Goal: Task Accomplishment & Management: Complete application form

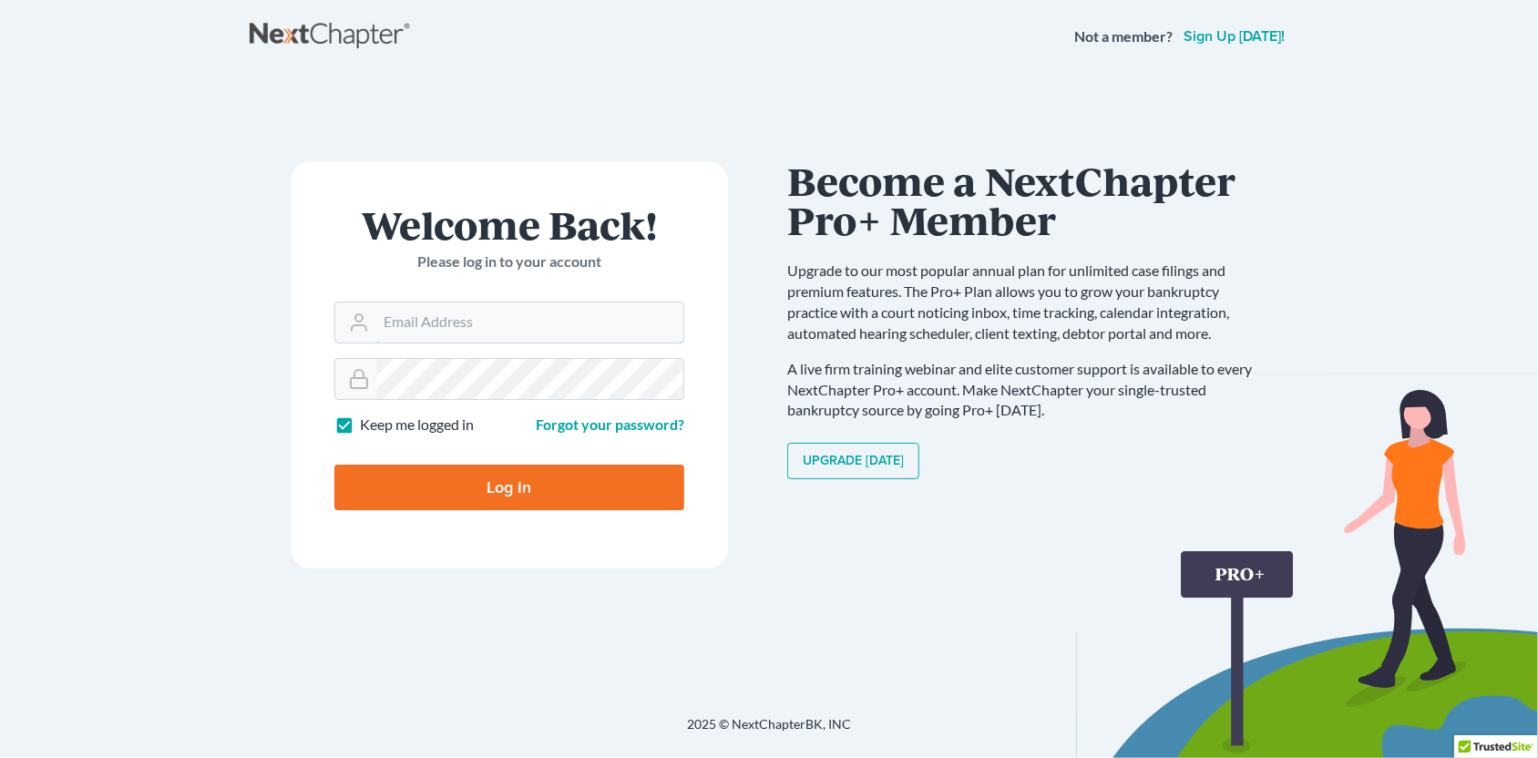
type input "SEAN@HARNAGELAW.COM"
click at [637, 473] on input "Log In" at bounding box center [509, 488] width 350 height 46
type input "Thinking..."
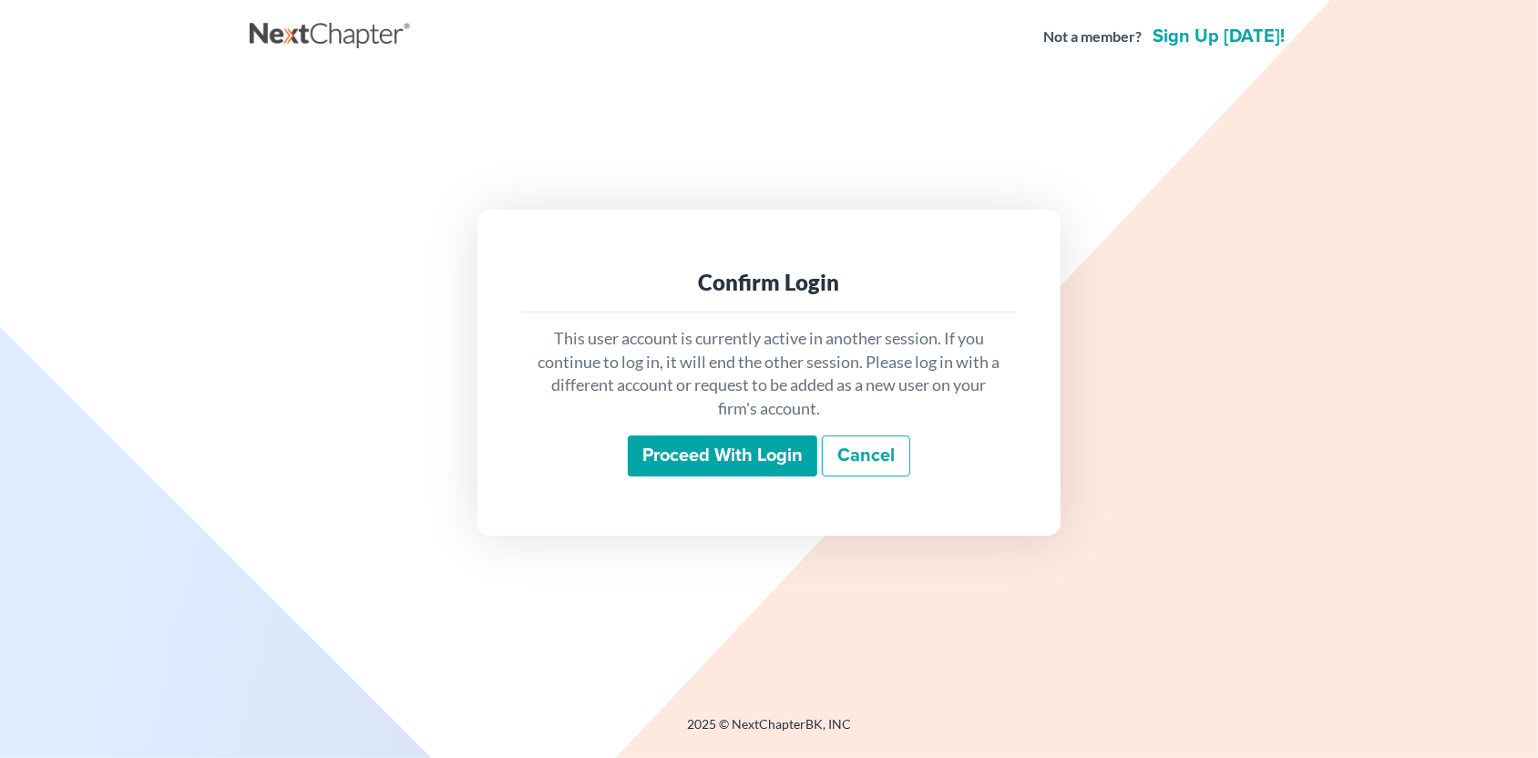
click at [671, 454] on input "Proceed with login" at bounding box center [723, 457] width 190 height 42
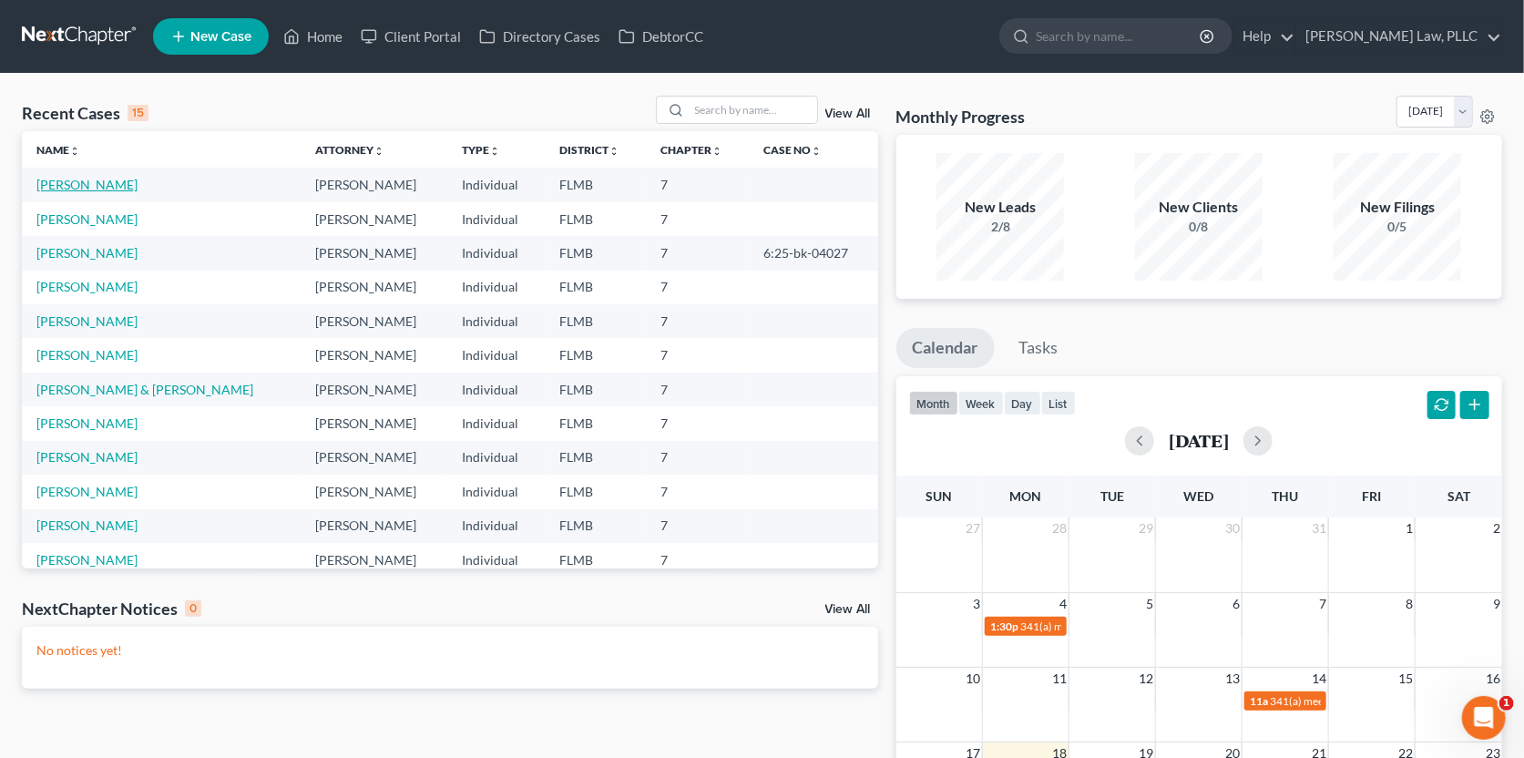
click at [118, 182] on link "[PERSON_NAME]" at bounding box center [86, 184] width 101 height 15
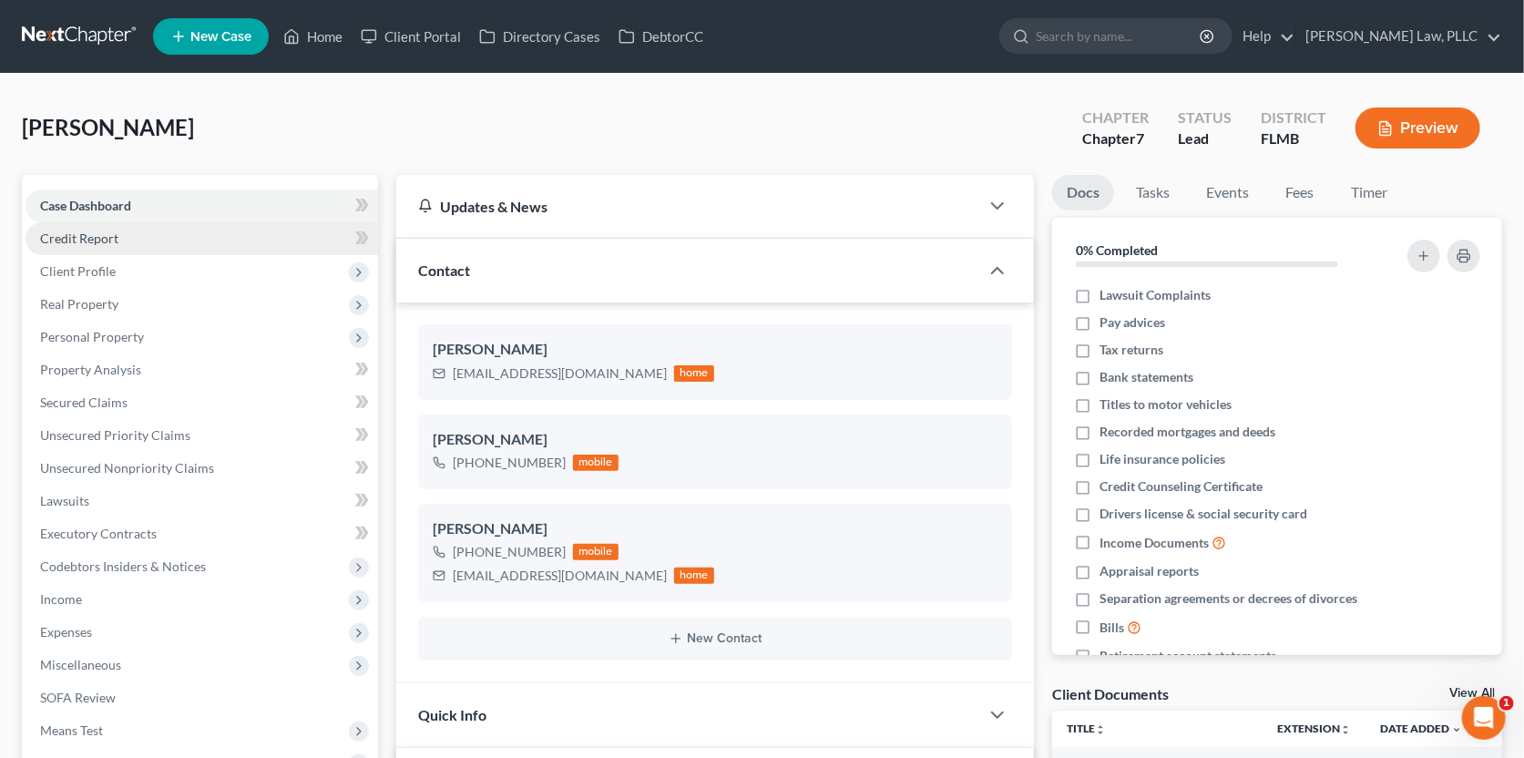
scroll to position [794, 0]
click at [109, 231] on span "Credit Report" at bounding box center [79, 238] width 78 height 15
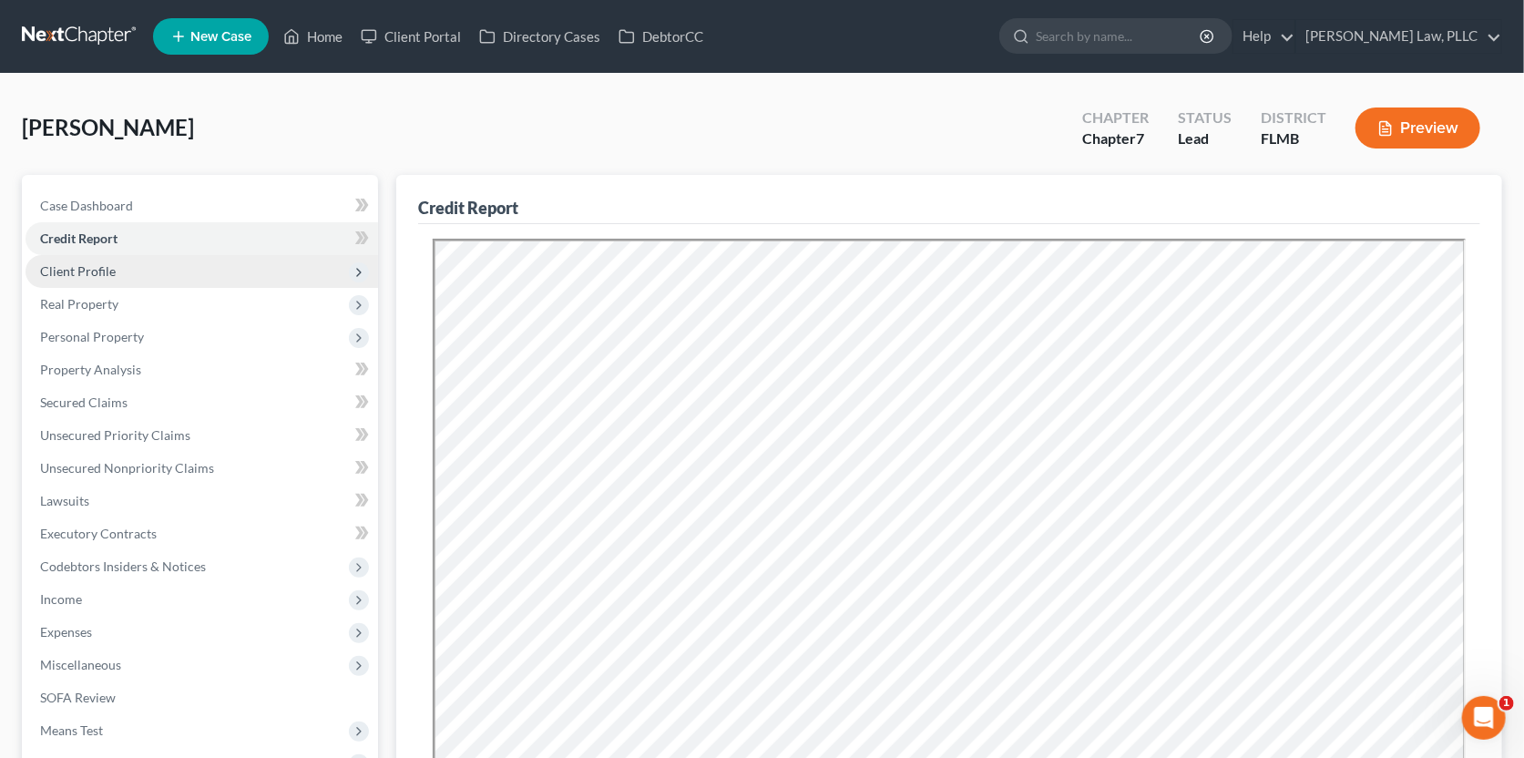
click at [189, 255] on span "Client Profile" at bounding box center [202, 271] width 353 height 33
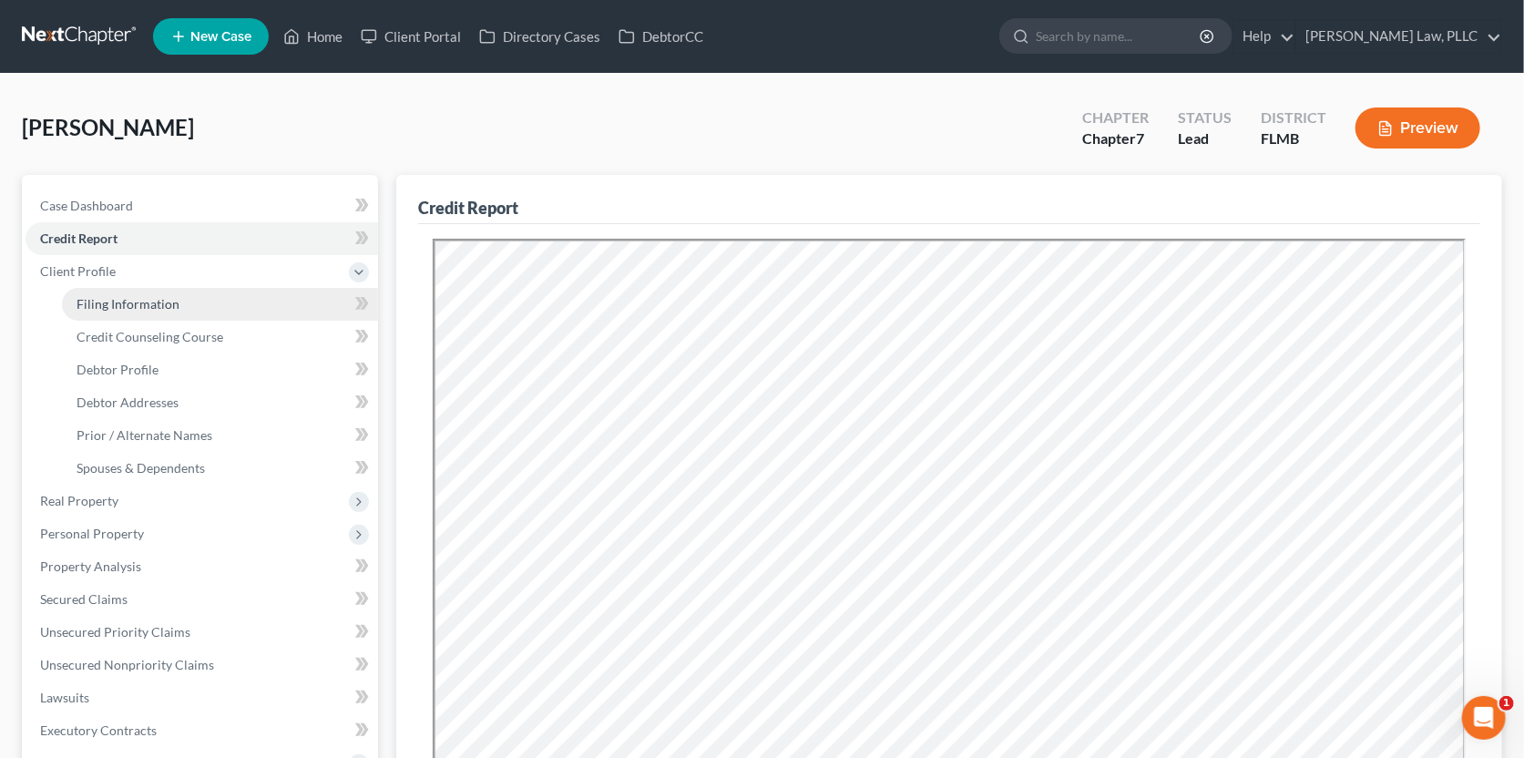
click at [209, 313] on link "Filing Information" at bounding box center [220, 304] width 316 height 33
select select "1"
select select "0"
select select "9"
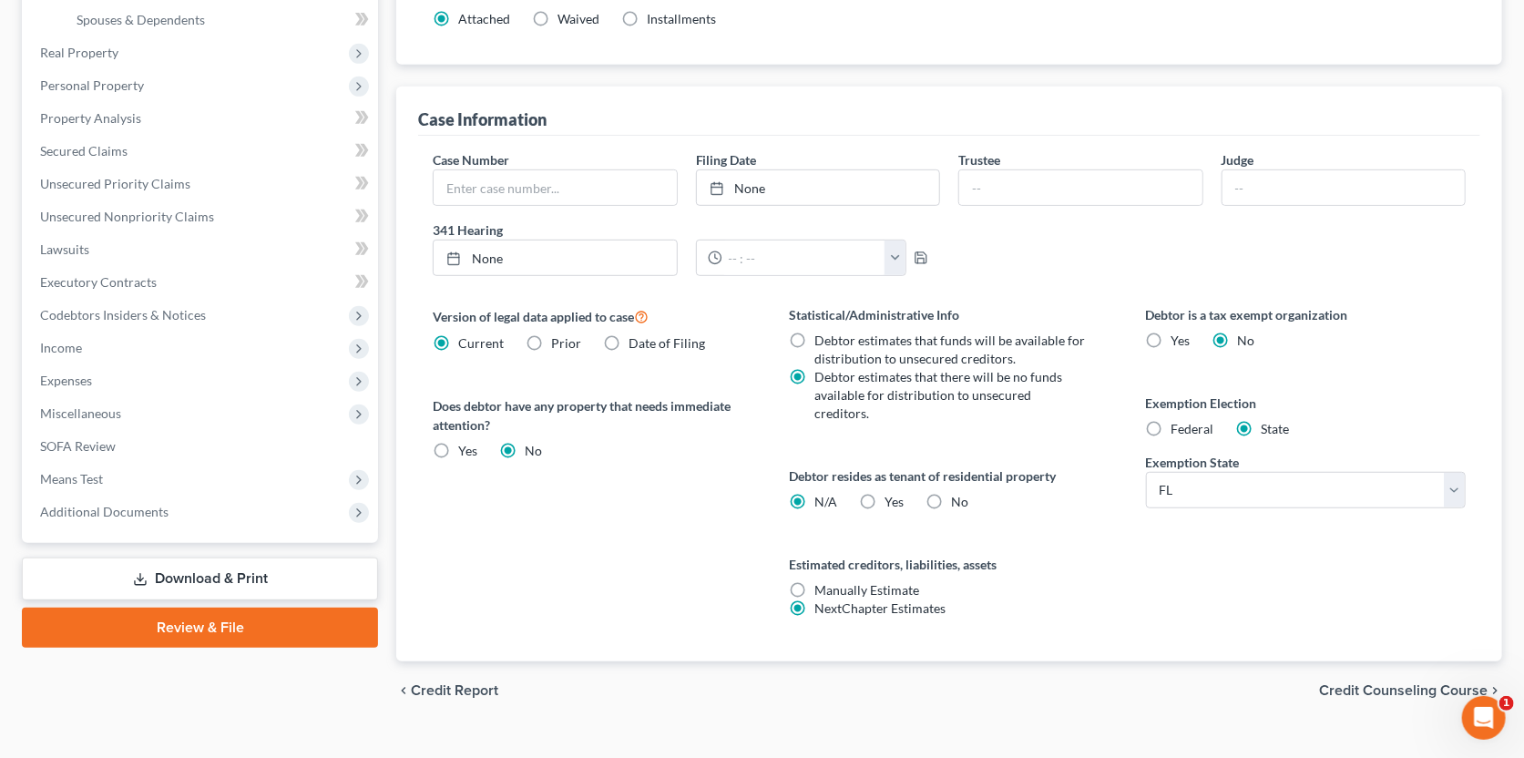
scroll to position [458, 0]
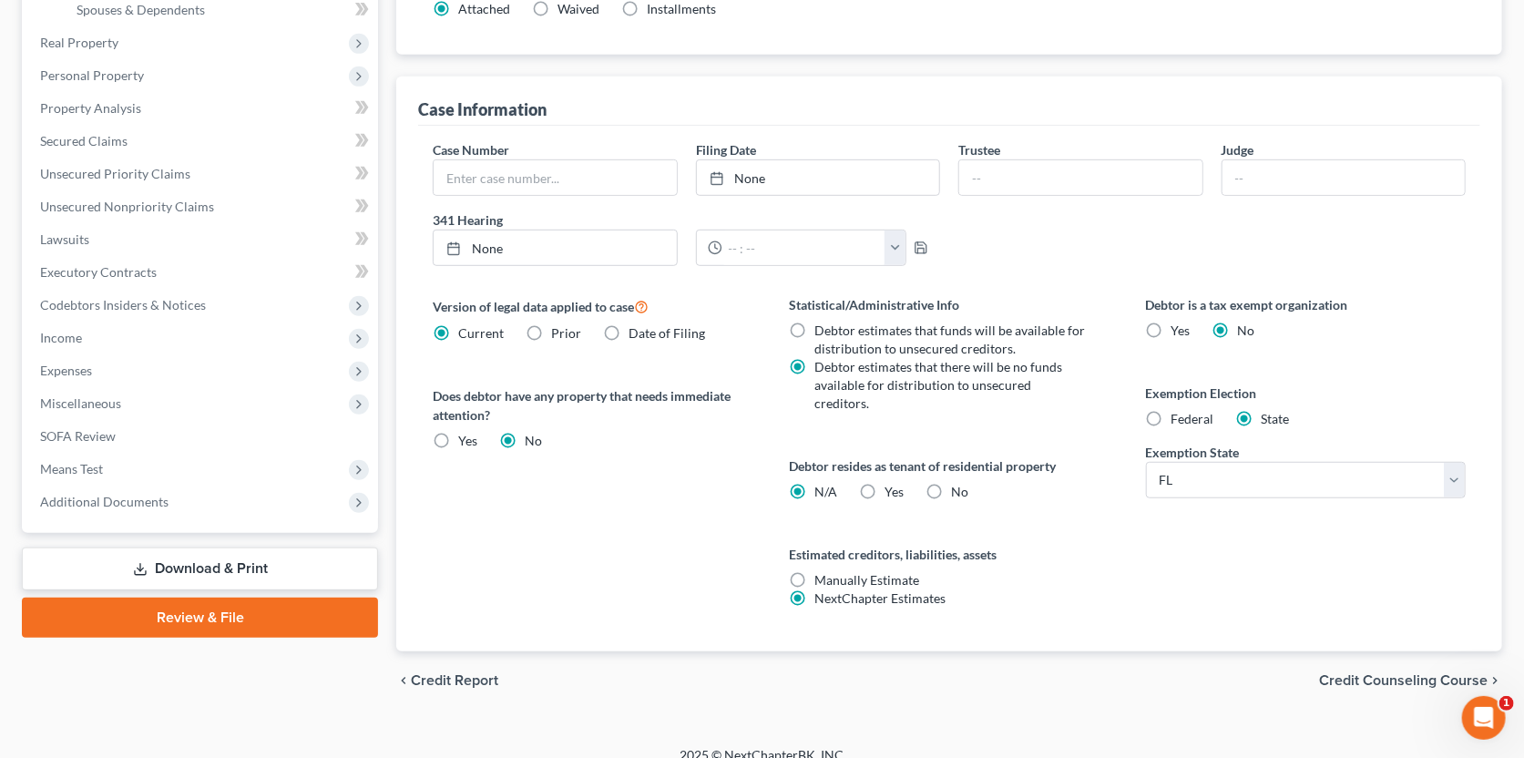
click at [1335, 673] on span "Credit Counseling Course" at bounding box center [1403, 680] width 169 height 15
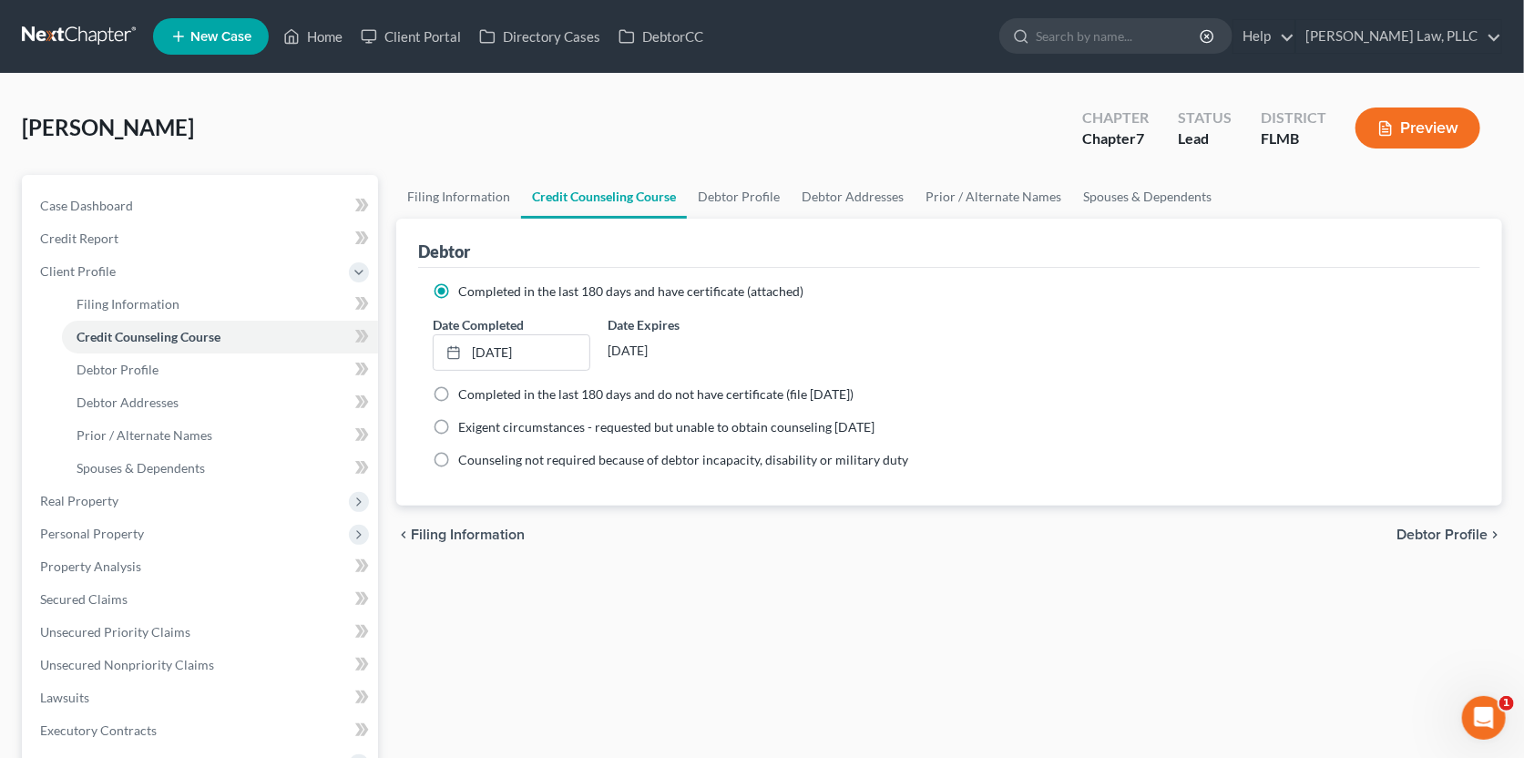
click at [1415, 537] on span "Debtor Profile" at bounding box center [1442, 535] width 91 height 15
select select "1"
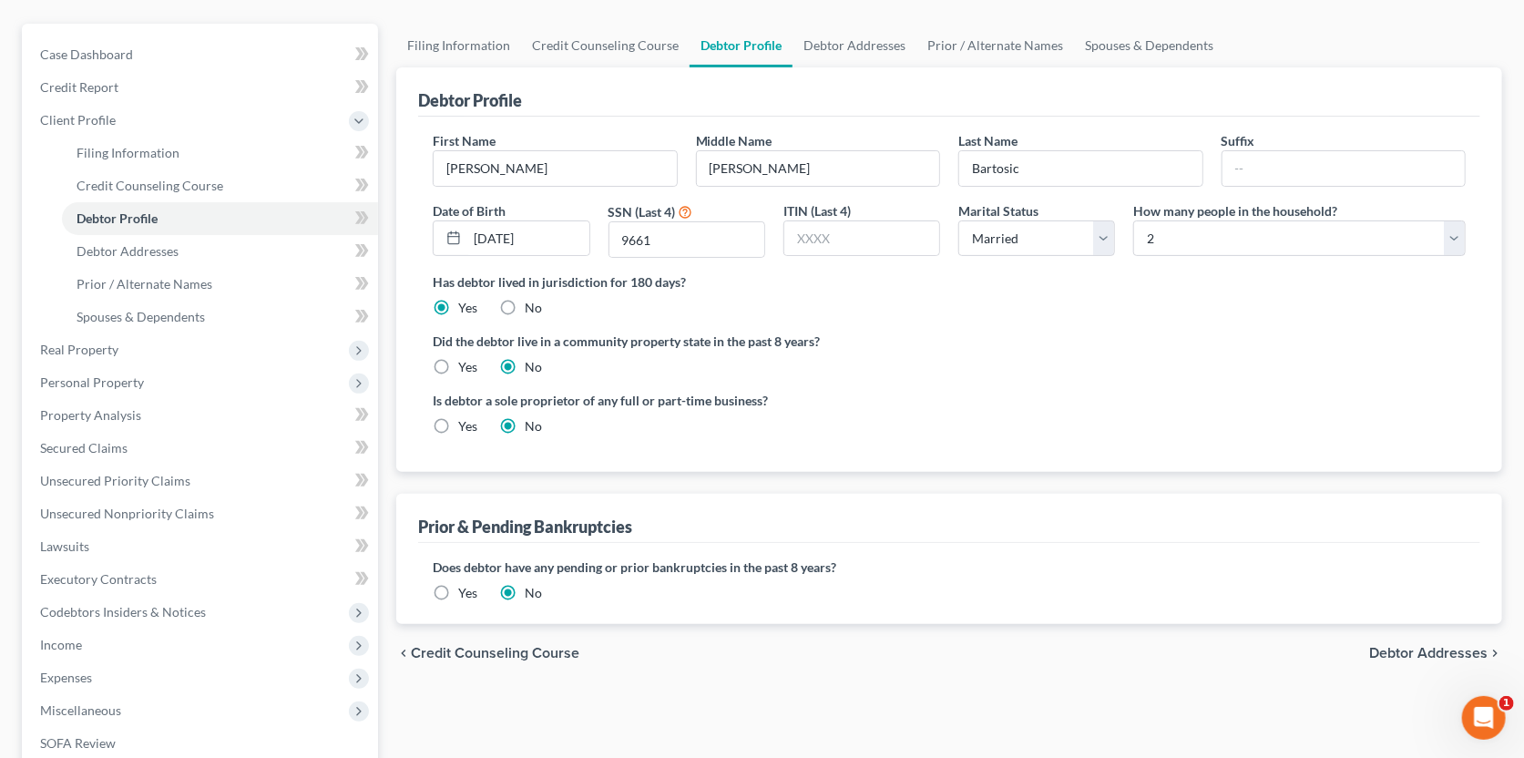
scroll to position [272, 0]
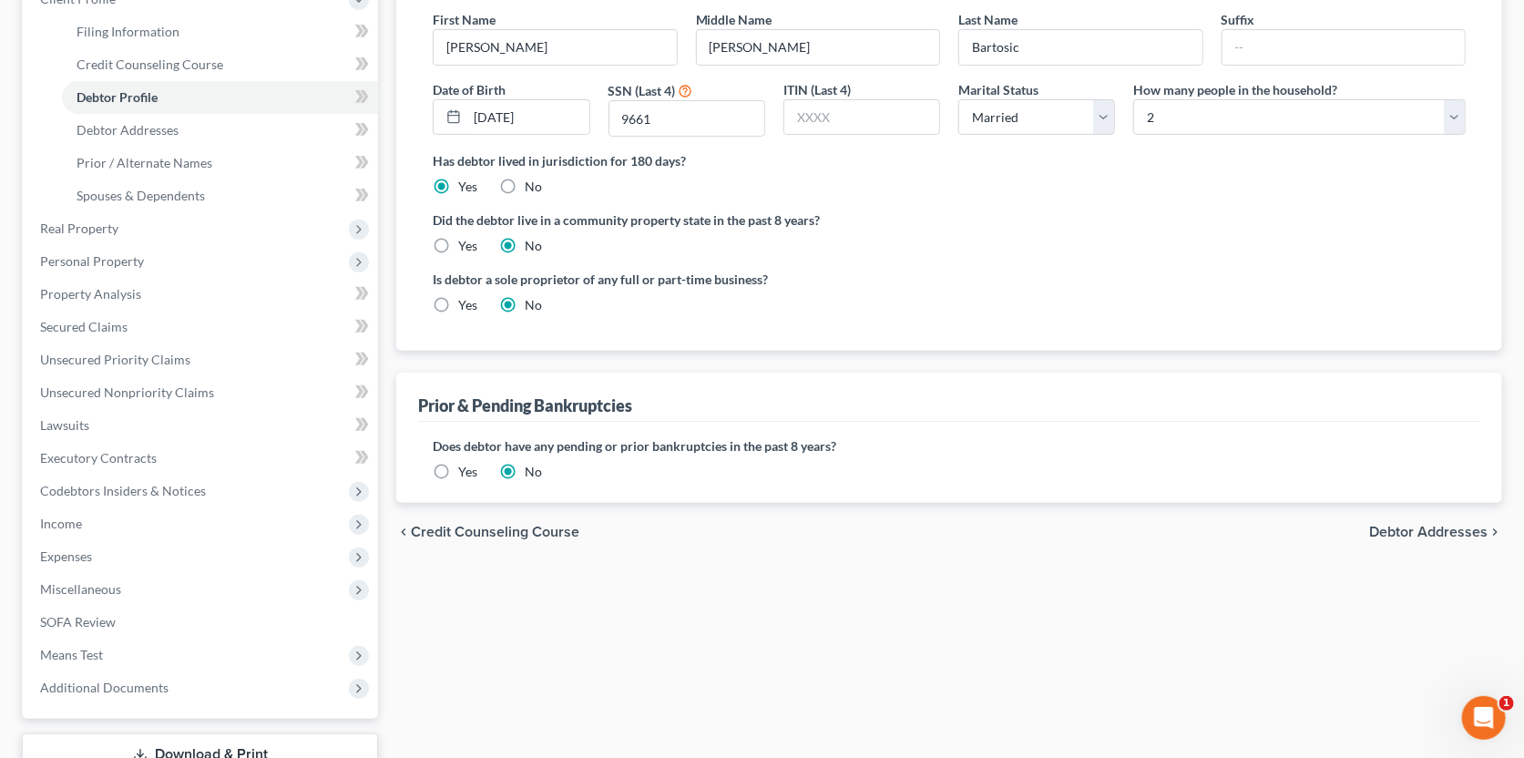
click at [1442, 525] on span "Debtor Addresses" at bounding box center [1428, 532] width 118 height 15
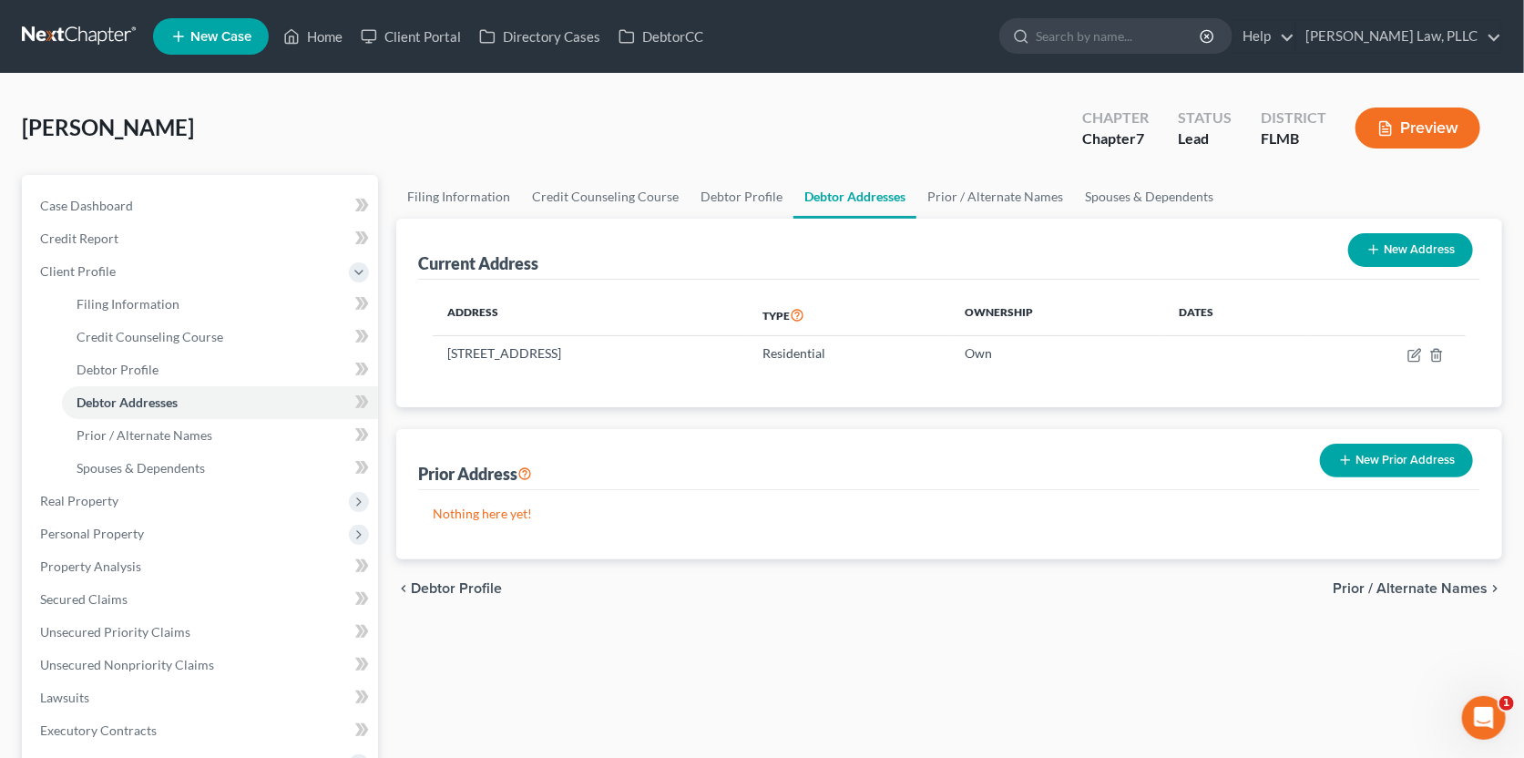
click at [1414, 587] on span "Prior / Alternate Names" at bounding box center [1410, 588] width 155 height 15
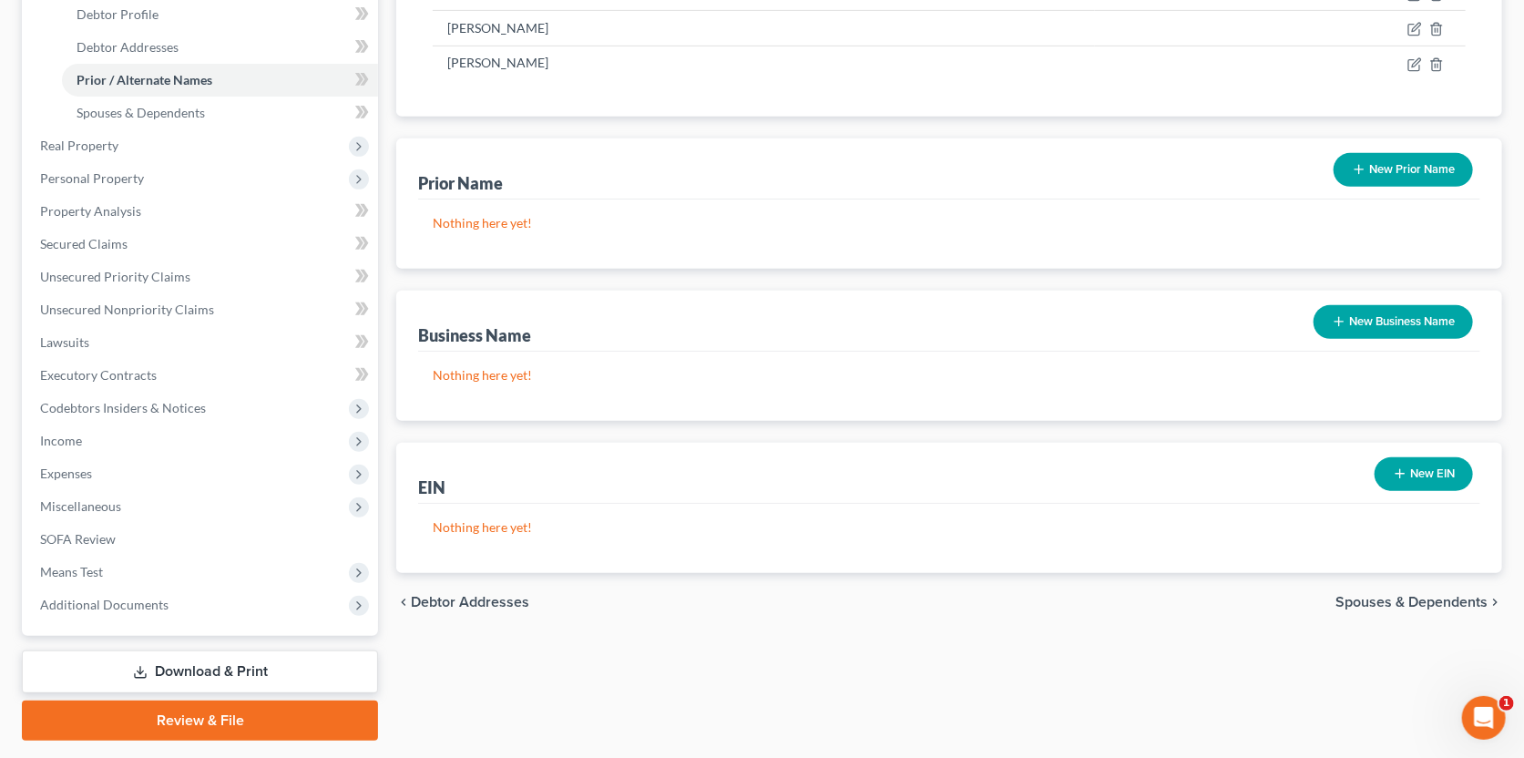
scroll to position [364, 0]
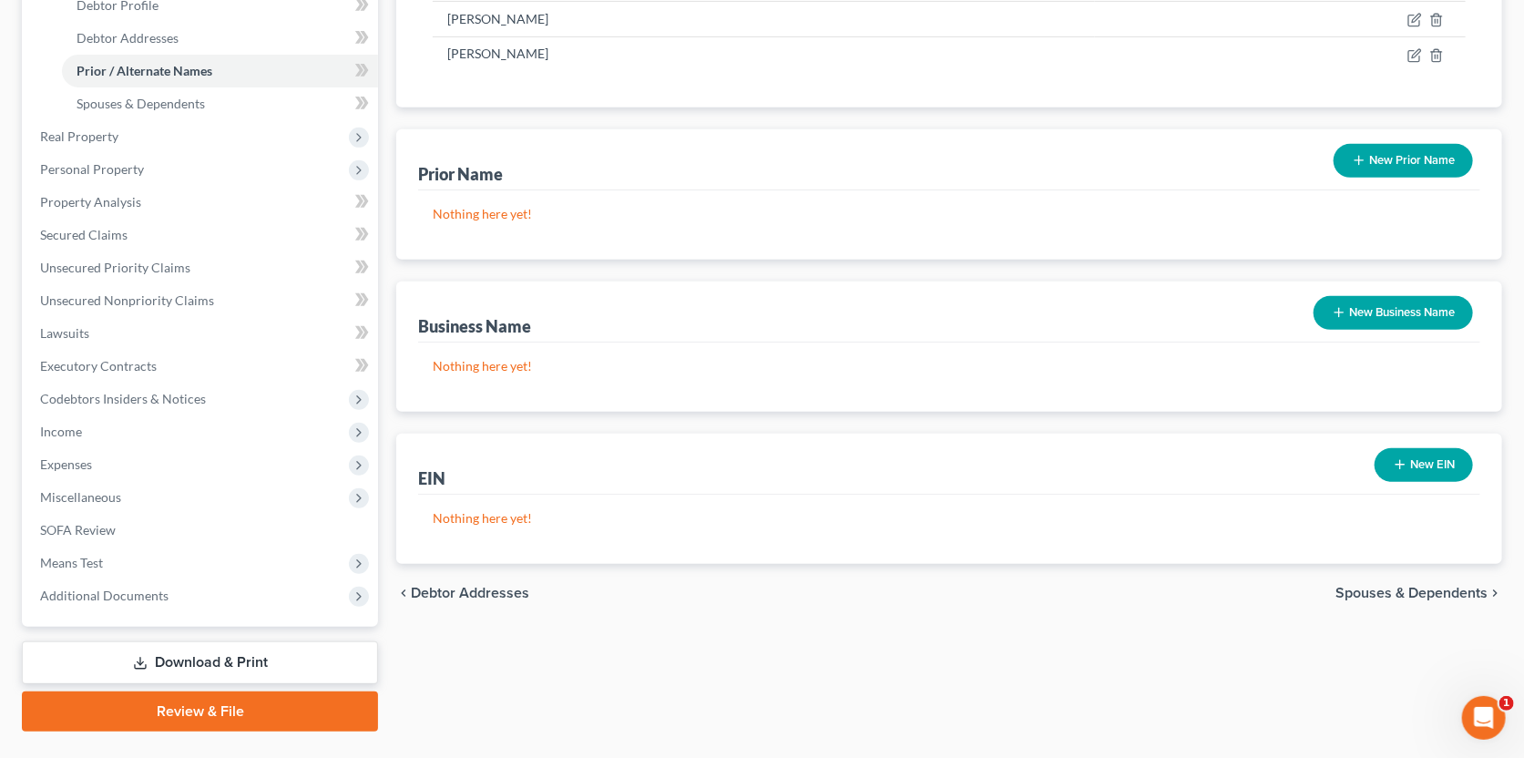
click at [1413, 590] on span "Spouses & Dependents" at bounding box center [1412, 593] width 152 height 15
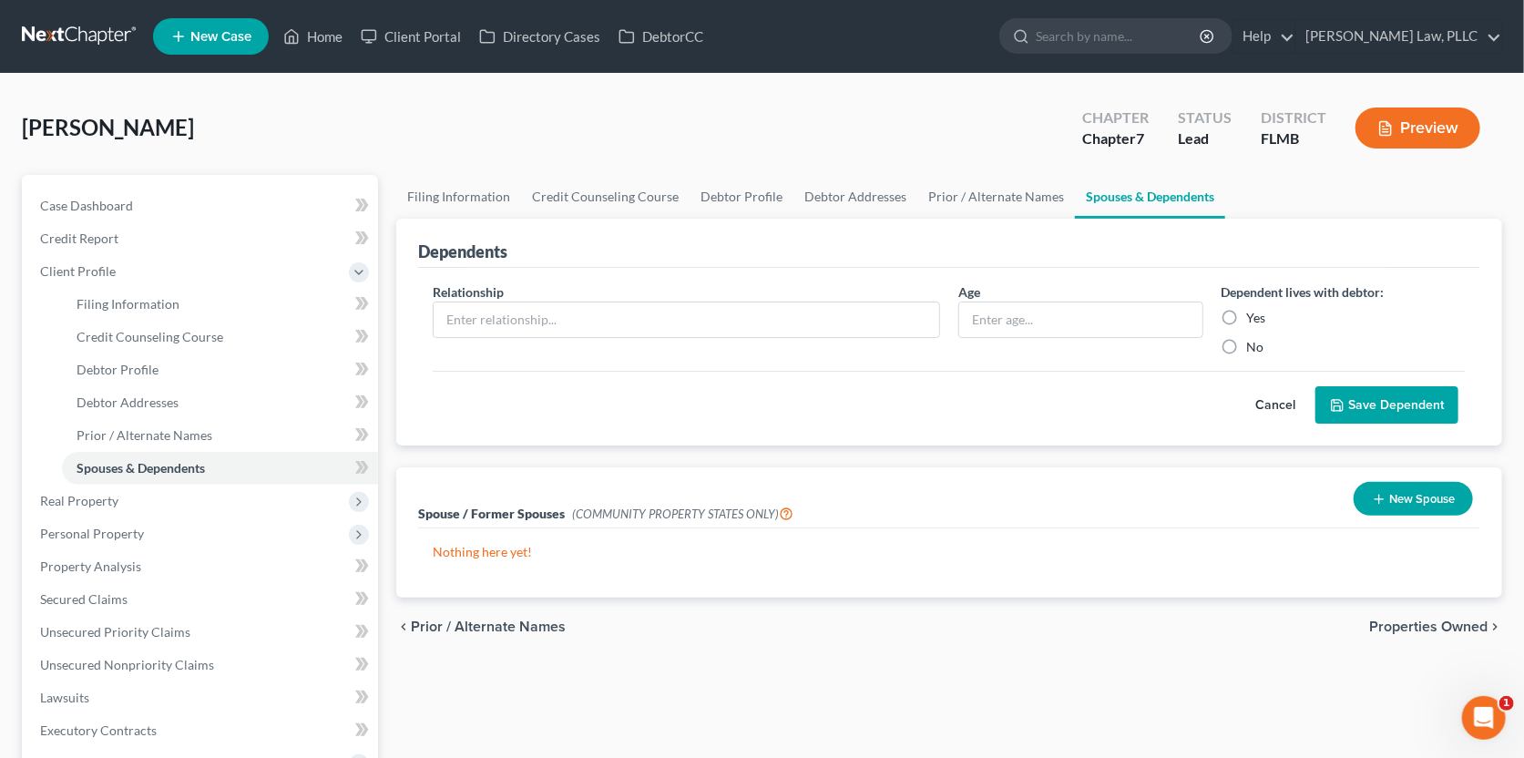
scroll to position [90, 0]
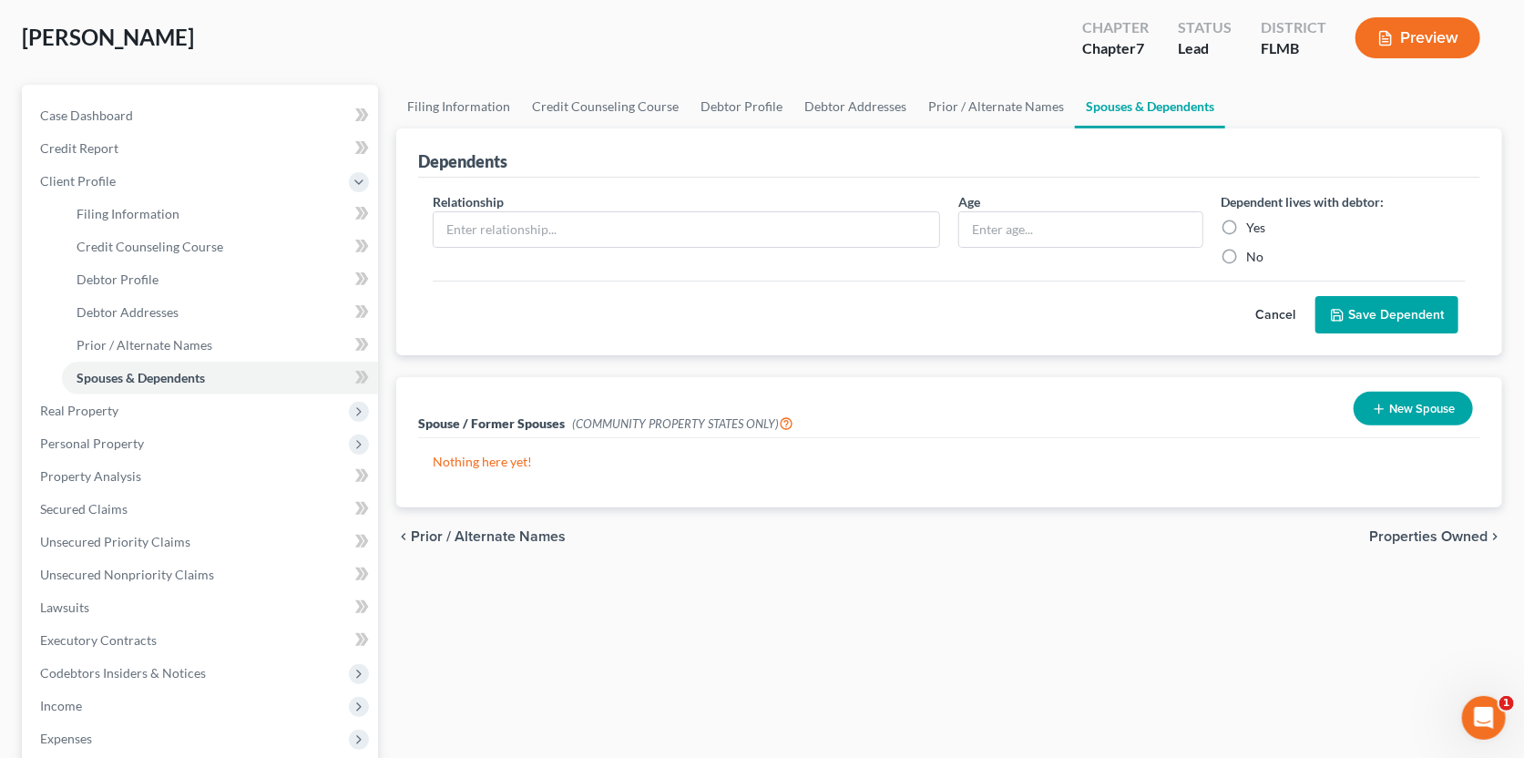
click at [1461, 535] on span "Properties Owned" at bounding box center [1428, 536] width 118 height 15
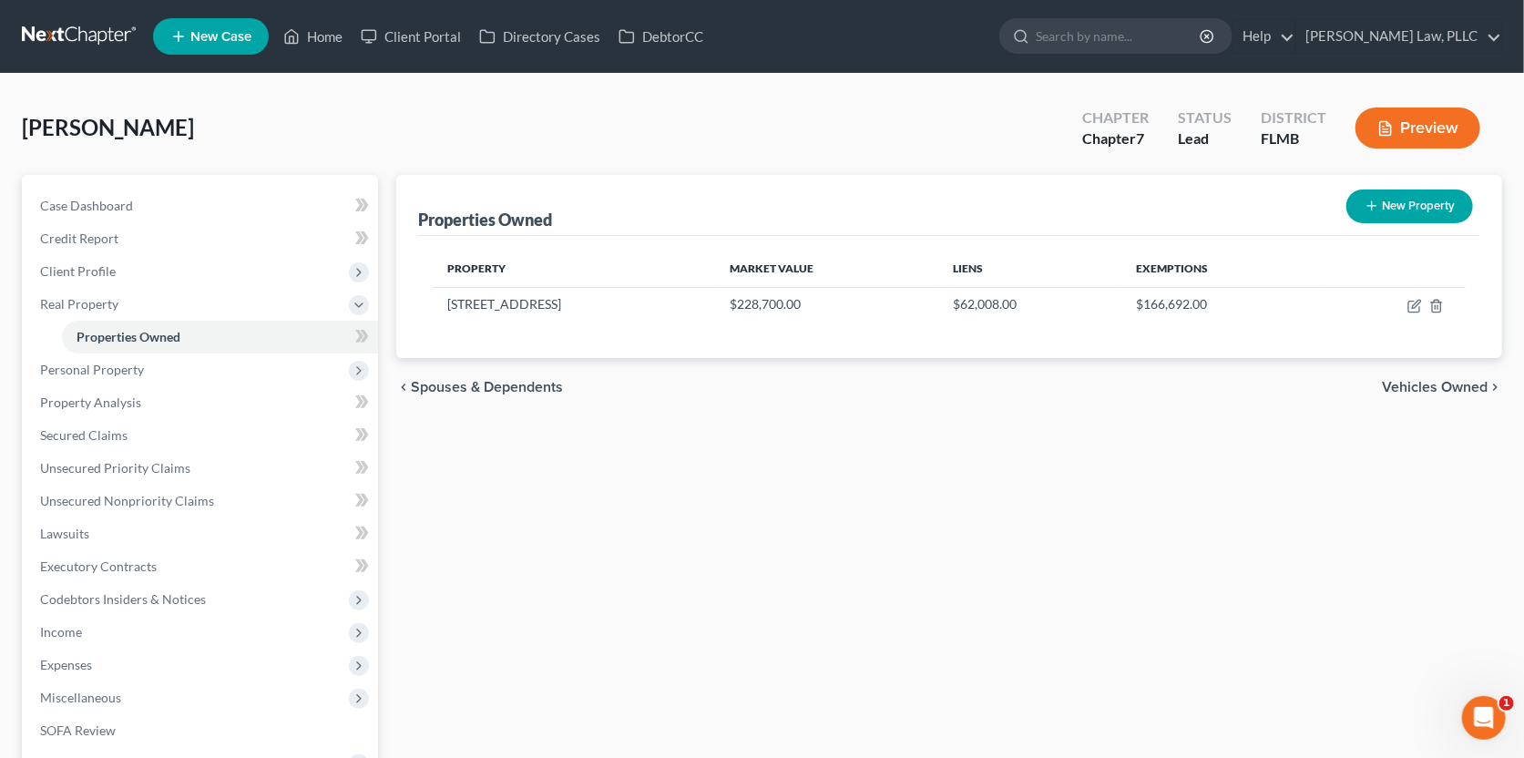
click at [1404, 387] on span "Vehicles Owned" at bounding box center [1435, 387] width 106 height 15
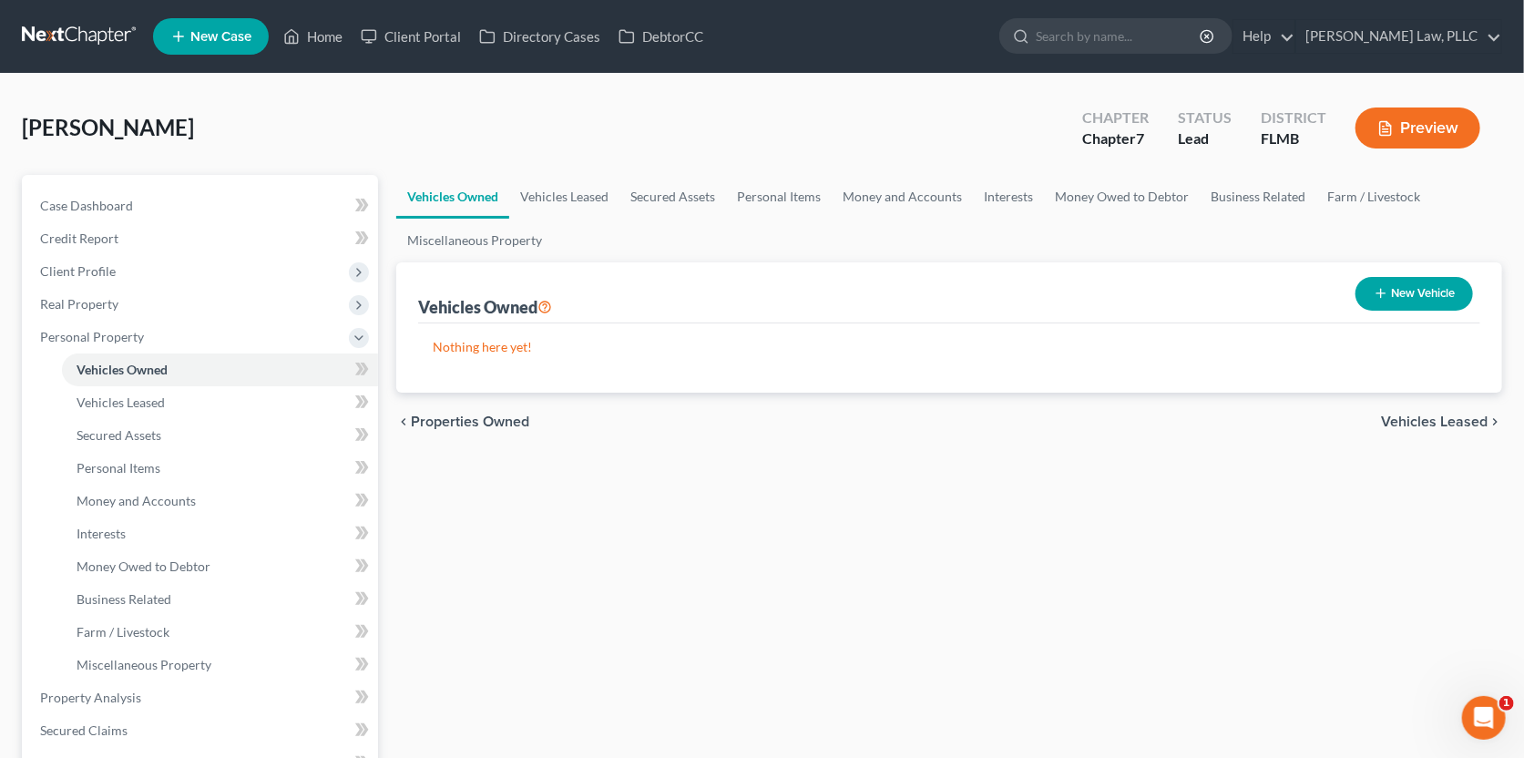
click at [1419, 418] on span "Vehicles Leased" at bounding box center [1434, 422] width 107 height 15
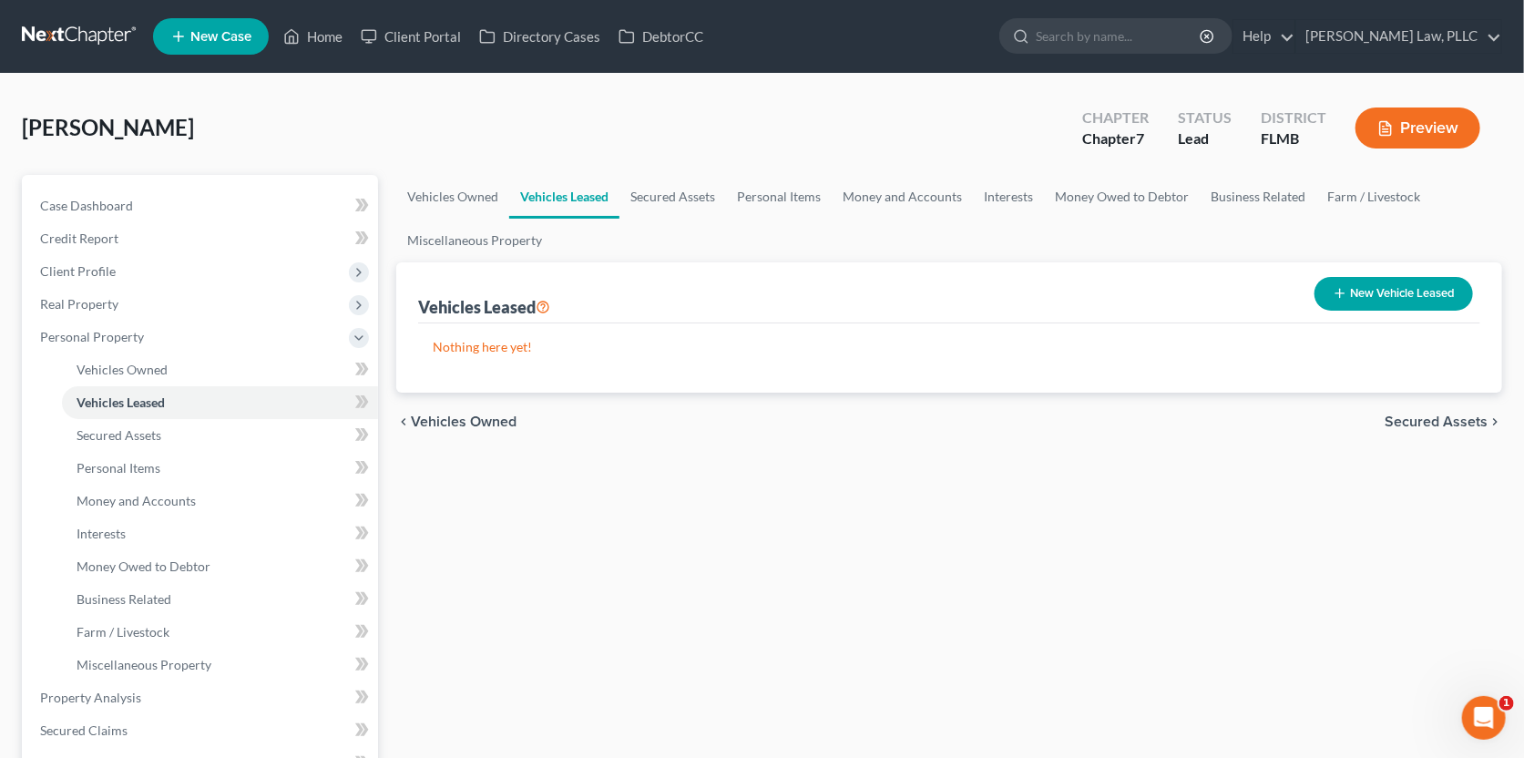
click at [1419, 418] on span "Secured Assets" at bounding box center [1436, 422] width 103 height 15
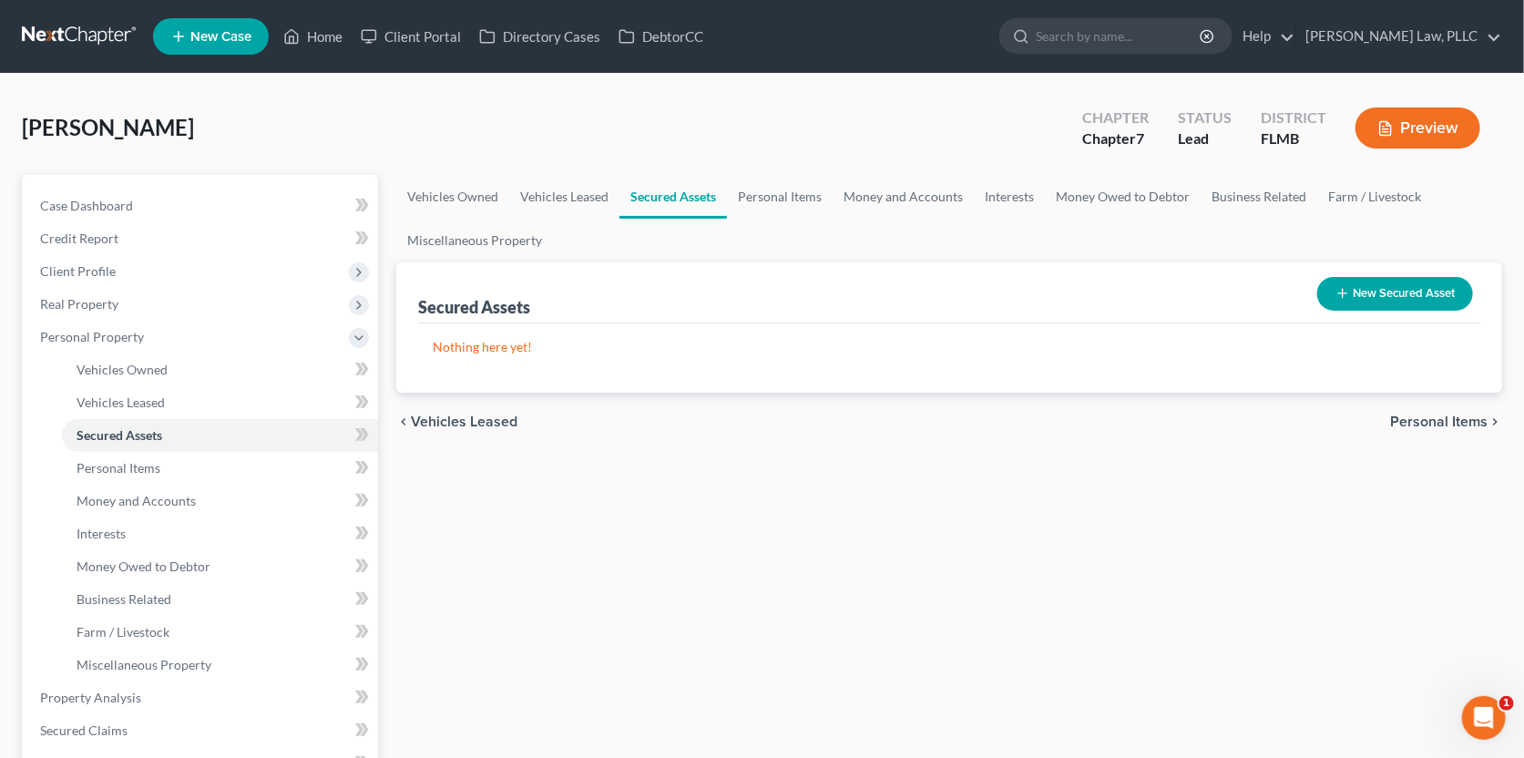
click at [1419, 418] on span "Personal Items" at bounding box center [1438, 422] width 97 height 15
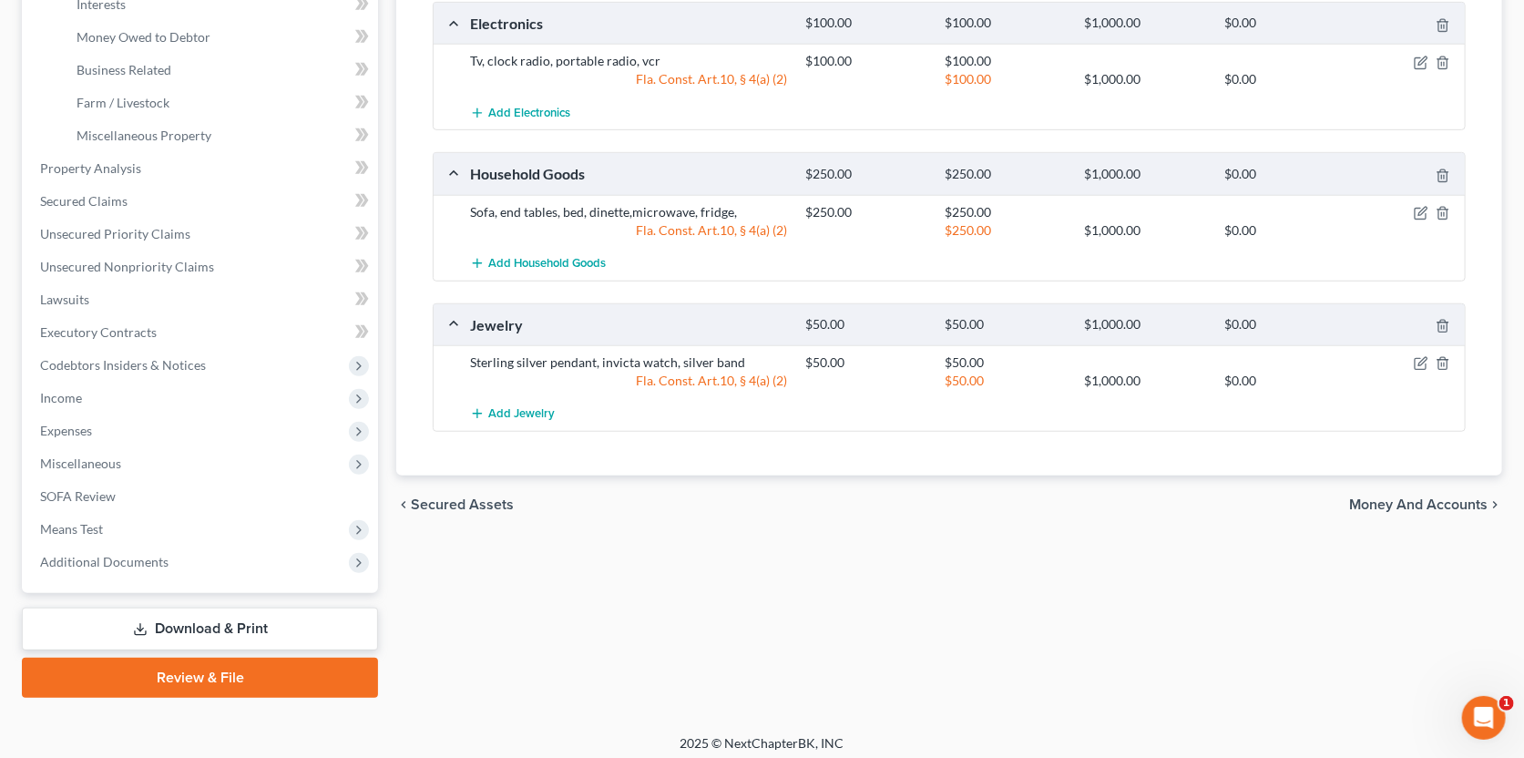
scroll to position [536, 0]
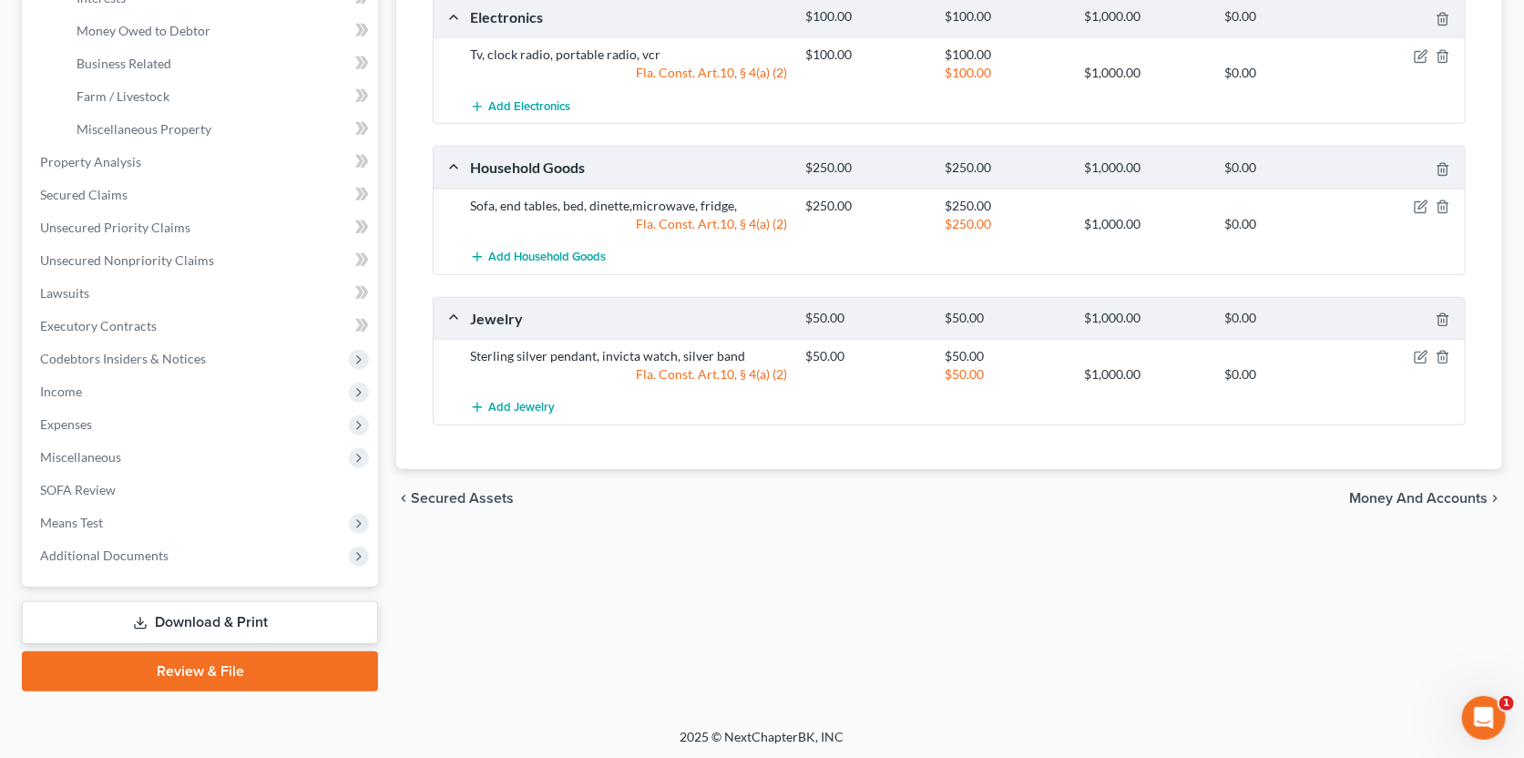
click at [1371, 497] on span "Money and Accounts" at bounding box center [1418, 498] width 138 height 15
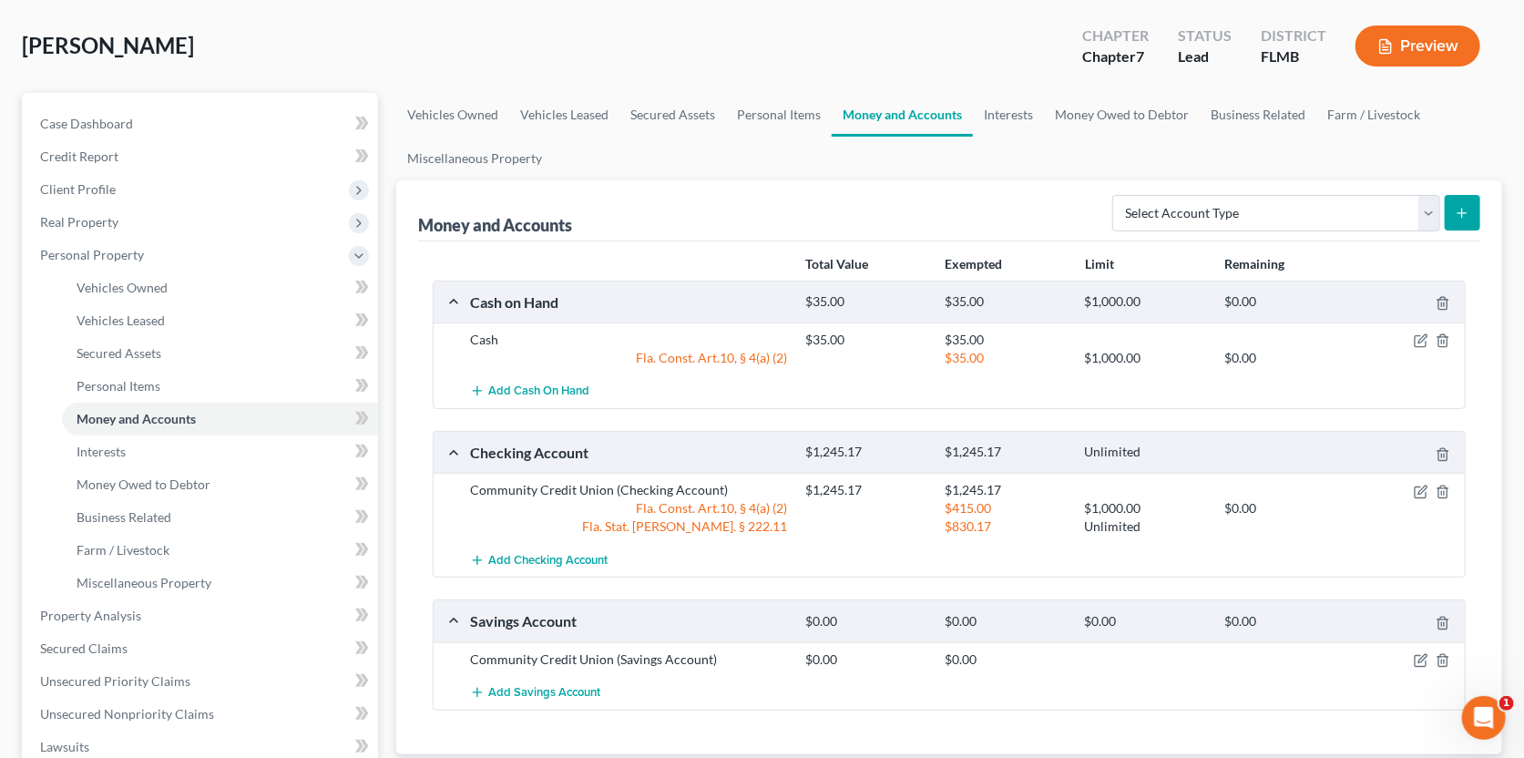
scroll to position [90, 0]
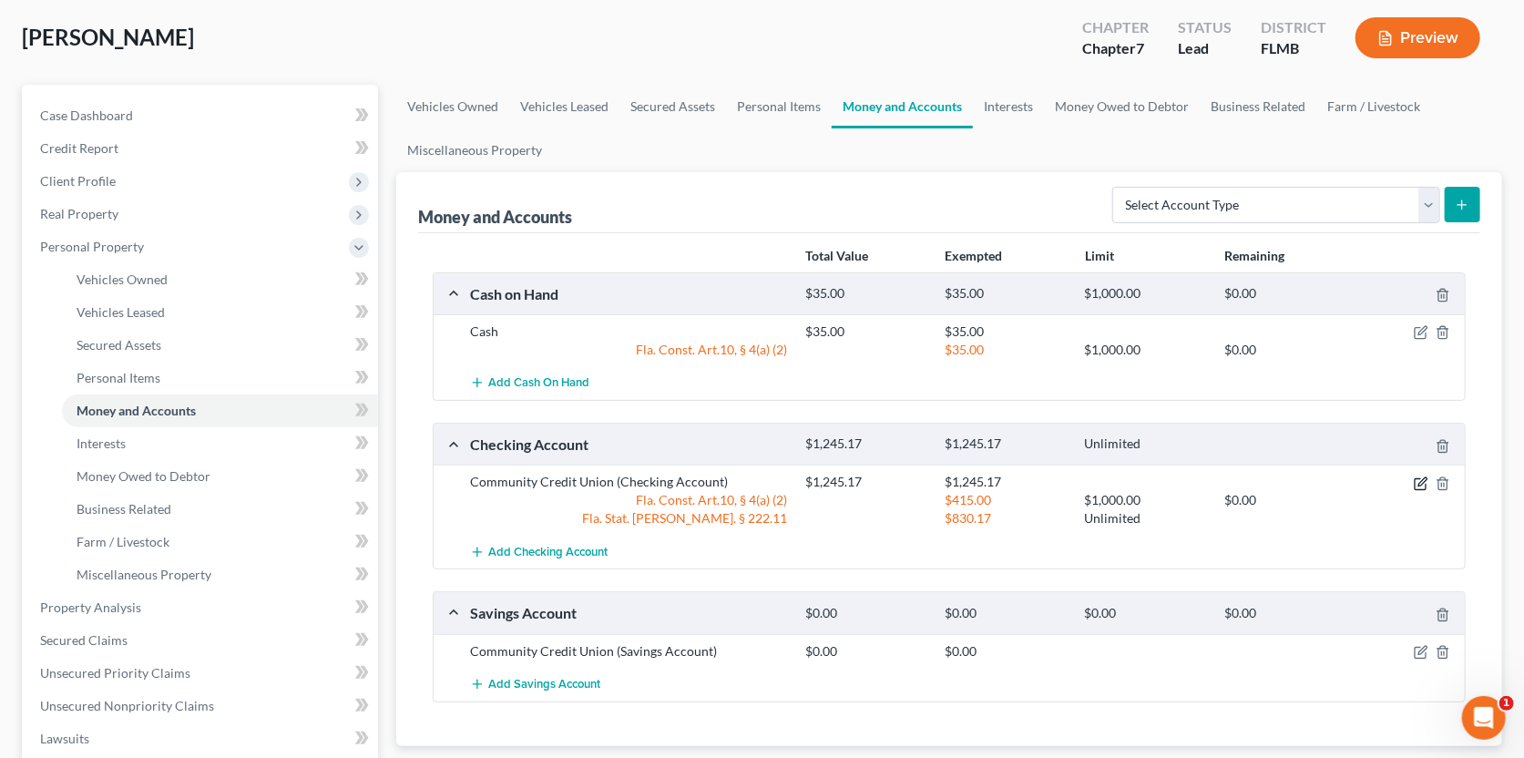
click at [1418, 479] on icon "button" at bounding box center [1421, 484] width 15 height 15
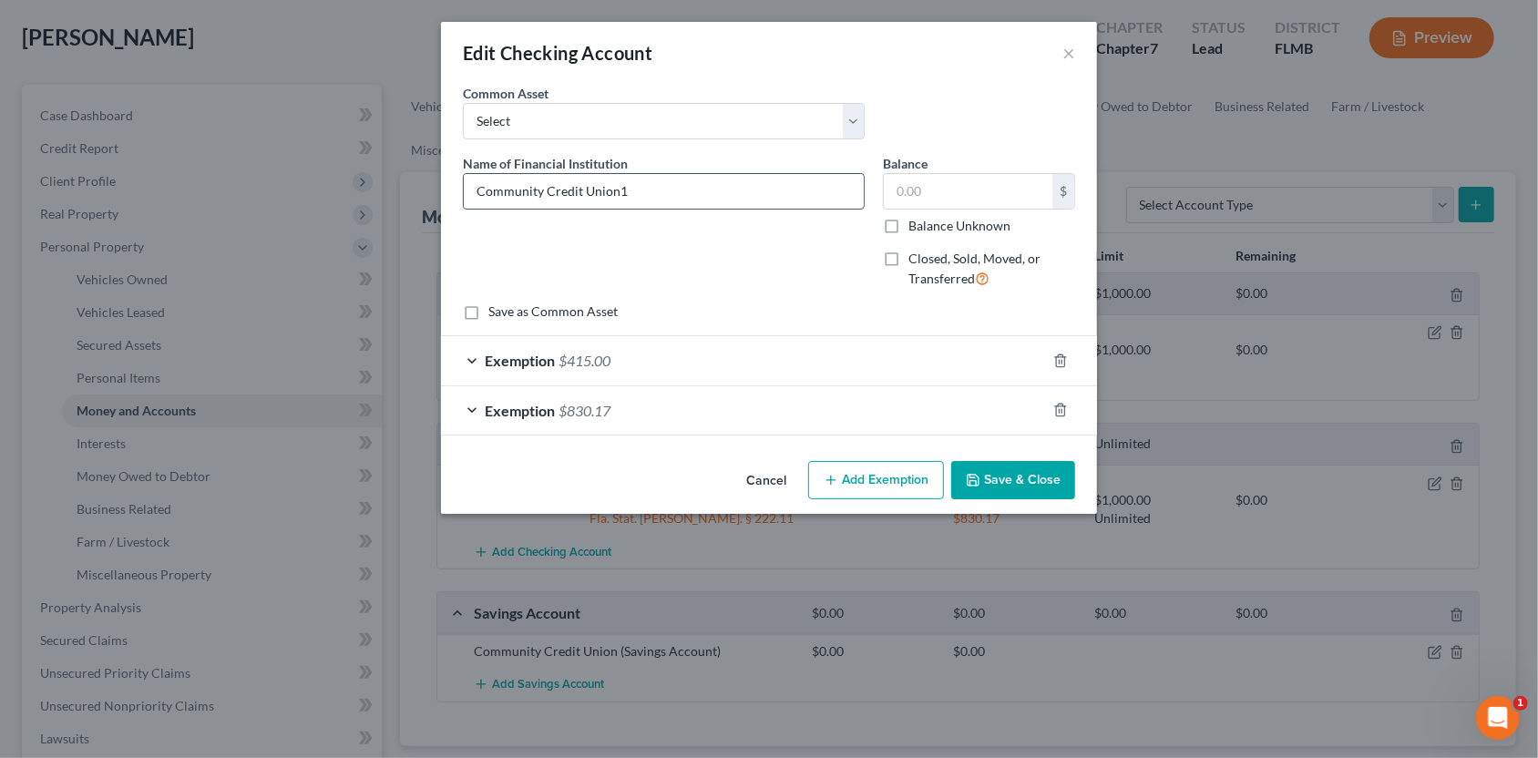
type input "Community Credit Union"
click at [965, 190] on input "text" at bounding box center [968, 191] width 169 height 35
type input "120.00"
click at [1064, 358] on icon "button" at bounding box center [1060, 360] width 8 height 12
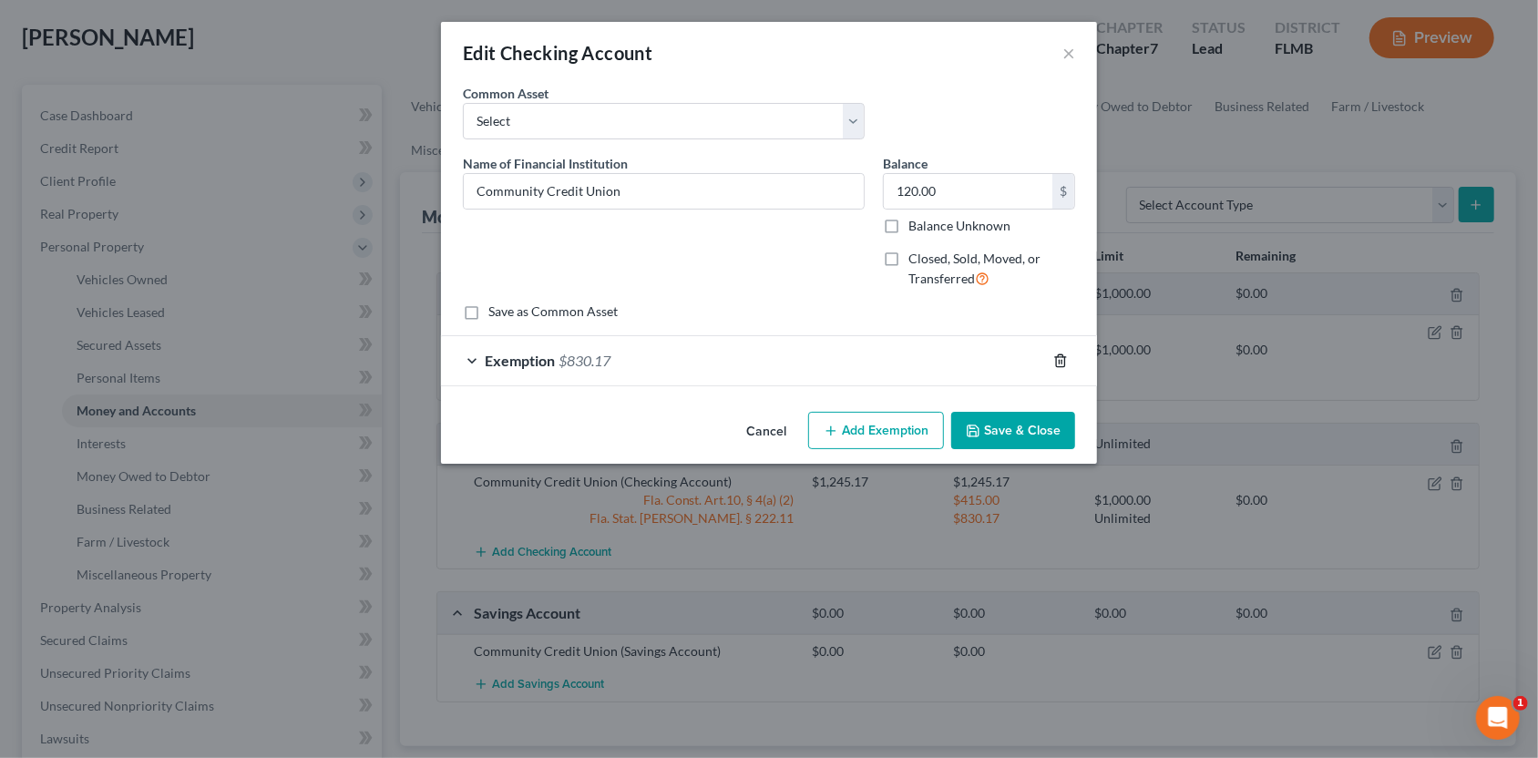
click at [1064, 358] on icon "button" at bounding box center [1060, 360] width 8 height 12
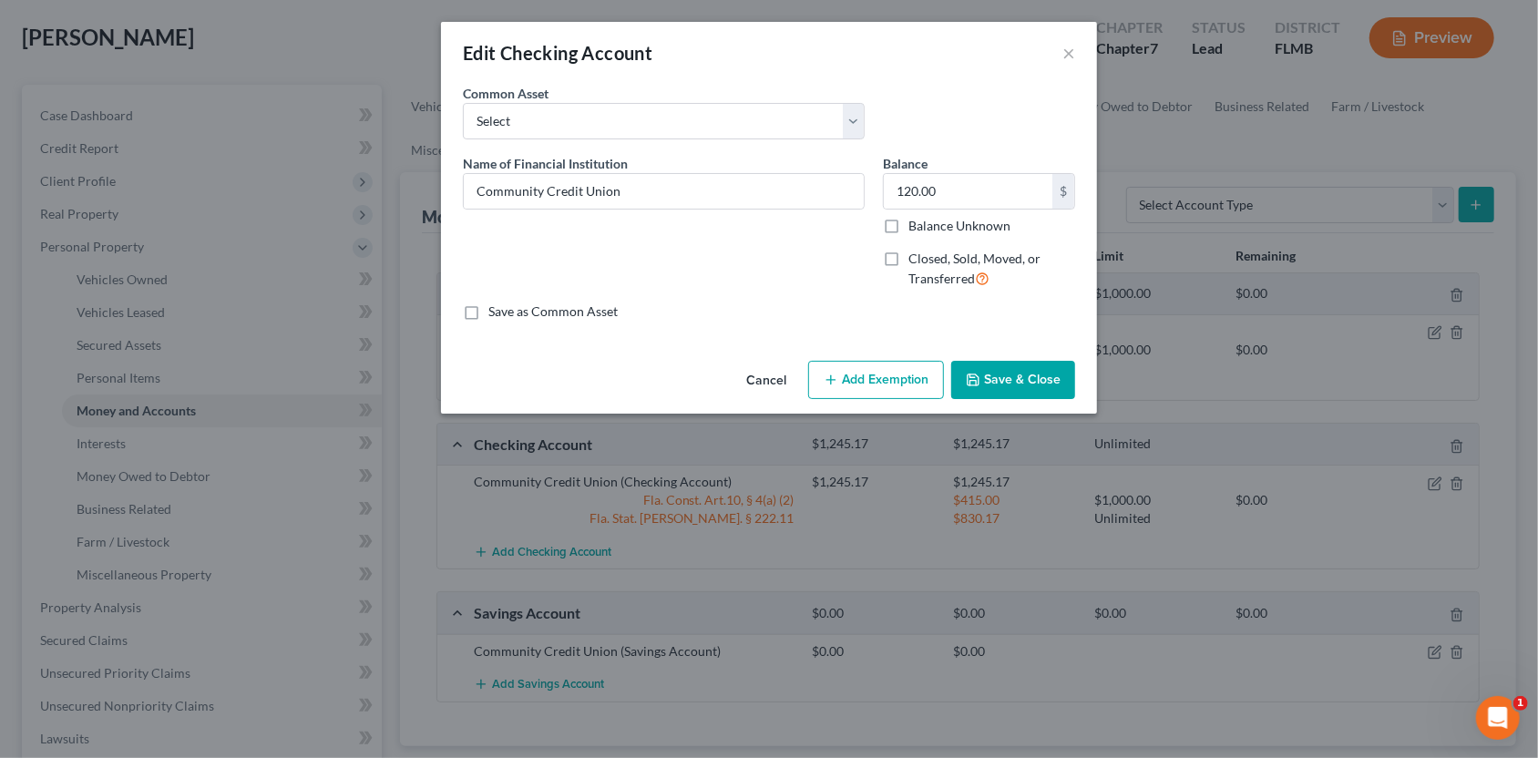
click at [1013, 374] on button "Save & Close" at bounding box center [1013, 380] width 124 height 38
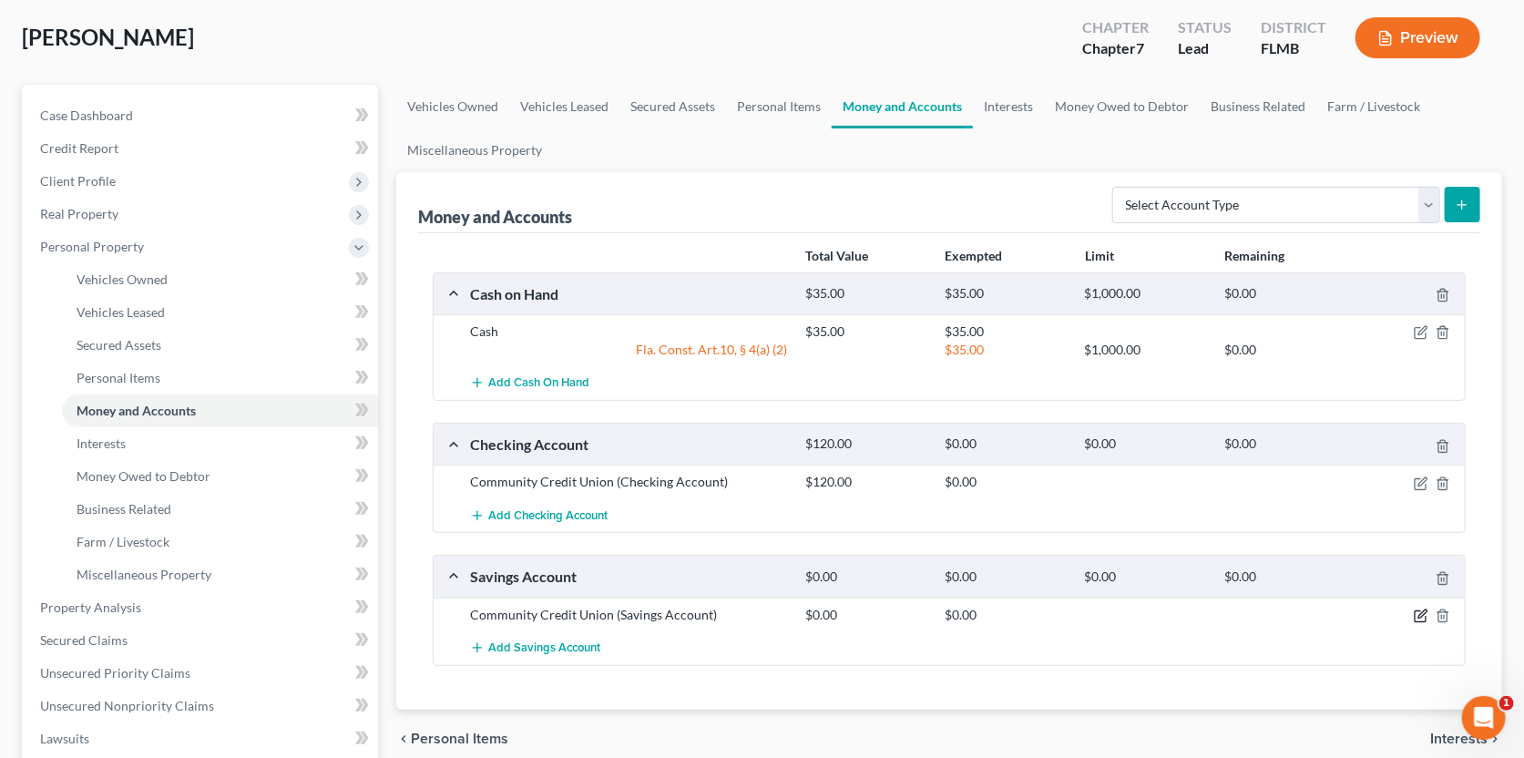
click at [1419, 609] on icon "button" at bounding box center [1421, 616] width 15 height 15
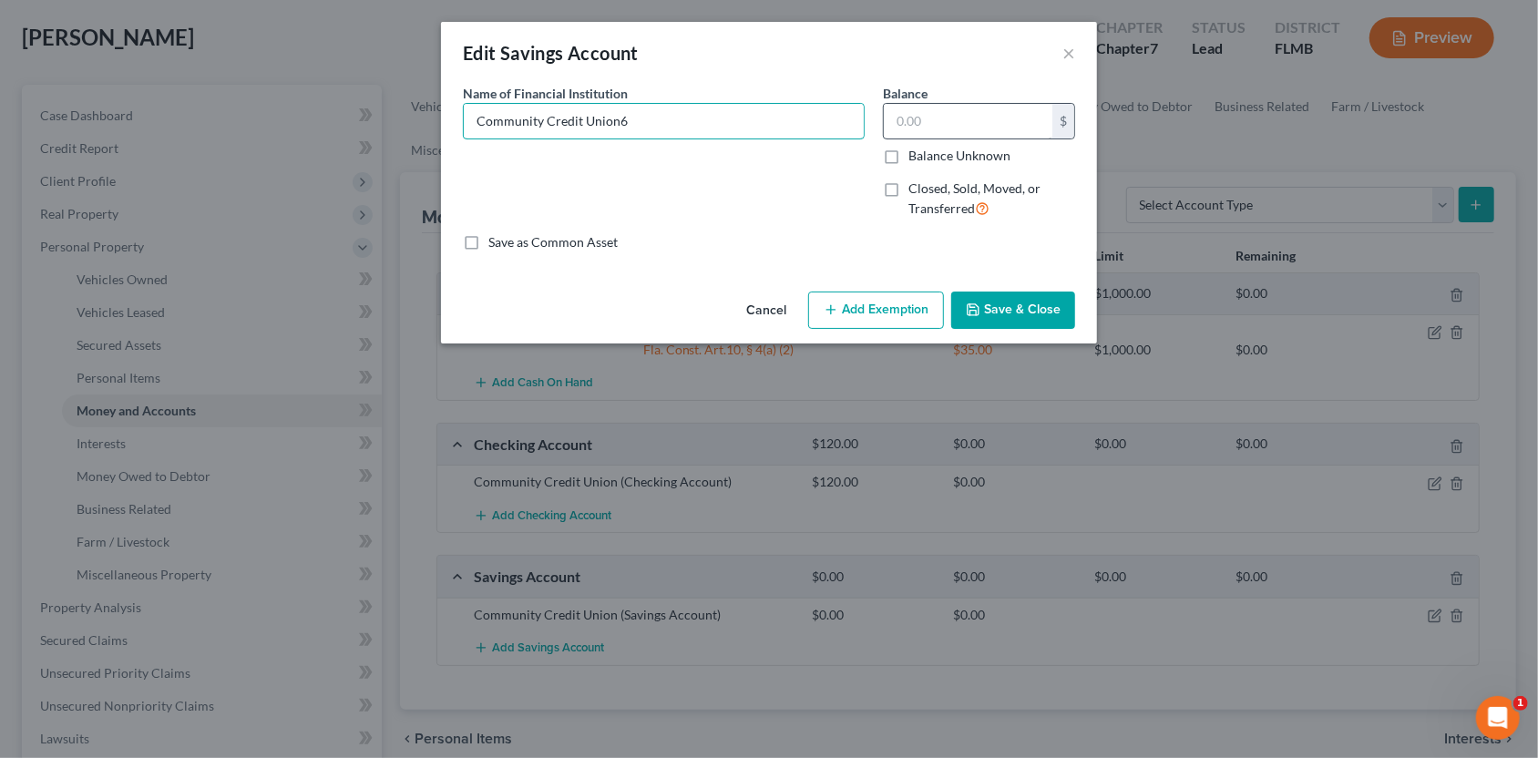
type input "Community Credit Union"
type input "6.50"
click at [974, 313] on icon "button" at bounding box center [973, 309] width 15 height 15
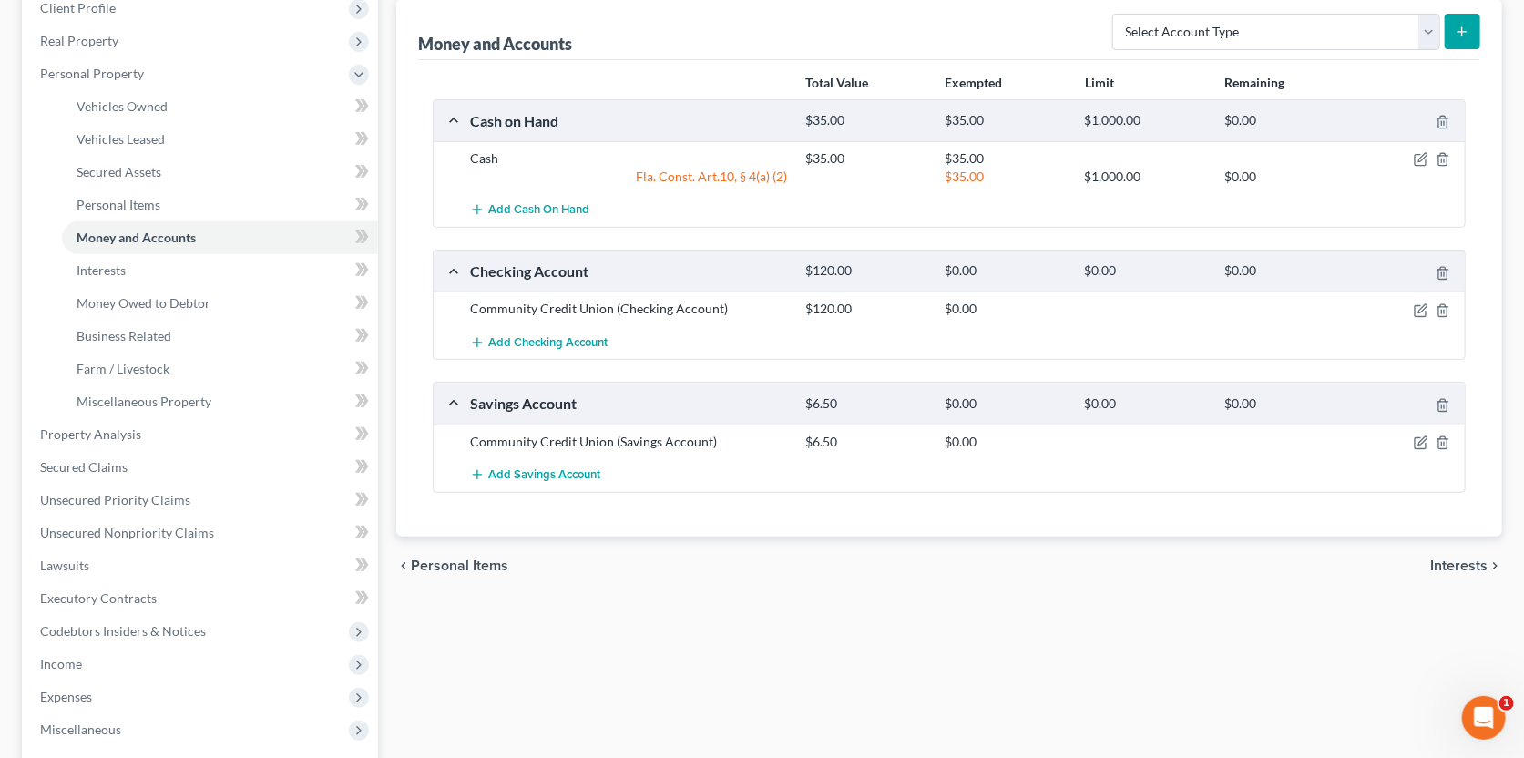
scroll to position [272, 0]
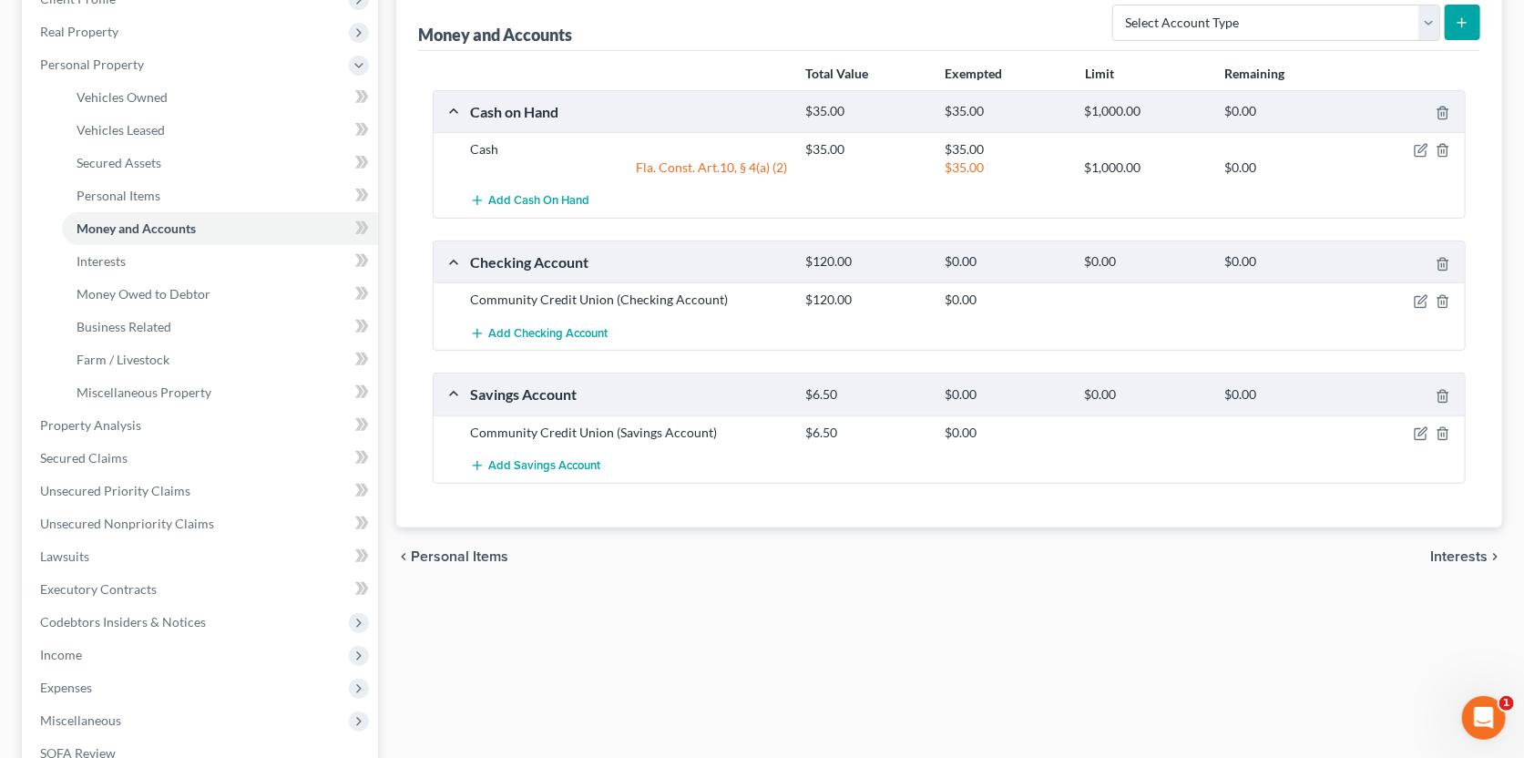
click at [1452, 549] on span "Interests" at bounding box center [1458, 556] width 57 height 15
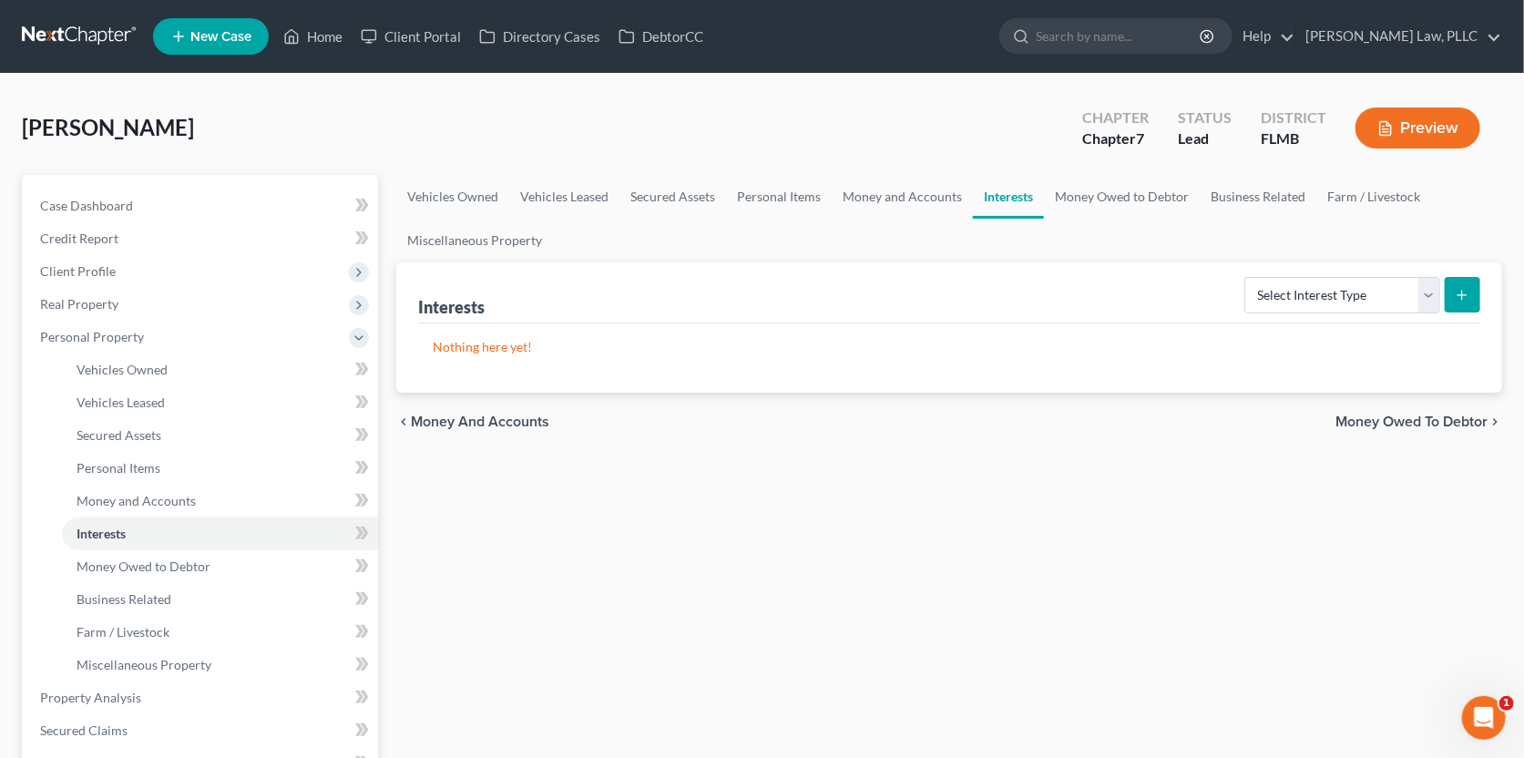
click at [1430, 430] on div "chevron_left Money and Accounts Money Owed to Debtor chevron_right" at bounding box center [949, 422] width 1106 height 58
click at [1429, 417] on span "Money Owed to Debtor" at bounding box center [1412, 422] width 152 height 15
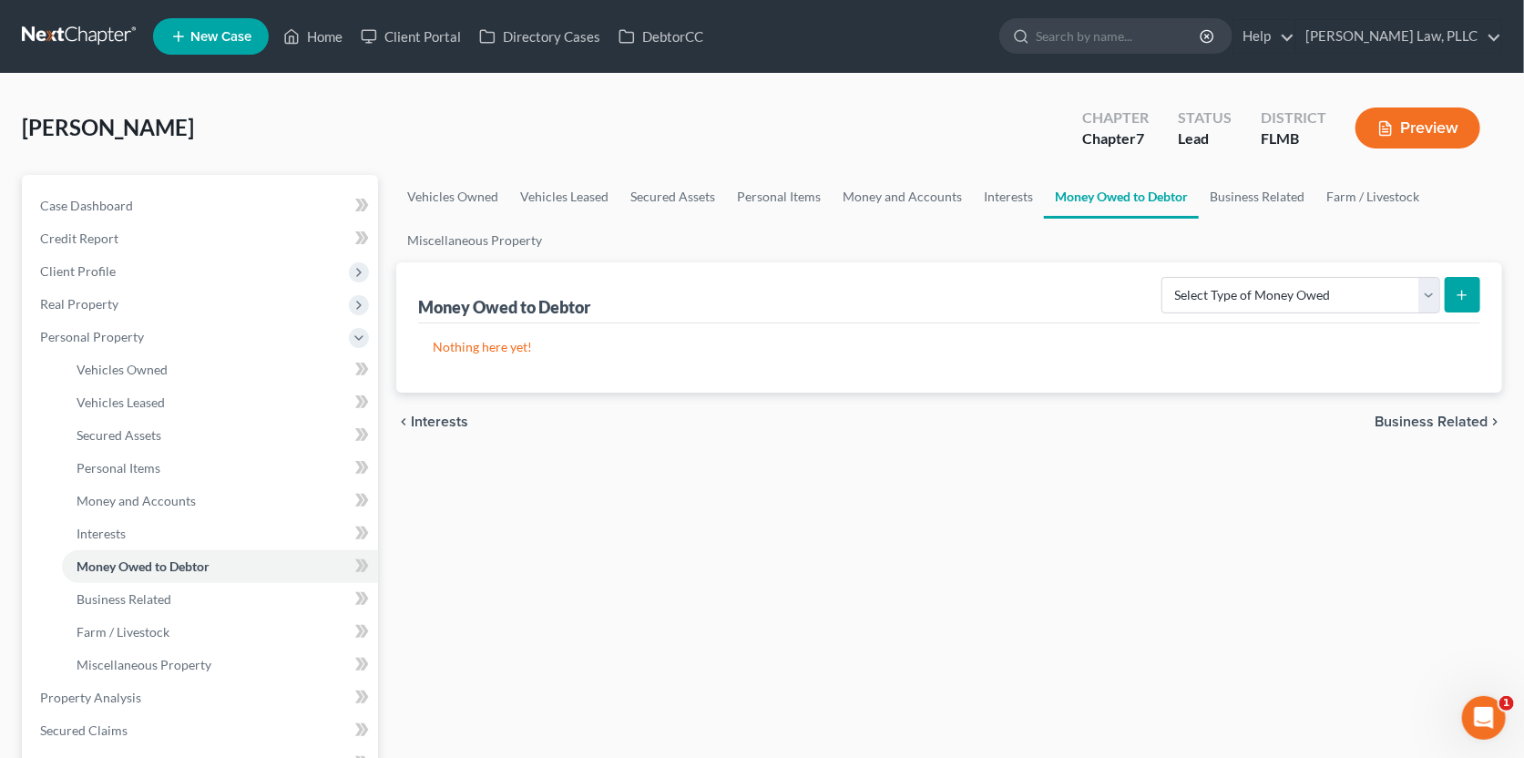
click at [1420, 418] on span "Business Related" at bounding box center [1431, 422] width 113 height 15
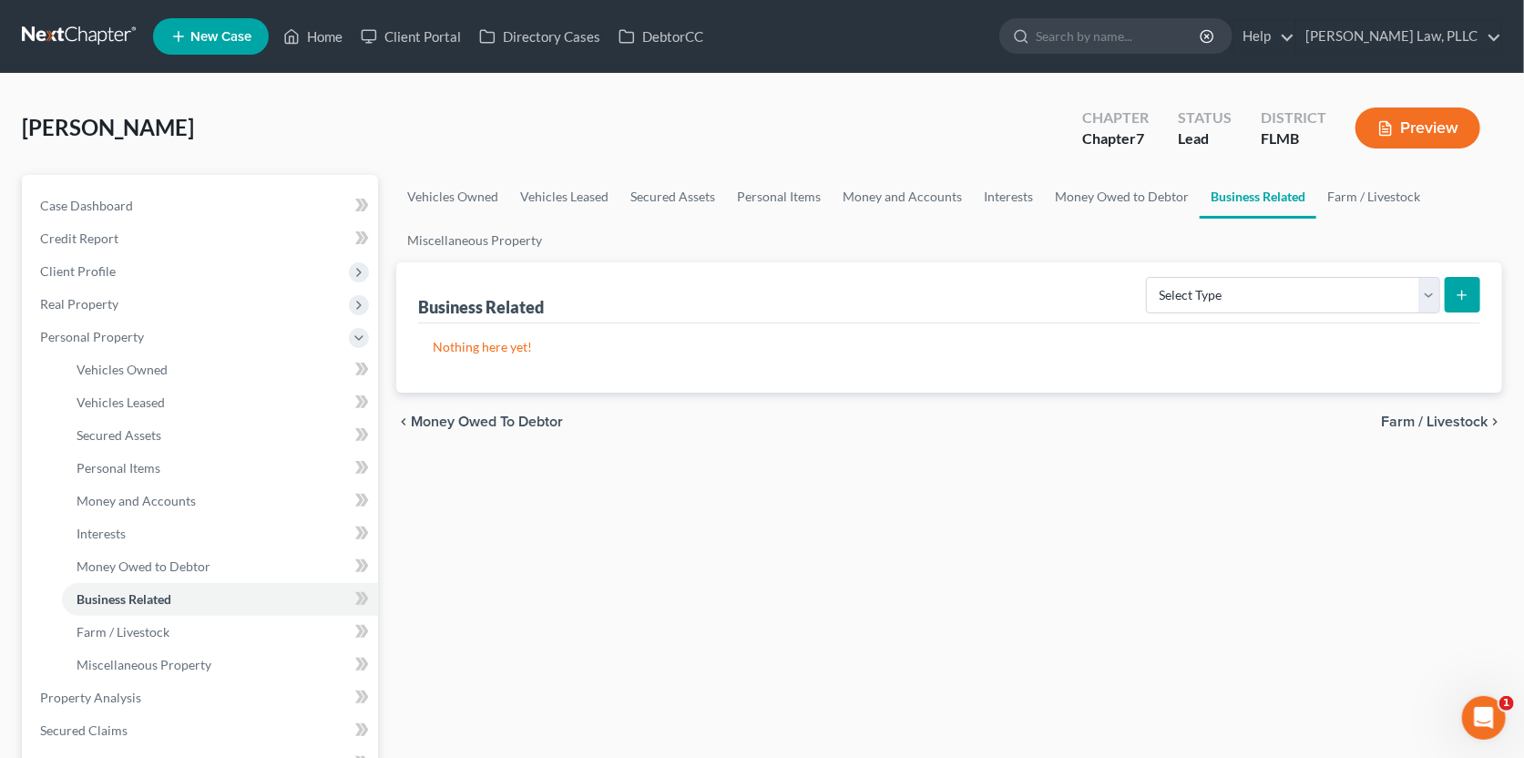
click at [1420, 418] on span "Farm / Livestock" at bounding box center [1434, 422] width 107 height 15
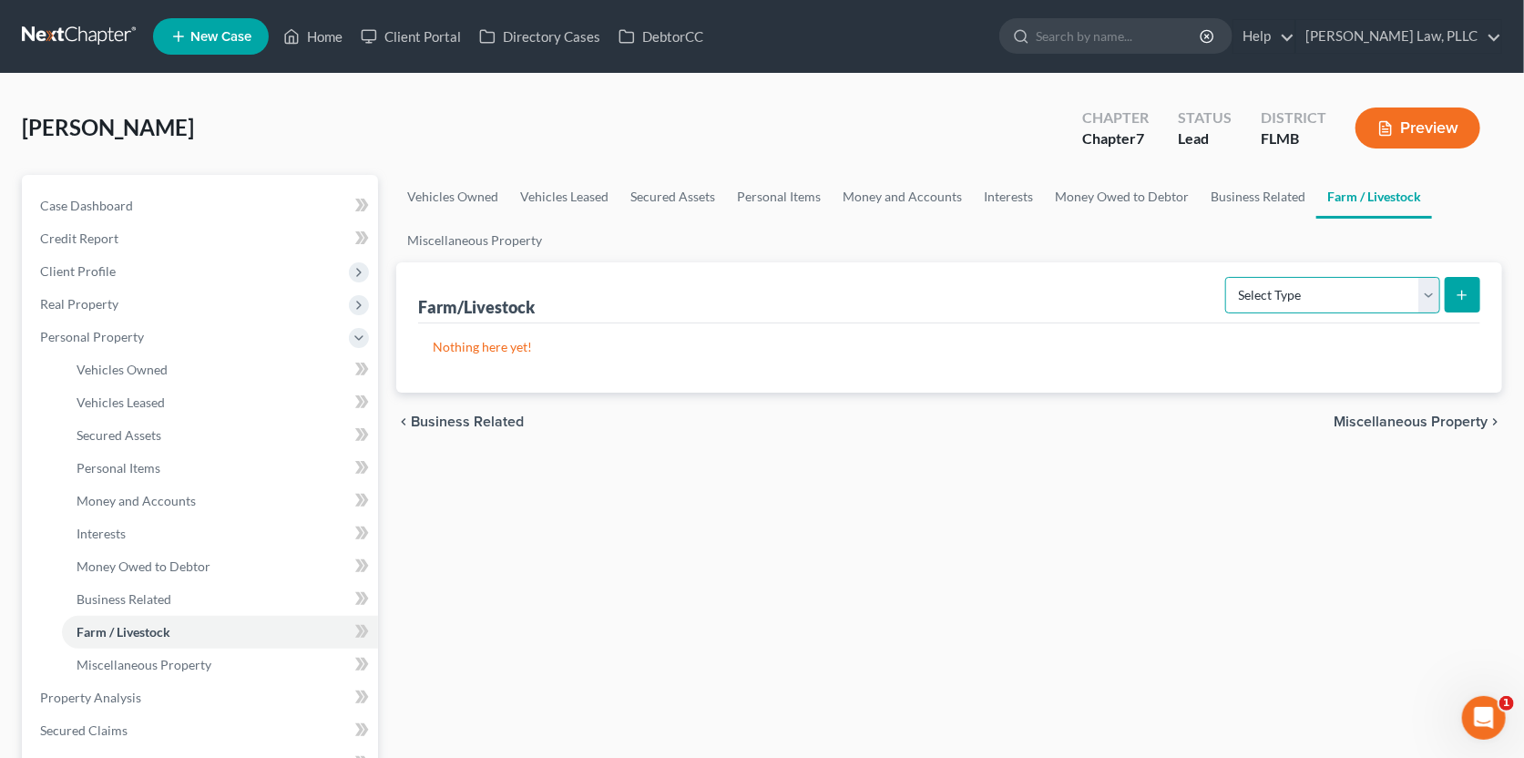
click at [1390, 305] on select "Select Type Animals & Livestock Crops: Growing or Harvested Farming Equipment F…" at bounding box center [1332, 295] width 215 height 36
click at [1389, 420] on span "Miscellaneous Property" at bounding box center [1411, 422] width 154 height 15
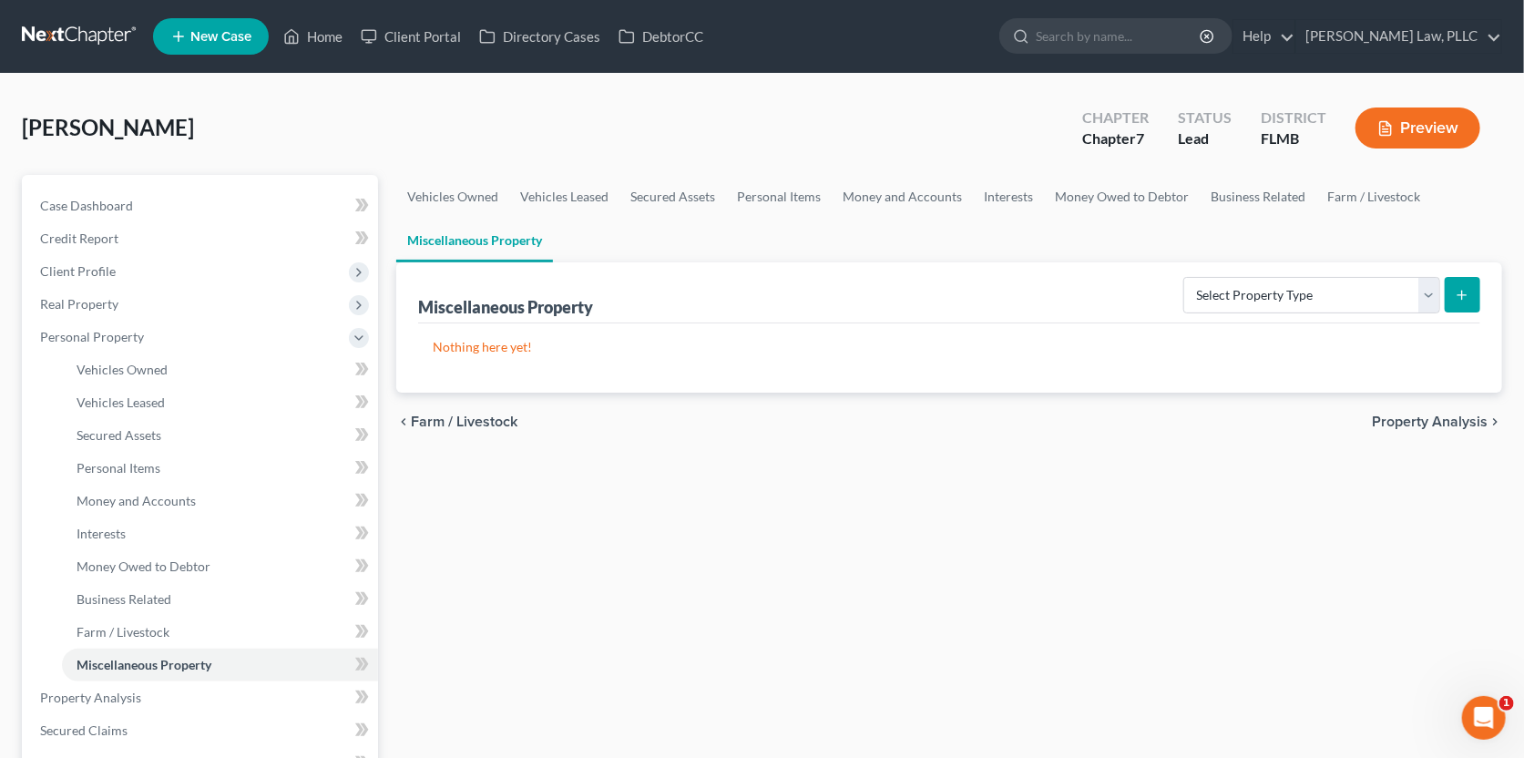
scroll to position [90, 0]
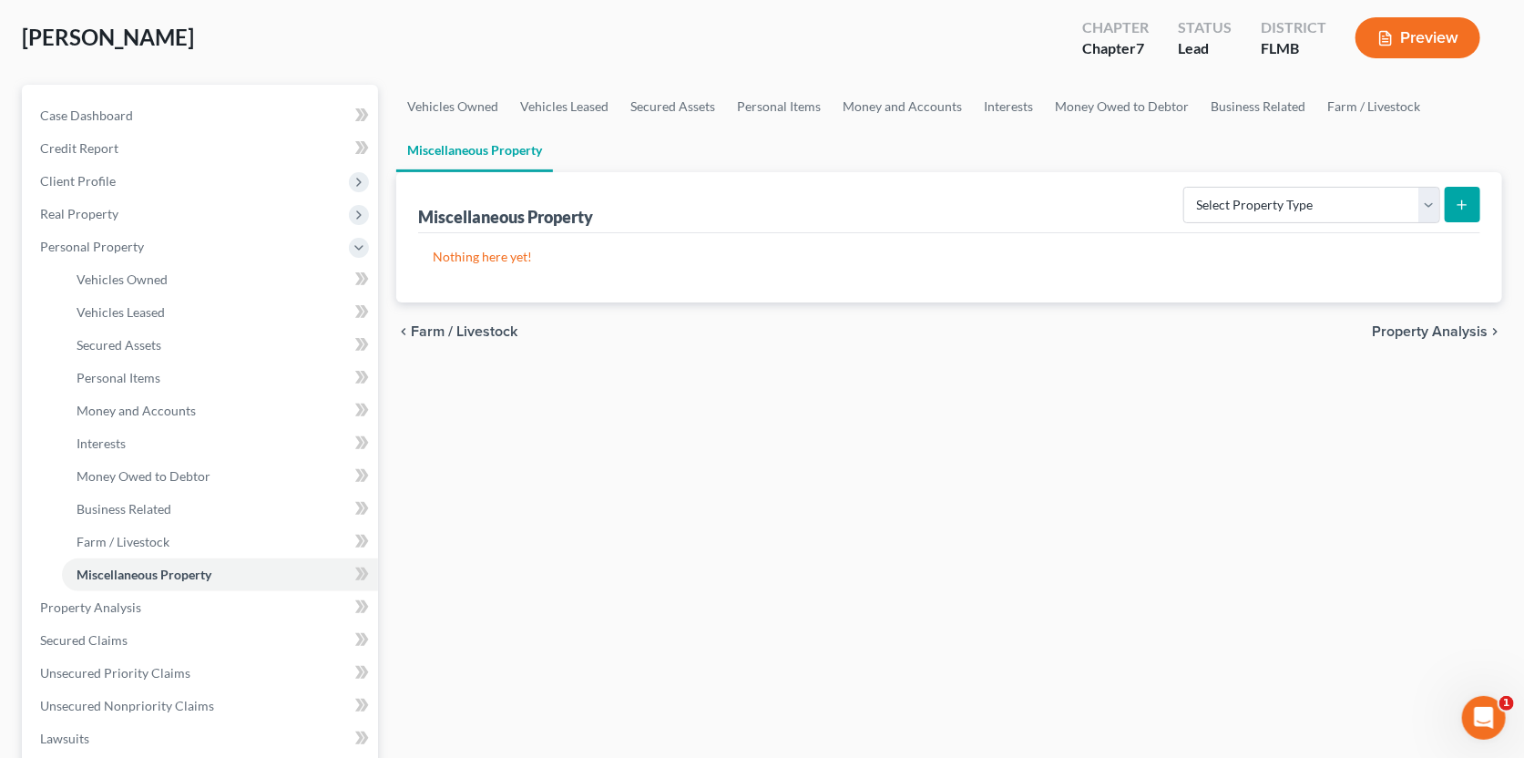
click at [440, 329] on span "Farm / Livestock" at bounding box center [464, 331] width 107 height 15
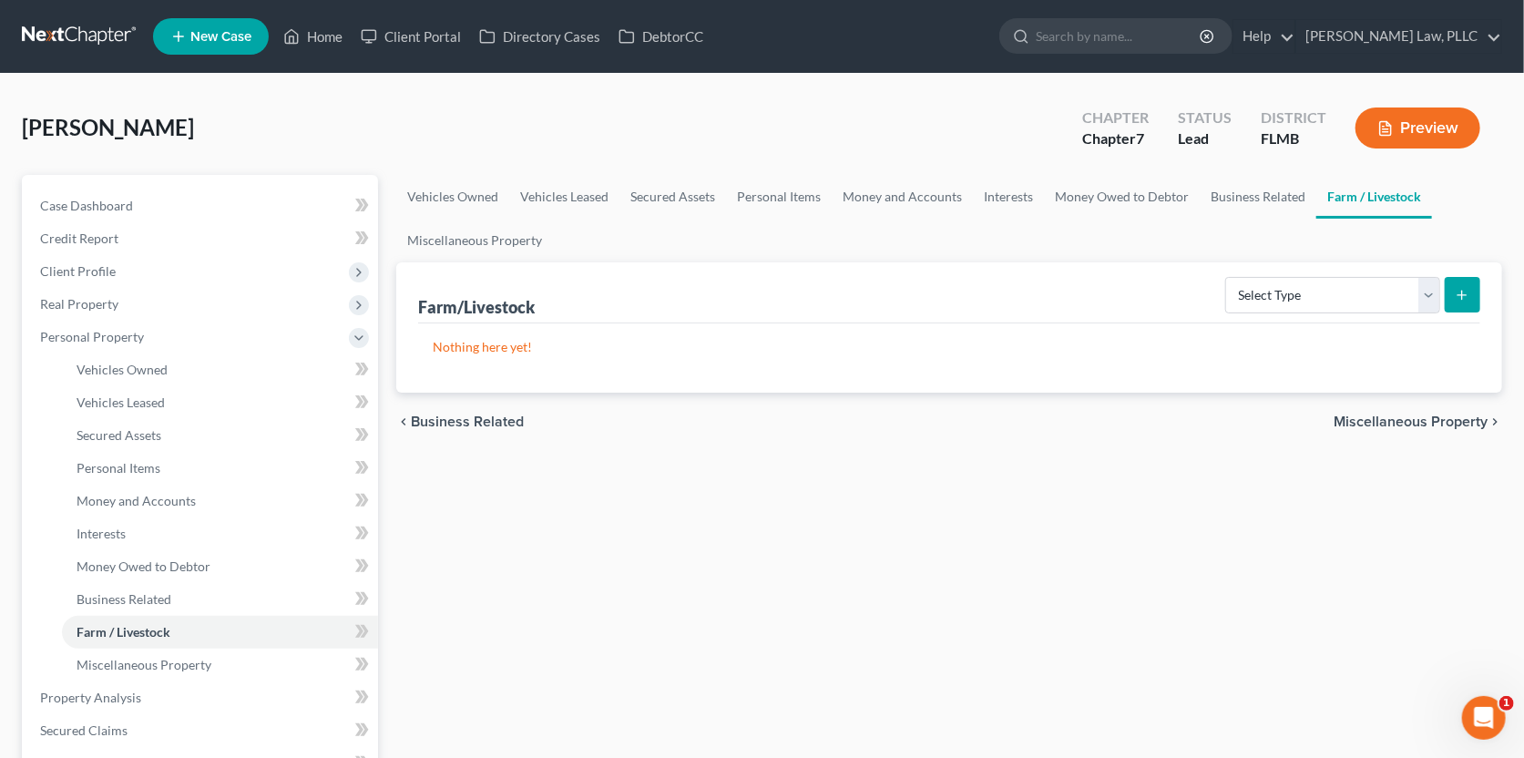
click at [513, 427] on span "Business Related" at bounding box center [467, 422] width 113 height 15
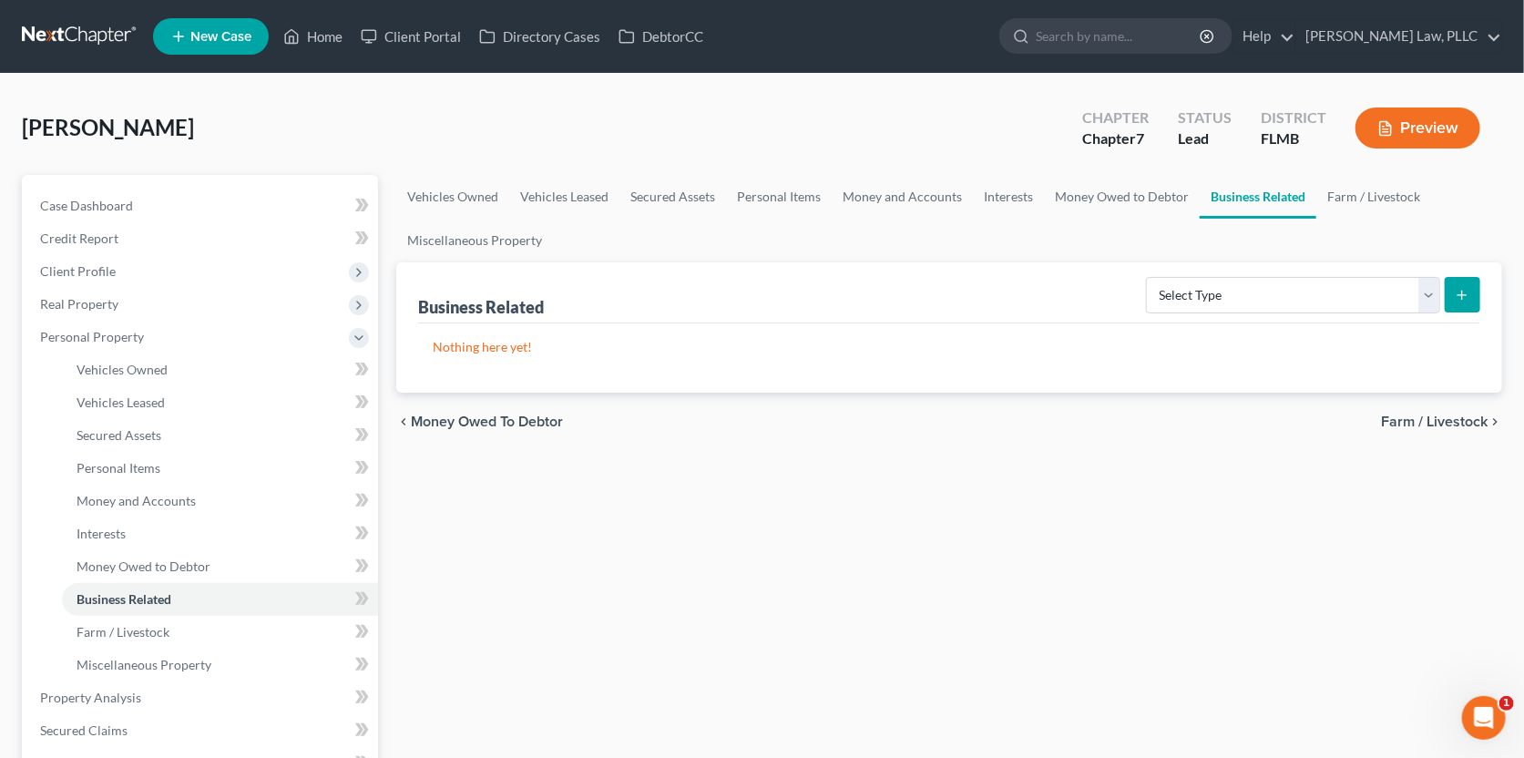
click at [513, 423] on span "Money Owed to Debtor" at bounding box center [487, 422] width 152 height 15
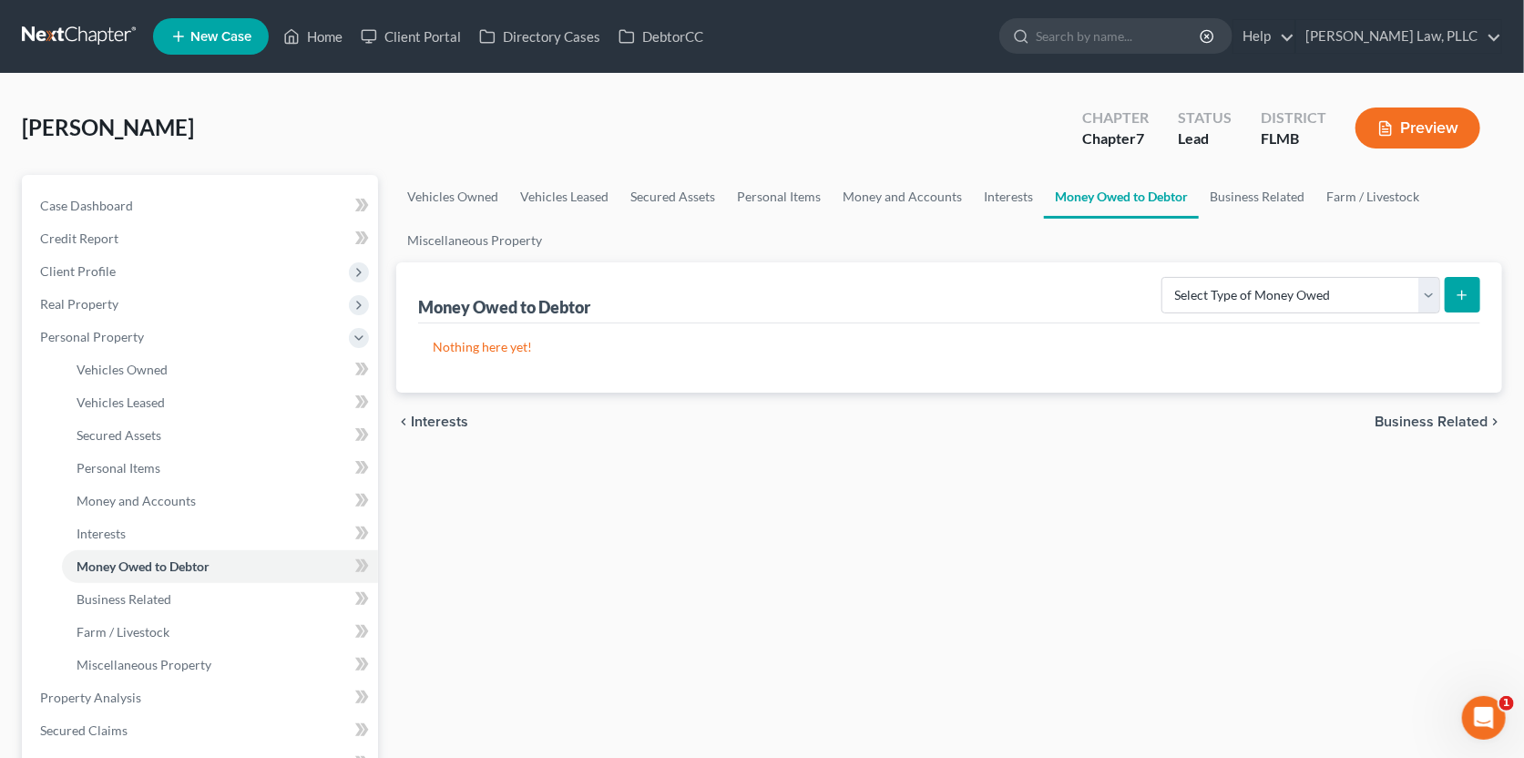
click at [454, 431] on div "chevron_left Interests Business Related chevron_right" at bounding box center [949, 422] width 1106 height 58
click at [453, 428] on div "chevron_left Interests Business Related chevron_right" at bounding box center [949, 422] width 1106 height 58
click at [453, 424] on span "Interests" at bounding box center [439, 422] width 57 height 15
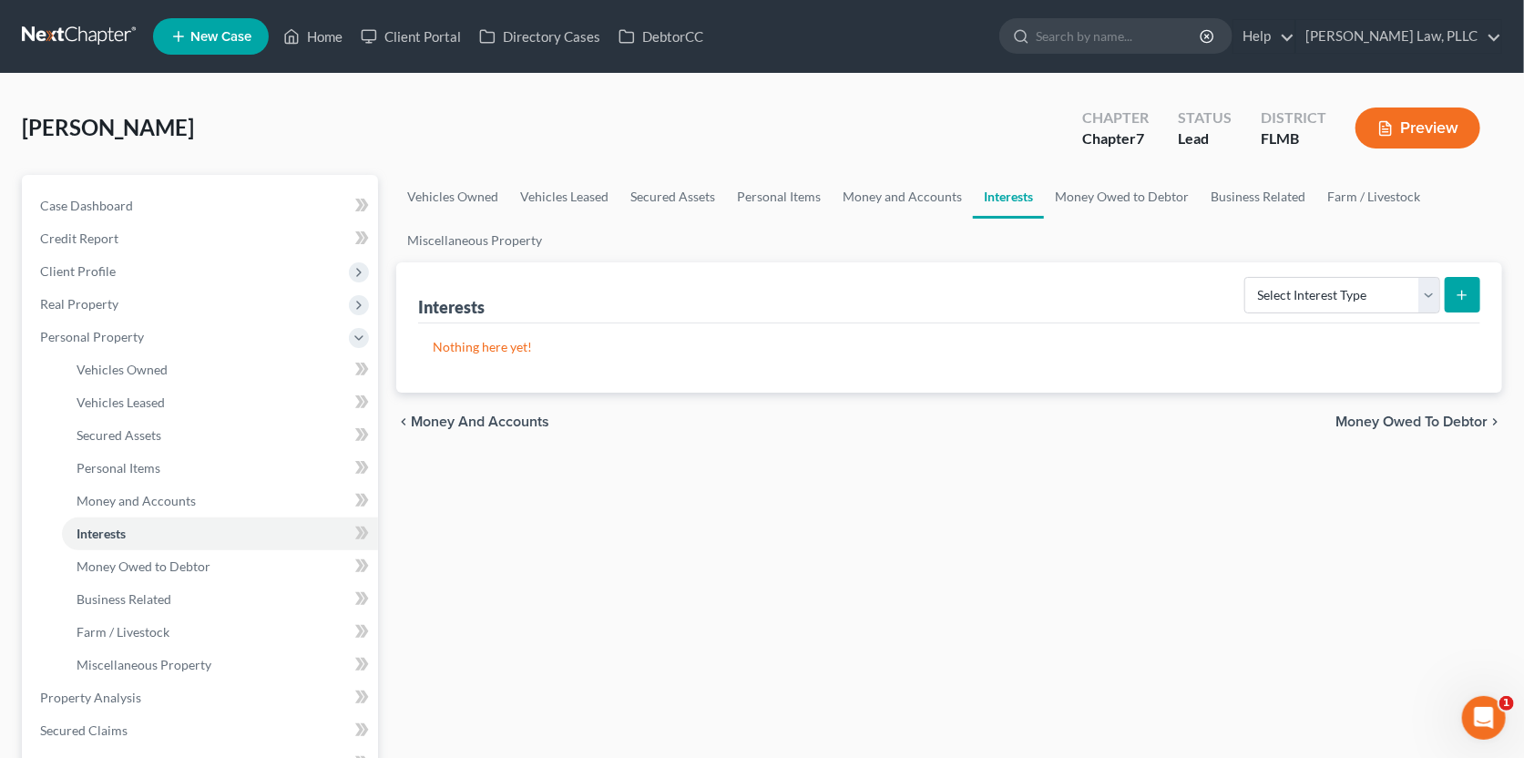
click at [453, 424] on span "Money and Accounts" at bounding box center [480, 422] width 138 height 15
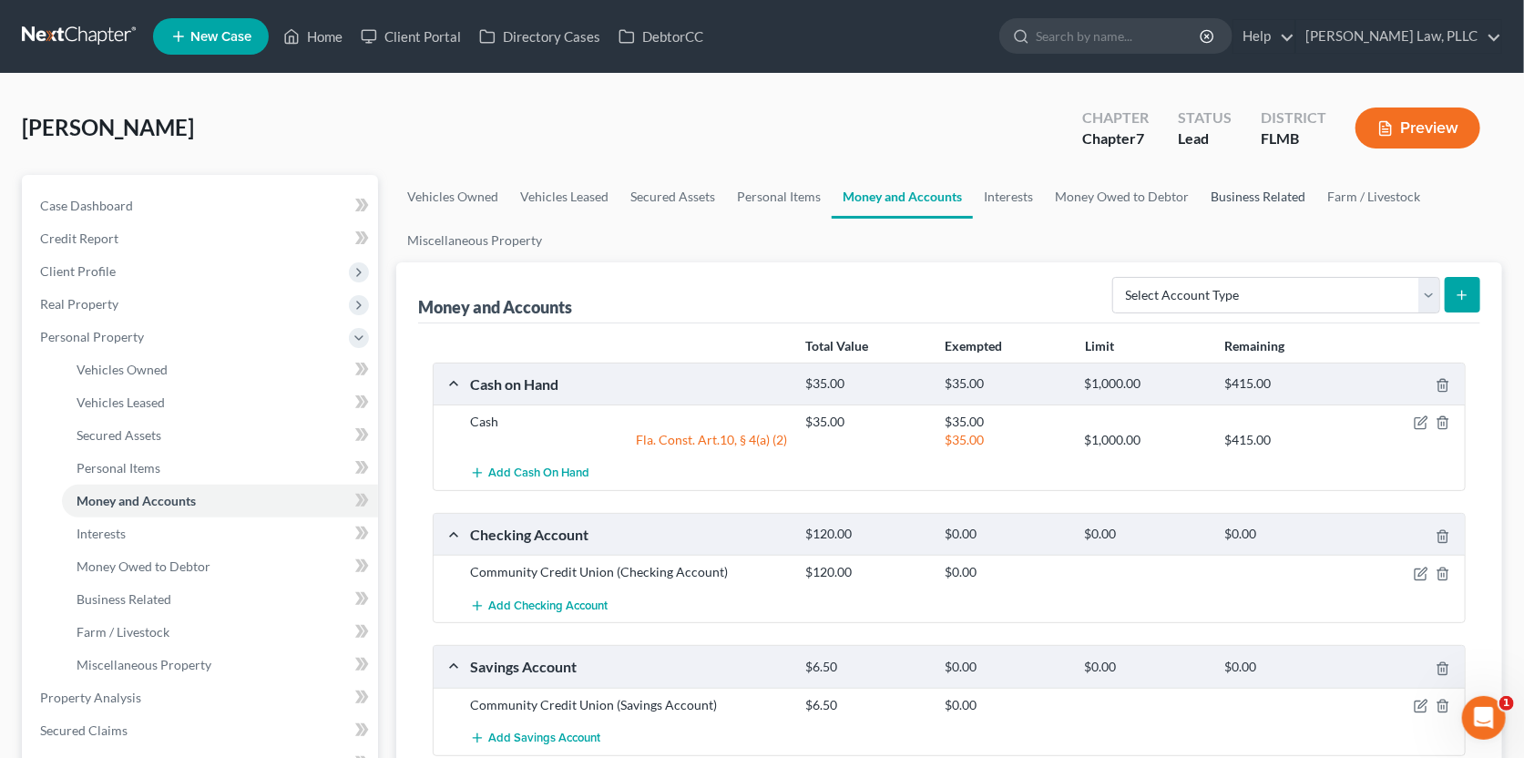
click at [1256, 198] on link "Business Related" at bounding box center [1258, 197] width 117 height 44
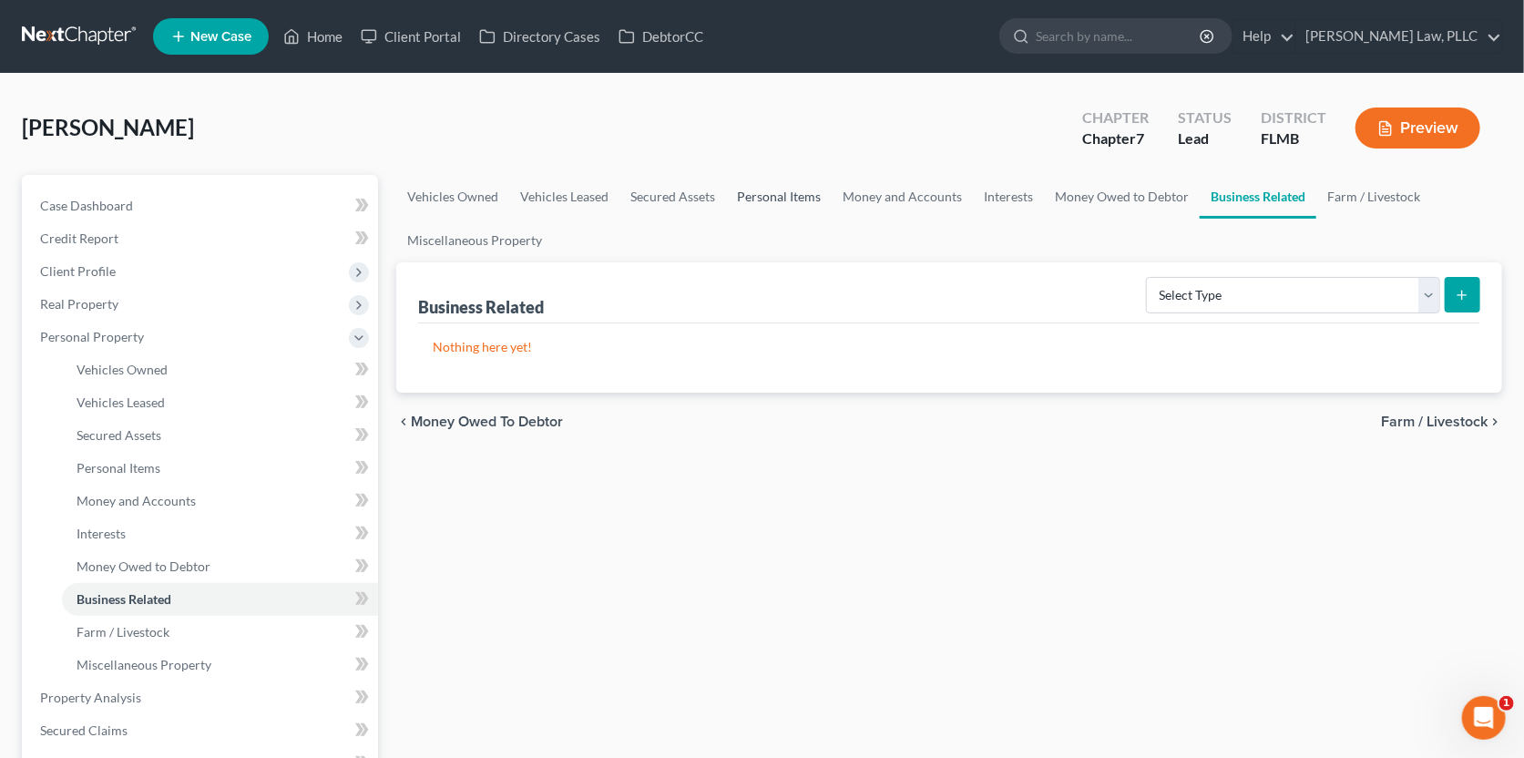
click at [782, 199] on link "Personal Items" at bounding box center [779, 197] width 106 height 44
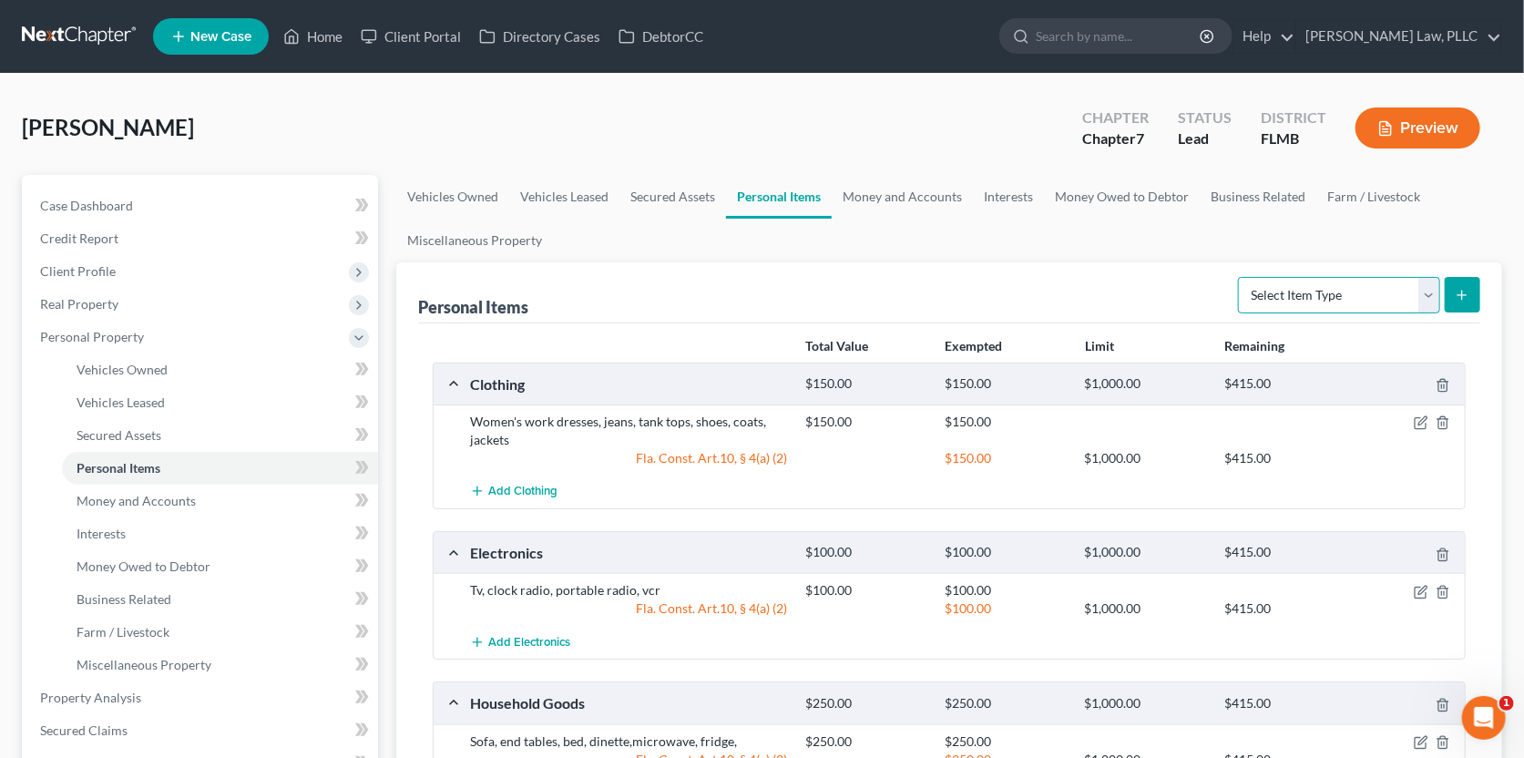
click at [1308, 304] on select "Select Item Type Clothing Collectibles Of Value Electronics Firearms Household …" at bounding box center [1339, 295] width 202 height 36
select select "pets"
click at [1241, 277] on select "Select Item Type Clothing Collectibles Of Value Electronics Firearms Household …" at bounding box center [1339, 295] width 202 height 36
click at [1461, 289] on icon "submit" at bounding box center [1462, 295] width 15 height 15
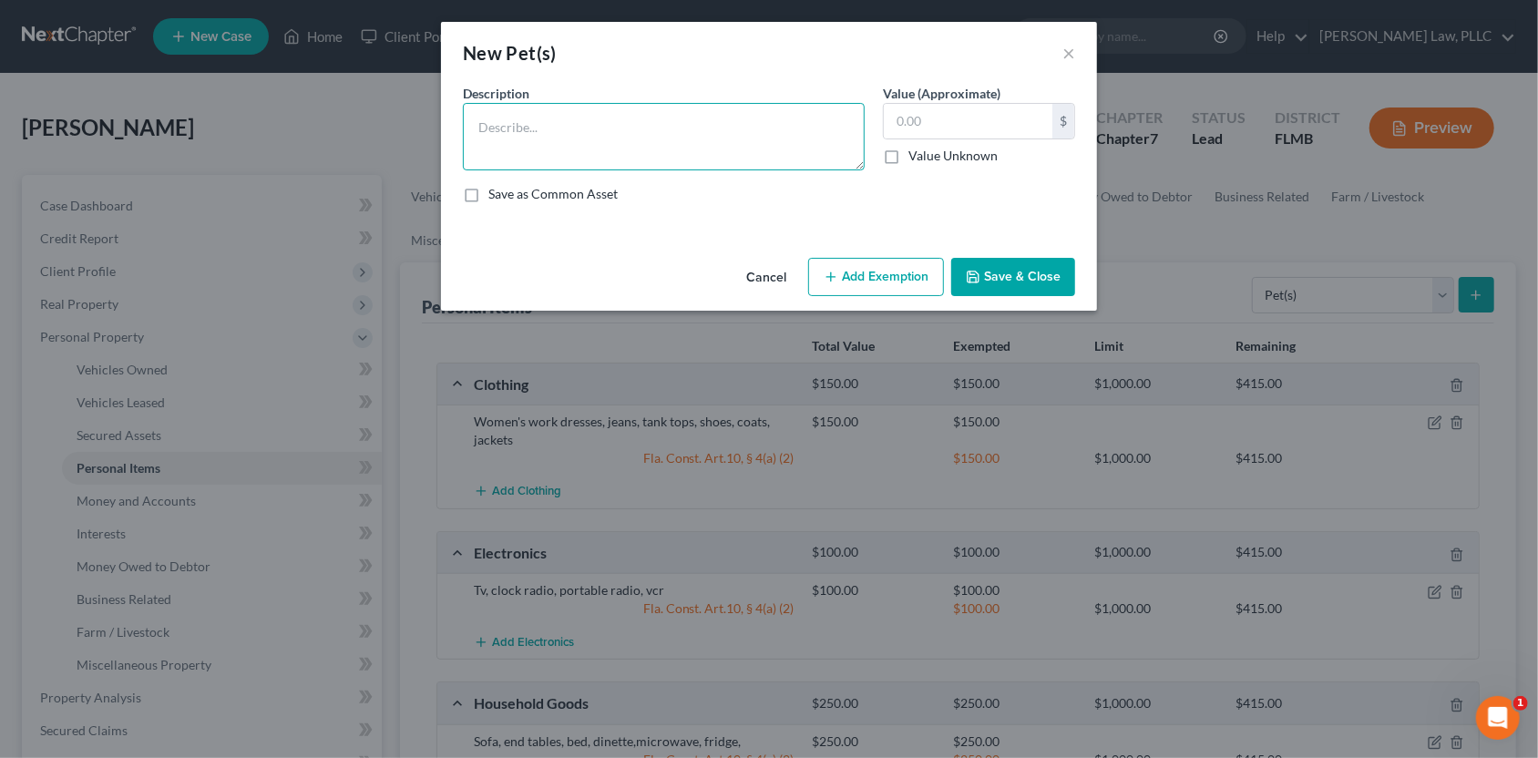
click at [568, 123] on textarea at bounding box center [664, 136] width 402 height 67
type textarea "d"
type textarea "Dog"
click at [914, 118] on input "text" at bounding box center [968, 121] width 169 height 35
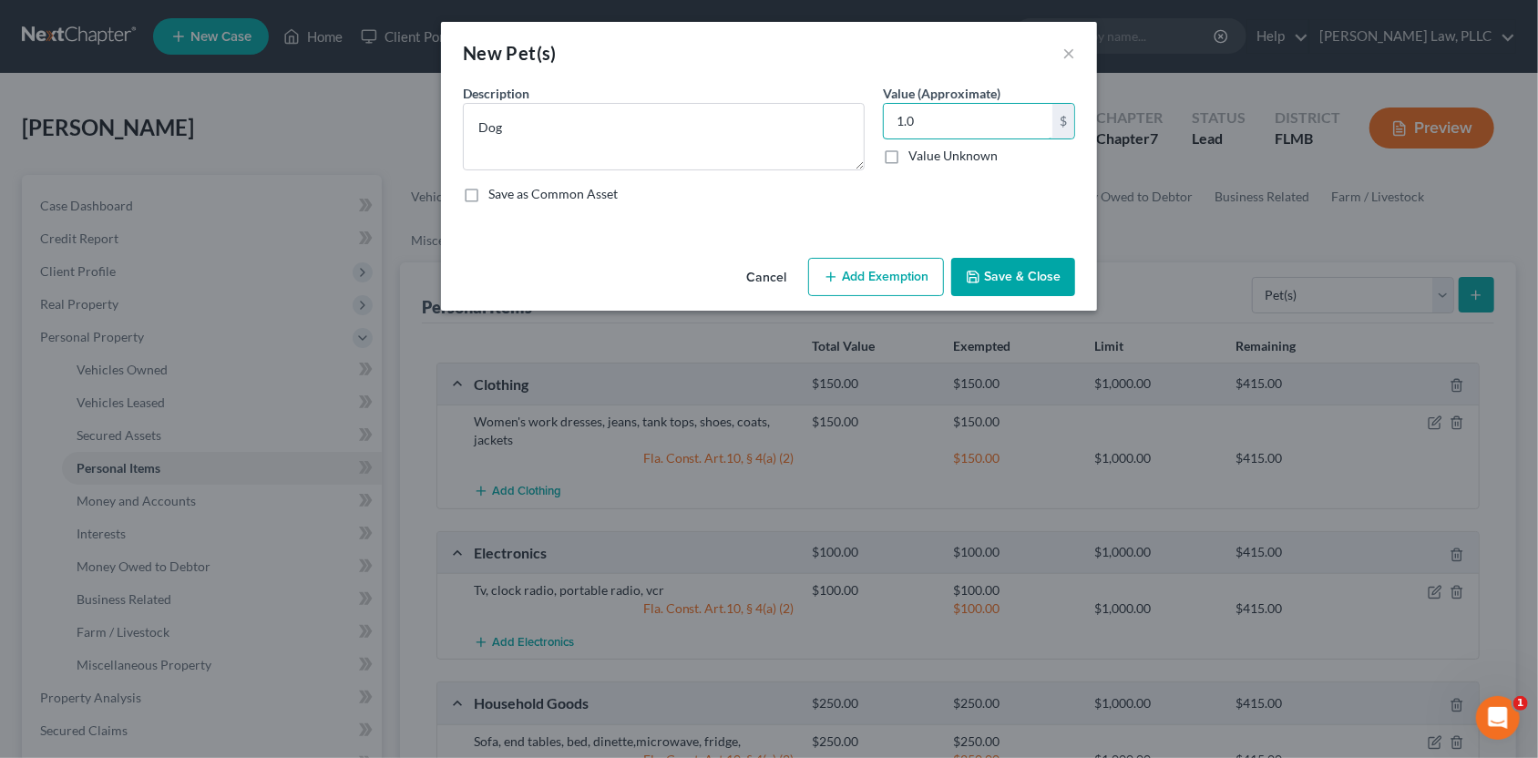
type input "1.0"
click at [984, 261] on button "Save & Close" at bounding box center [1013, 277] width 124 height 38
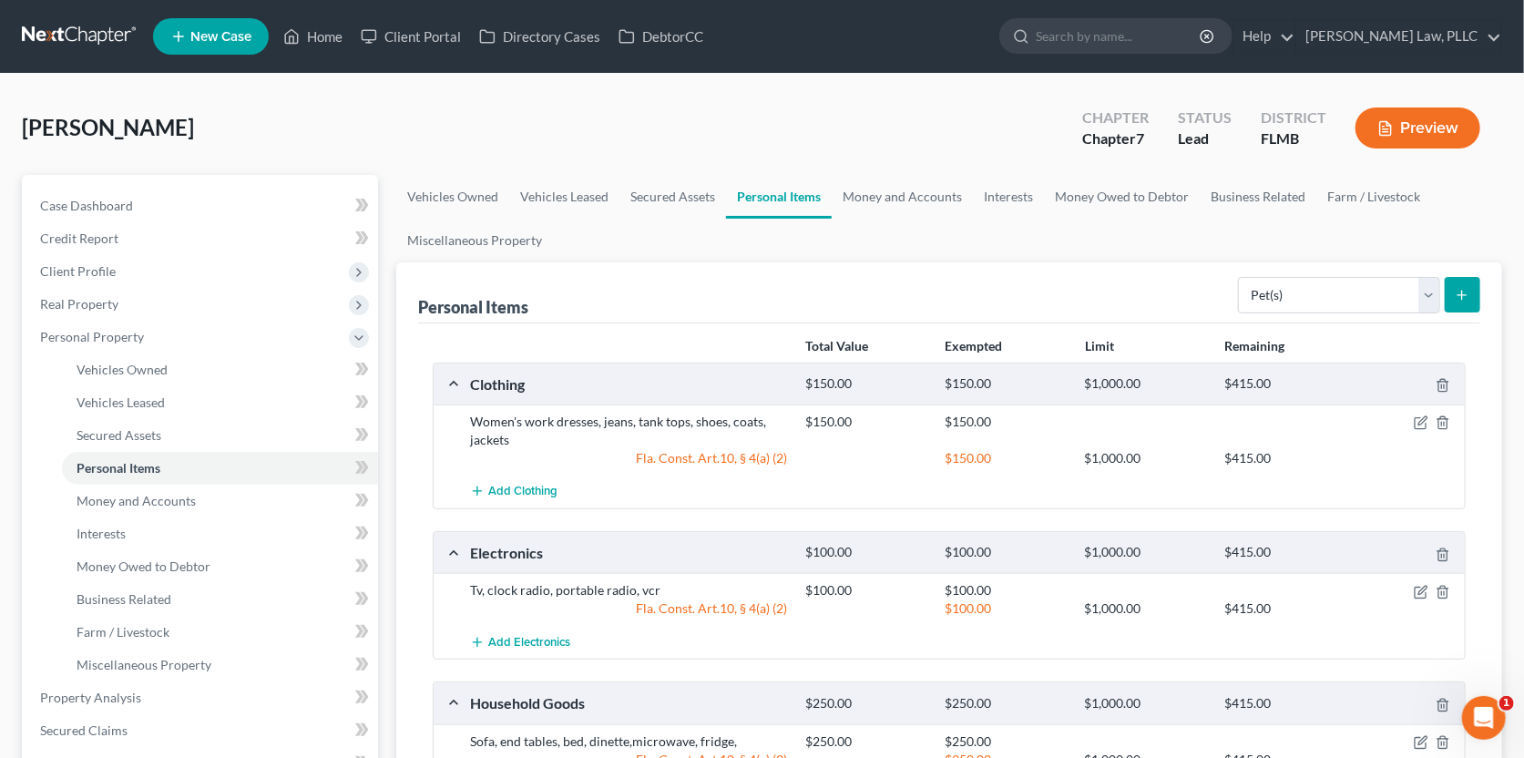
scroll to position [90, 0]
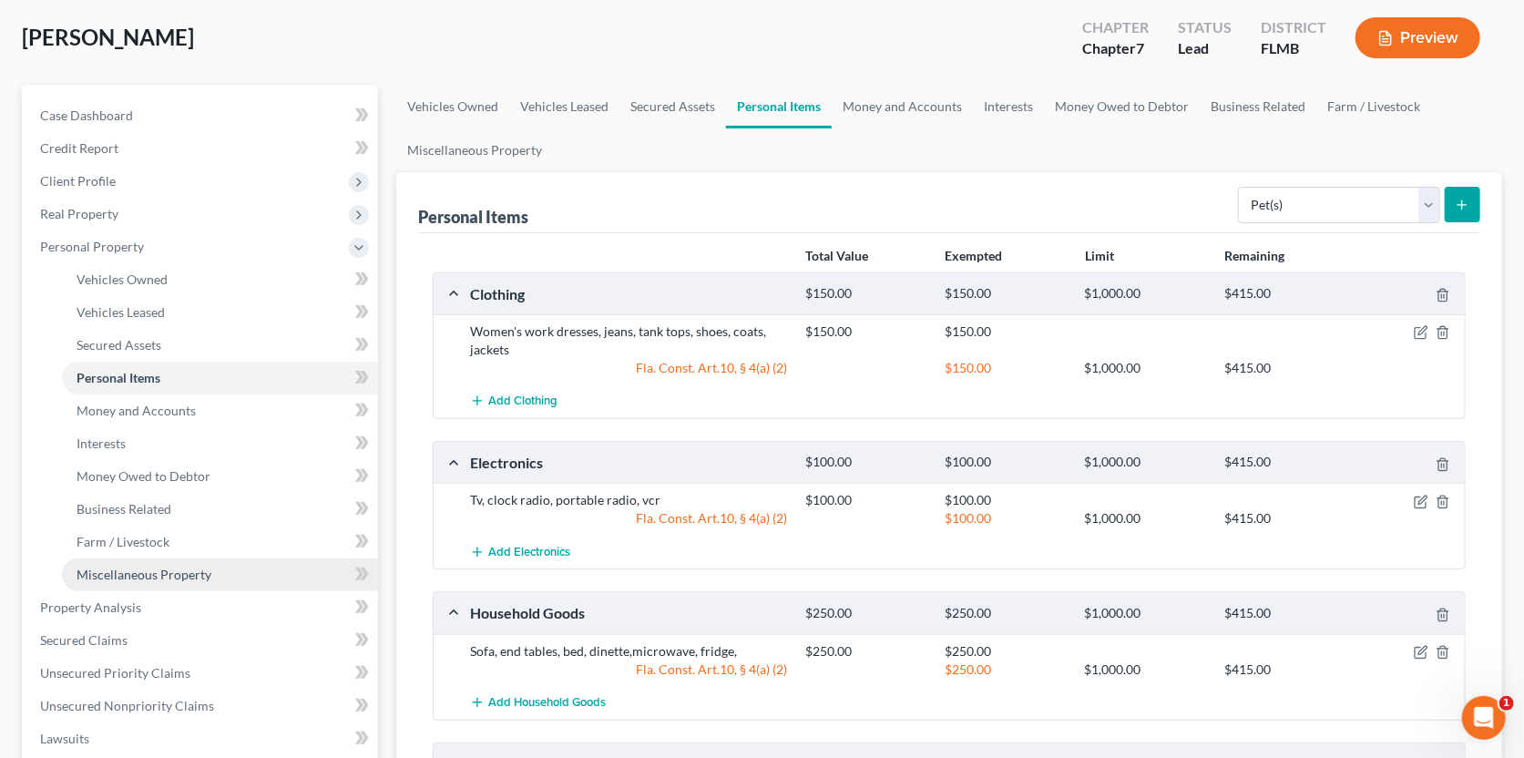
click at [117, 569] on span "Miscellaneous Property" at bounding box center [144, 574] width 135 height 15
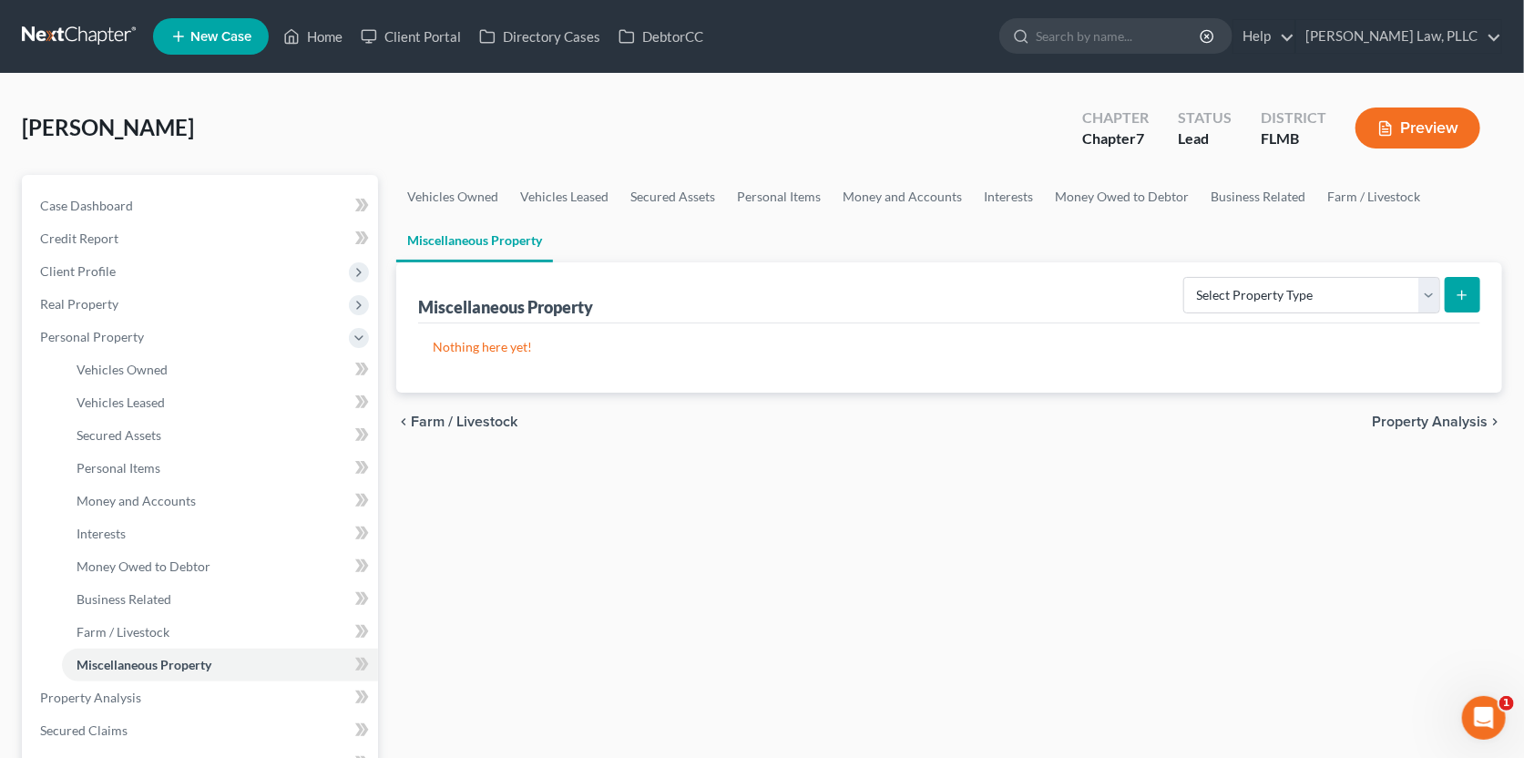
click at [1388, 417] on span "Property Analysis" at bounding box center [1430, 422] width 116 height 15
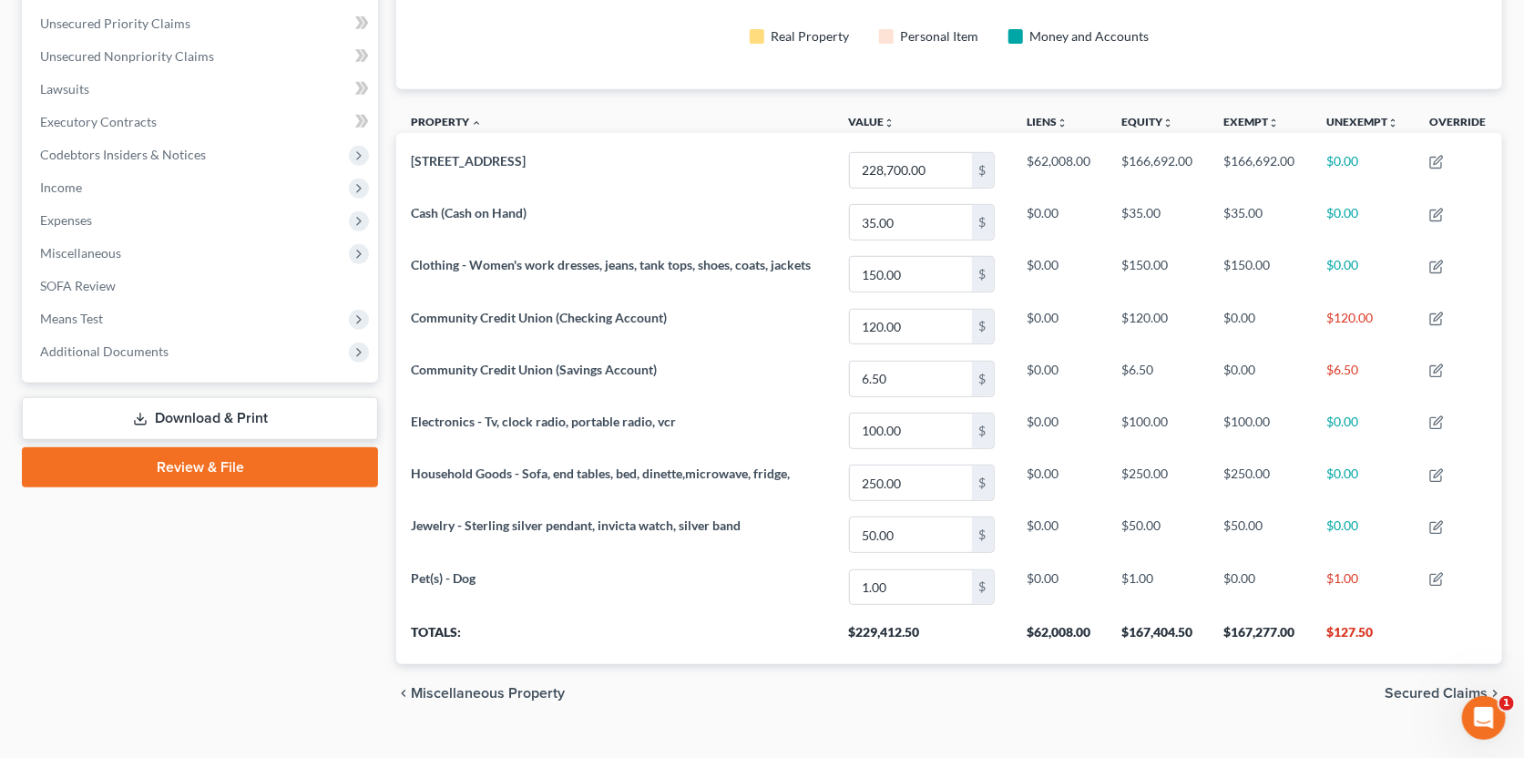
scroll to position [442, 0]
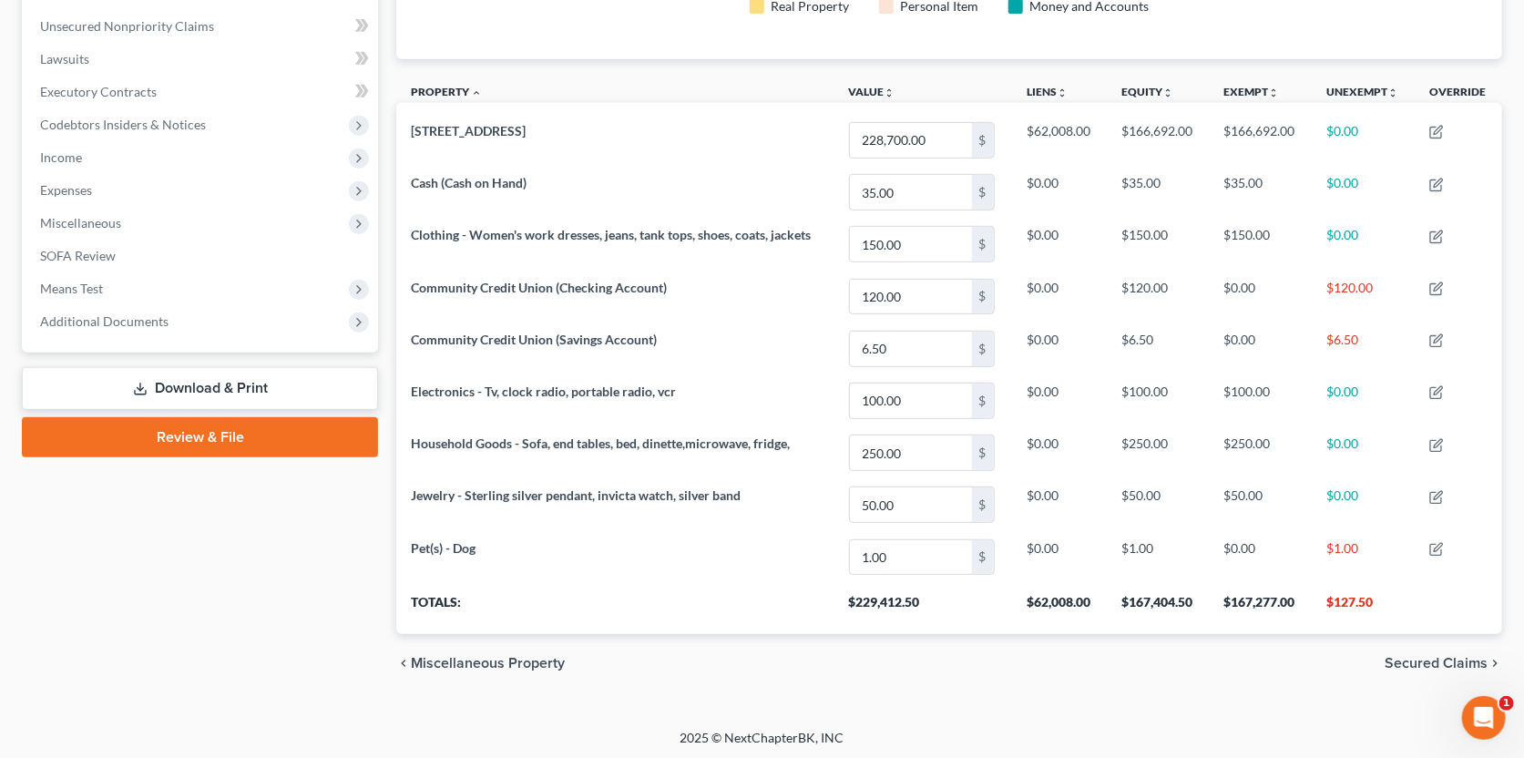
click at [1406, 656] on span "Secured Claims" at bounding box center [1436, 663] width 103 height 15
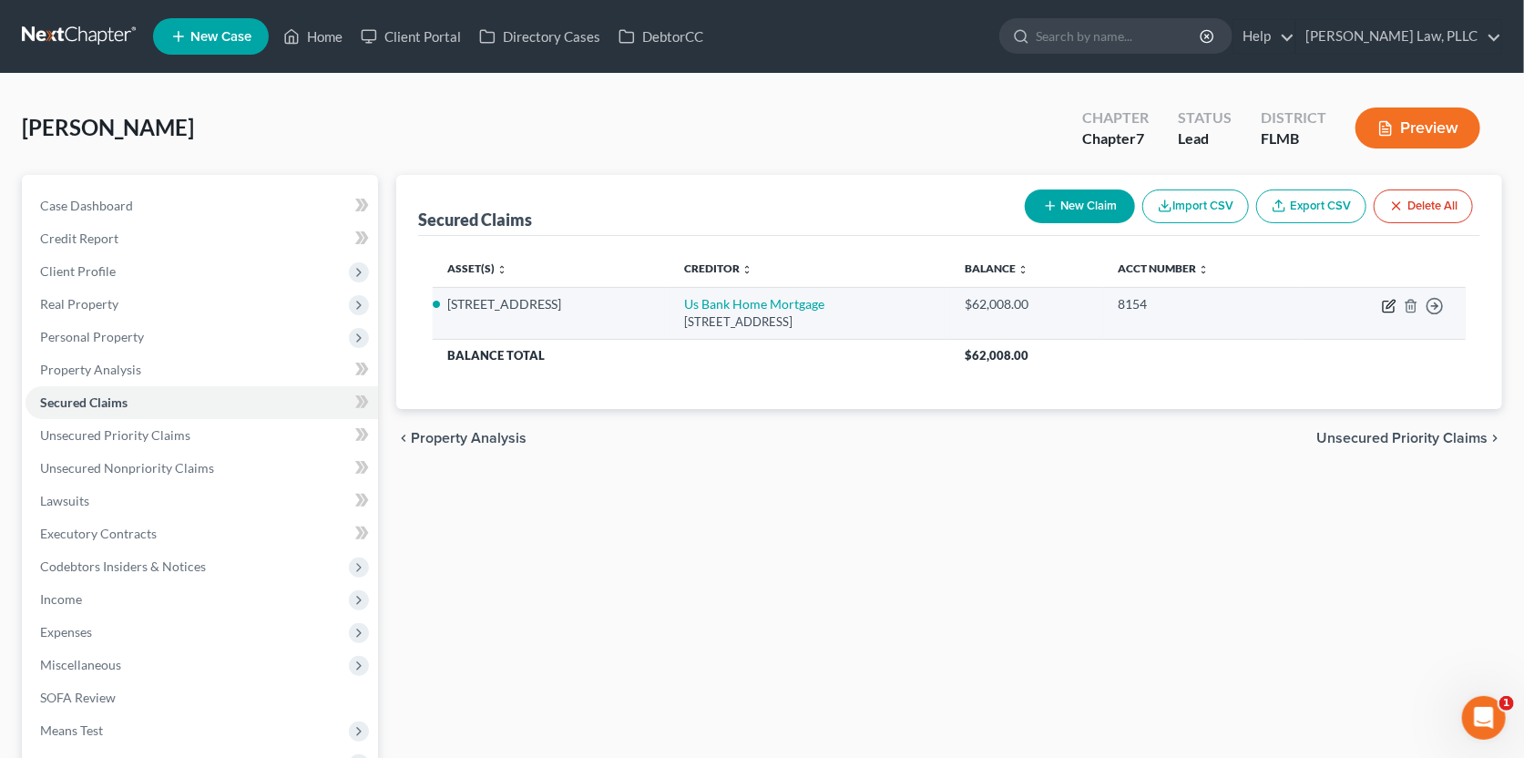
click at [1386, 304] on icon "button" at bounding box center [1389, 306] width 15 height 15
select select "18"
select select "3"
select select "2"
select select "4"
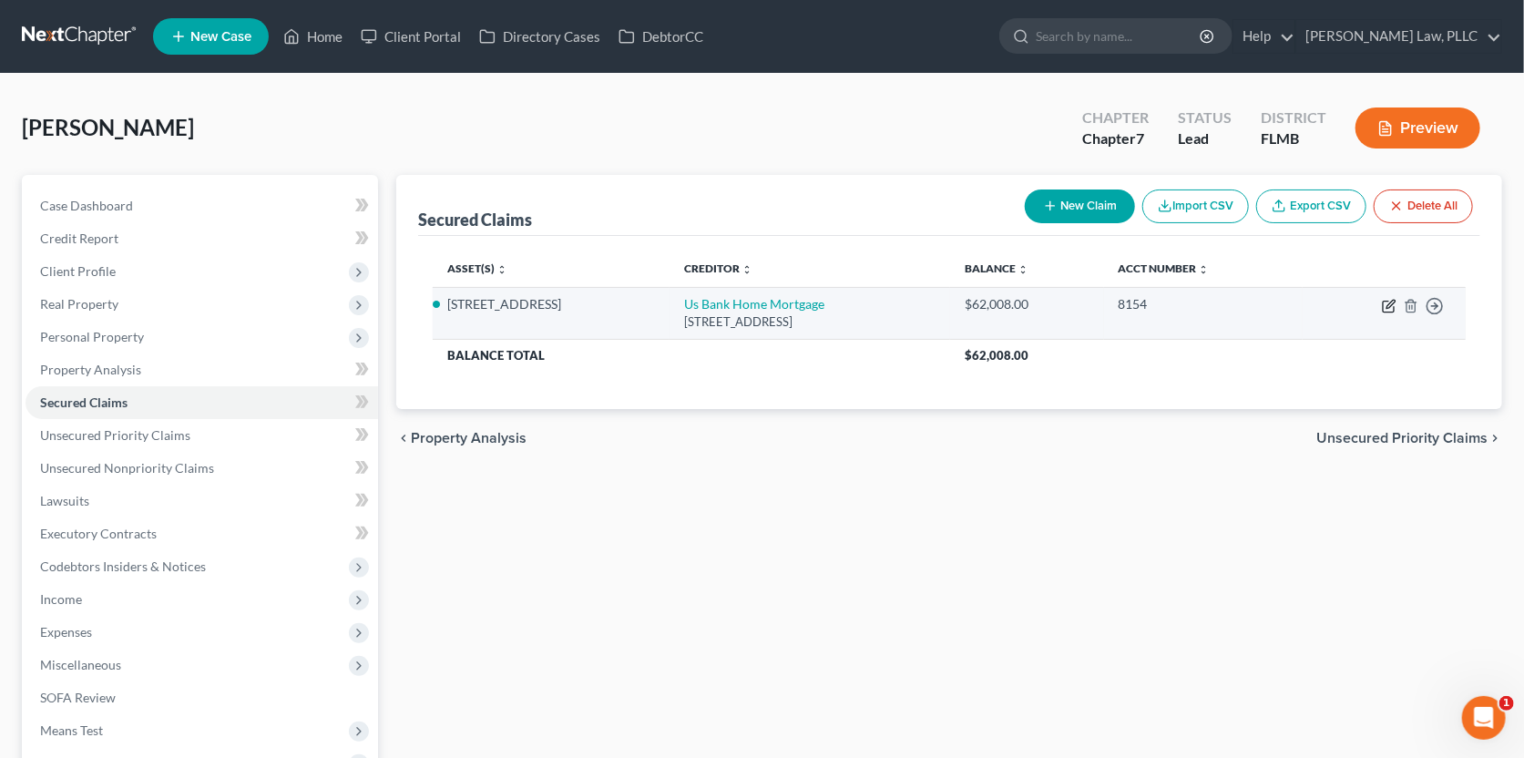
select select "0"
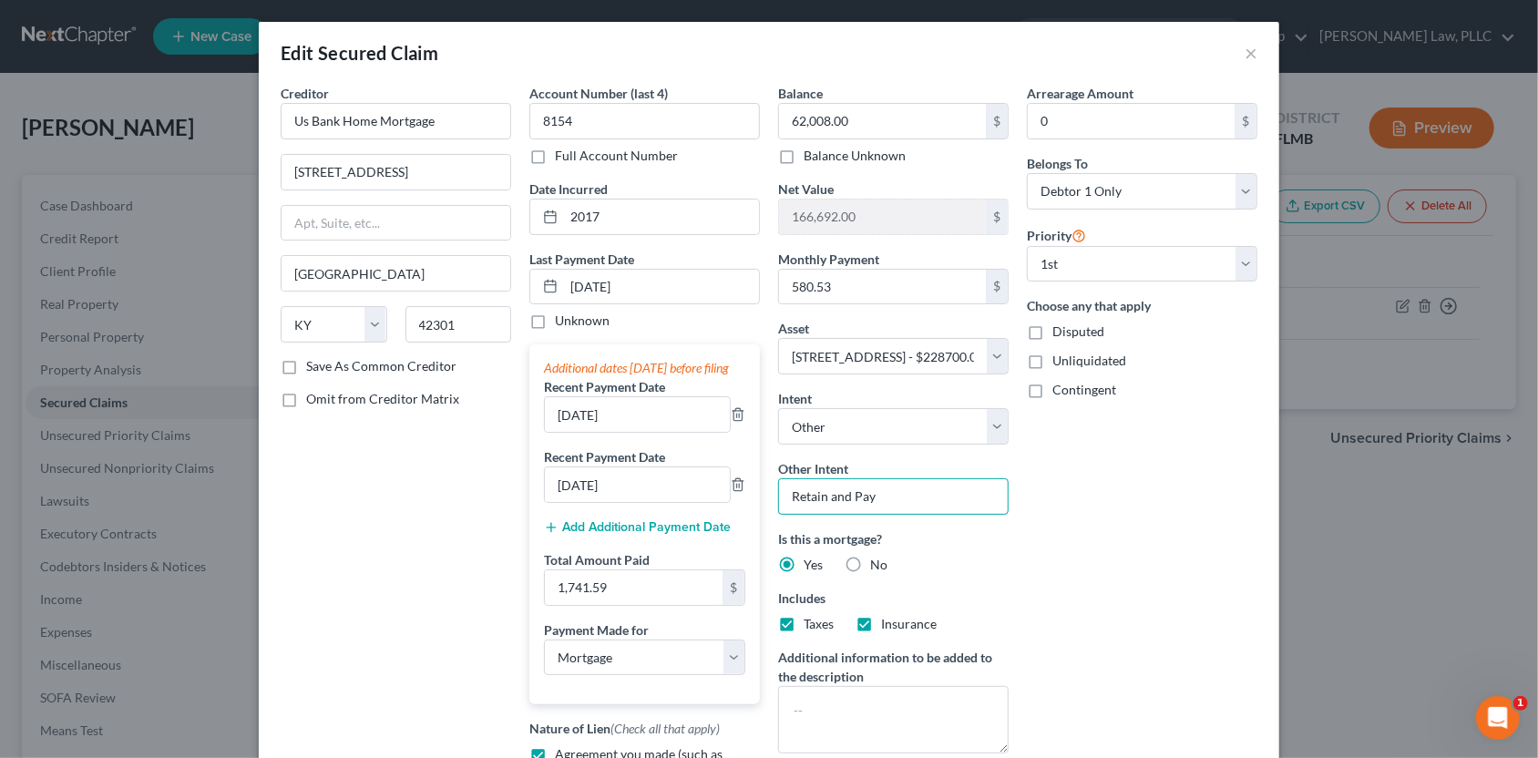
click at [900, 494] on input "Retain and Pay" at bounding box center [893, 496] width 231 height 36
click at [901, 438] on select "Select Surrender Redeem Reaffirm Avoid Other" at bounding box center [893, 426] width 231 height 36
select select "2"
click at [778, 408] on select "Select Surrender Redeem Reaffirm Avoid Other" at bounding box center [893, 426] width 231 height 36
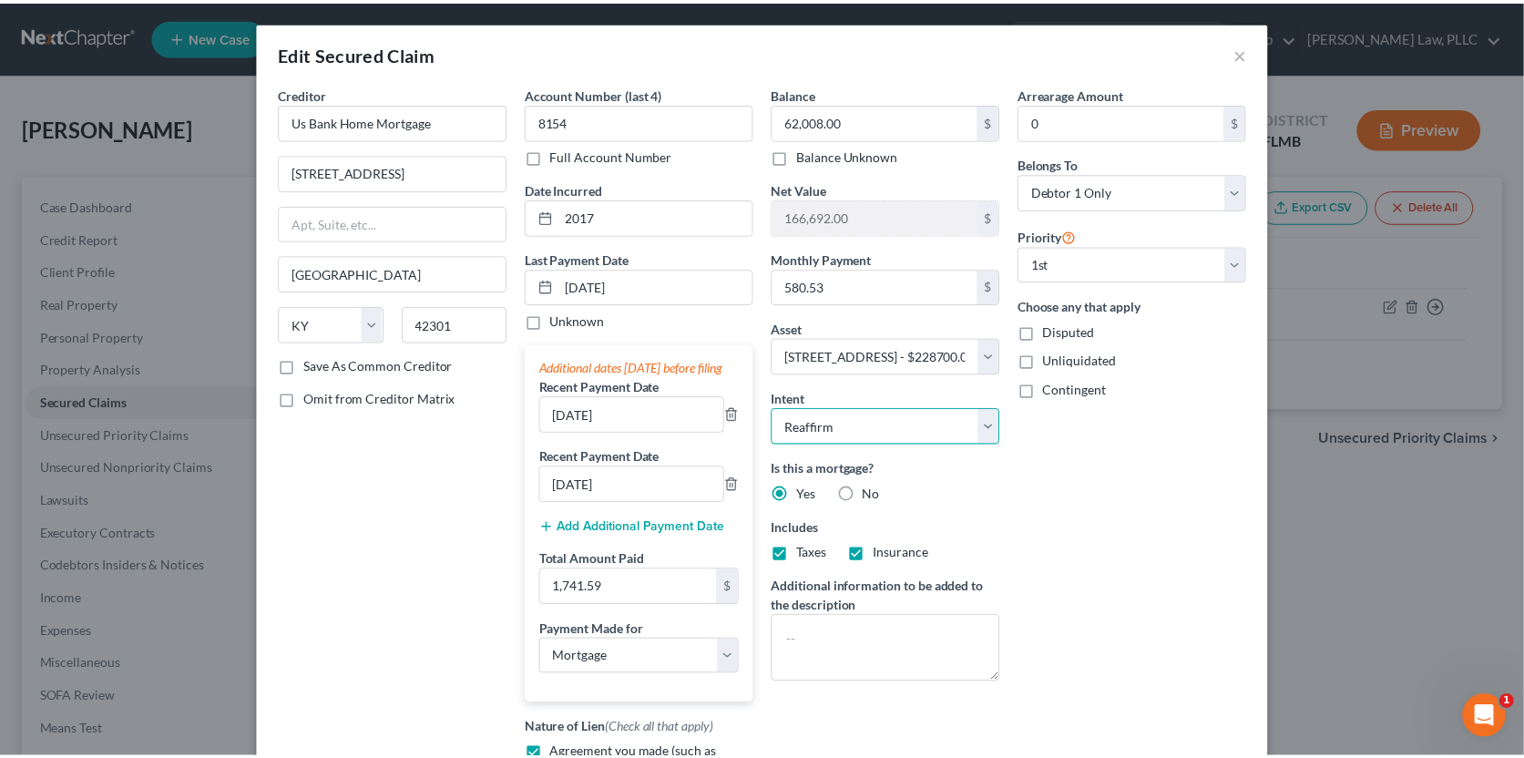
scroll to position [272, 0]
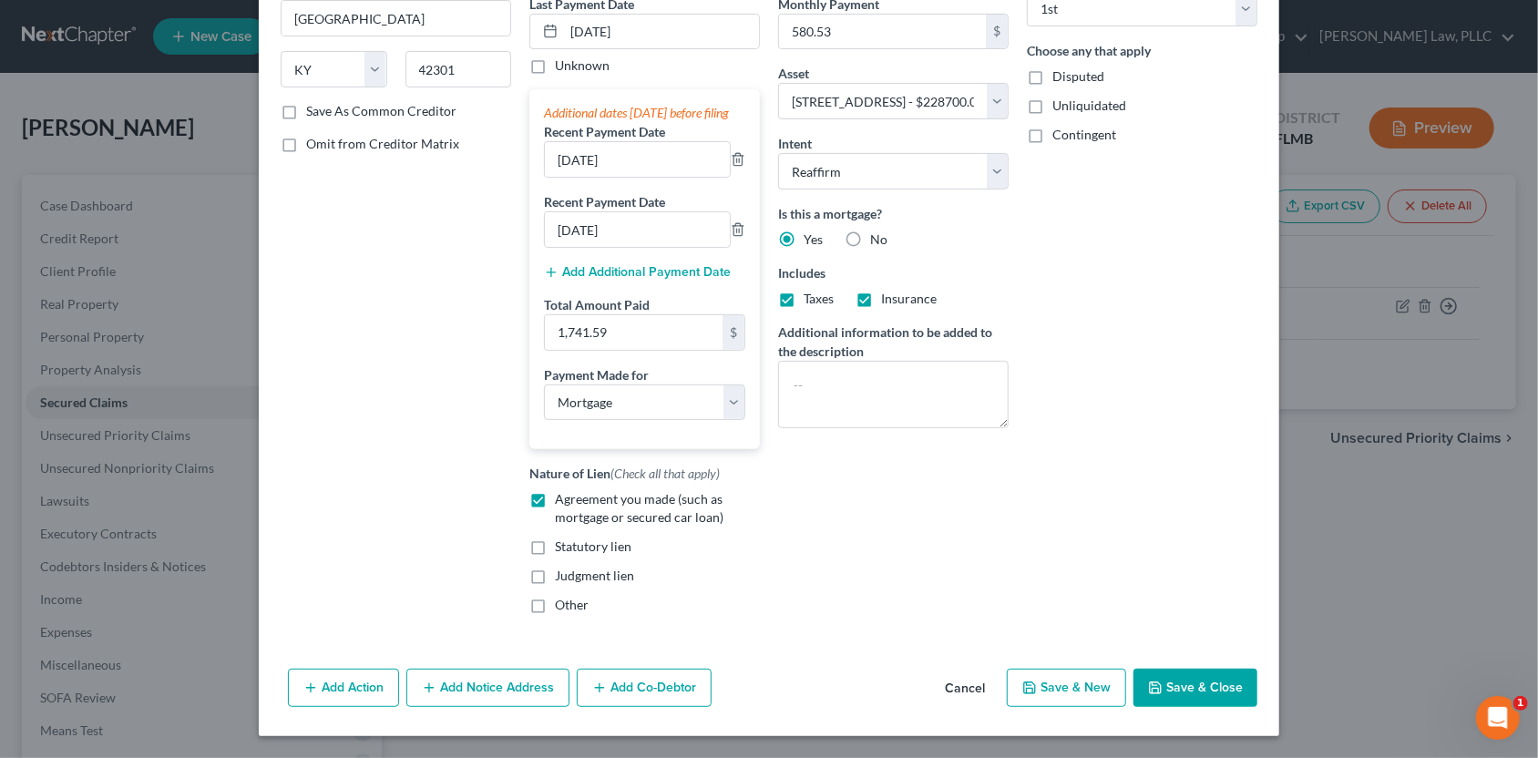
click at [1200, 686] on button "Save & Close" at bounding box center [1195, 688] width 124 height 38
select select
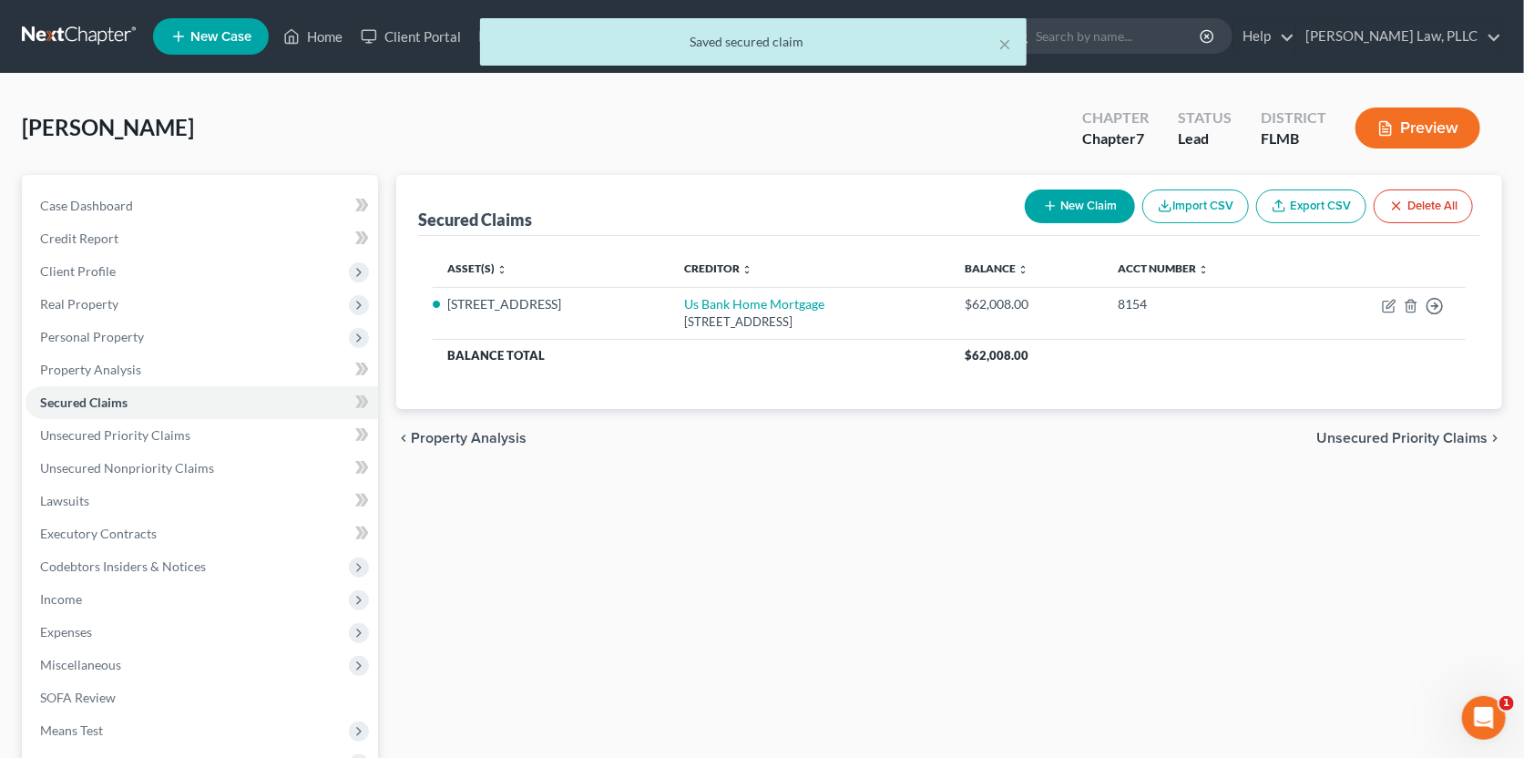
click at [1376, 434] on span "Unsecured Priority Claims" at bounding box center [1402, 438] width 171 height 15
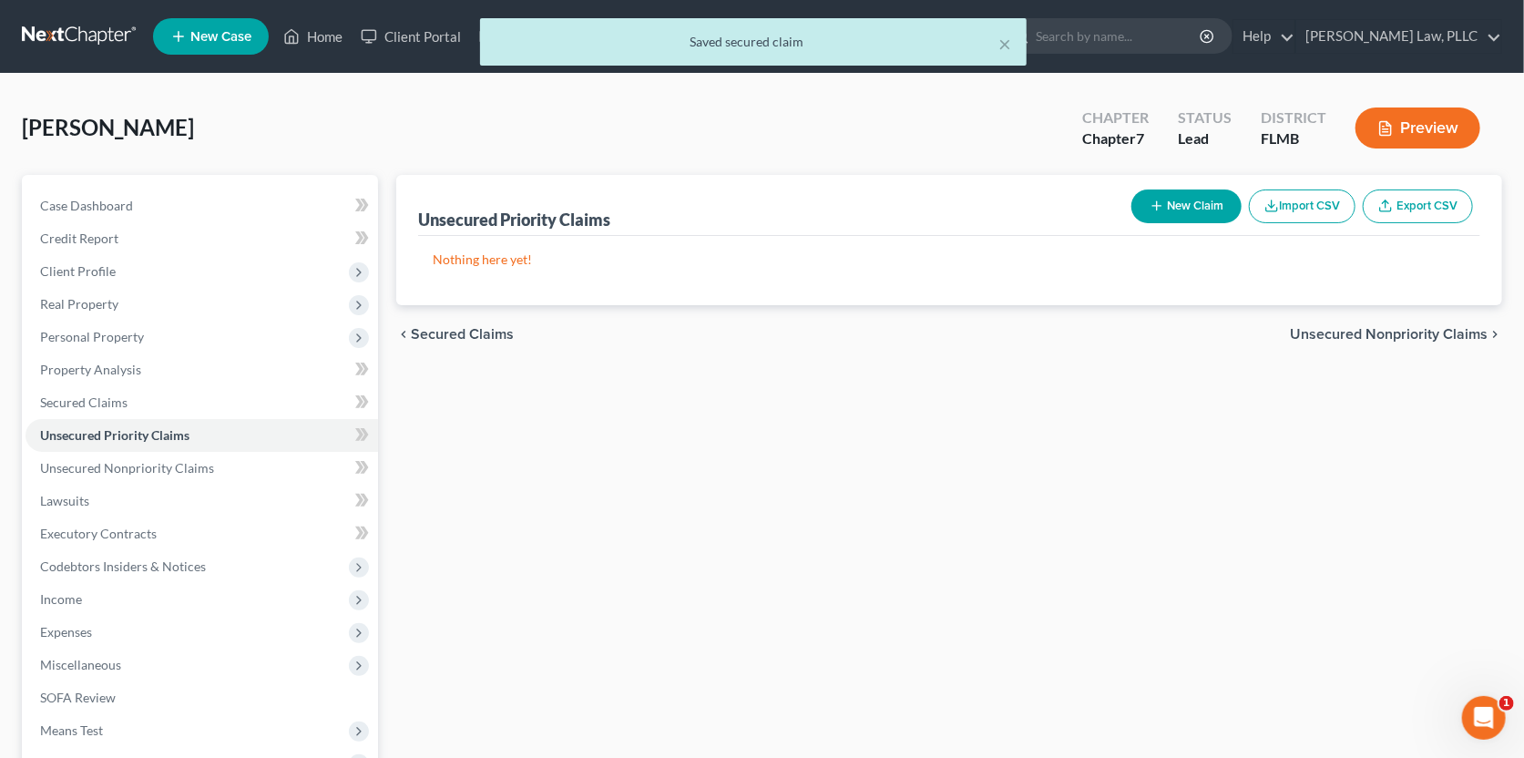
click at [1359, 343] on div "chevron_left Secured Claims Unsecured Nonpriority Claims chevron_right" at bounding box center [949, 334] width 1106 height 58
click at [1359, 331] on span "Unsecured Nonpriority Claims" at bounding box center [1389, 334] width 198 height 15
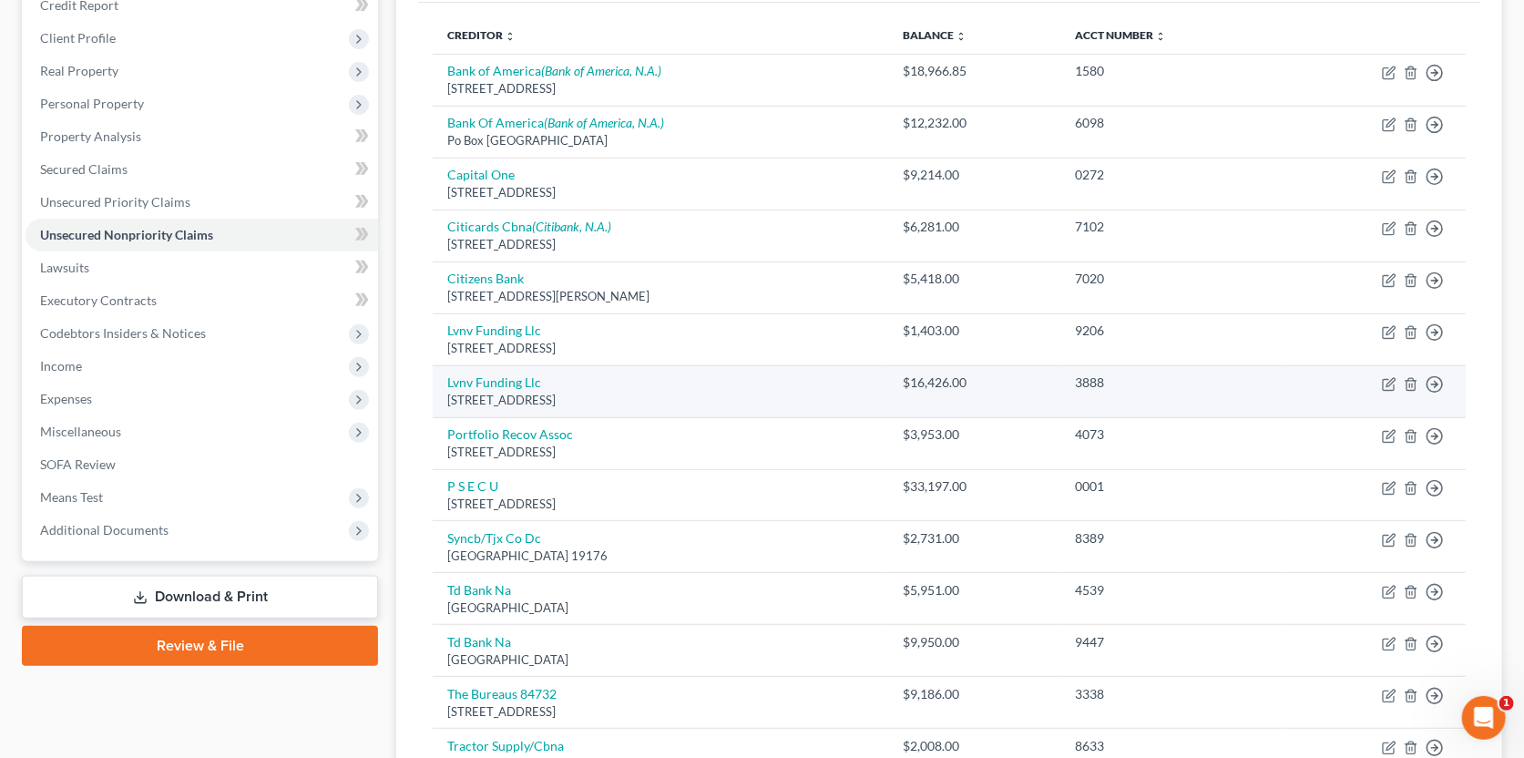
scroll to position [182, 0]
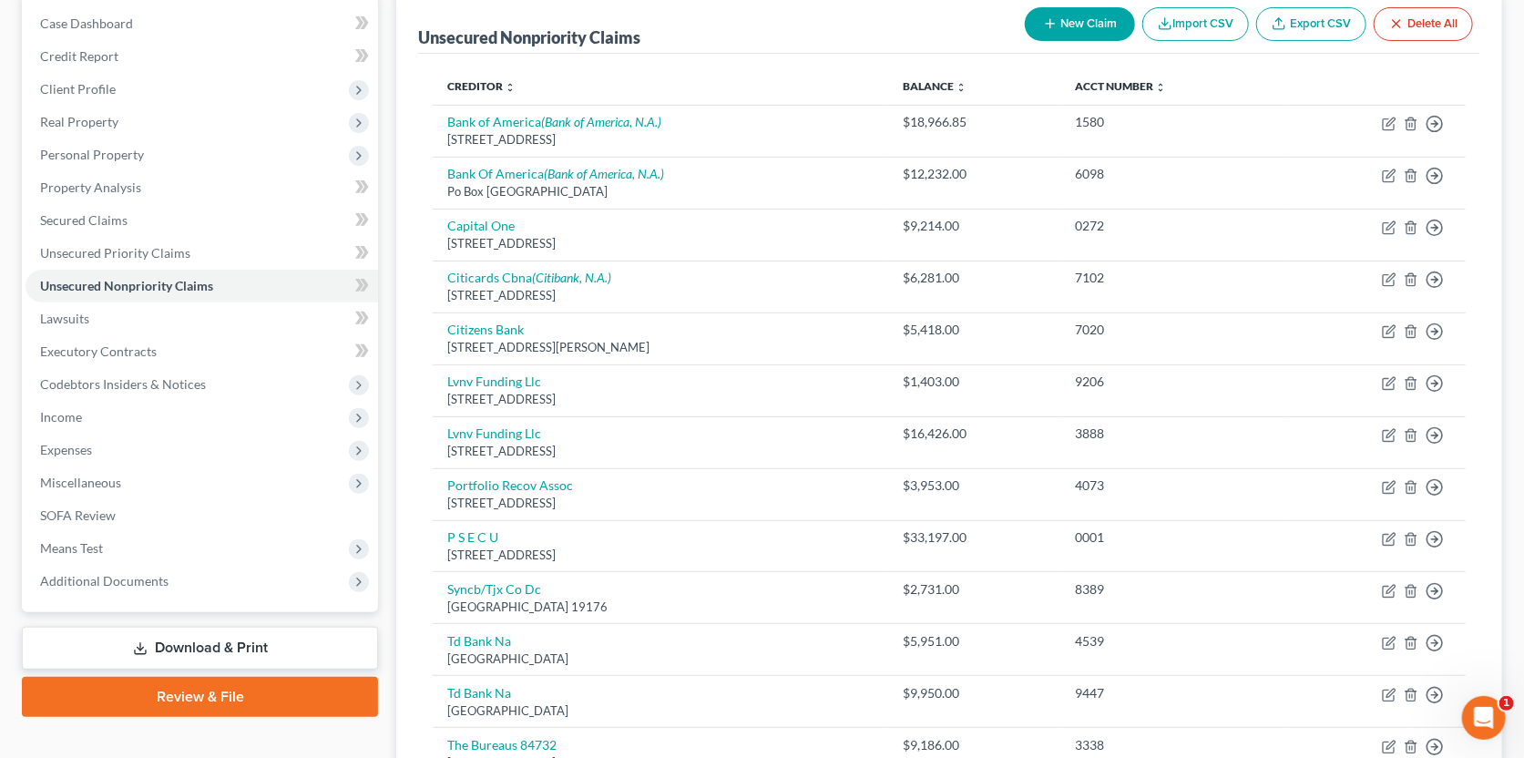
click at [1070, 23] on button "New Claim" at bounding box center [1080, 24] width 110 height 34
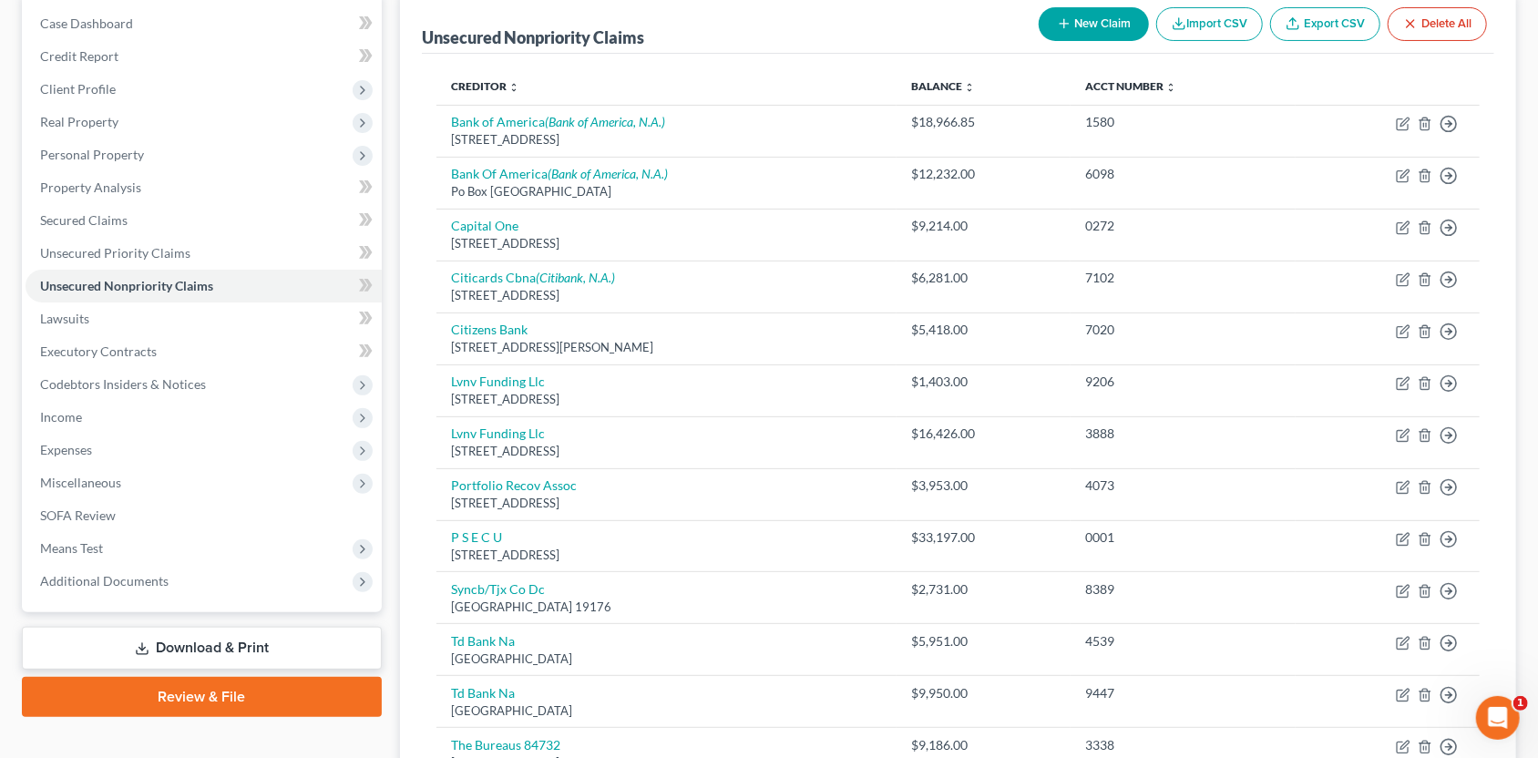
select select "0"
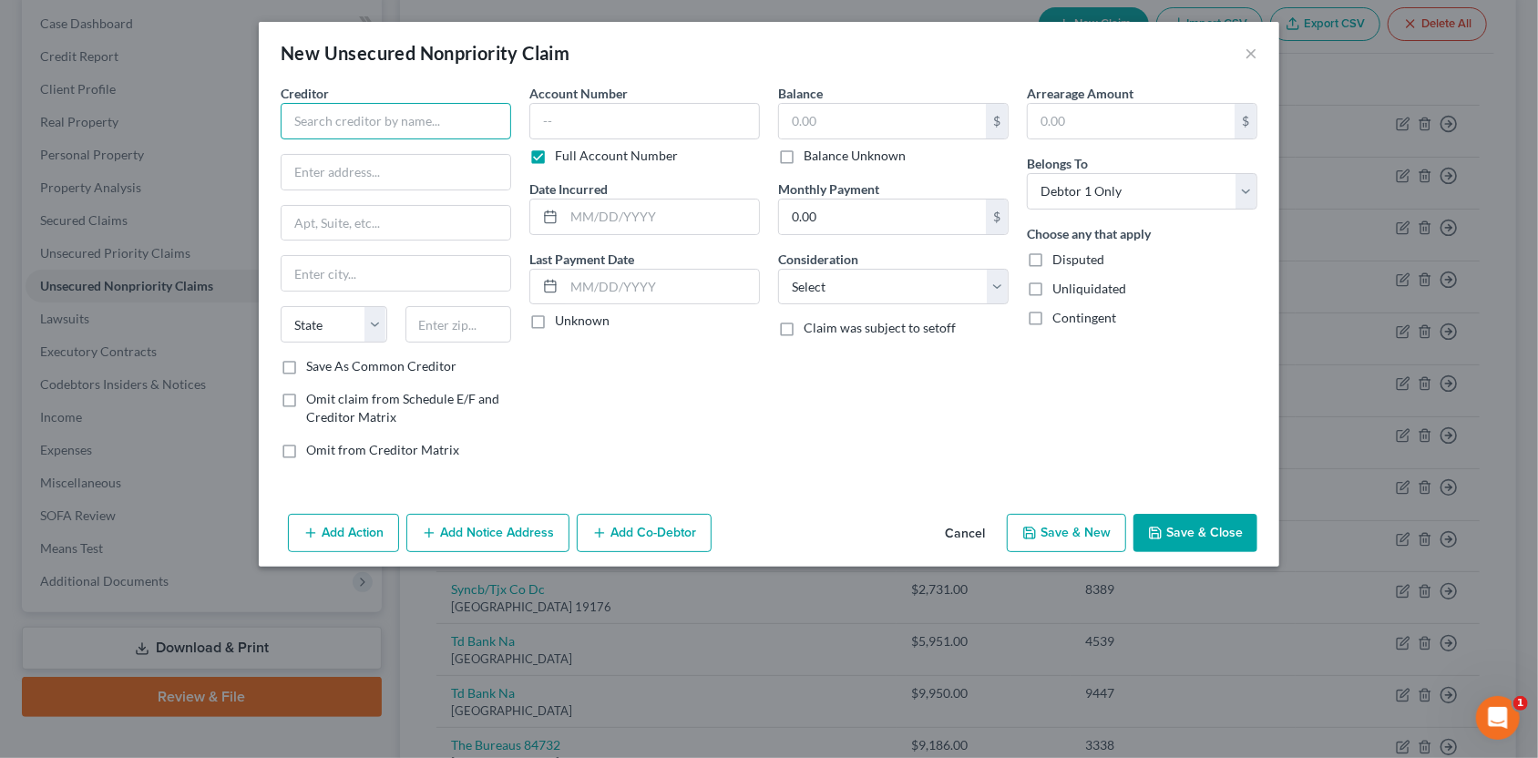
click at [446, 125] on input "text" at bounding box center [396, 121] width 231 height 36
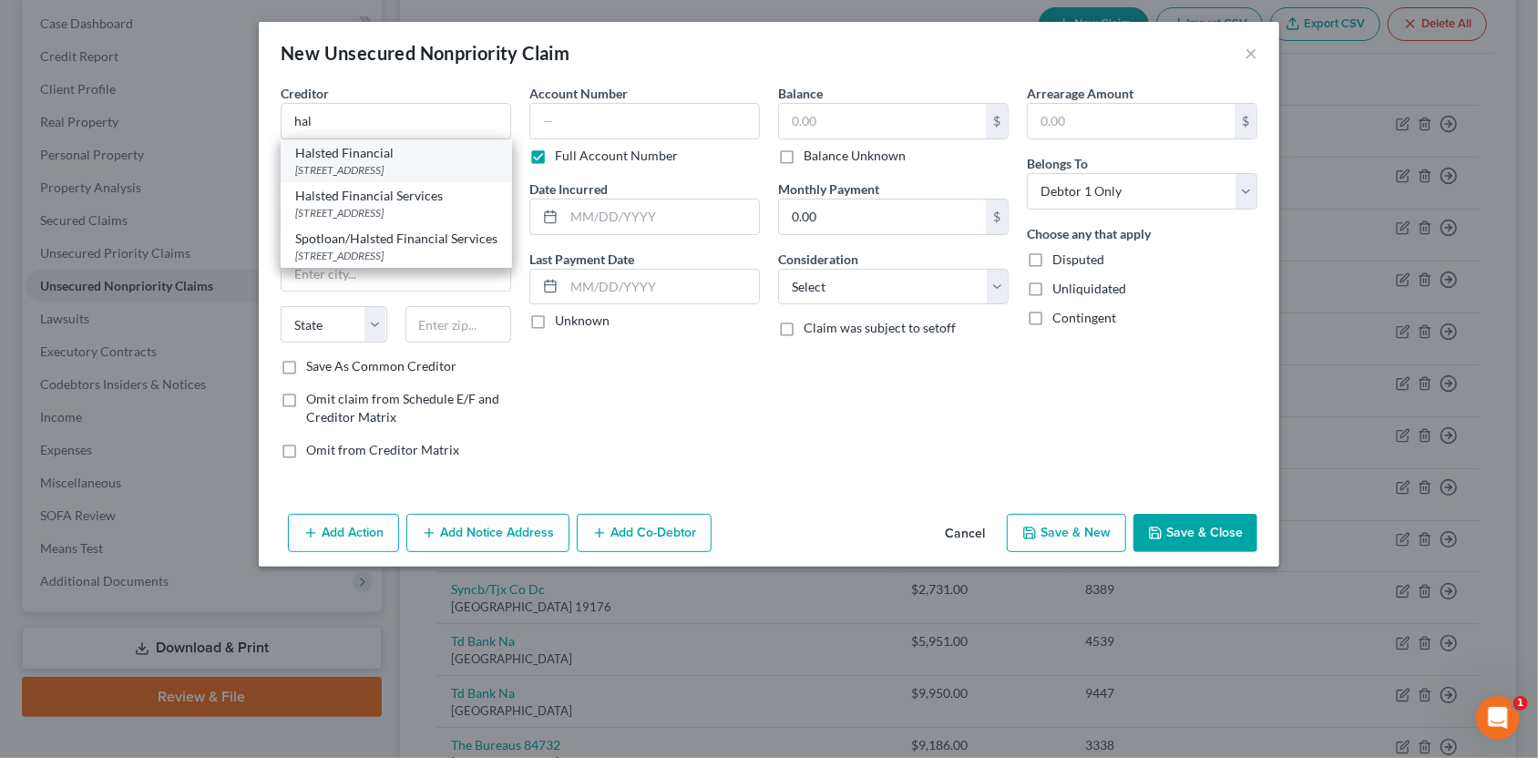
click at [395, 165] on div "[STREET_ADDRESS]" at bounding box center [396, 169] width 202 height 15
type input "Halsted Financial"
type input "[STREET_ADDRESS]"
type input "Suite 500"
type input "Skokie"
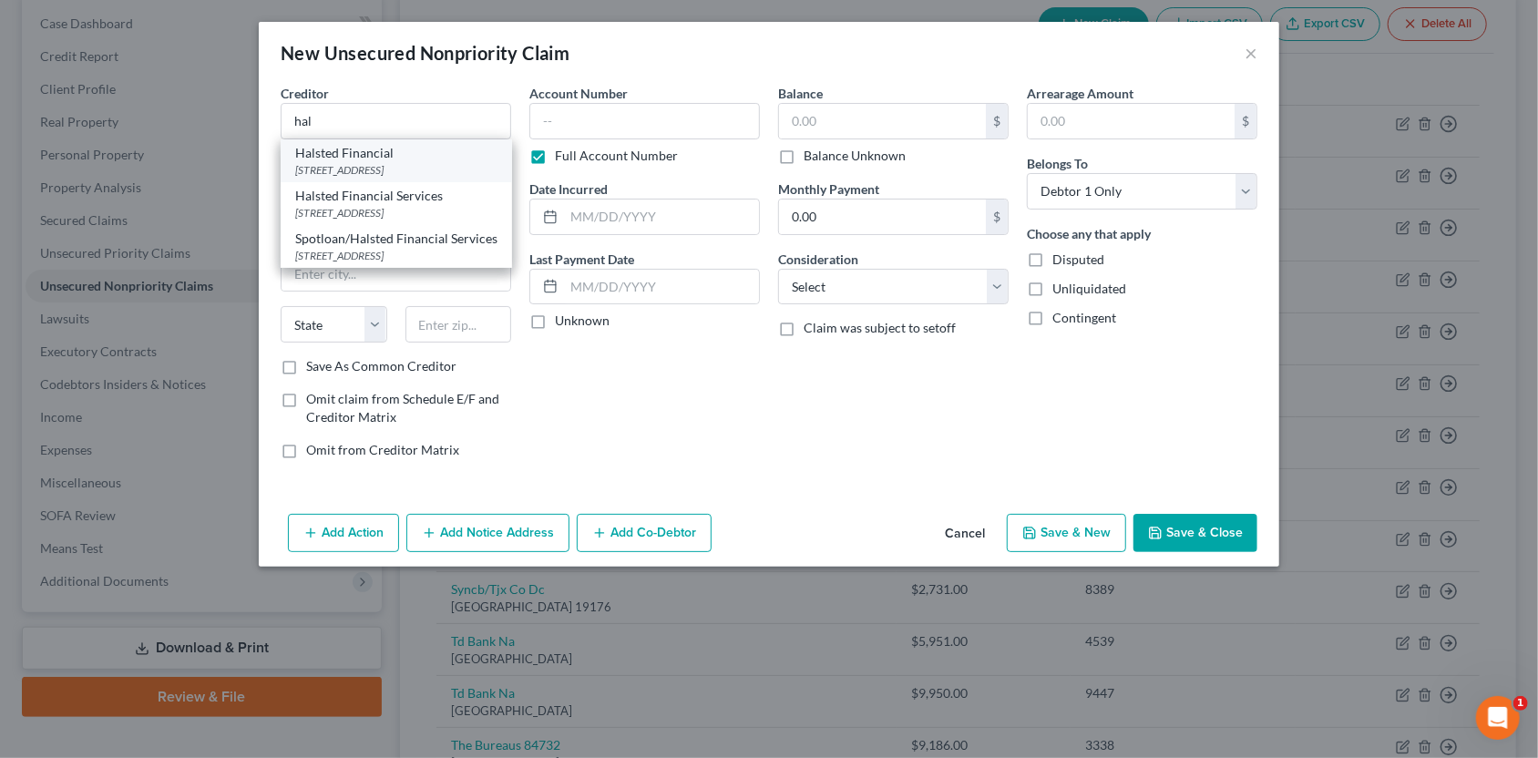
select select "14"
type input "60077"
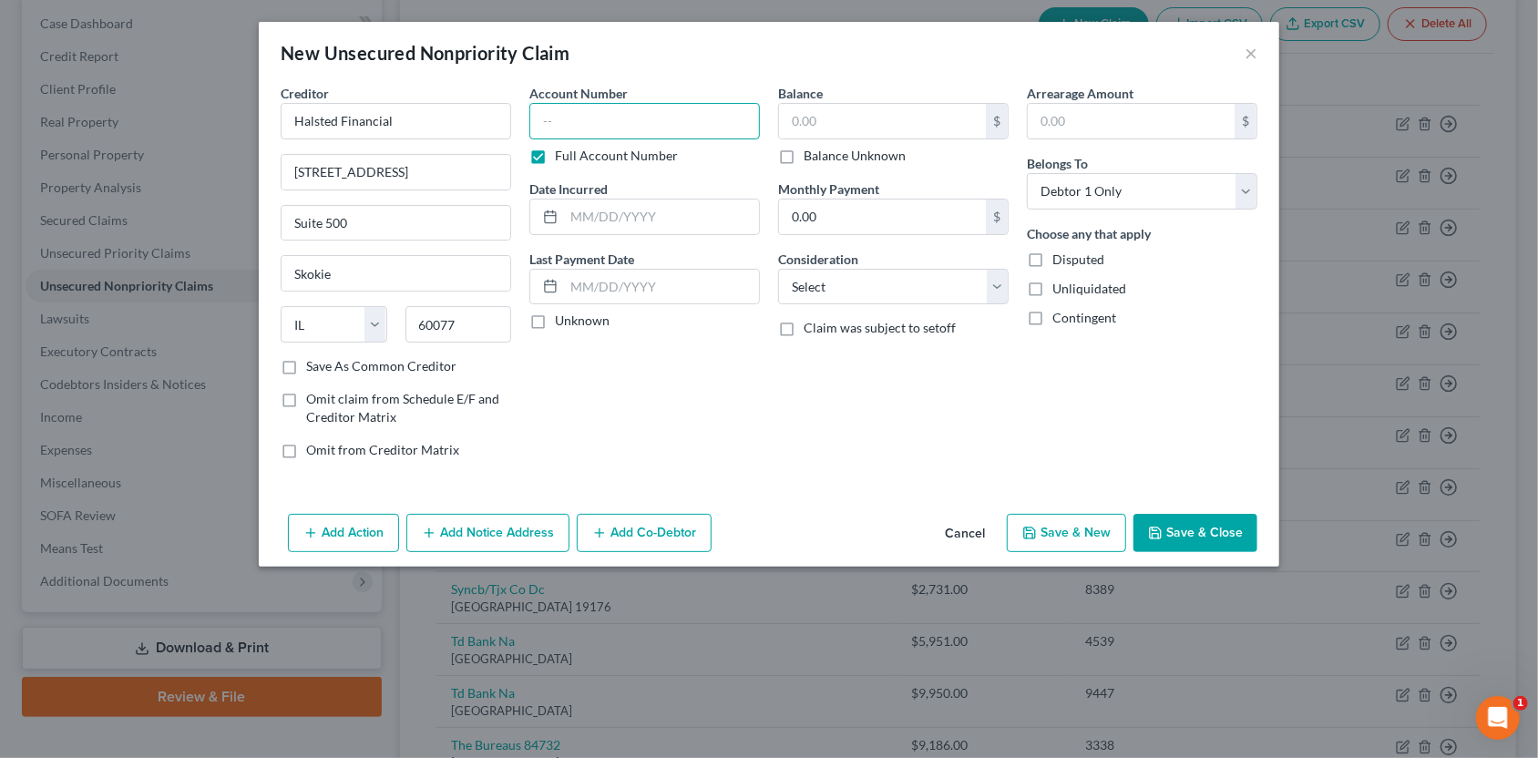
click at [576, 128] on input "text" at bounding box center [644, 121] width 231 height 36
type input "72488634"
click at [804, 157] on label "Balance Unknown" at bounding box center [855, 156] width 102 height 18
click at [811, 157] on input "Balance Unknown" at bounding box center [817, 153] width 12 height 12
checkbox input "true"
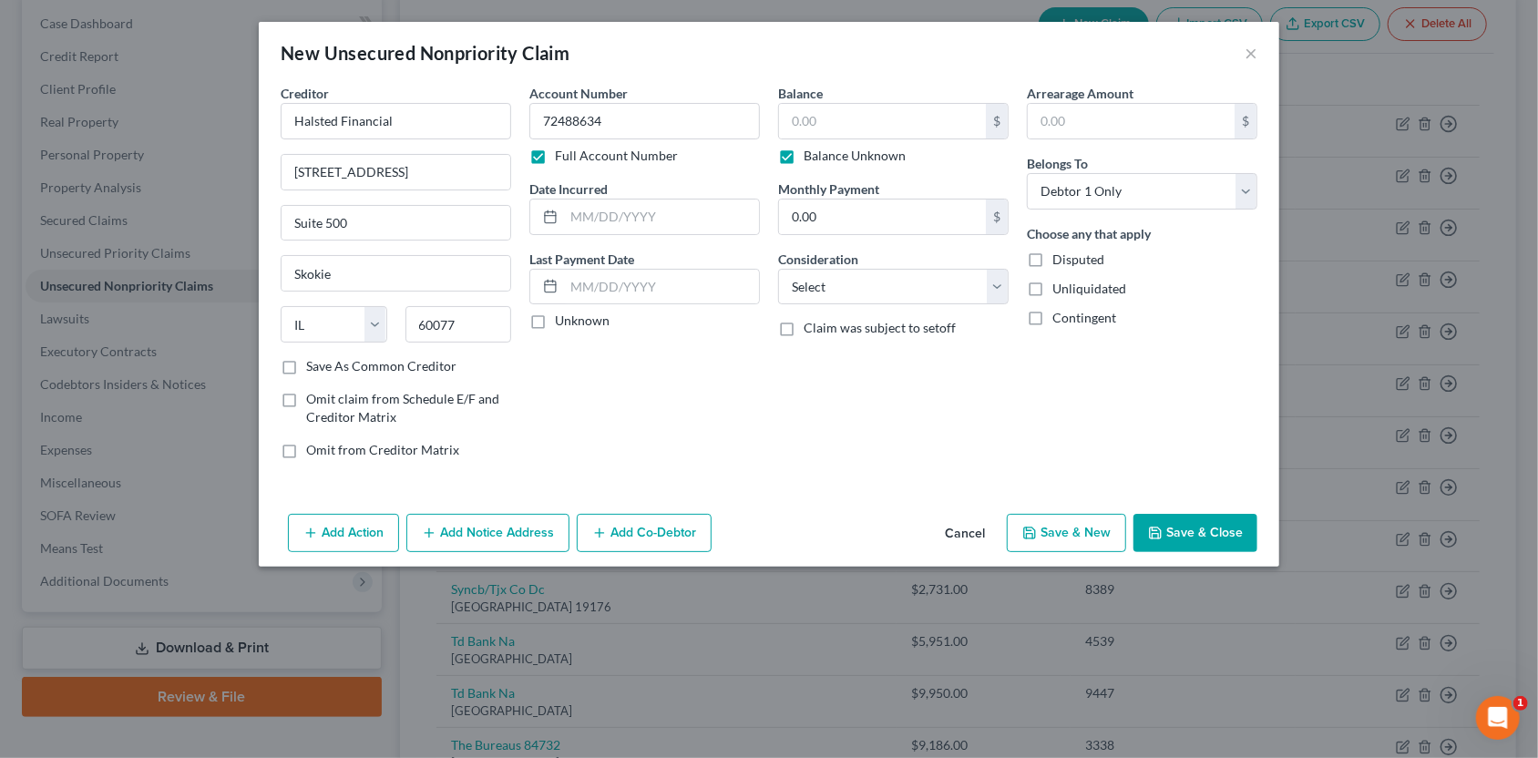
type input "0.00"
click at [1184, 533] on button "Save & Close" at bounding box center [1195, 533] width 124 height 38
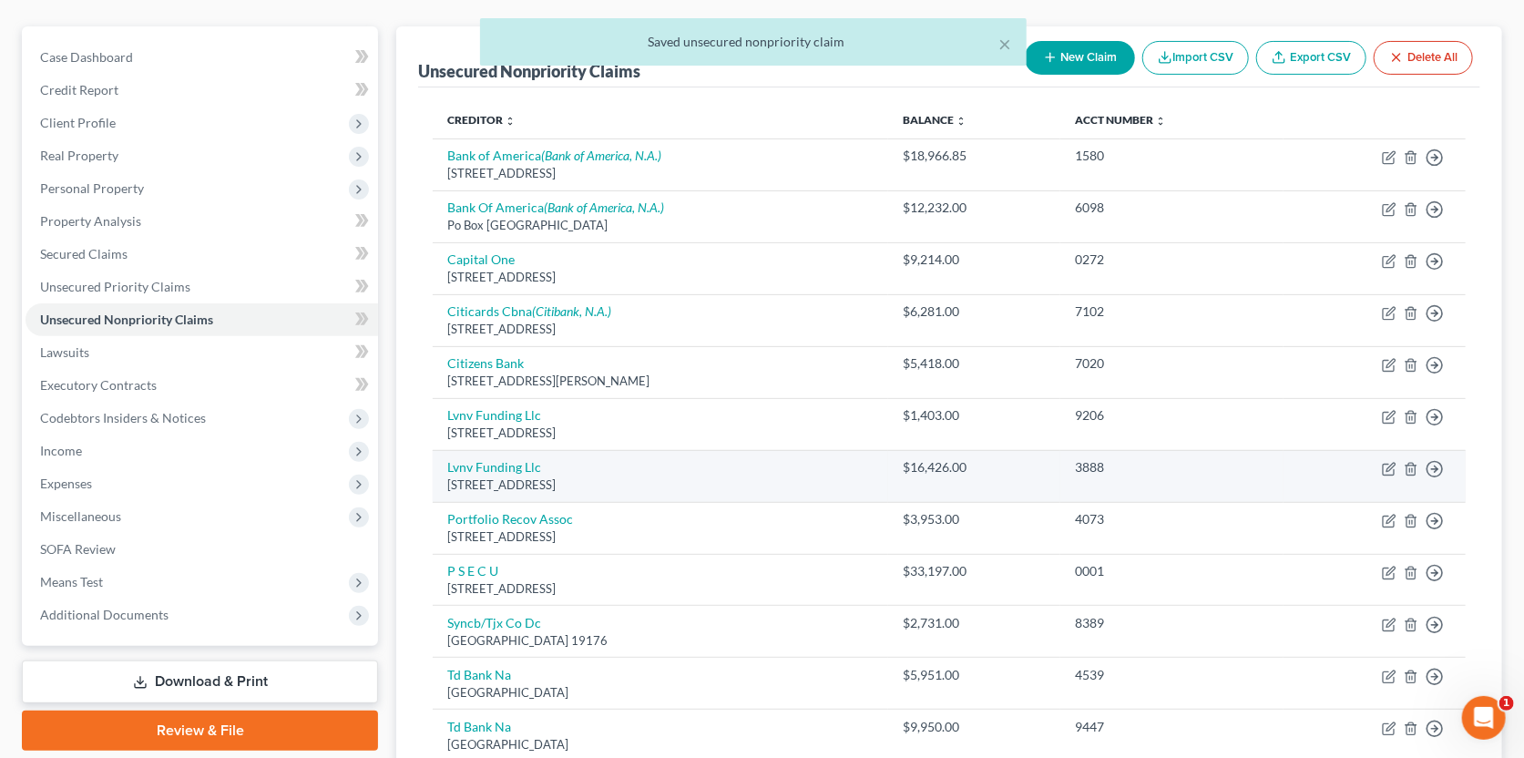
scroll to position [90, 0]
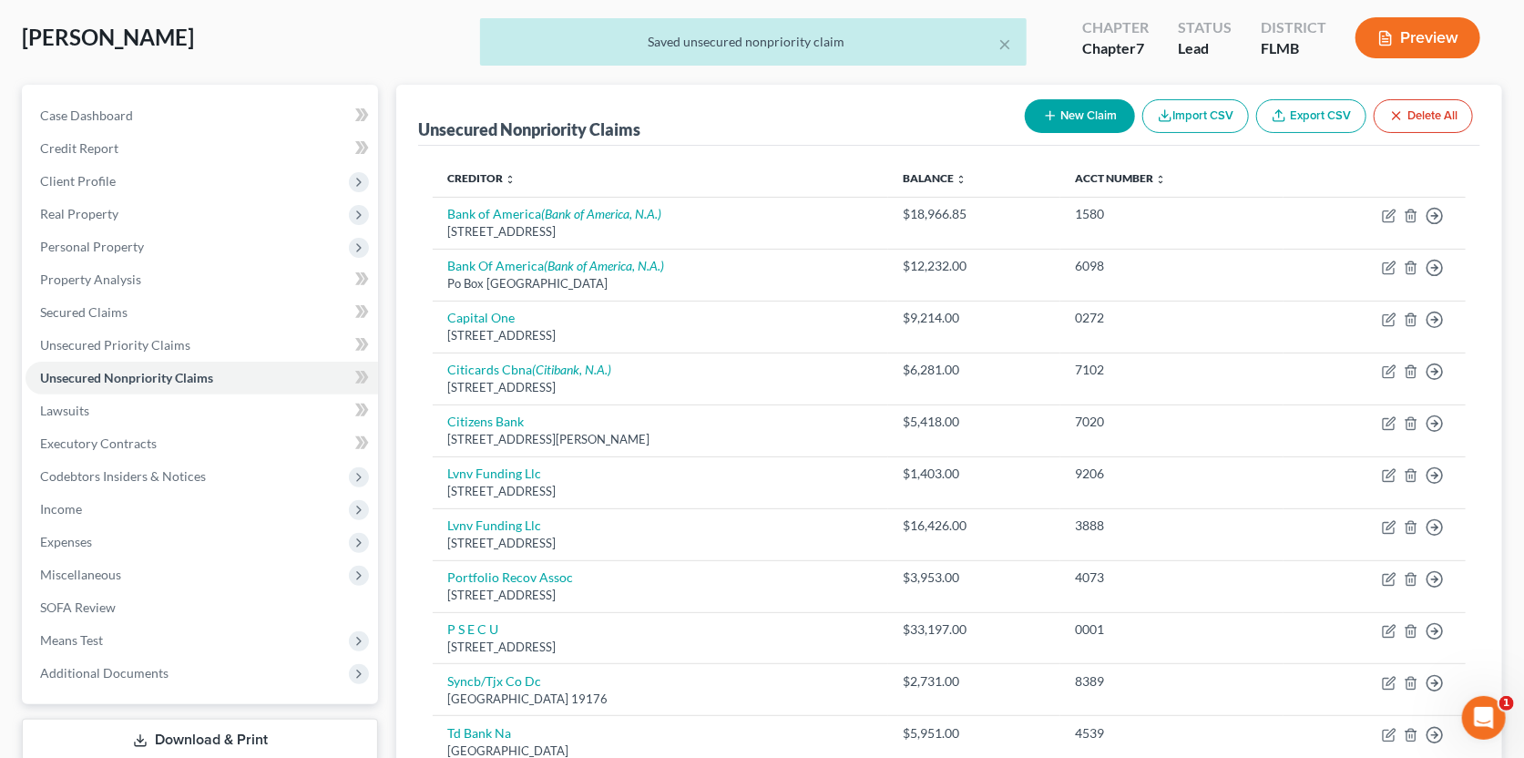
click at [1079, 109] on button "New Claim" at bounding box center [1080, 116] width 110 height 34
select select "0"
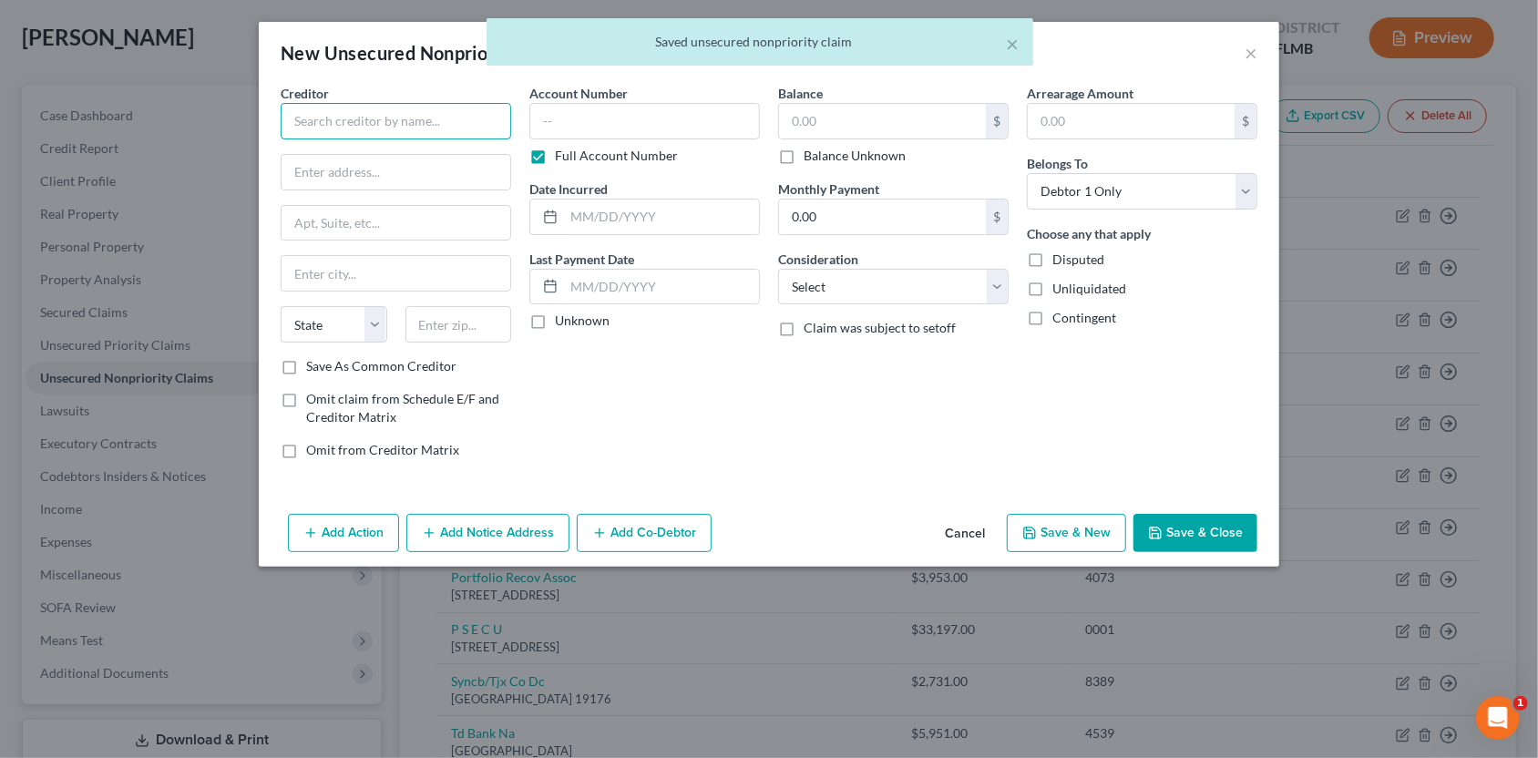
click at [300, 103] on input "text" at bounding box center [396, 121] width 231 height 36
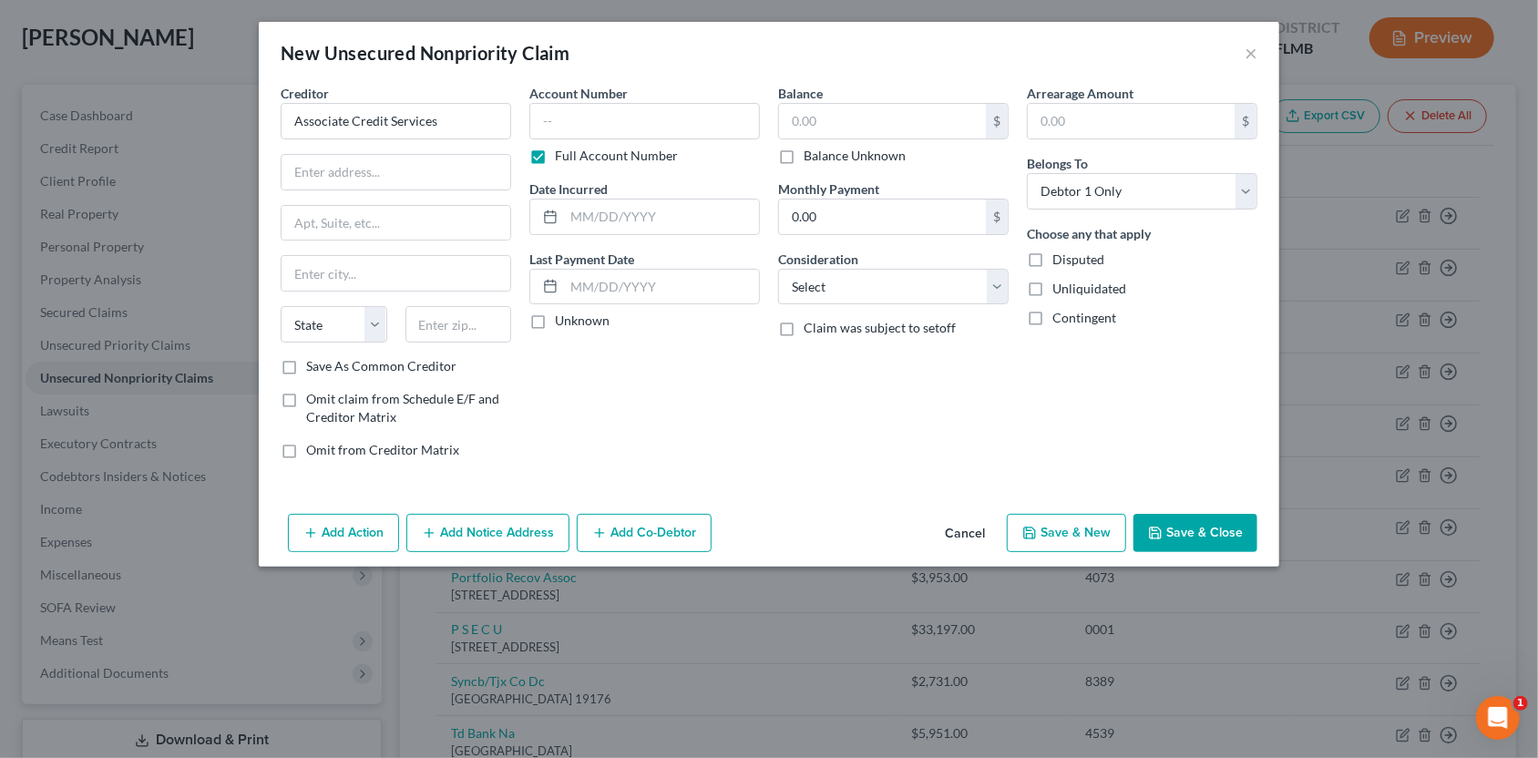
type input "Associate Credit Services"
paste input "PO Box 1201"
type input "PO Box 1201"
drag, startPoint x: 379, startPoint y: 211, endPoint x: 344, endPoint y: 268, distance: 66.3
paste input "Tewksbury"
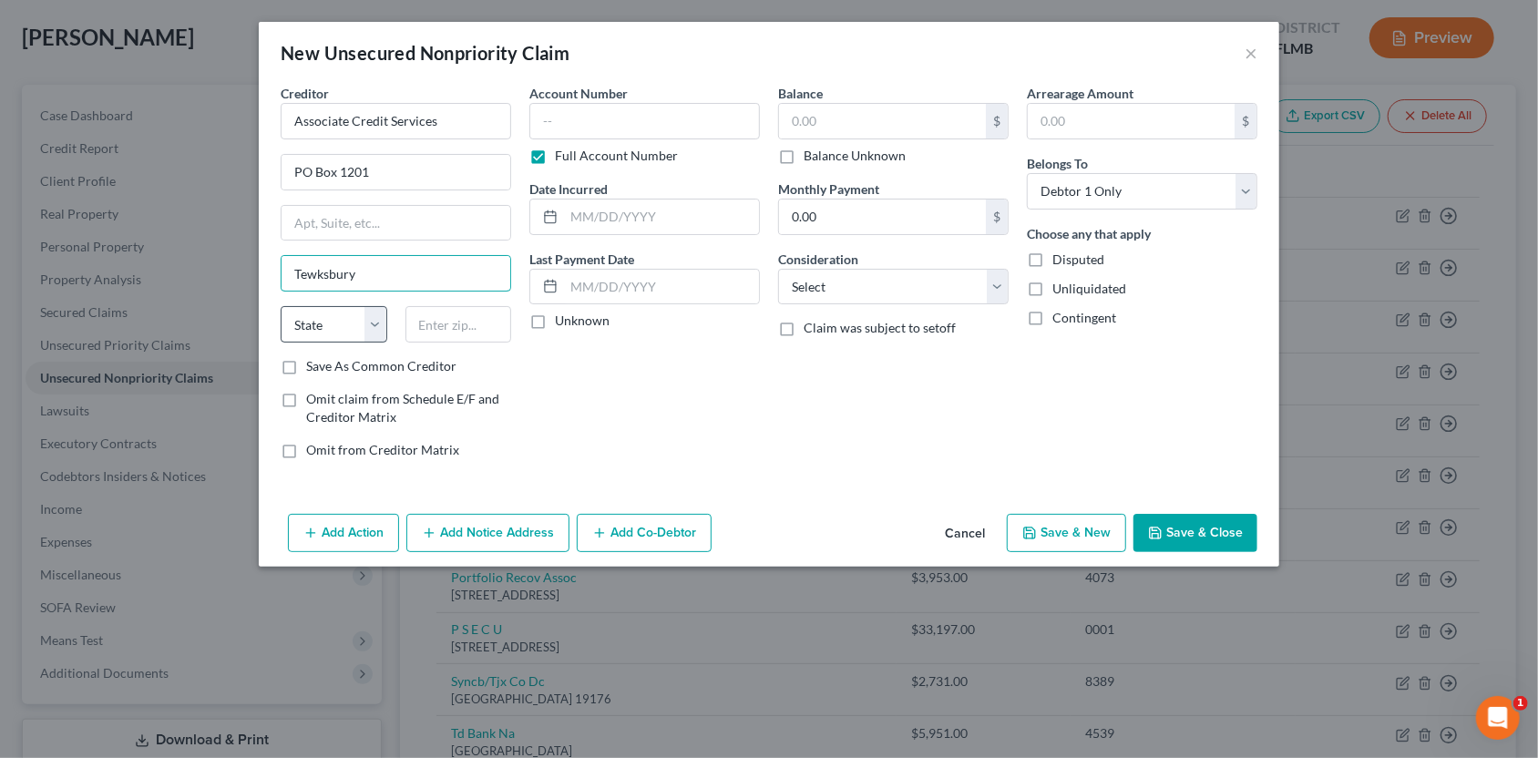
type input "Tewksbury"
click at [343, 323] on select "State [US_STATE] AK AR AZ CA CO CT DE DC [GEOGRAPHIC_DATA] [GEOGRAPHIC_DATA] GU…" at bounding box center [334, 324] width 107 height 36
select select "22"
click at [414, 322] on input "text" at bounding box center [458, 324] width 107 height 36
paste input "01876"
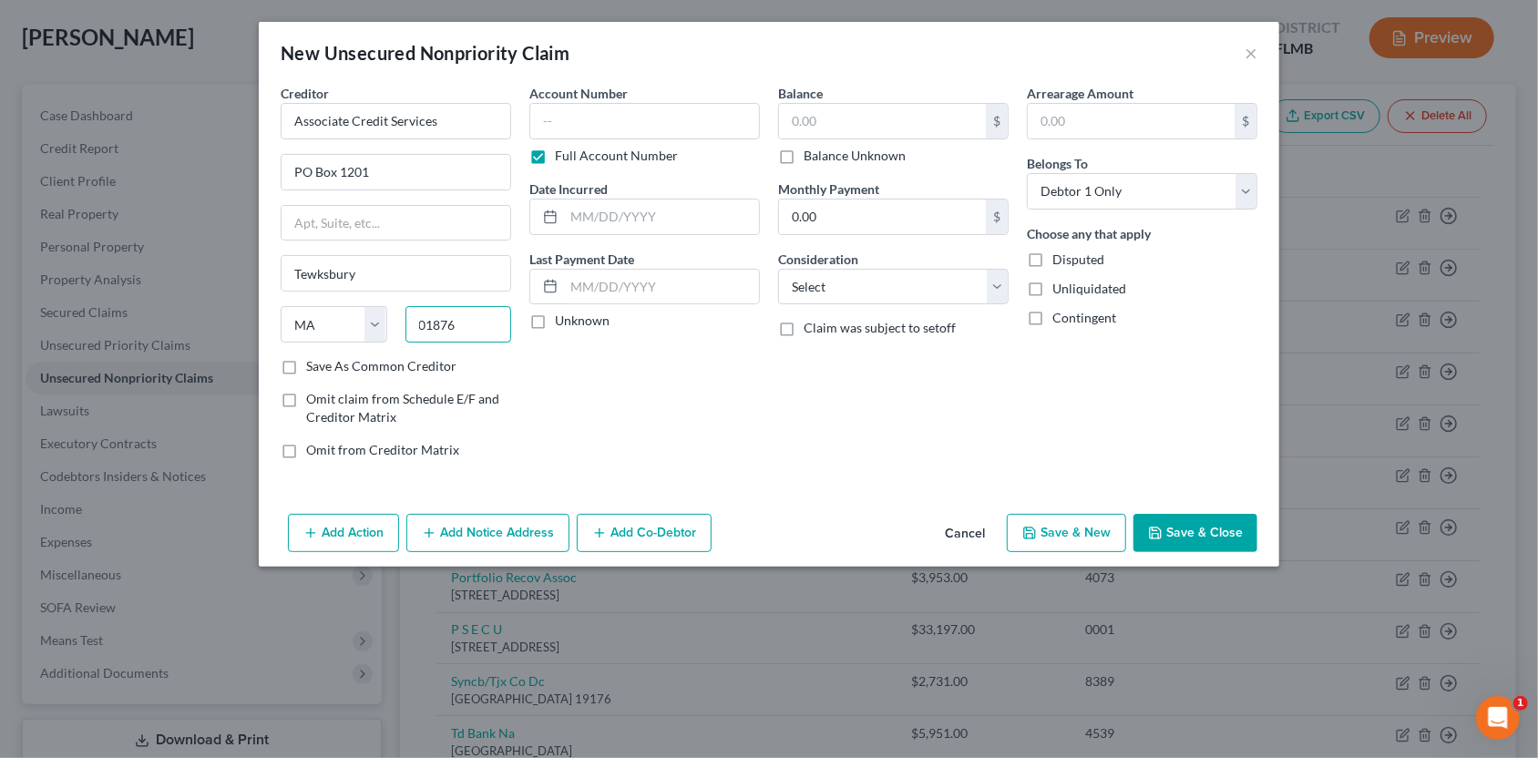
type input "01876"
click at [804, 156] on label "Balance Unknown" at bounding box center [855, 156] width 102 height 18
click at [811, 156] on input "Balance Unknown" at bounding box center [817, 153] width 12 height 12
checkbox input "true"
type input "0.00"
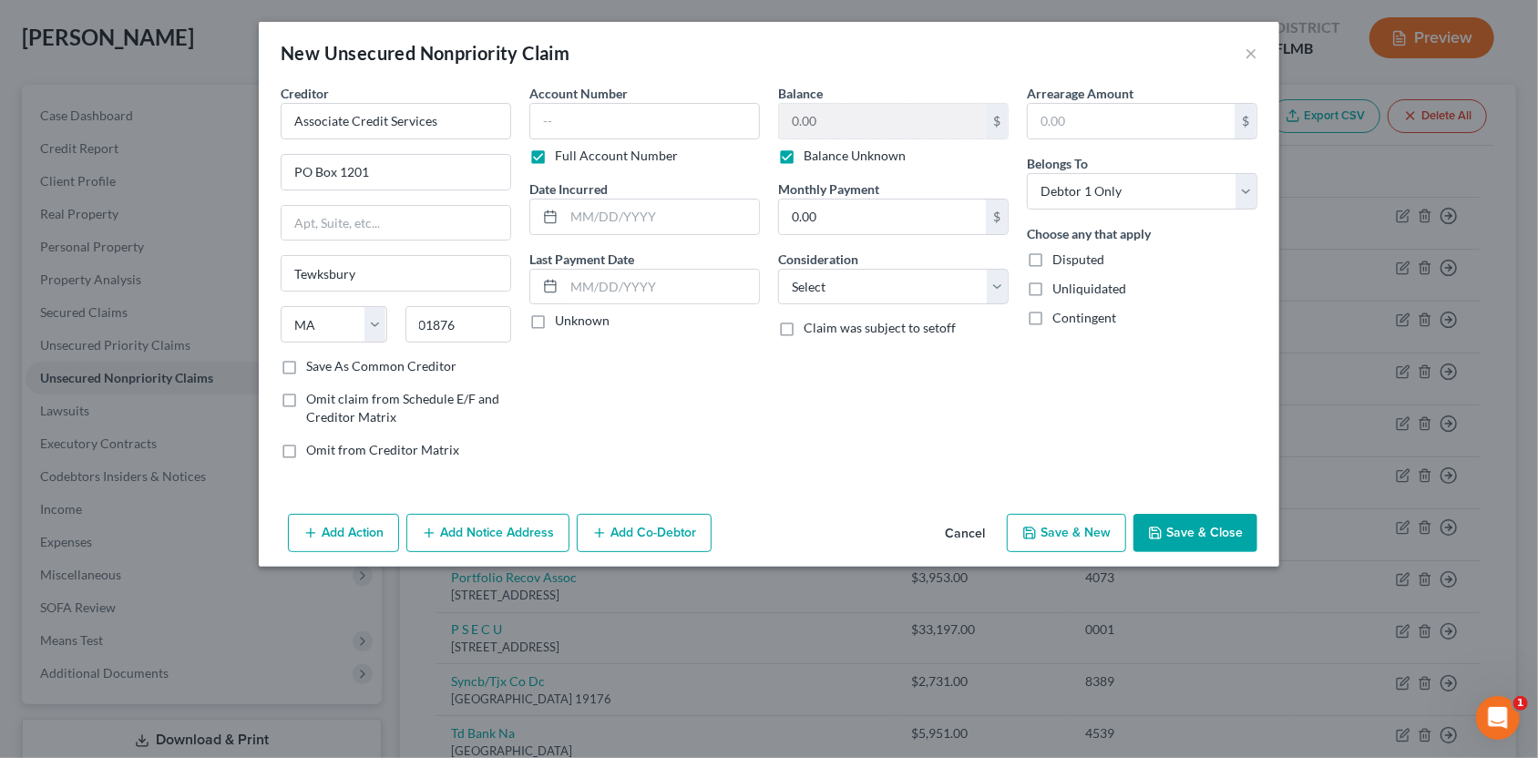
click at [1179, 535] on button "Save & Close" at bounding box center [1195, 533] width 124 height 38
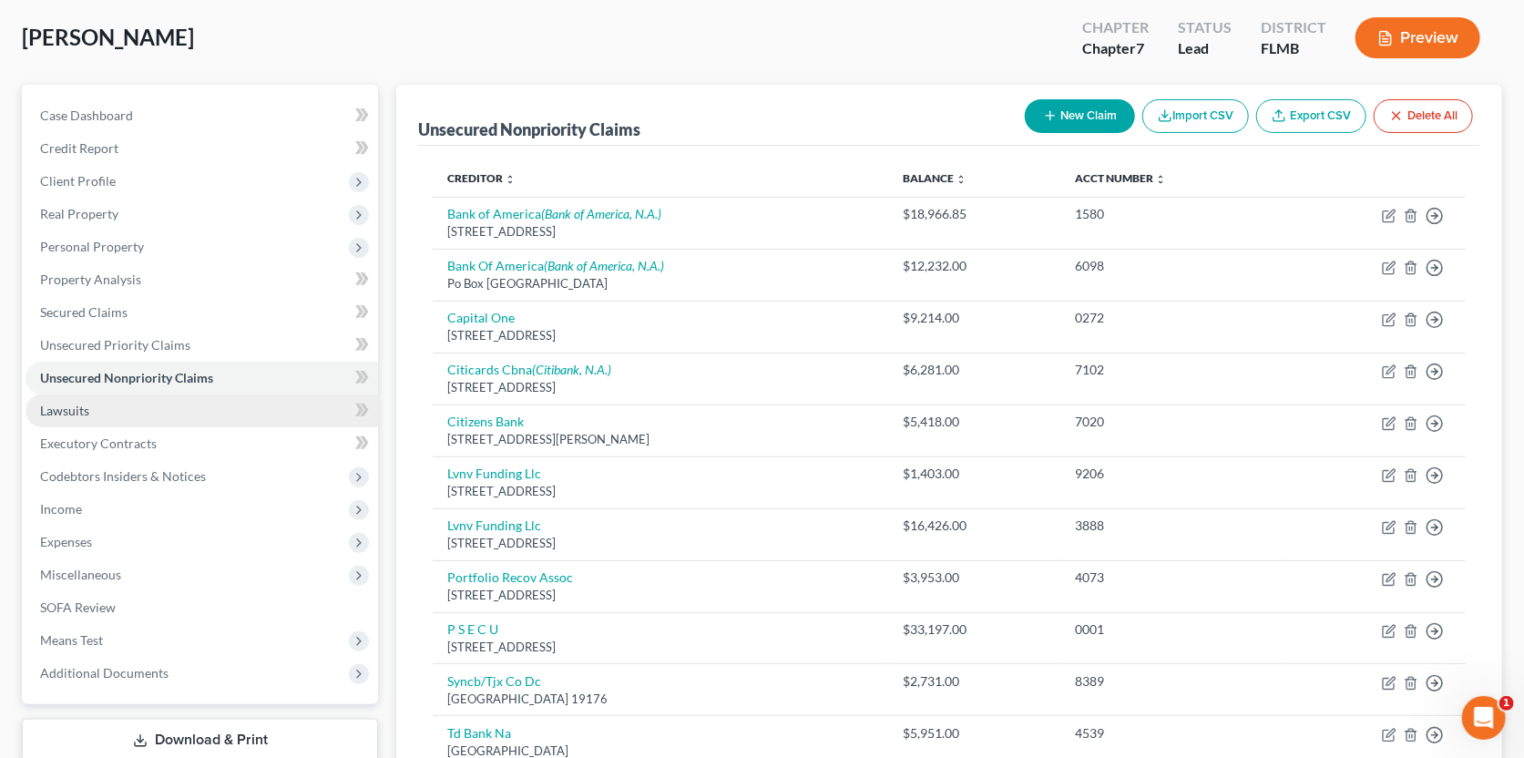
click at [66, 406] on span "Lawsuits" at bounding box center [64, 410] width 49 height 15
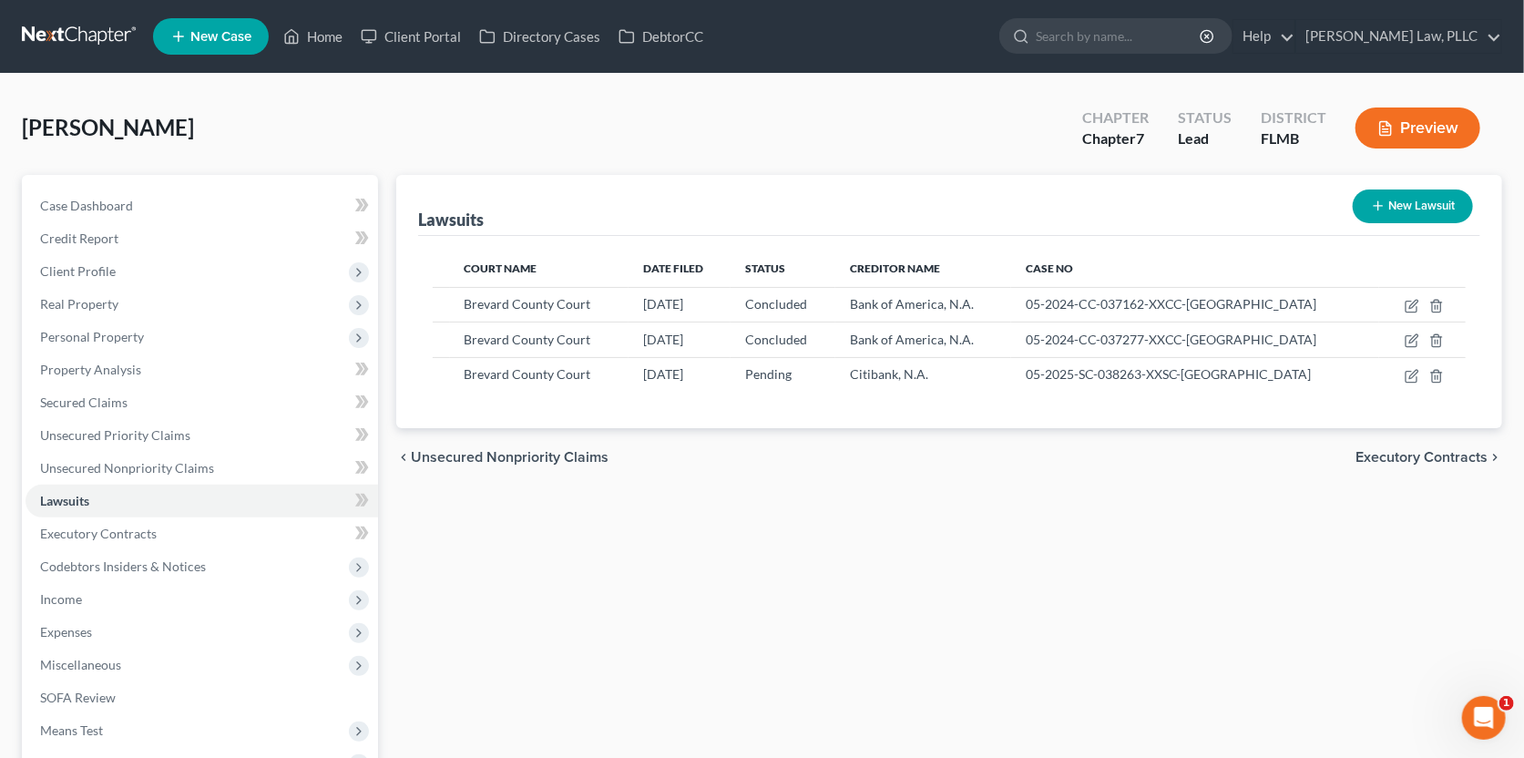
click at [1445, 455] on span "Executory Contracts" at bounding box center [1422, 457] width 132 height 15
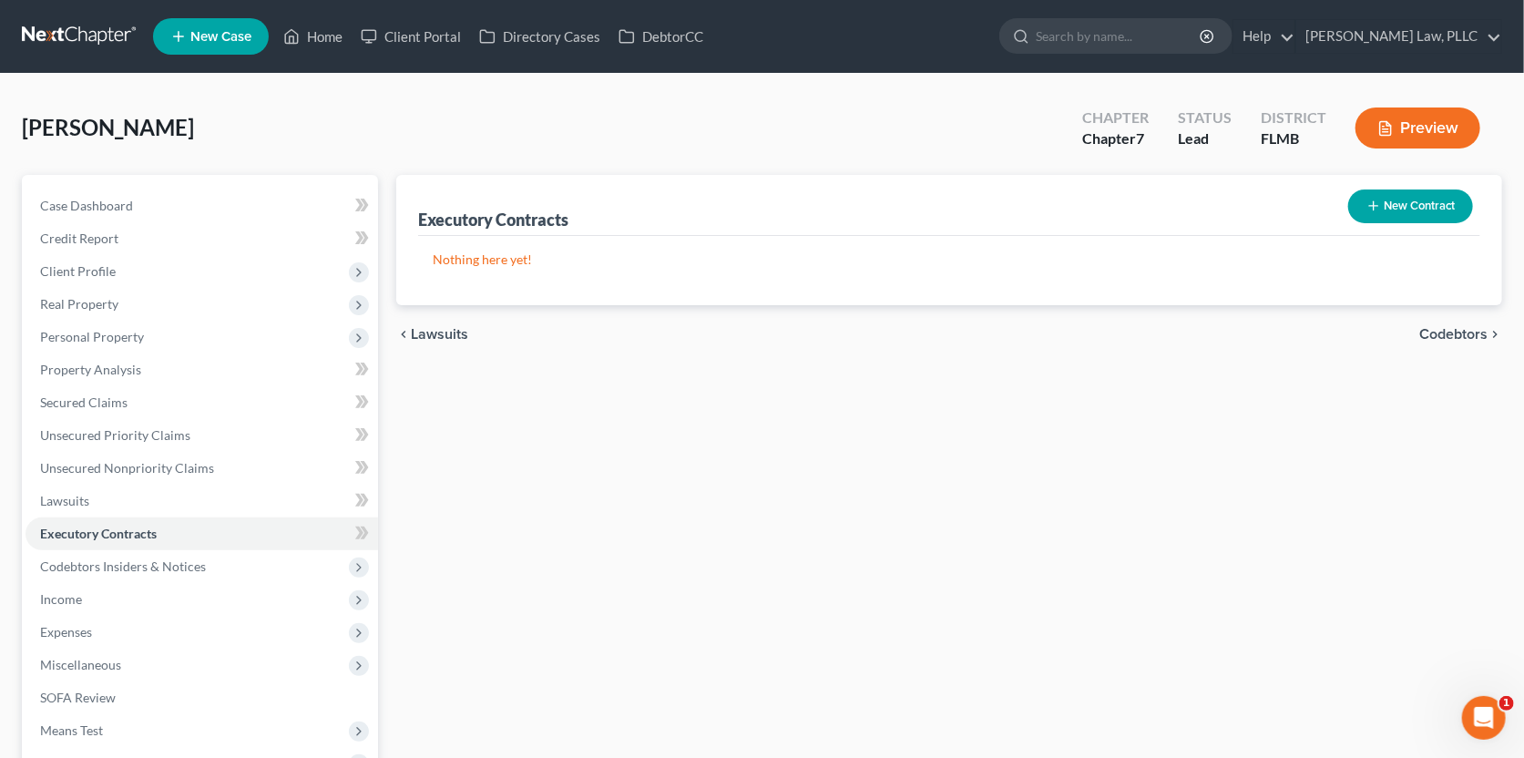
click at [1446, 328] on span "Codebtors" at bounding box center [1454, 334] width 68 height 15
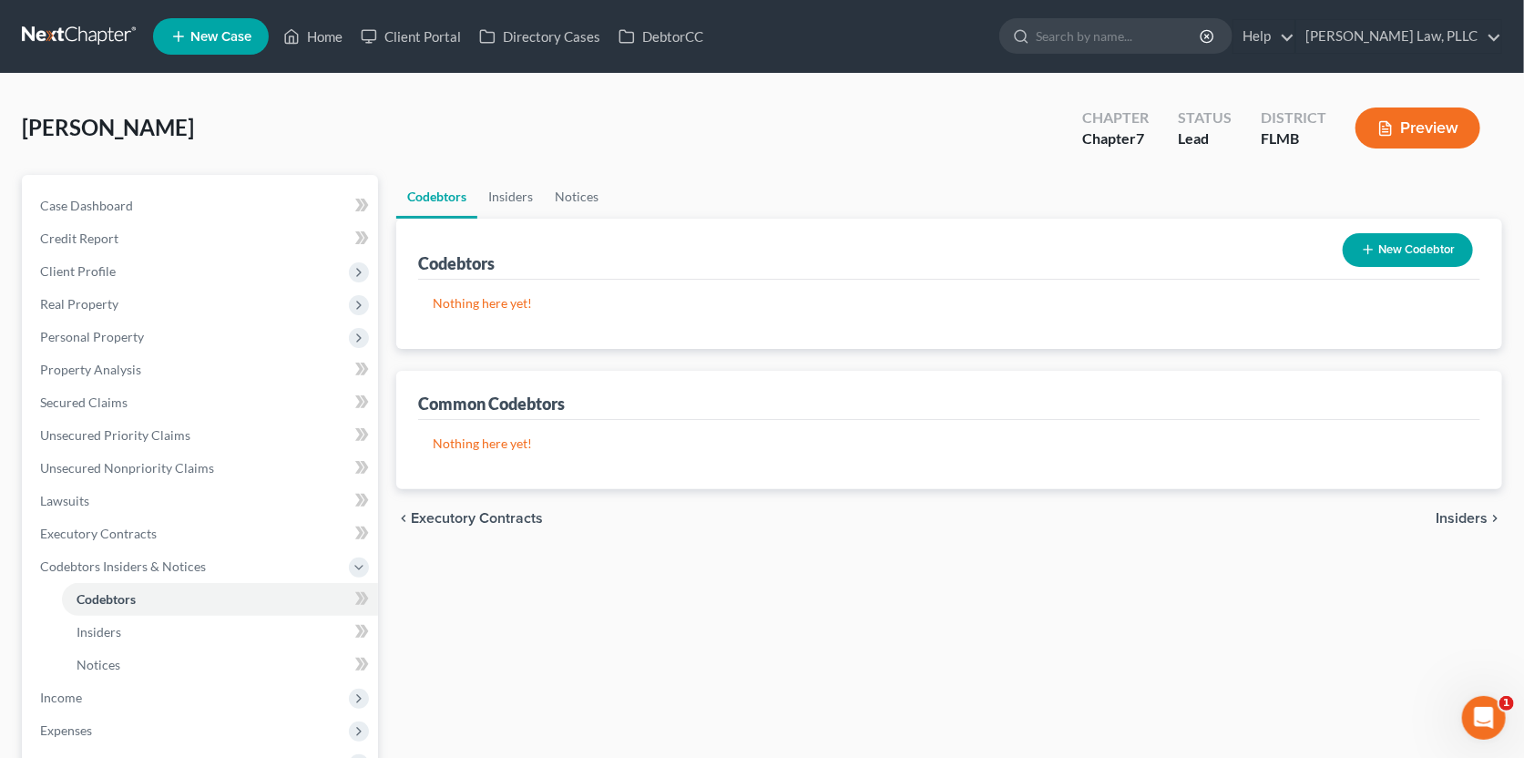
click at [1448, 522] on span "Insiders" at bounding box center [1462, 518] width 52 height 15
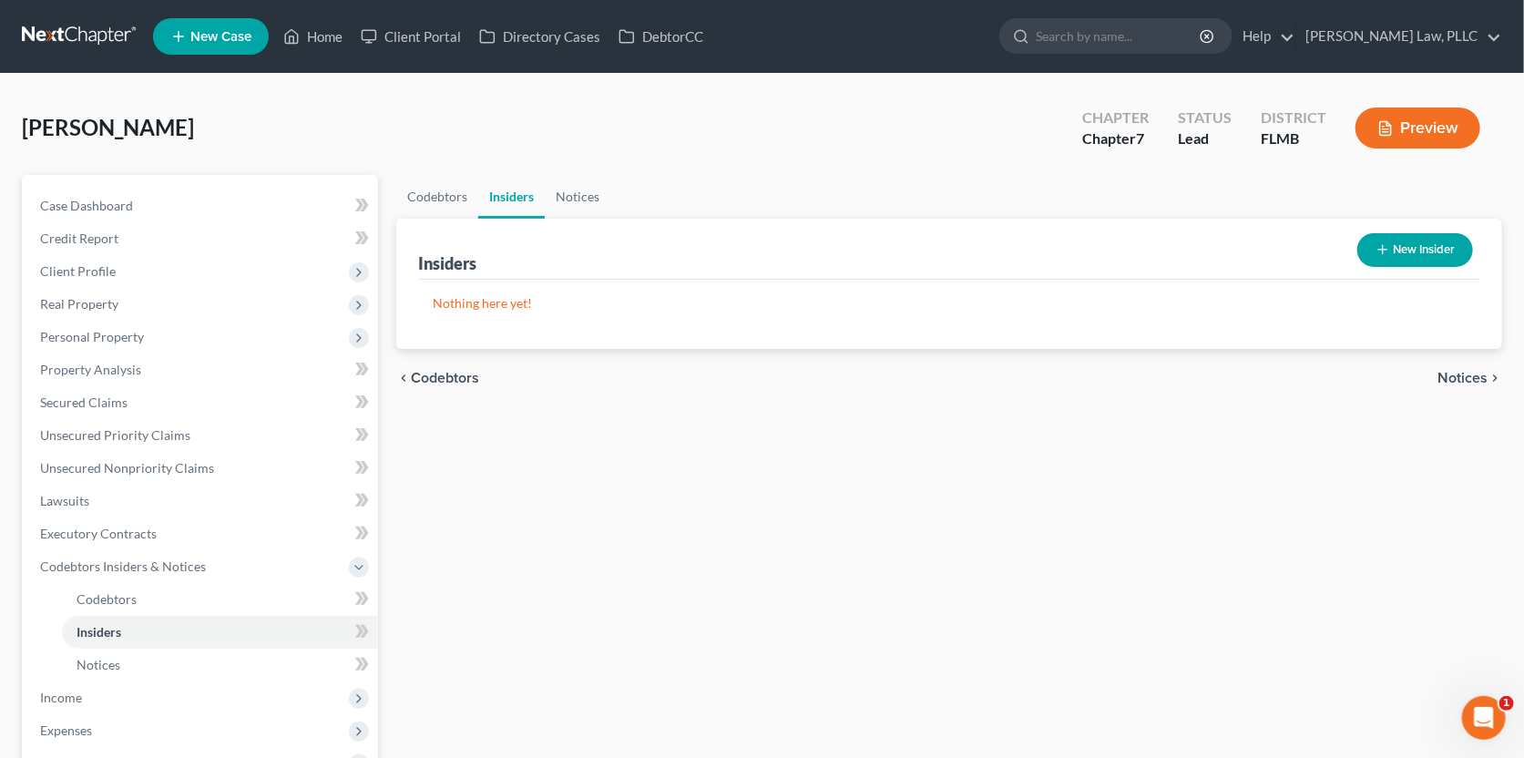
click at [1457, 374] on span "Notices" at bounding box center [1463, 378] width 50 height 15
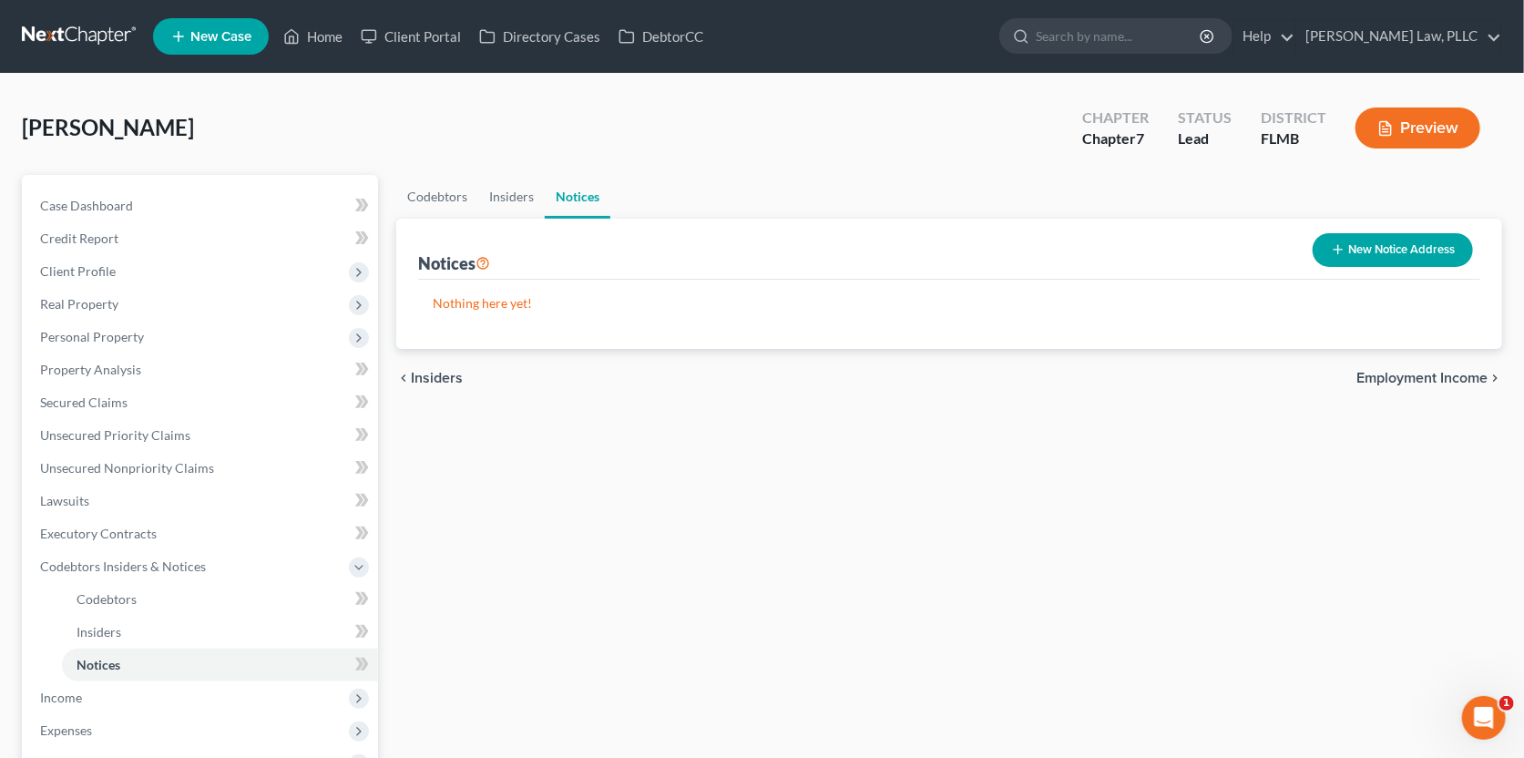
click at [1460, 371] on span "Employment Income" at bounding box center [1422, 378] width 131 height 15
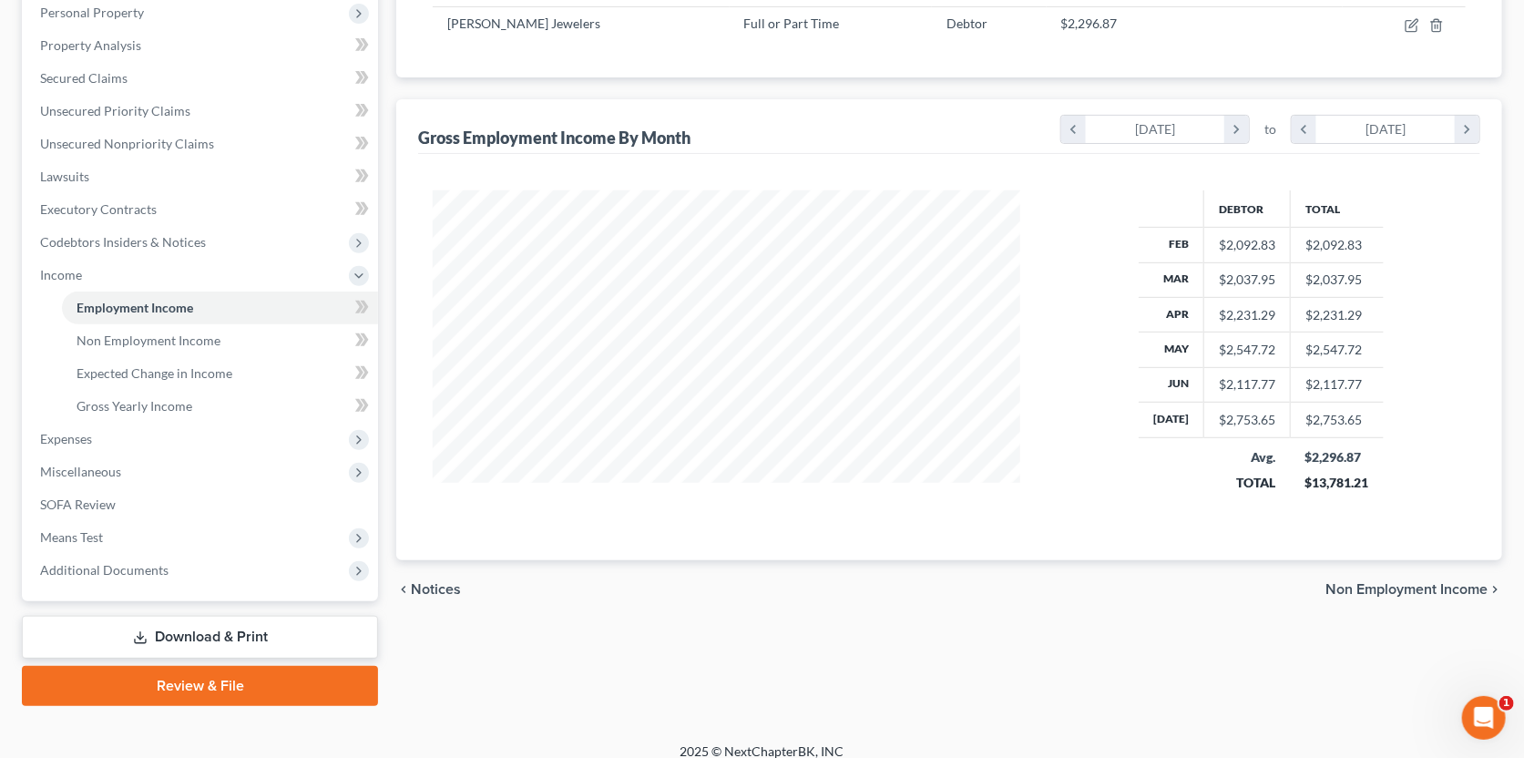
scroll to position [339, 0]
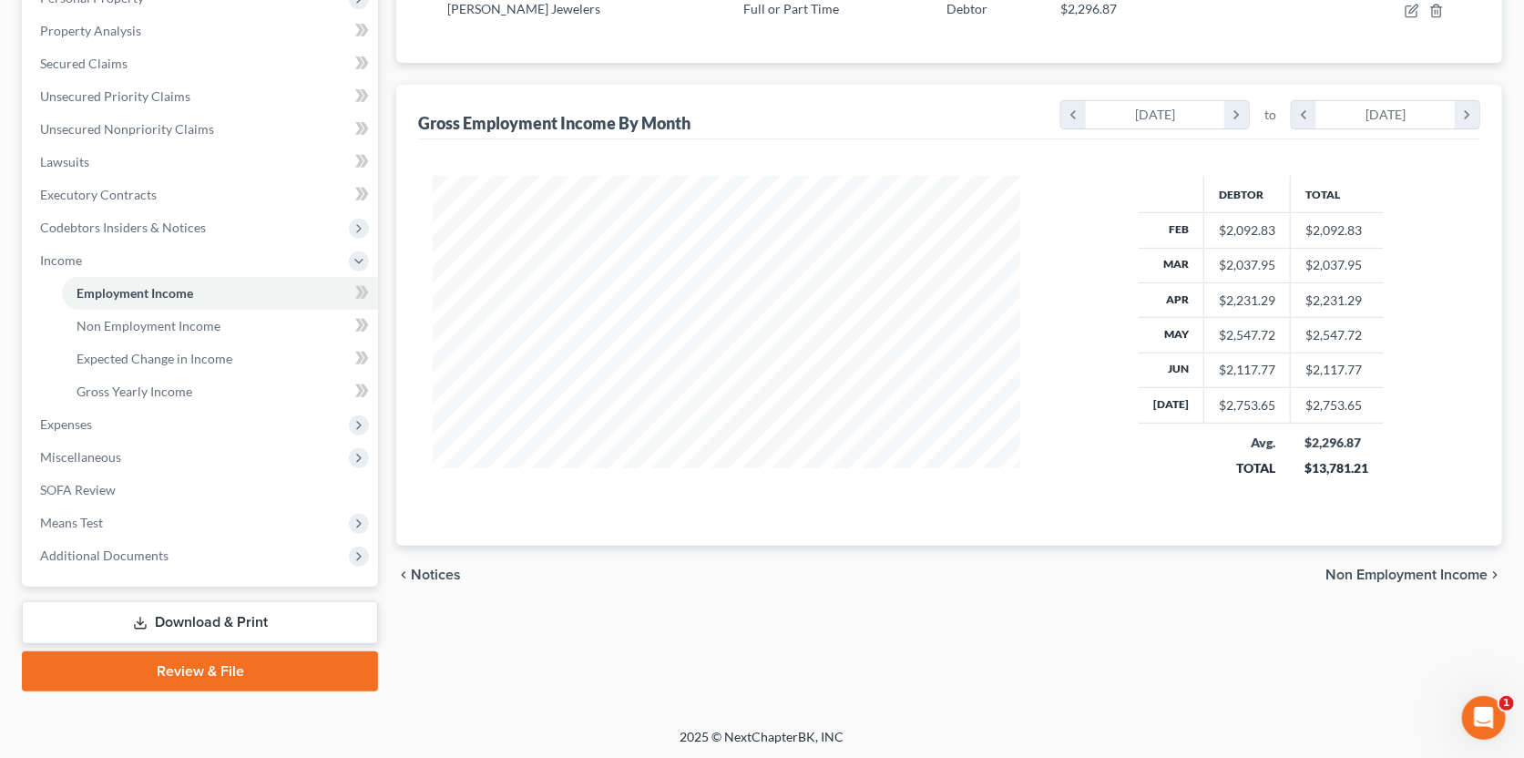
click at [1374, 574] on span "Non Employment Income" at bounding box center [1407, 575] width 162 height 15
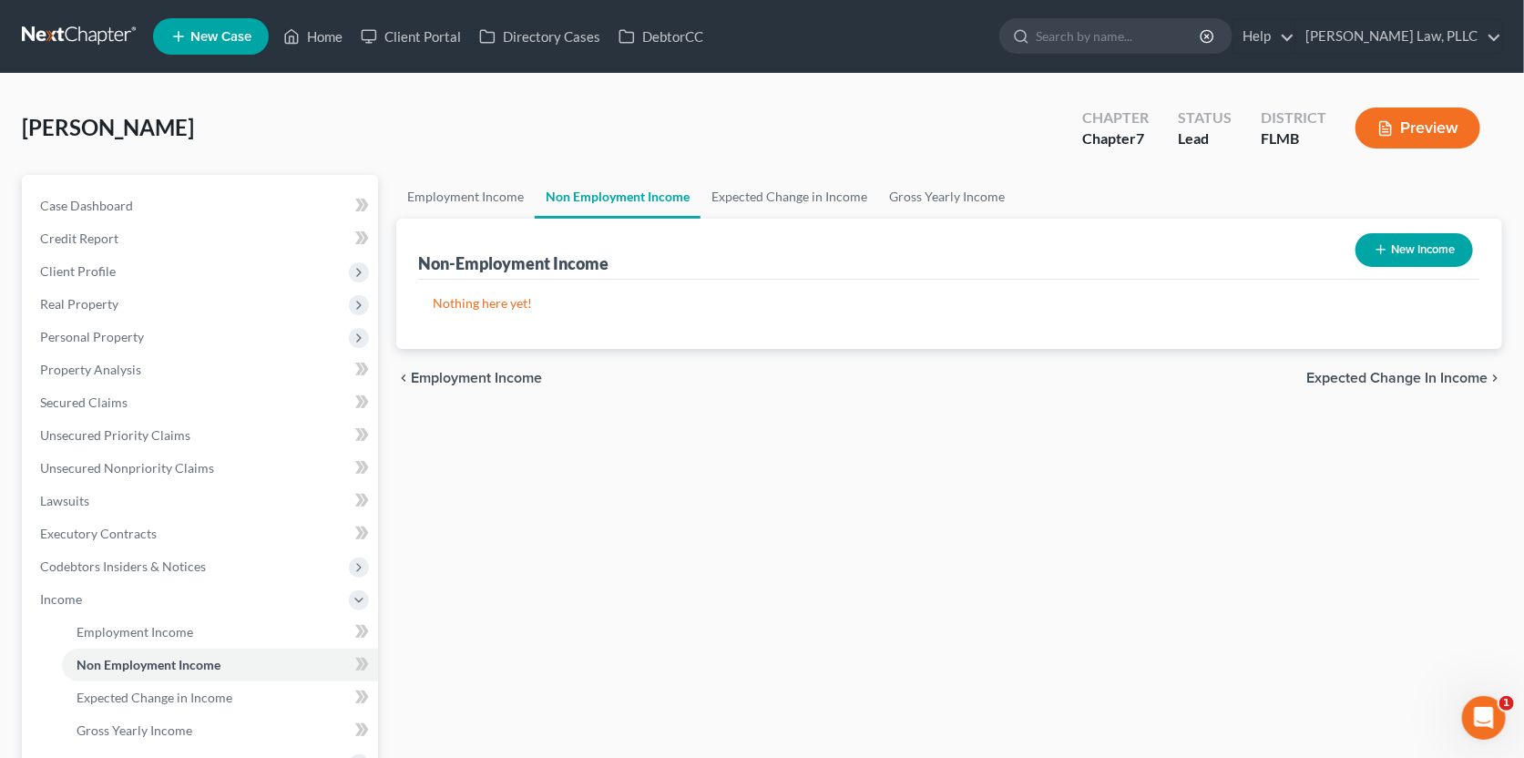
click at [1378, 371] on span "Expected Change in Income" at bounding box center [1397, 378] width 181 height 15
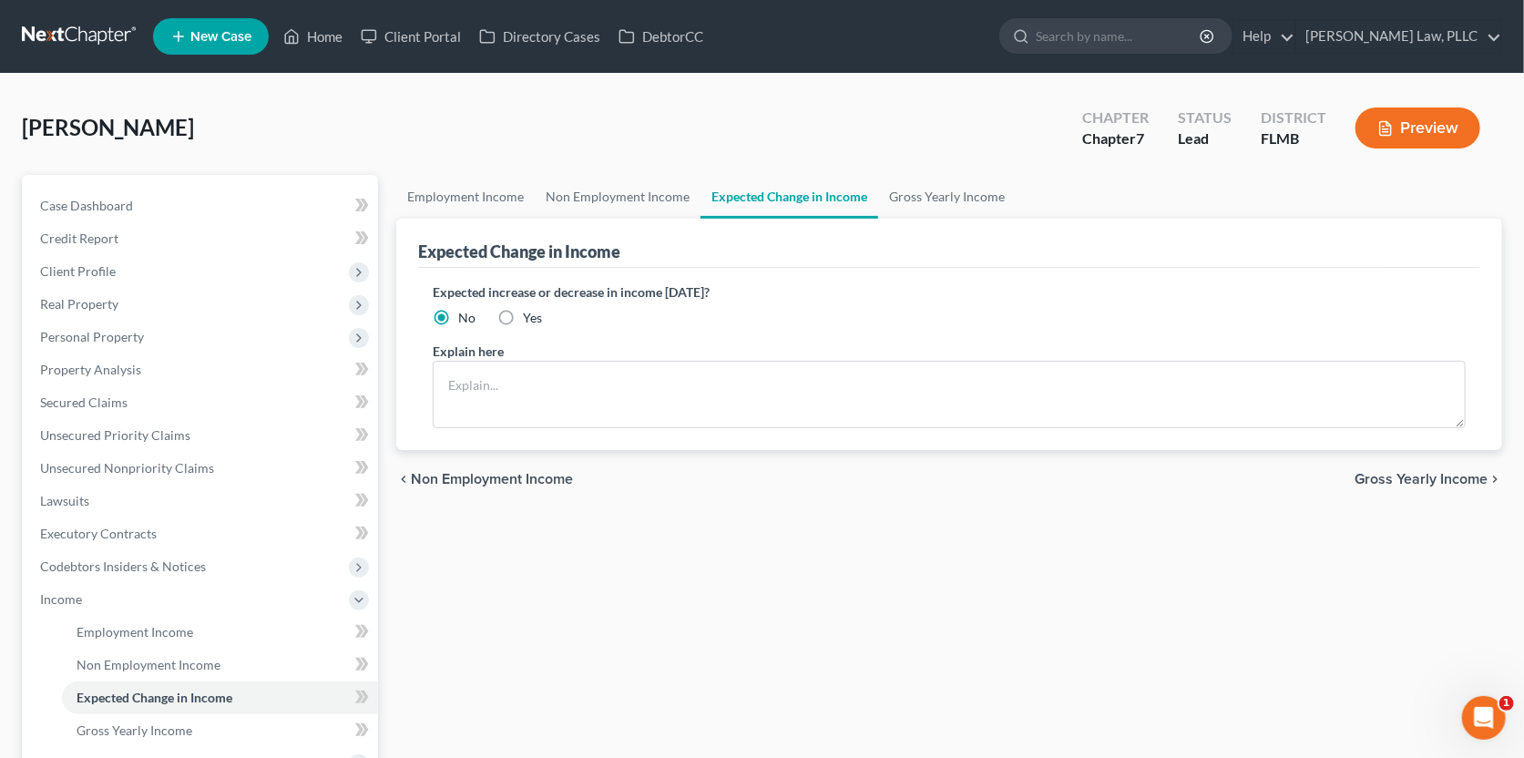
click at [1377, 487] on div "chevron_left Non Employment Income Gross Yearly Income chevron_right" at bounding box center [949, 479] width 1106 height 58
click at [1382, 480] on span "Gross Yearly Income" at bounding box center [1421, 479] width 133 height 15
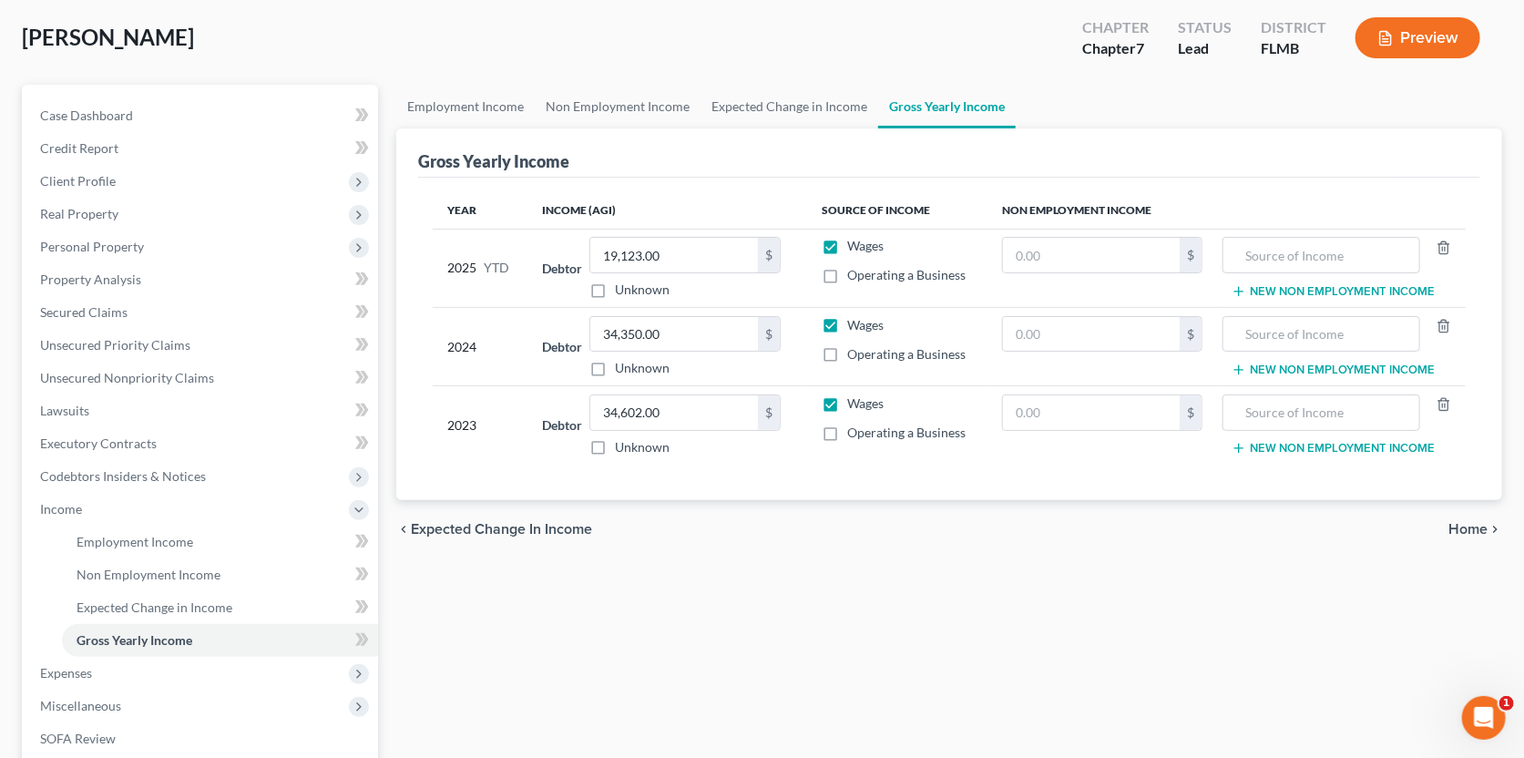
scroll to position [182, 0]
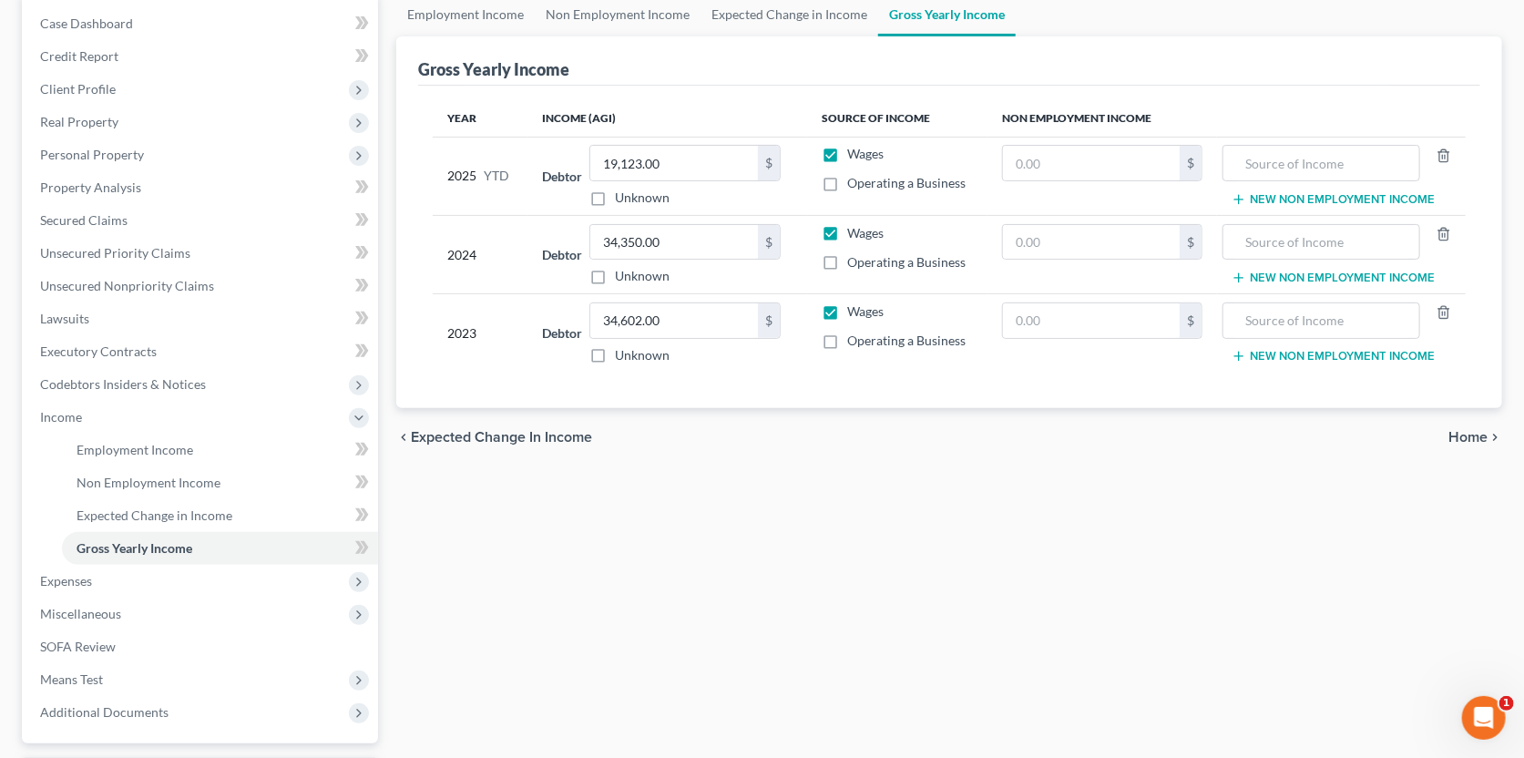
click at [1478, 436] on span "Home" at bounding box center [1468, 437] width 39 height 15
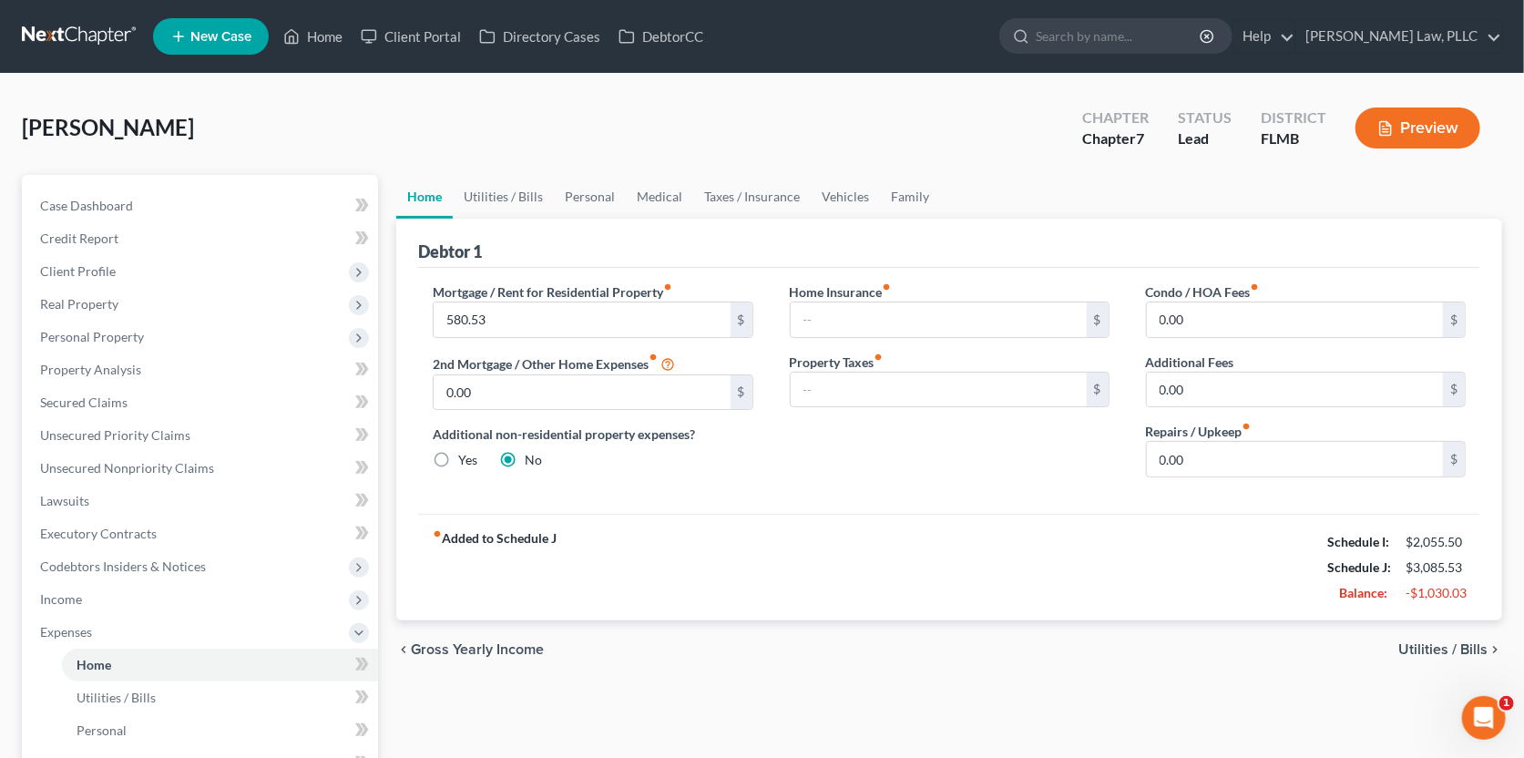
scroll to position [90, 0]
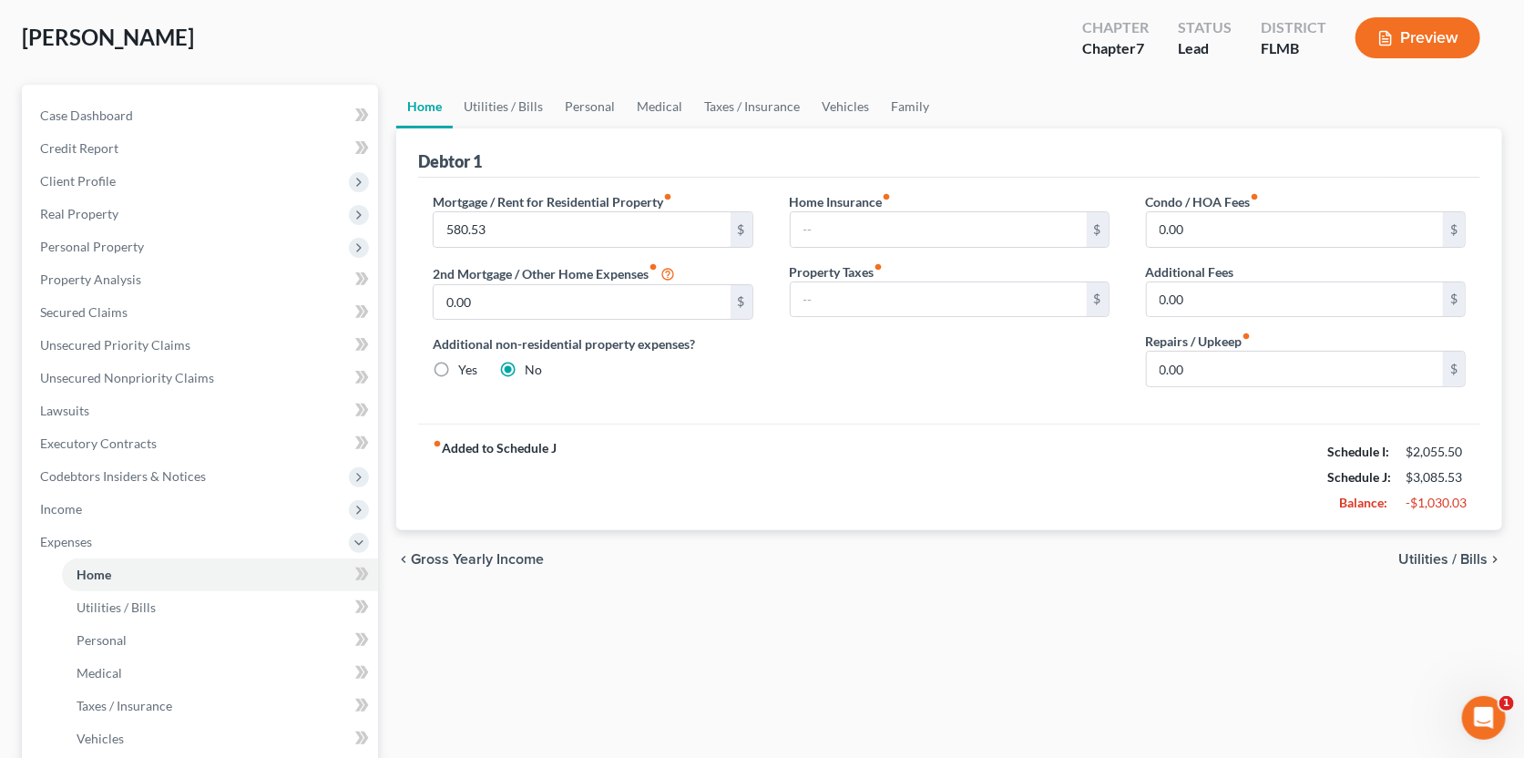
click at [1440, 559] on span "Utilities / Bills" at bounding box center [1443, 559] width 89 height 15
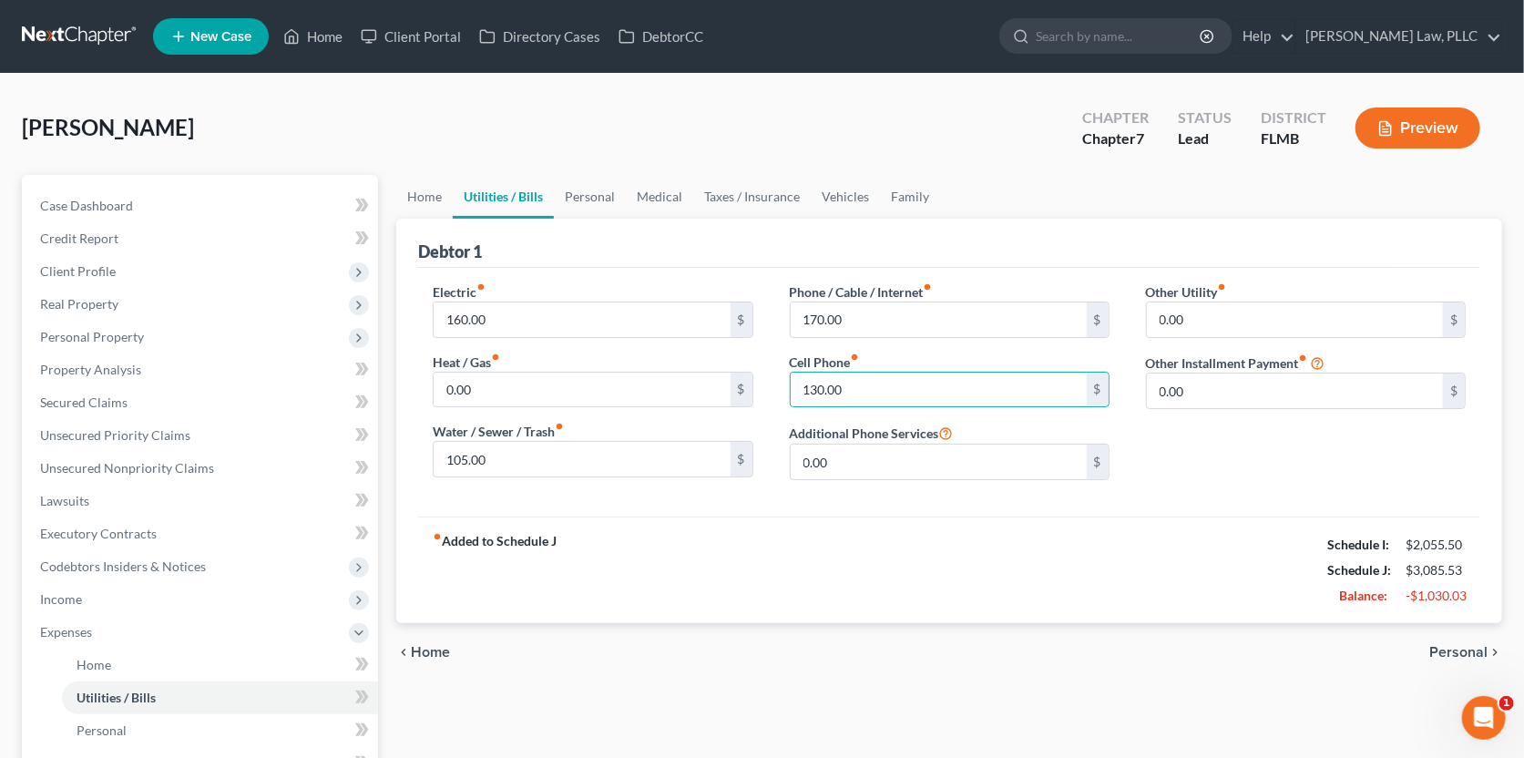
click at [1444, 645] on span "Personal" at bounding box center [1459, 652] width 58 height 15
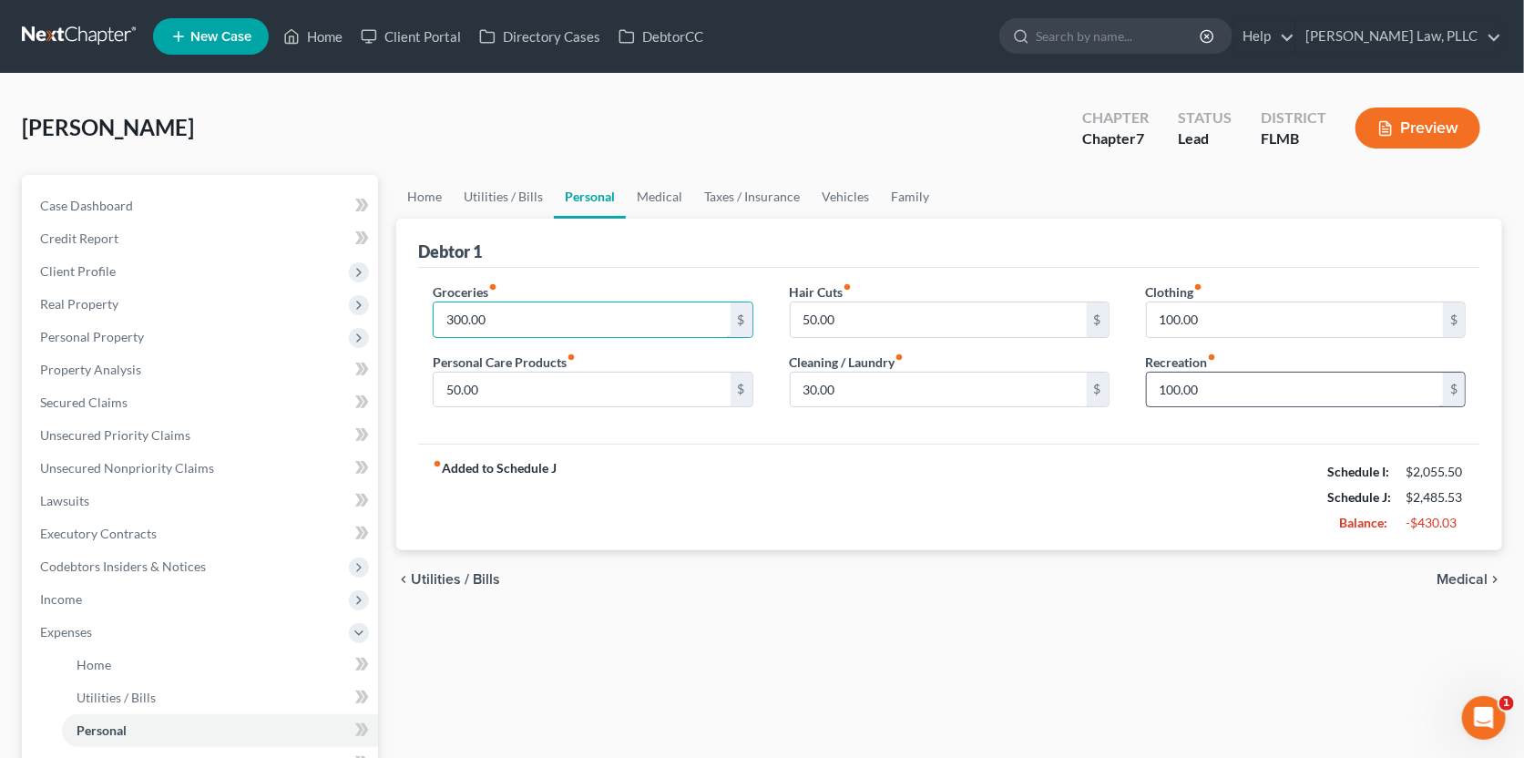
type input "300.00"
type input "50.00"
type input "25.00"
type input "0"
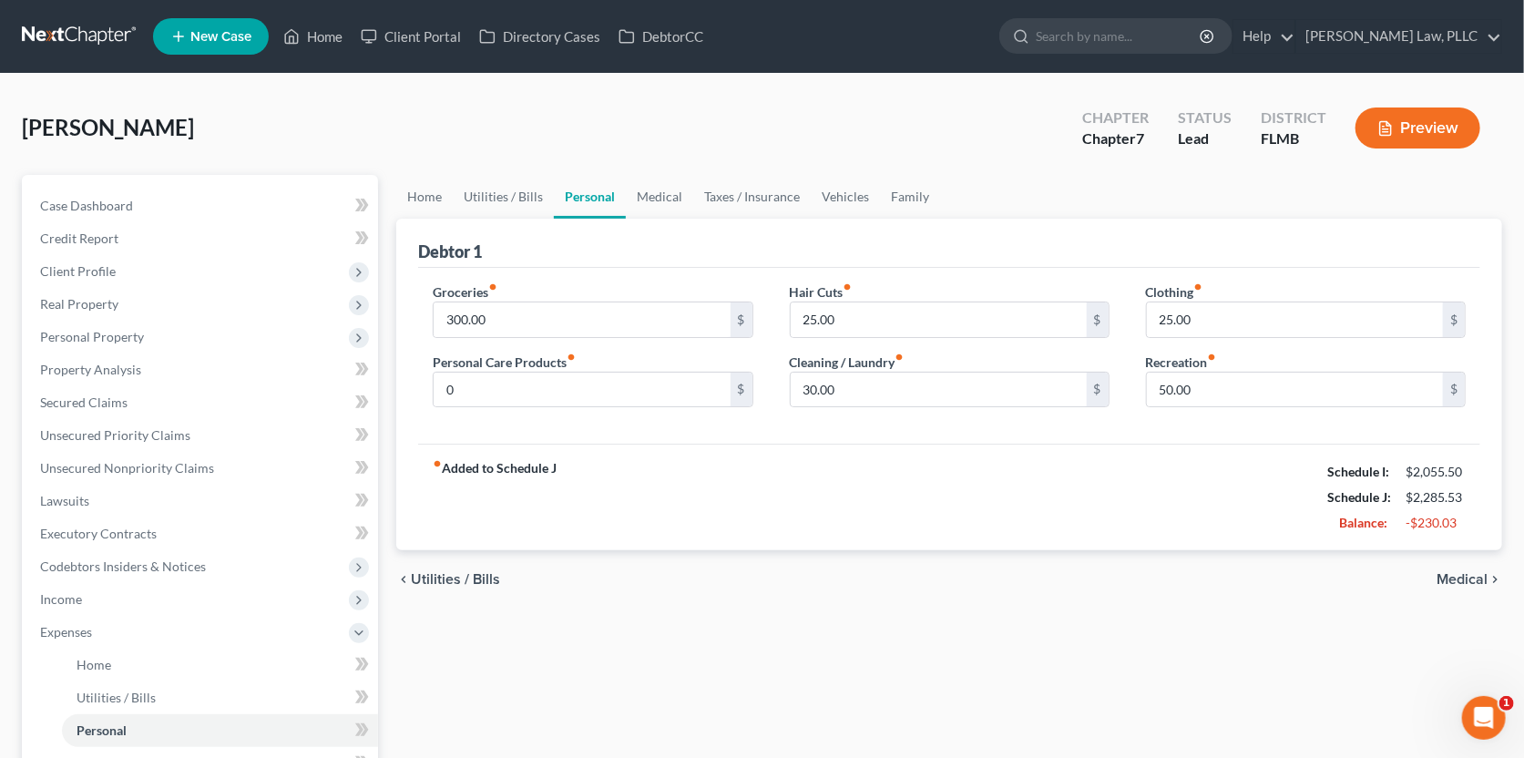
drag, startPoint x: 737, startPoint y: 473, endPoint x: 753, endPoint y: 470, distance: 15.7
click at [738, 473] on div "fiber_manual_record Added to Schedule J Schedule I: $2,055.50 Schedule J: $2,28…" at bounding box center [949, 497] width 1062 height 107
click at [1464, 572] on span "Medical" at bounding box center [1462, 579] width 51 height 15
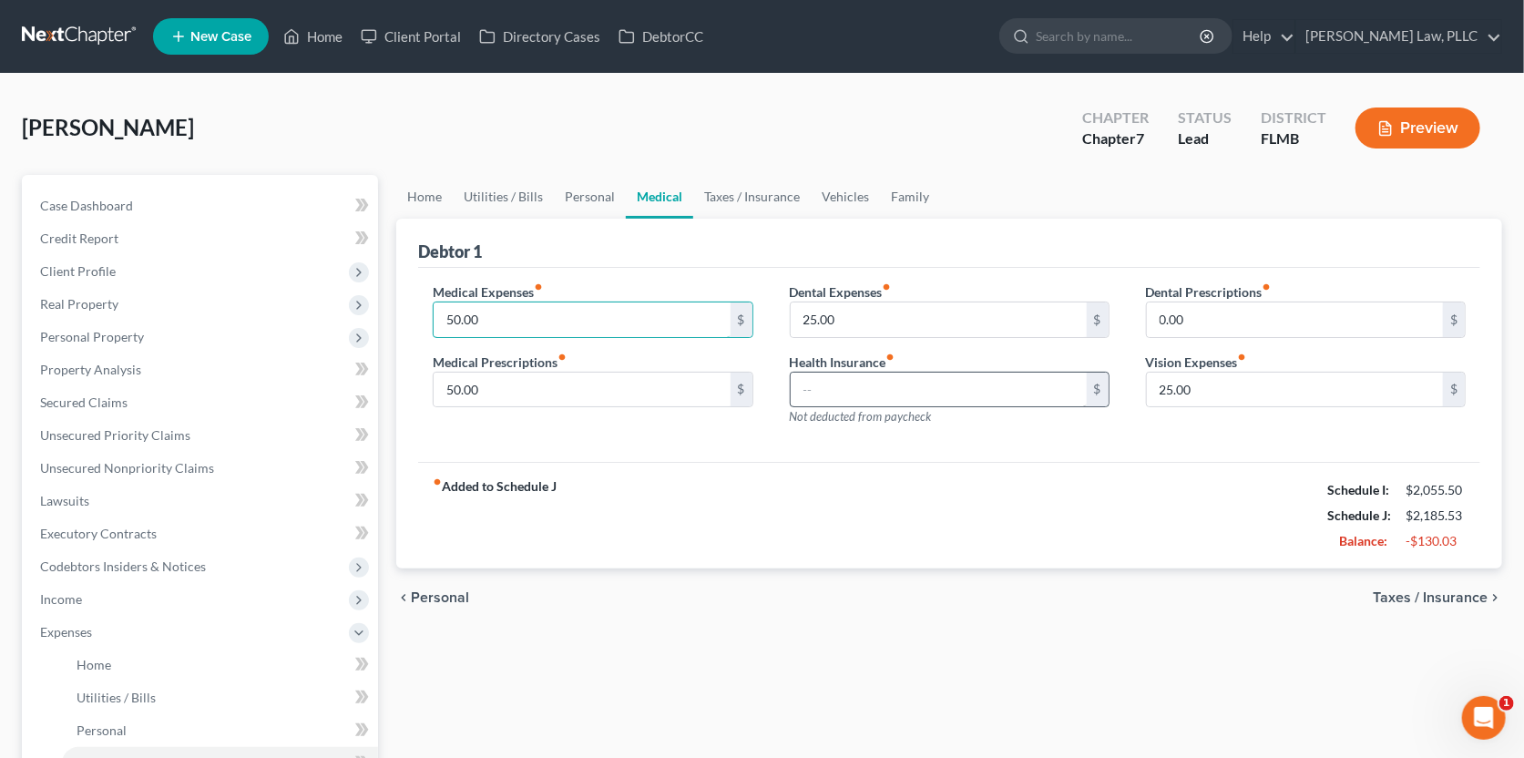
type input "50.00"
click at [826, 380] on input "text" at bounding box center [939, 390] width 296 height 35
type input "10.00"
type input "25.00"
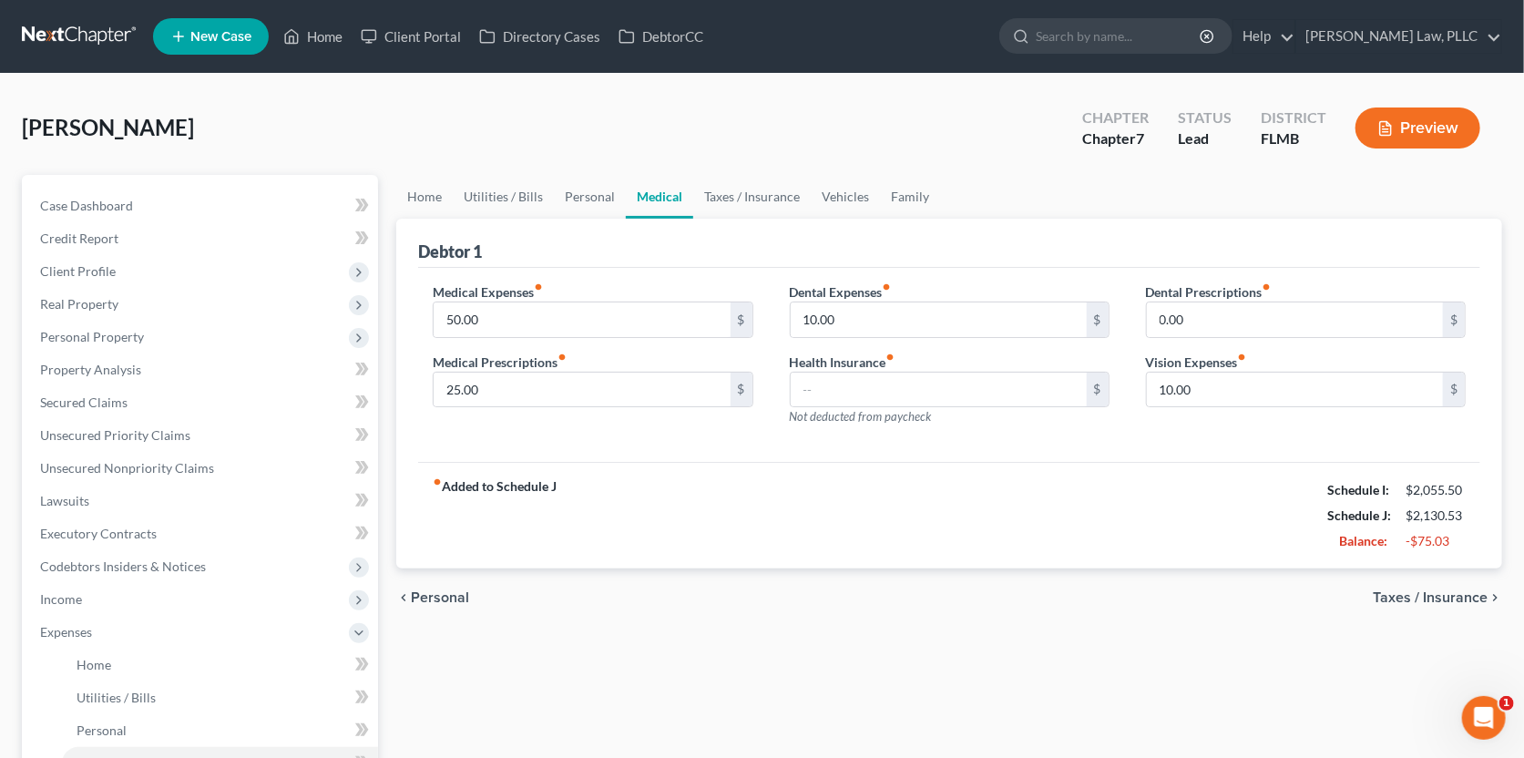
click at [1391, 590] on span "Taxes / Insurance" at bounding box center [1430, 597] width 115 height 15
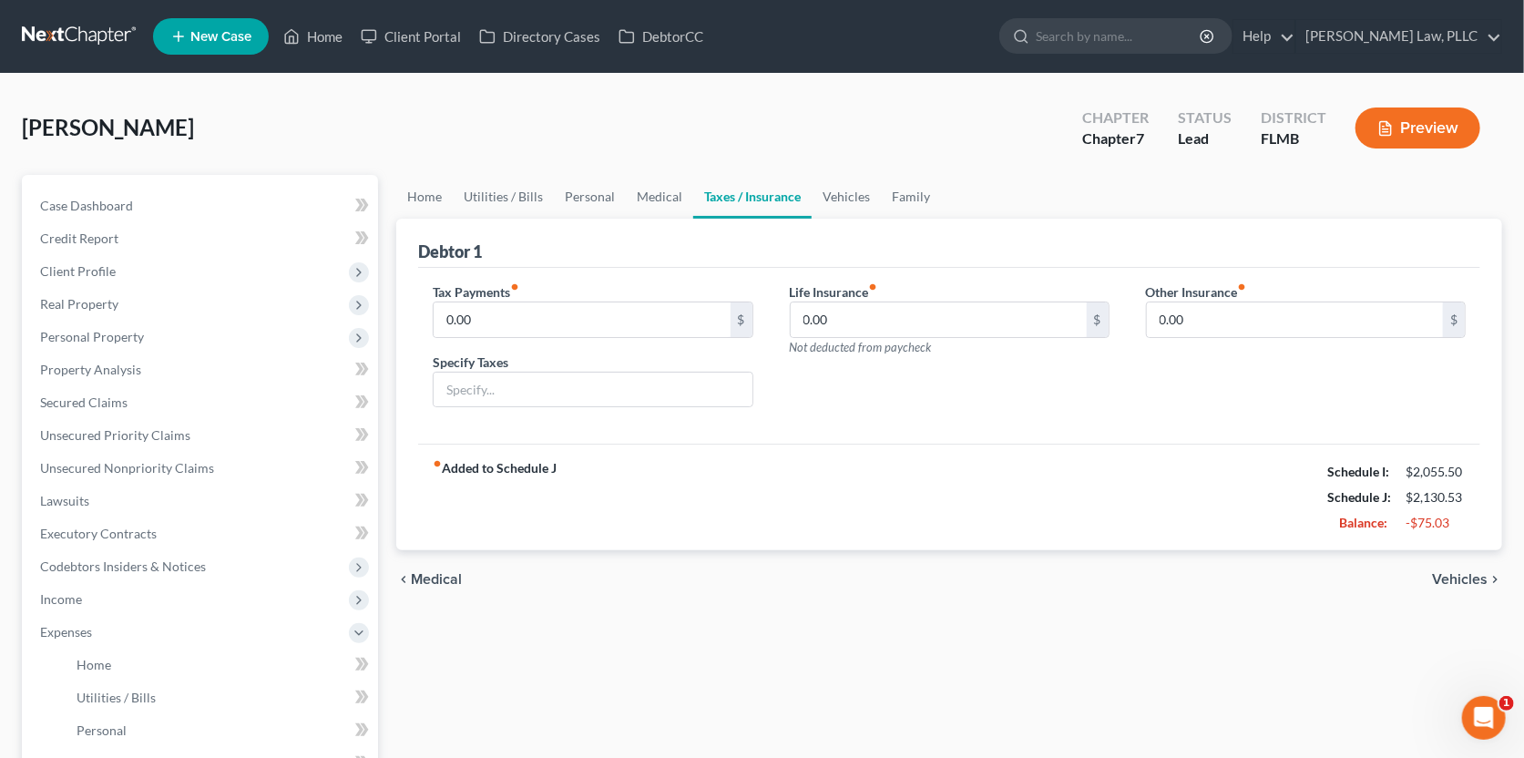
click at [1440, 583] on span "Vehicles" at bounding box center [1460, 579] width 56 height 15
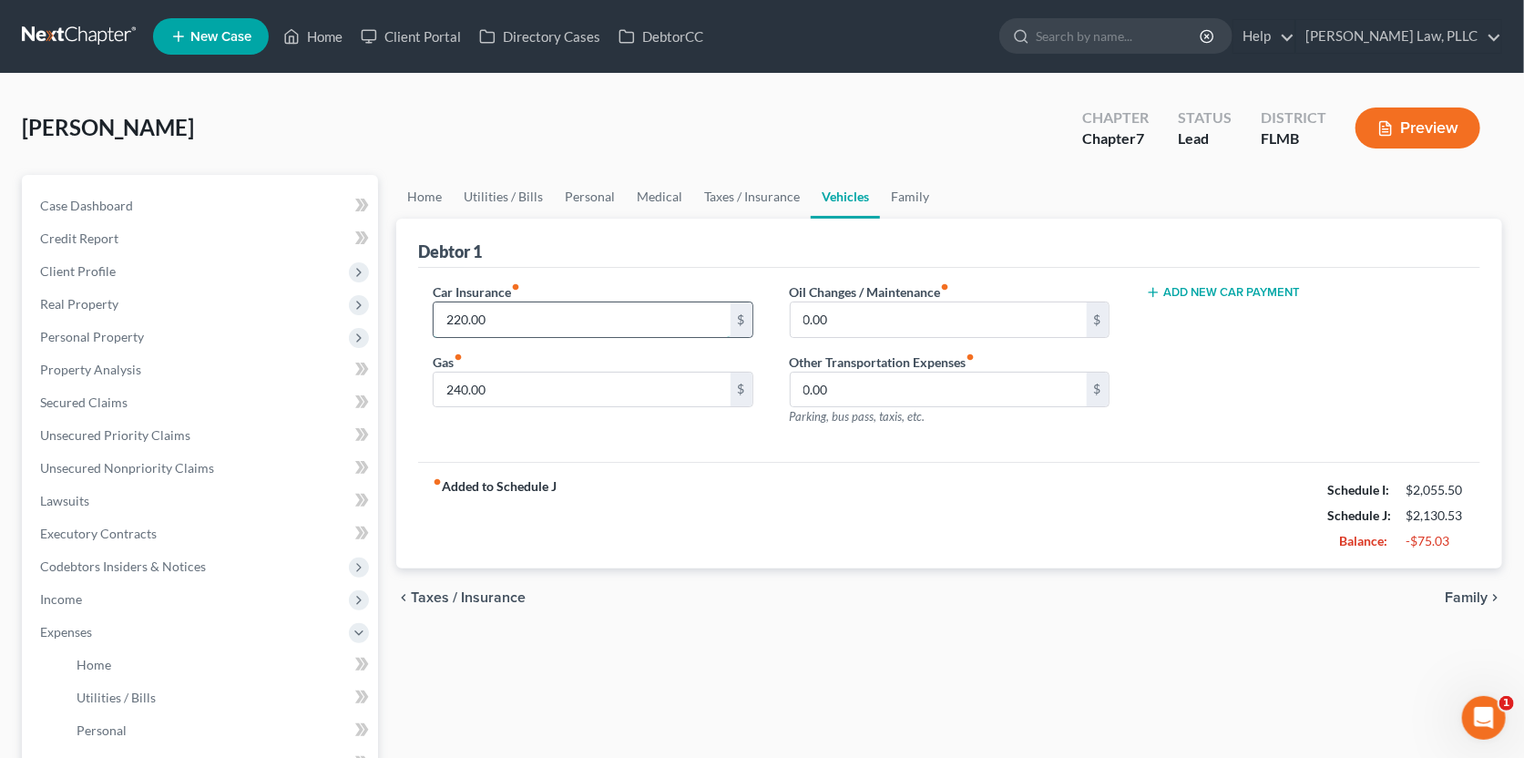
click at [641, 331] on input "220.00" at bounding box center [582, 319] width 296 height 35
type input "0"
type input "120.00"
click at [1471, 598] on span "Family" at bounding box center [1466, 597] width 43 height 15
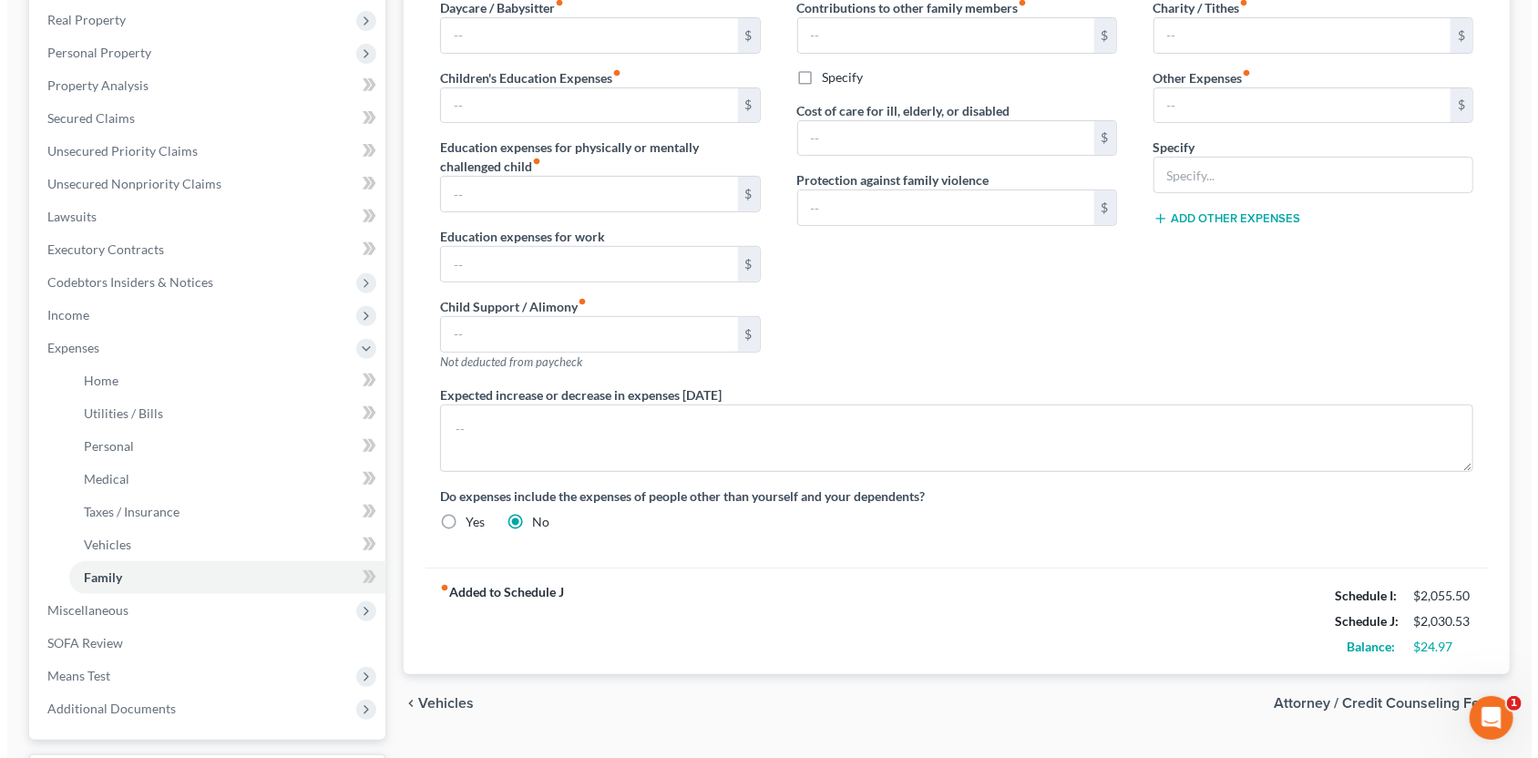
scroll to position [437, 0]
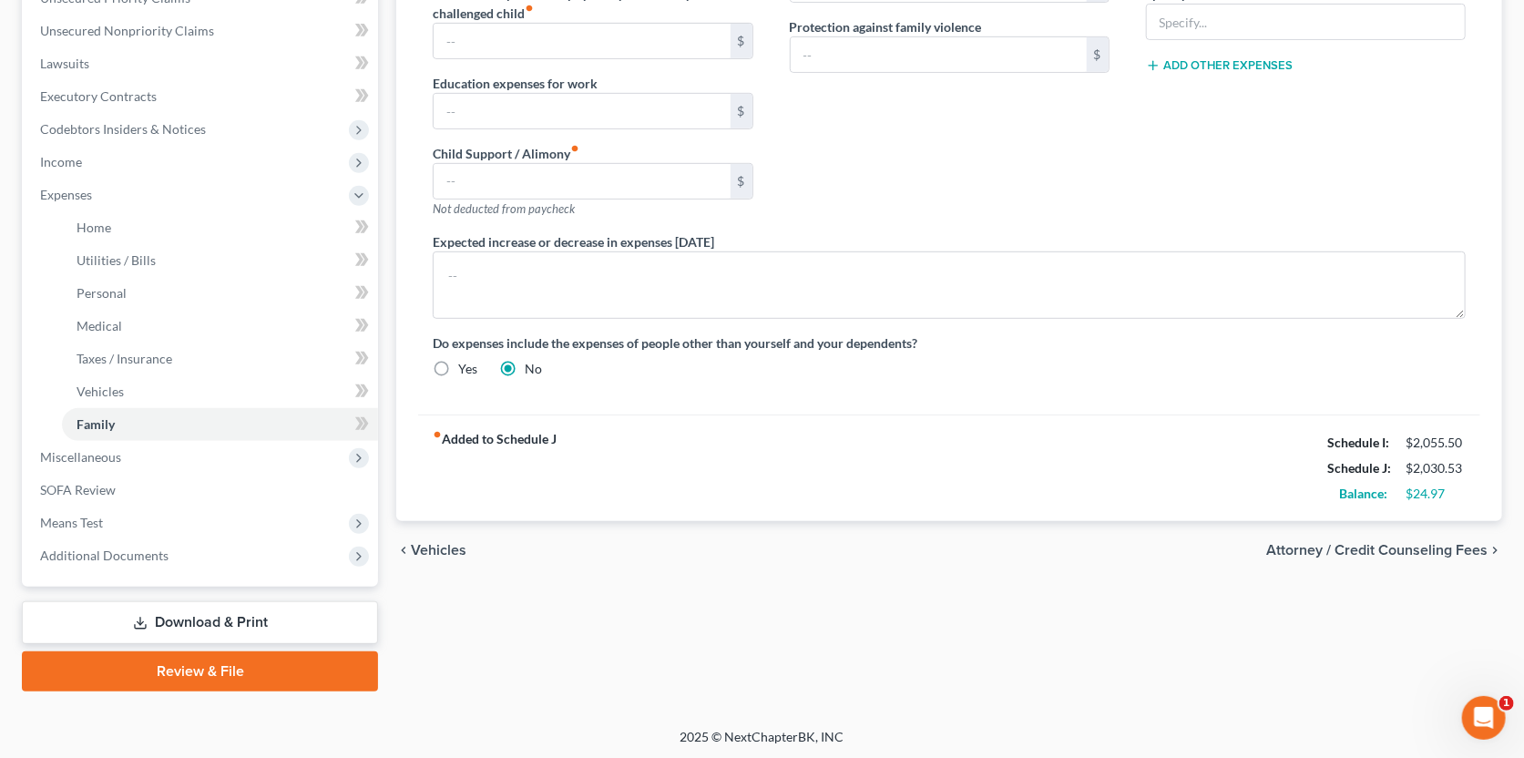
click at [1366, 551] on span "Attorney / Credit Counseling Fees" at bounding box center [1376, 550] width 221 height 15
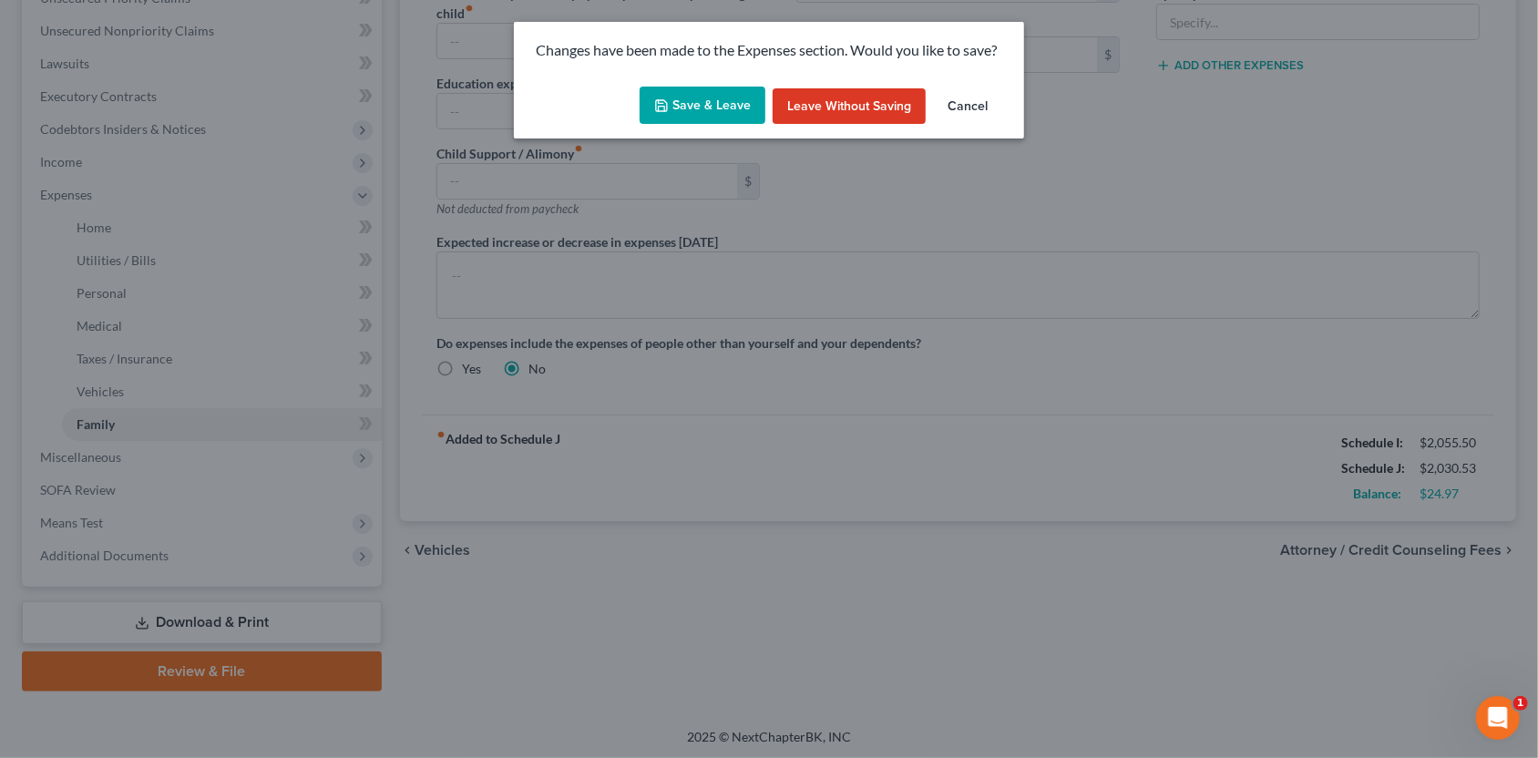
click at [696, 119] on button "Save & Leave" at bounding box center [703, 106] width 126 height 38
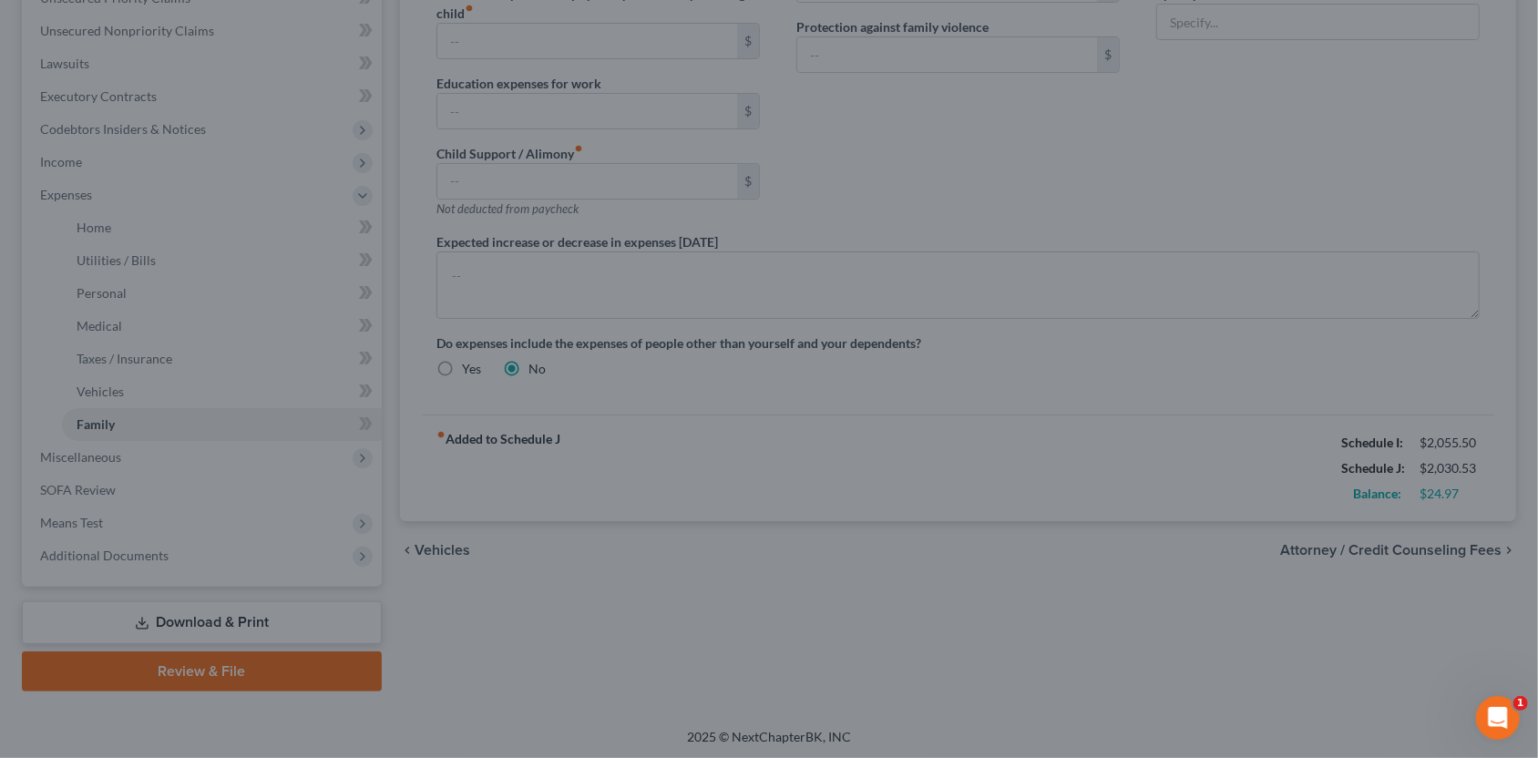
select select "0"
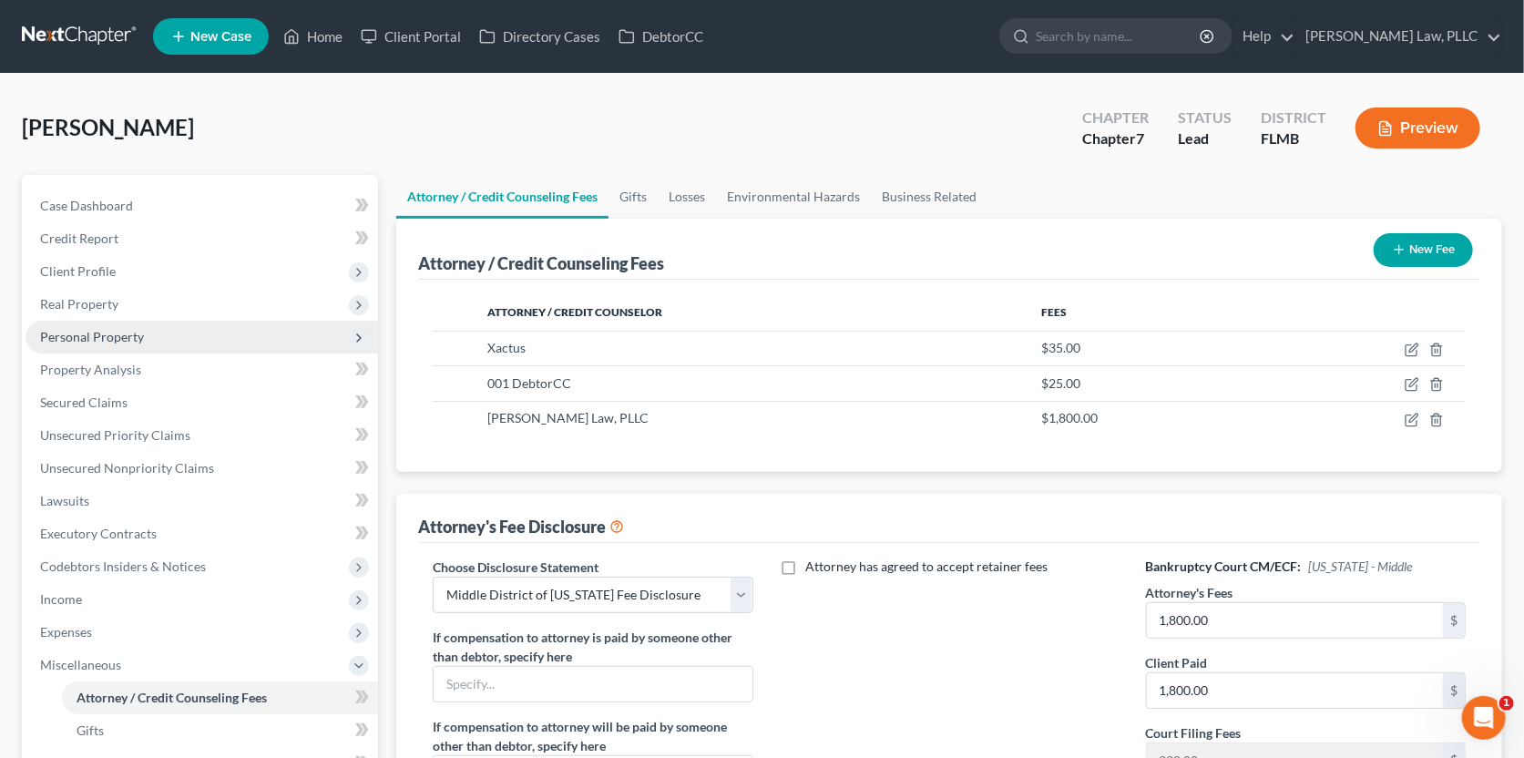
click at [121, 333] on span "Personal Property" at bounding box center [92, 336] width 104 height 15
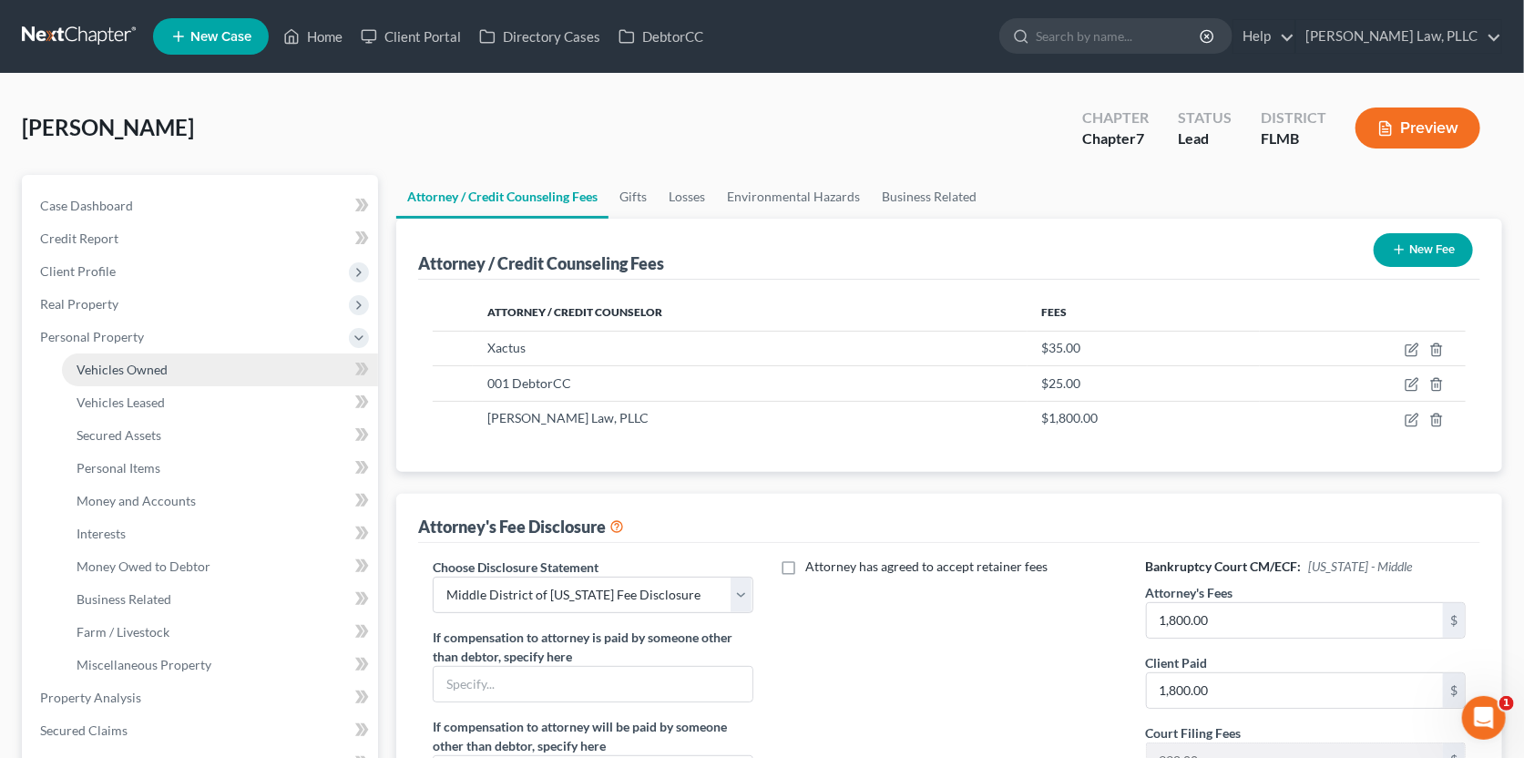
click at [128, 365] on span "Vehicles Owned" at bounding box center [122, 369] width 91 height 15
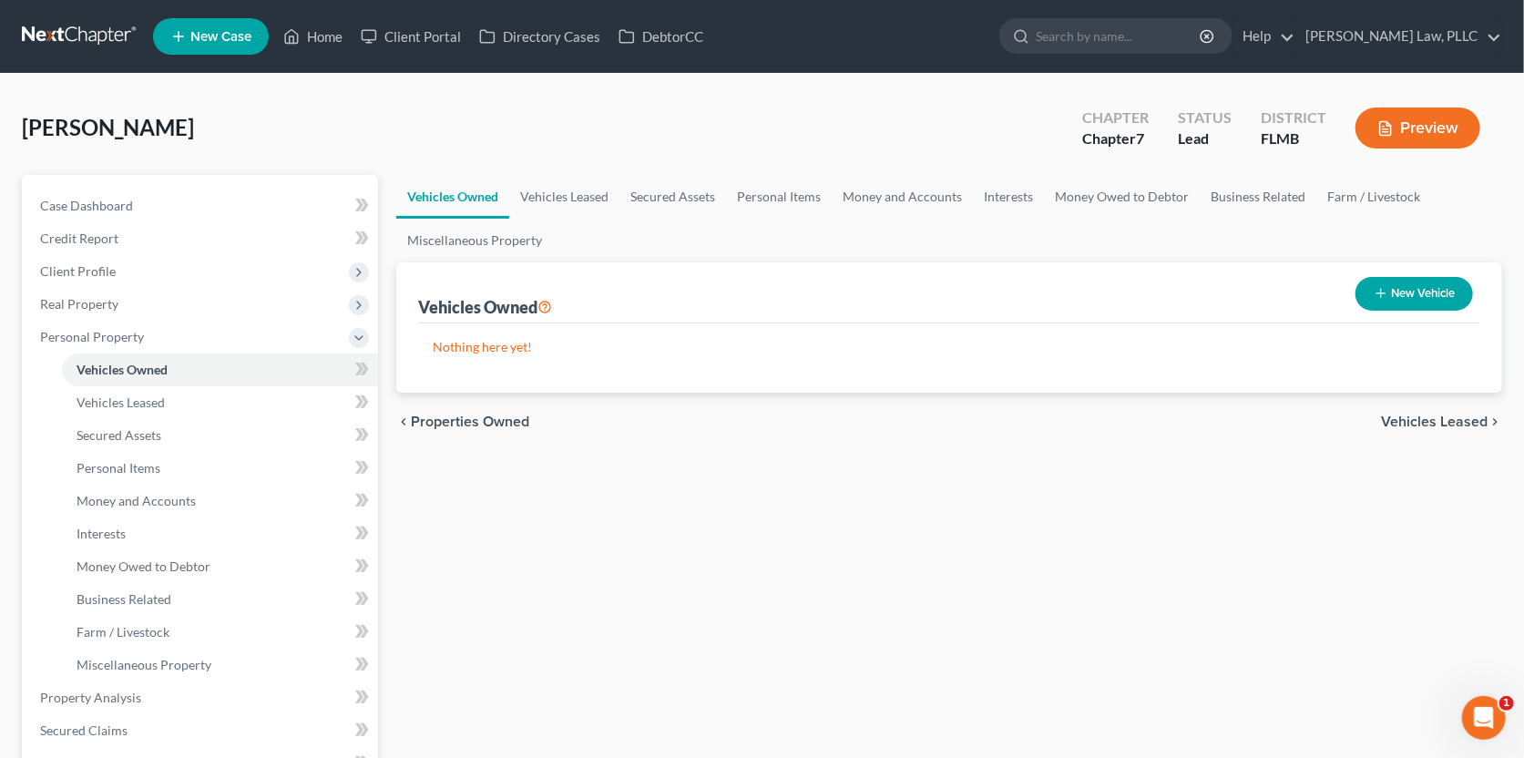
click at [1463, 420] on span "Vehicles Leased" at bounding box center [1434, 422] width 107 height 15
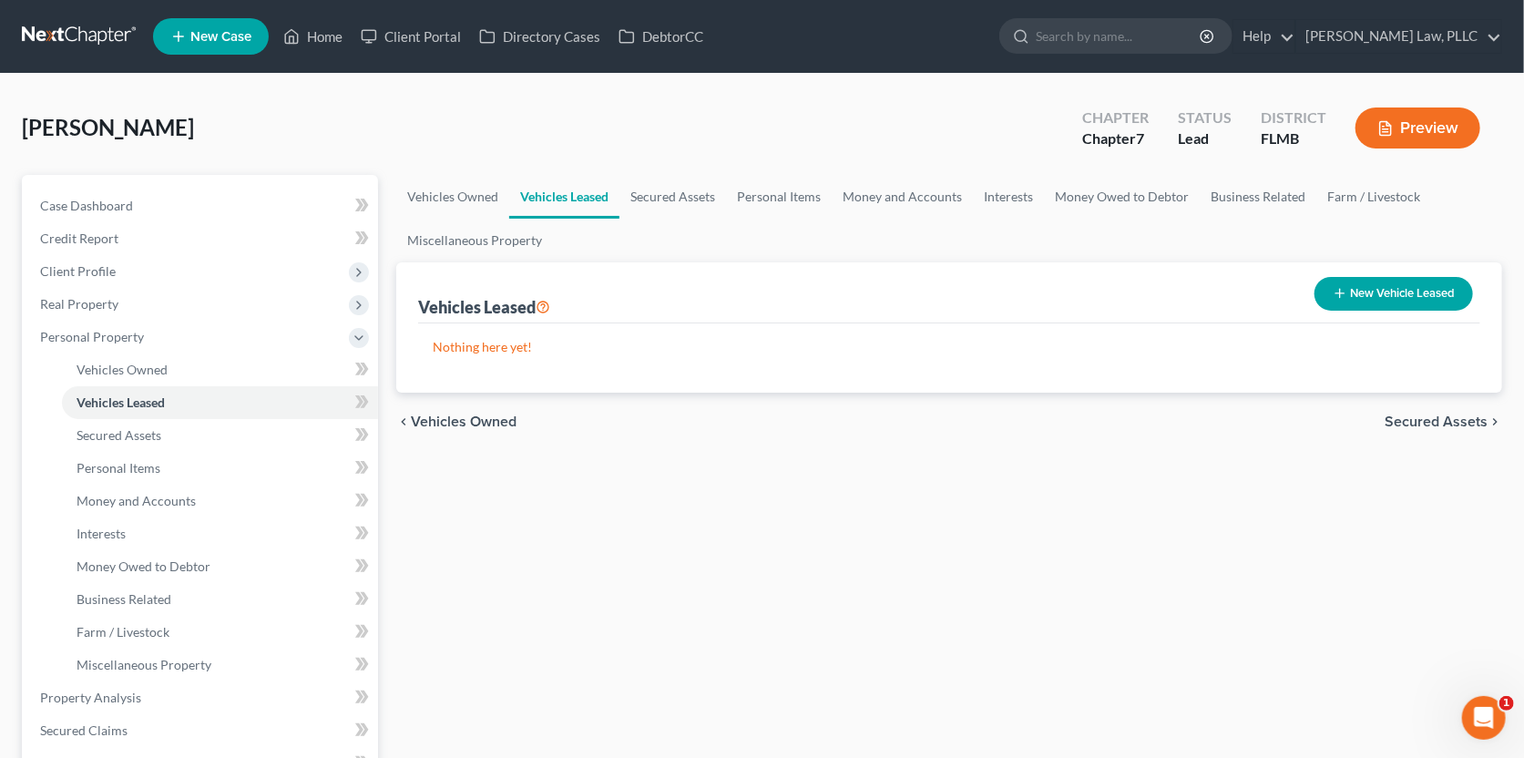
click at [1463, 420] on span "Secured Assets" at bounding box center [1436, 422] width 103 height 15
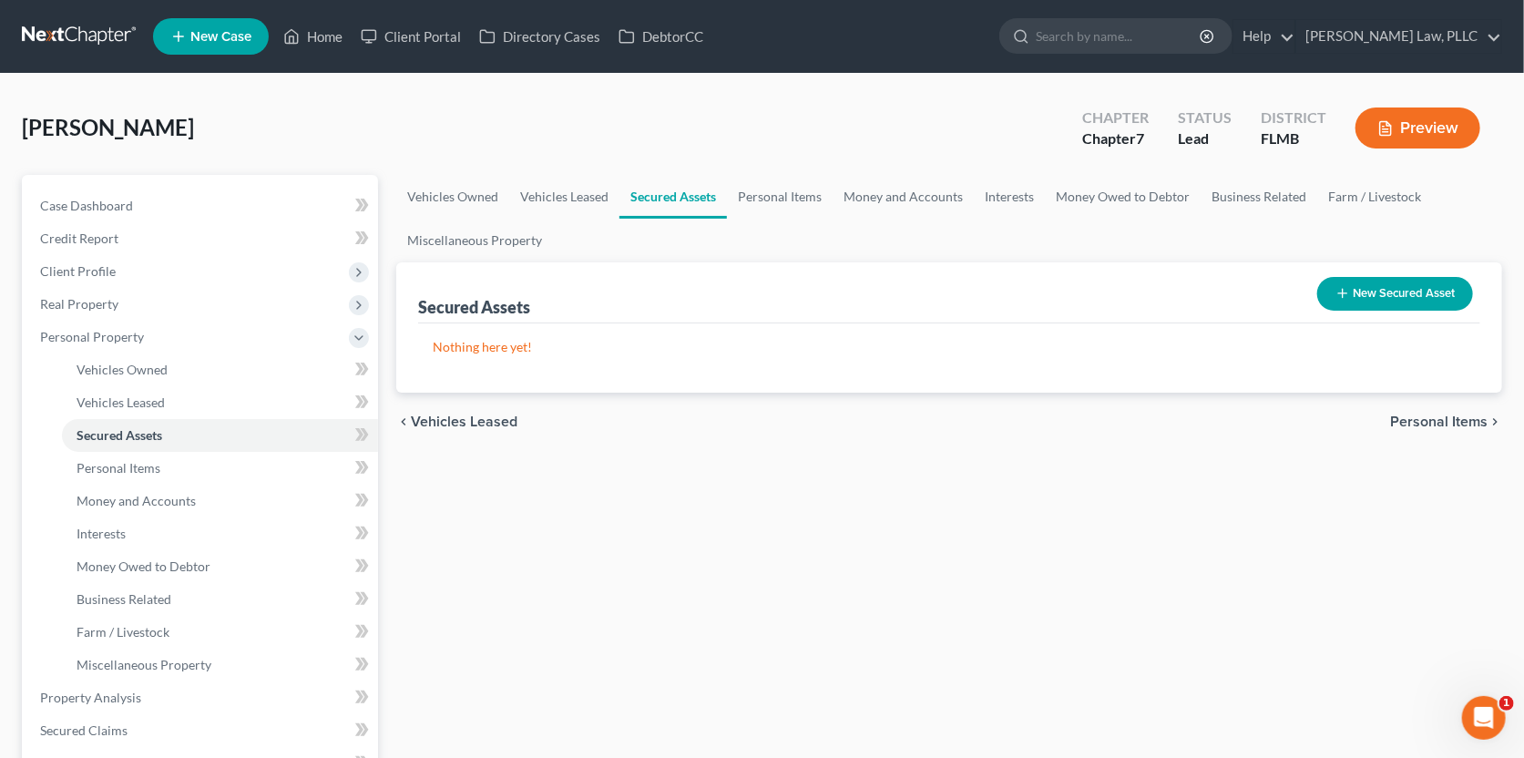
click at [1459, 417] on span "Personal Items" at bounding box center [1438, 422] width 97 height 15
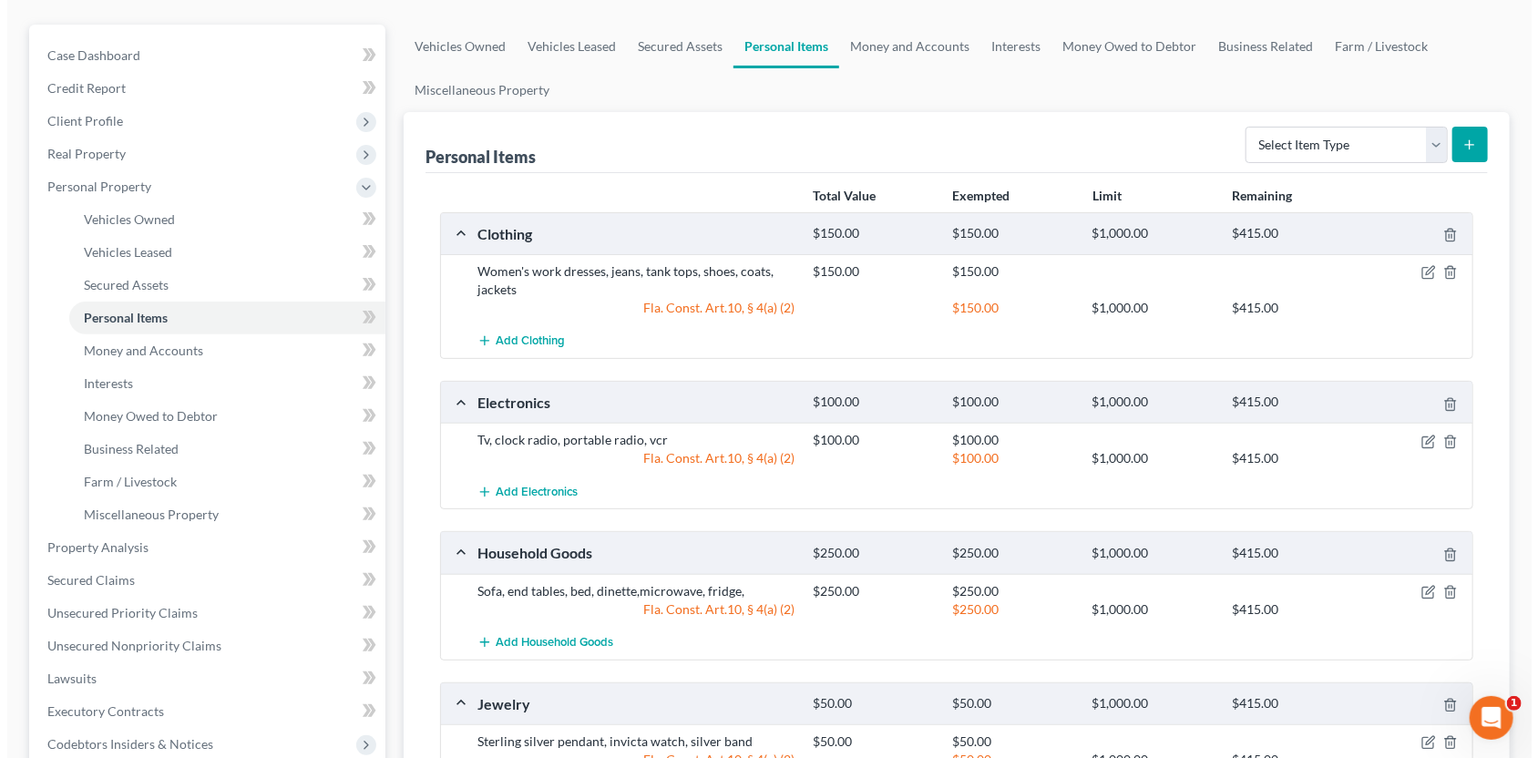
scroll to position [182, 0]
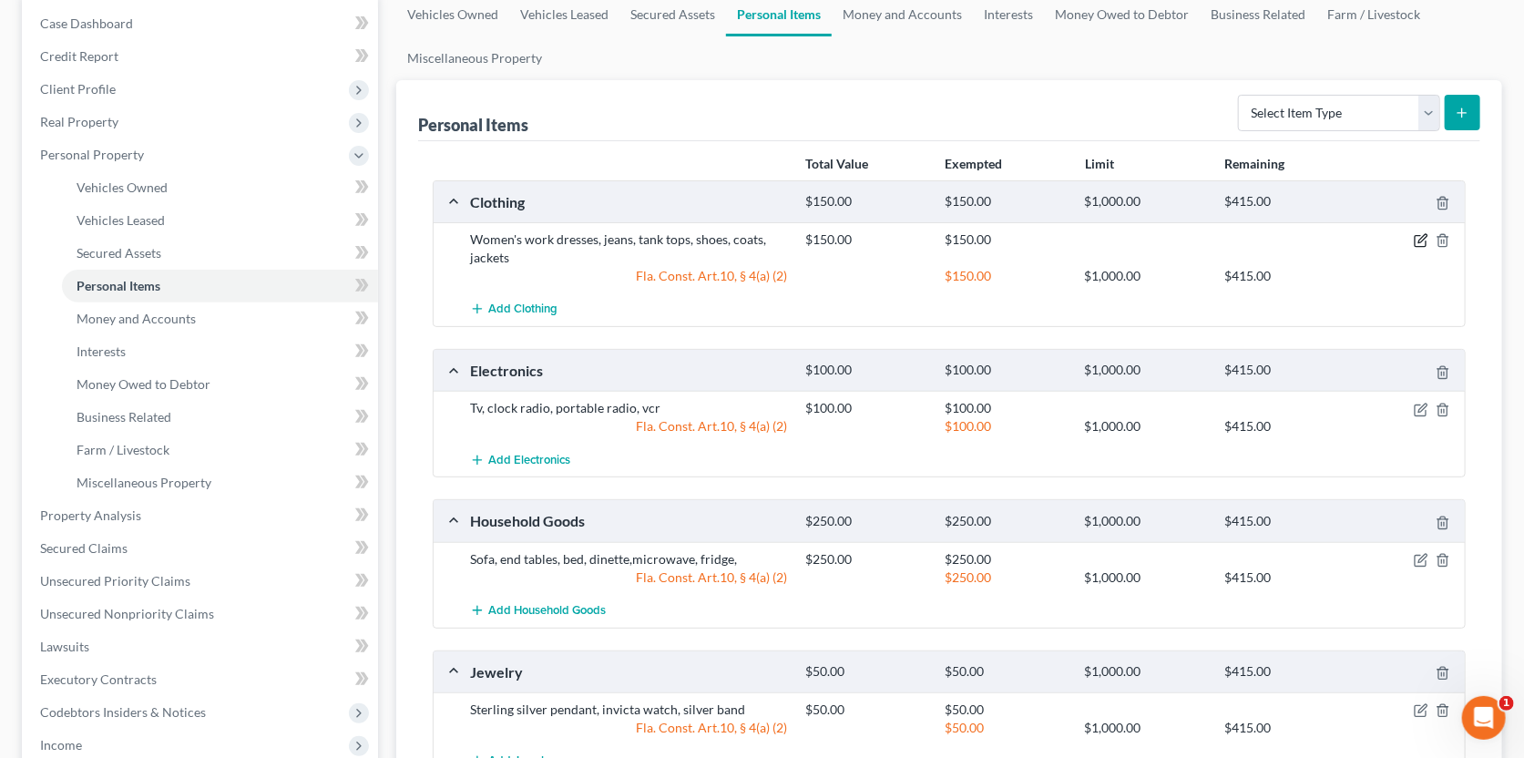
click at [1422, 241] on icon "button" at bounding box center [1421, 240] width 15 height 15
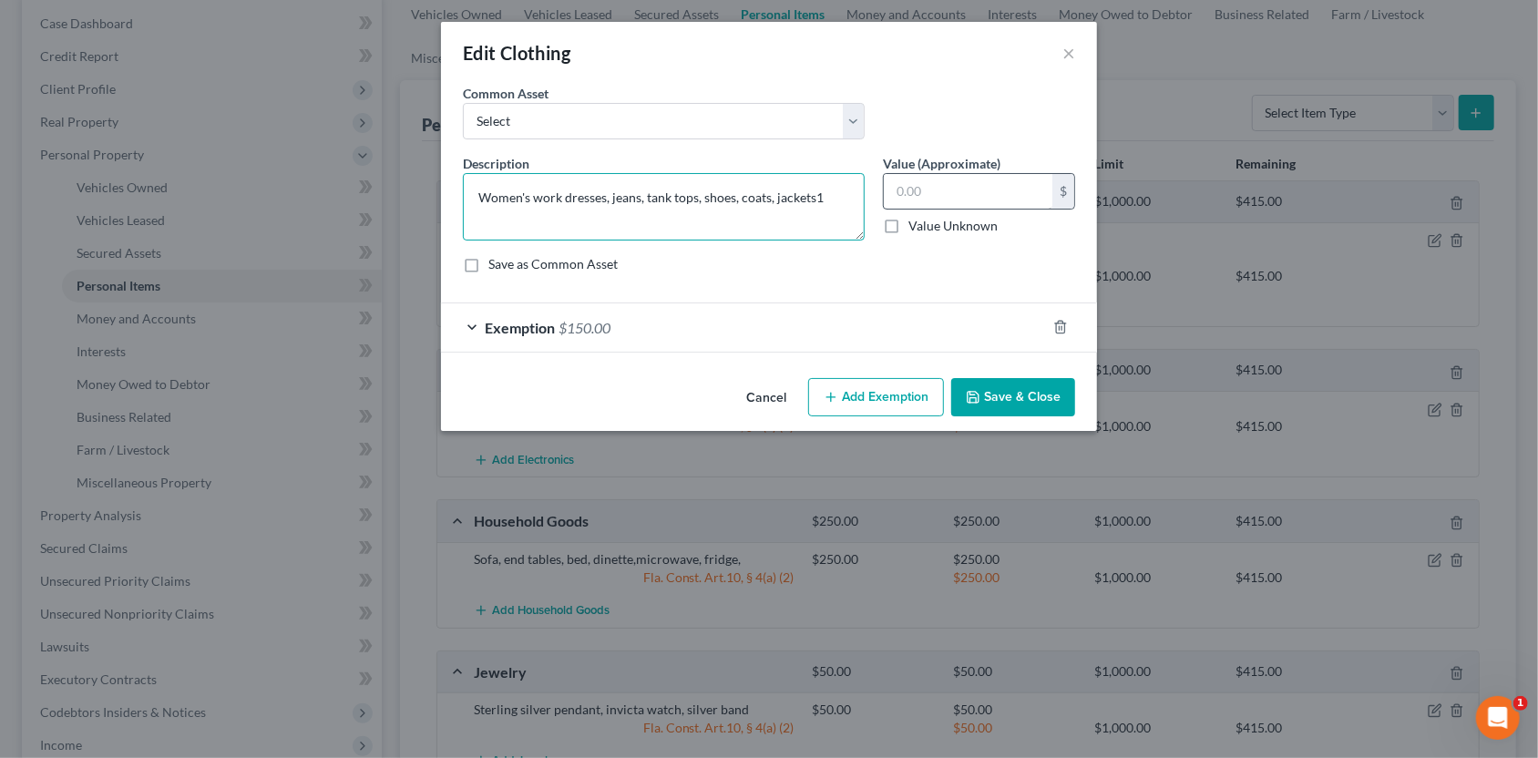
type textarea "Women's work dresses, jeans, tank tops, shoes, coats, jackets"
click at [922, 186] on input "text" at bounding box center [968, 191] width 169 height 35
type input "100.00"
click at [974, 323] on div "Exemption $150.00" at bounding box center [743, 327] width 605 height 48
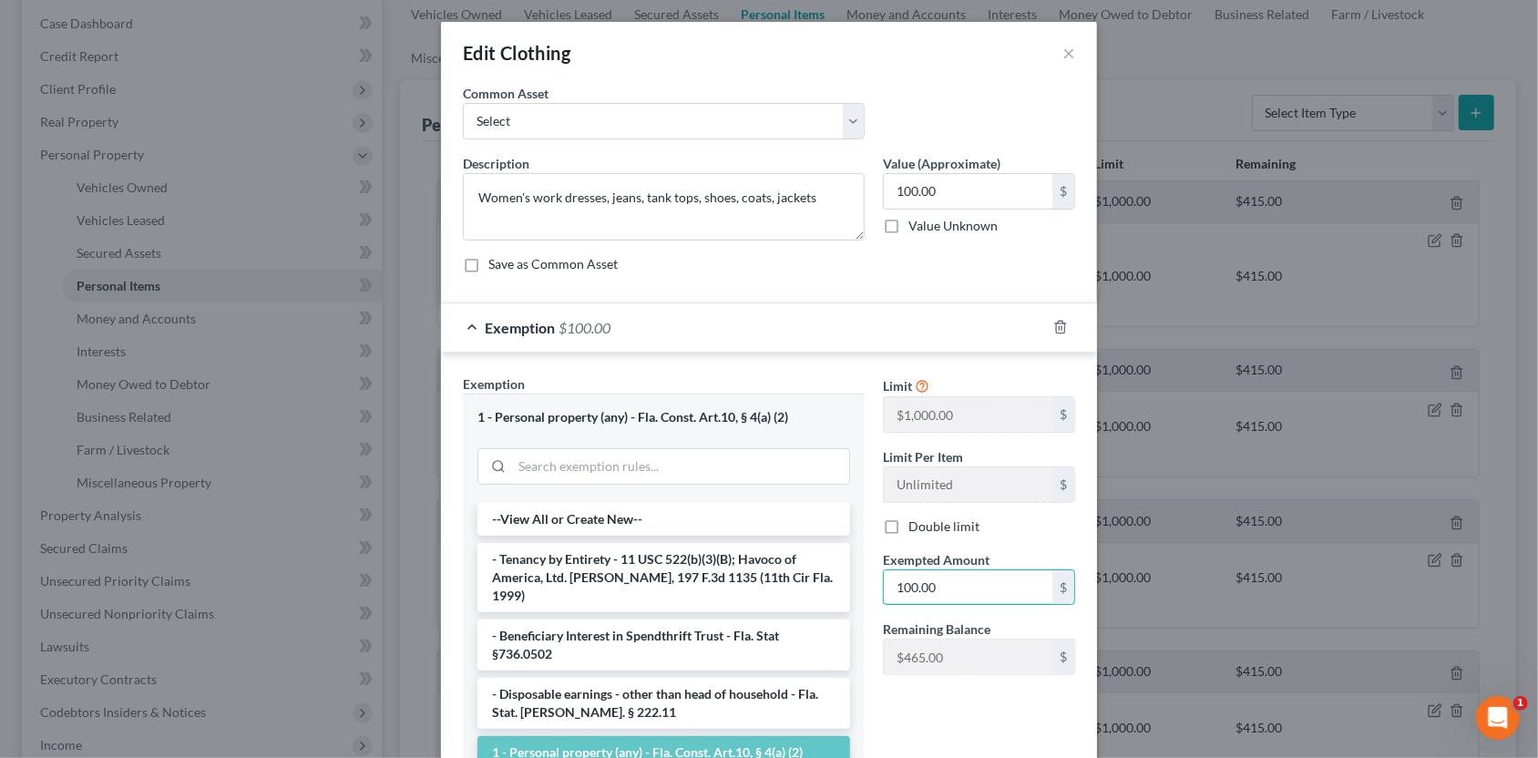
type input "100.00"
click at [1055, 280] on div "Description * Women's work dresses, jeans, tank tops, shoes, coats, jackets Val…" at bounding box center [769, 221] width 631 height 134
click at [1113, 293] on div "Edit Clothing × An exemption set must first be selected from the Filing Informa…" at bounding box center [769, 379] width 1538 height 758
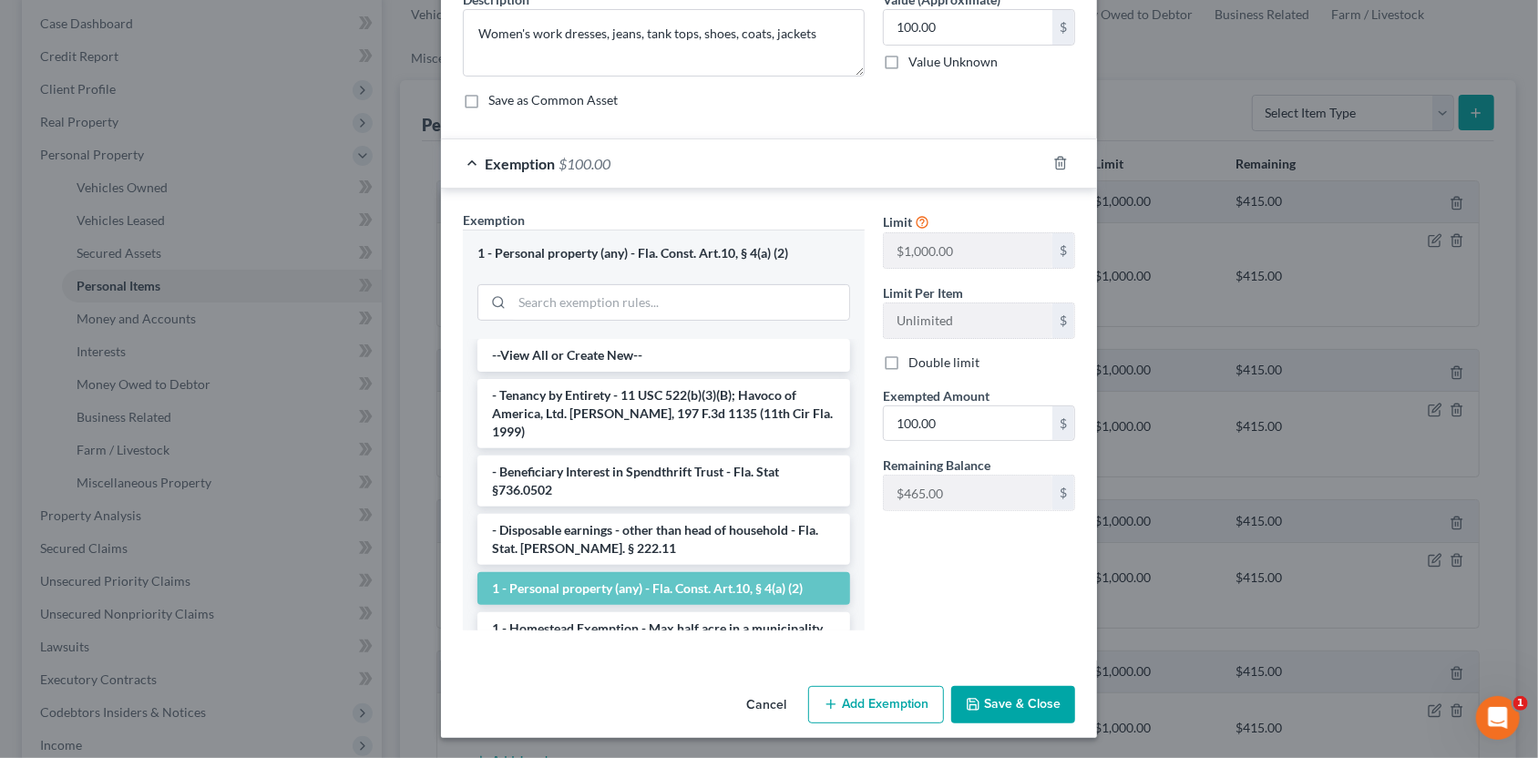
click at [1018, 704] on button "Save & Close" at bounding box center [1013, 705] width 124 height 38
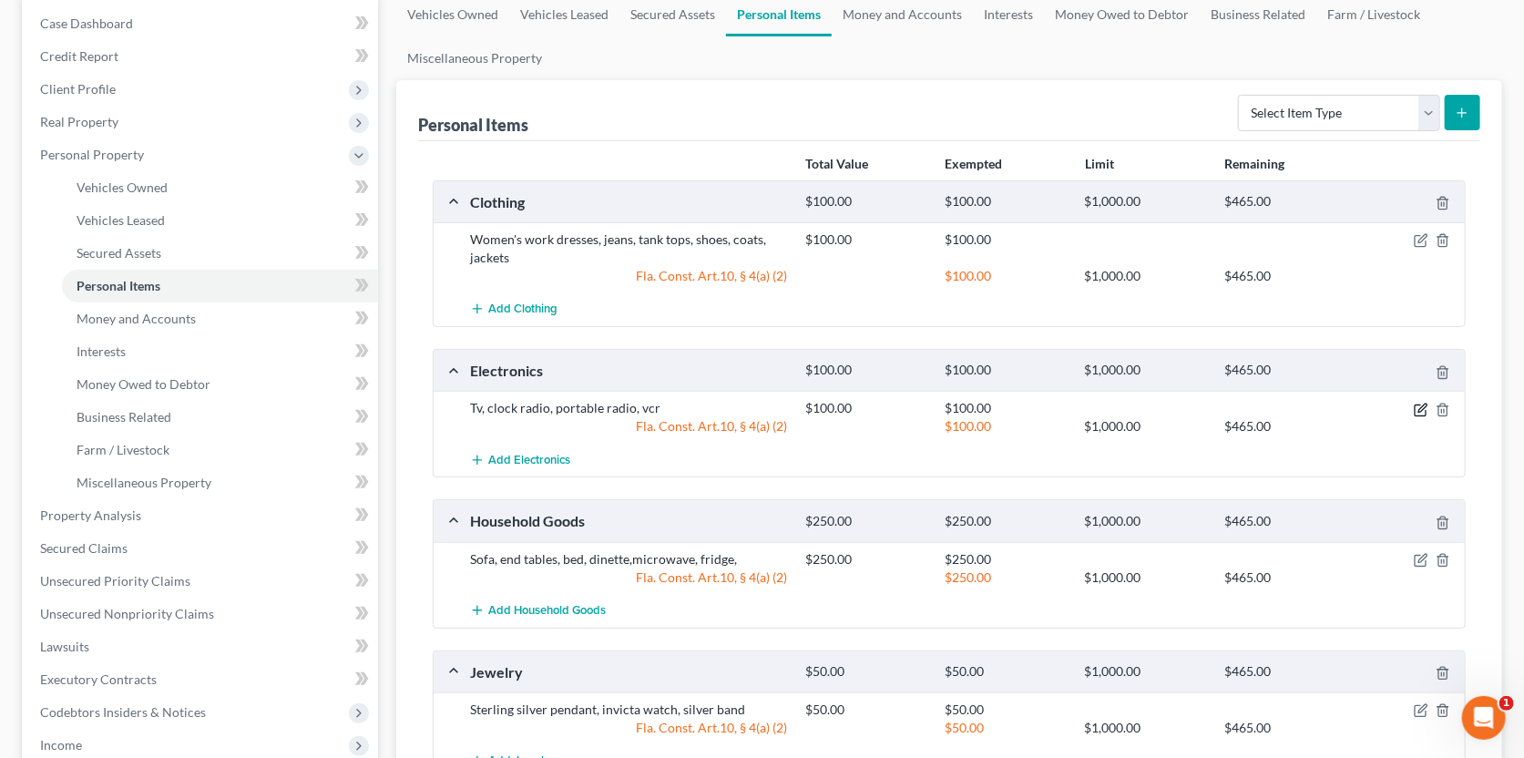
click at [1420, 405] on icon "button" at bounding box center [1421, 410] width 15 height 15
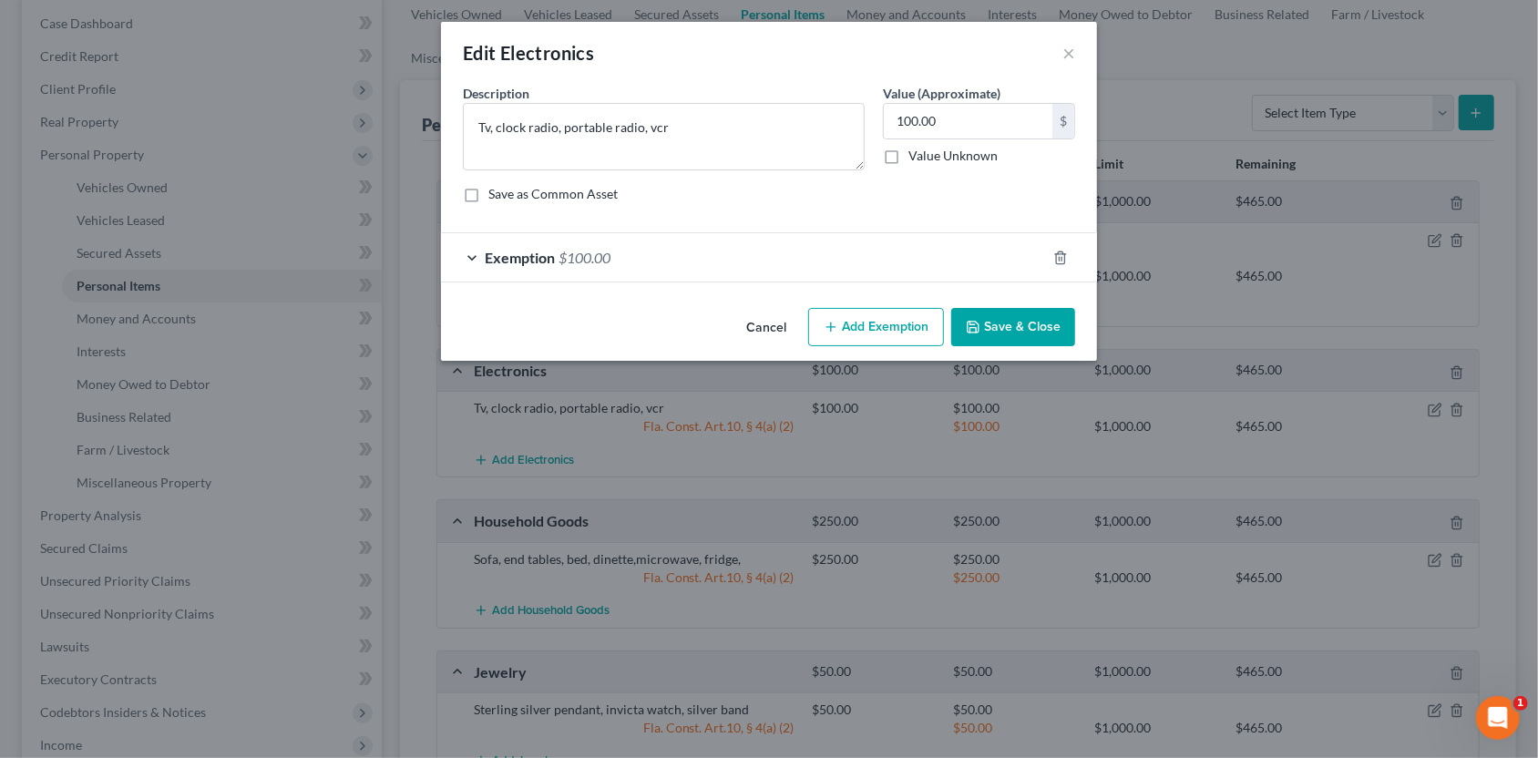
click at [909, 265] on div "Exemption $100.00" at bounding box center [743, 257] width 605 height 48
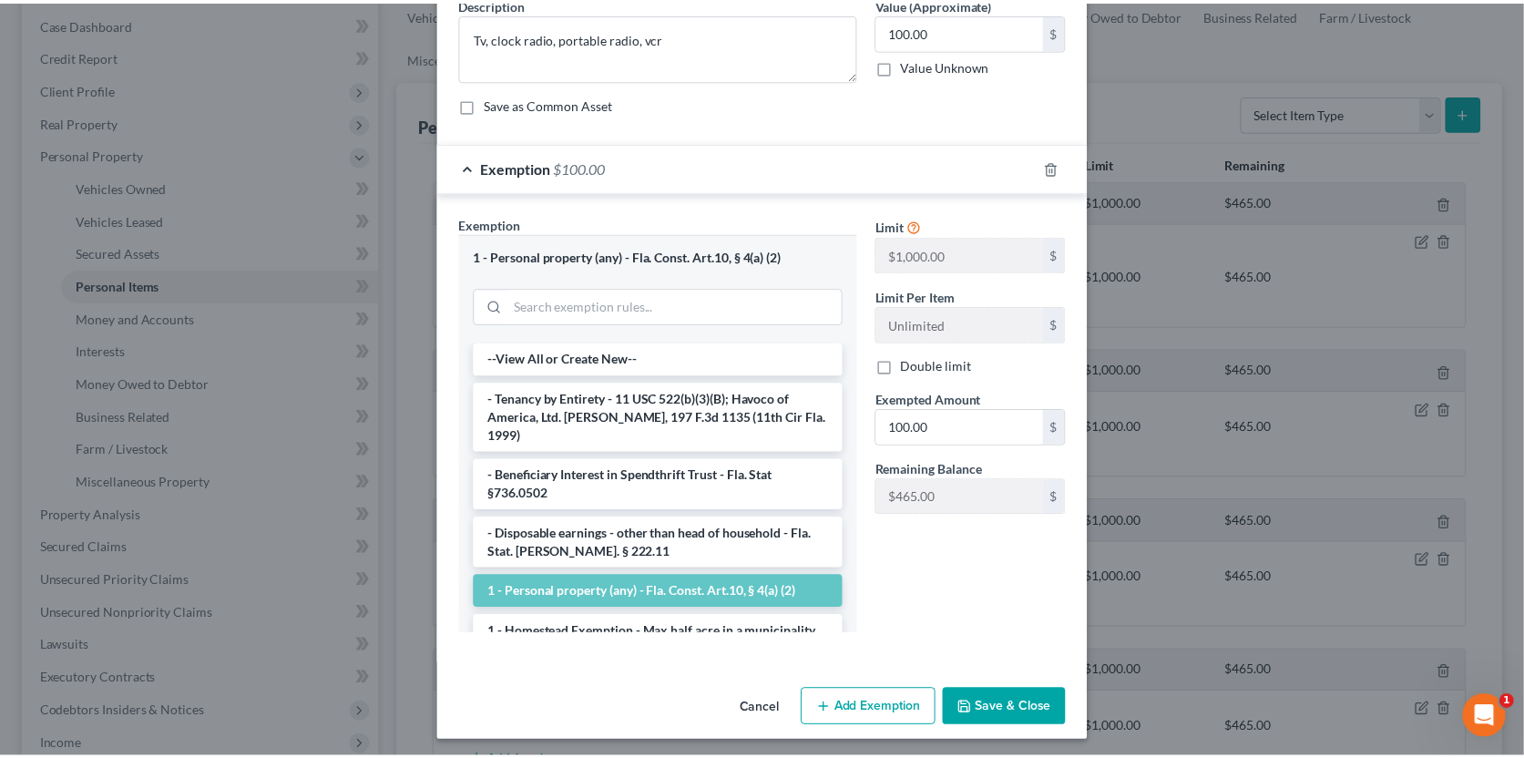
scroll to position [95, 0]
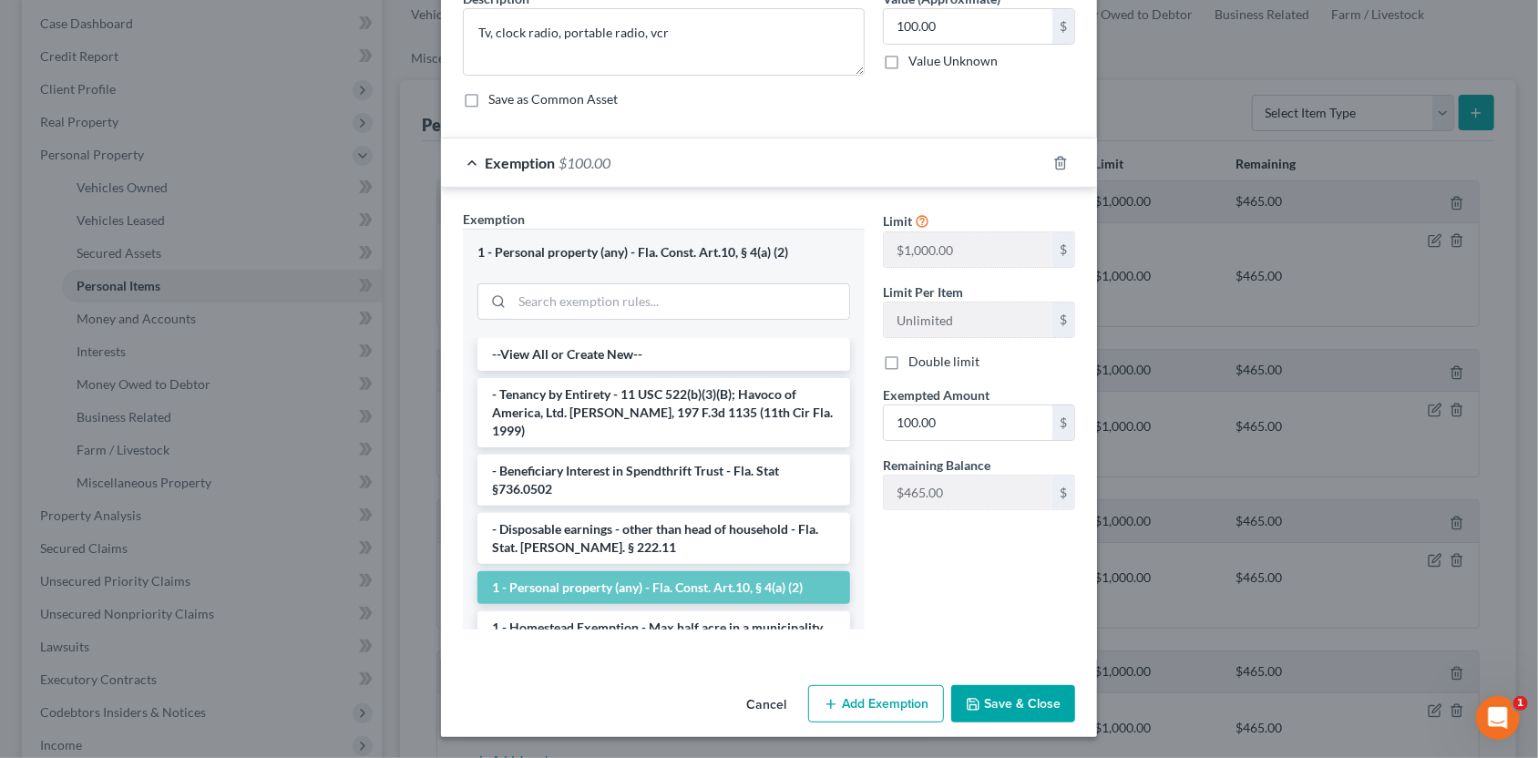
click at [996, 709] on button "Save & Close" at bounding box center [1013, 704] width 124 height 38
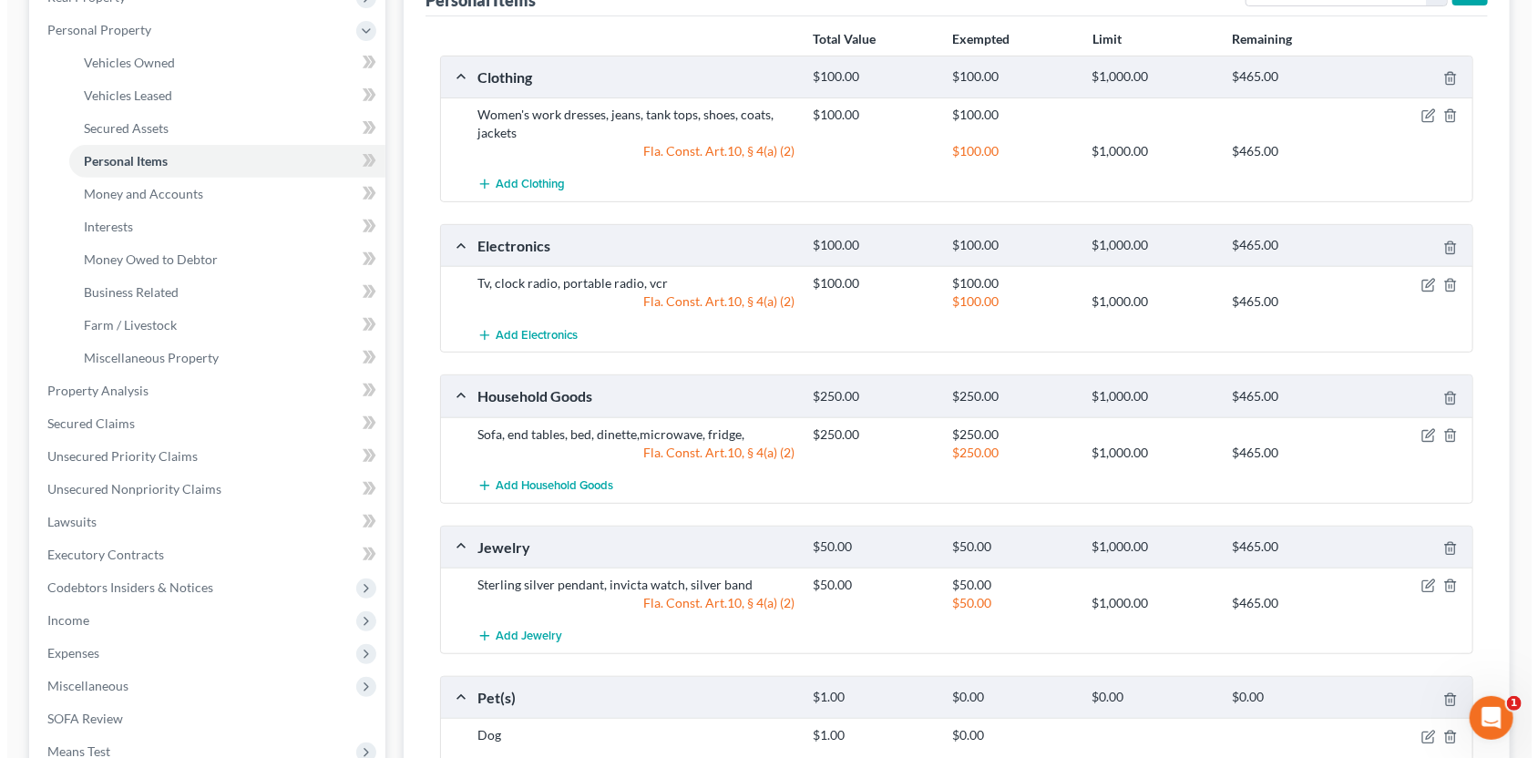
scroll to position [364, 0]
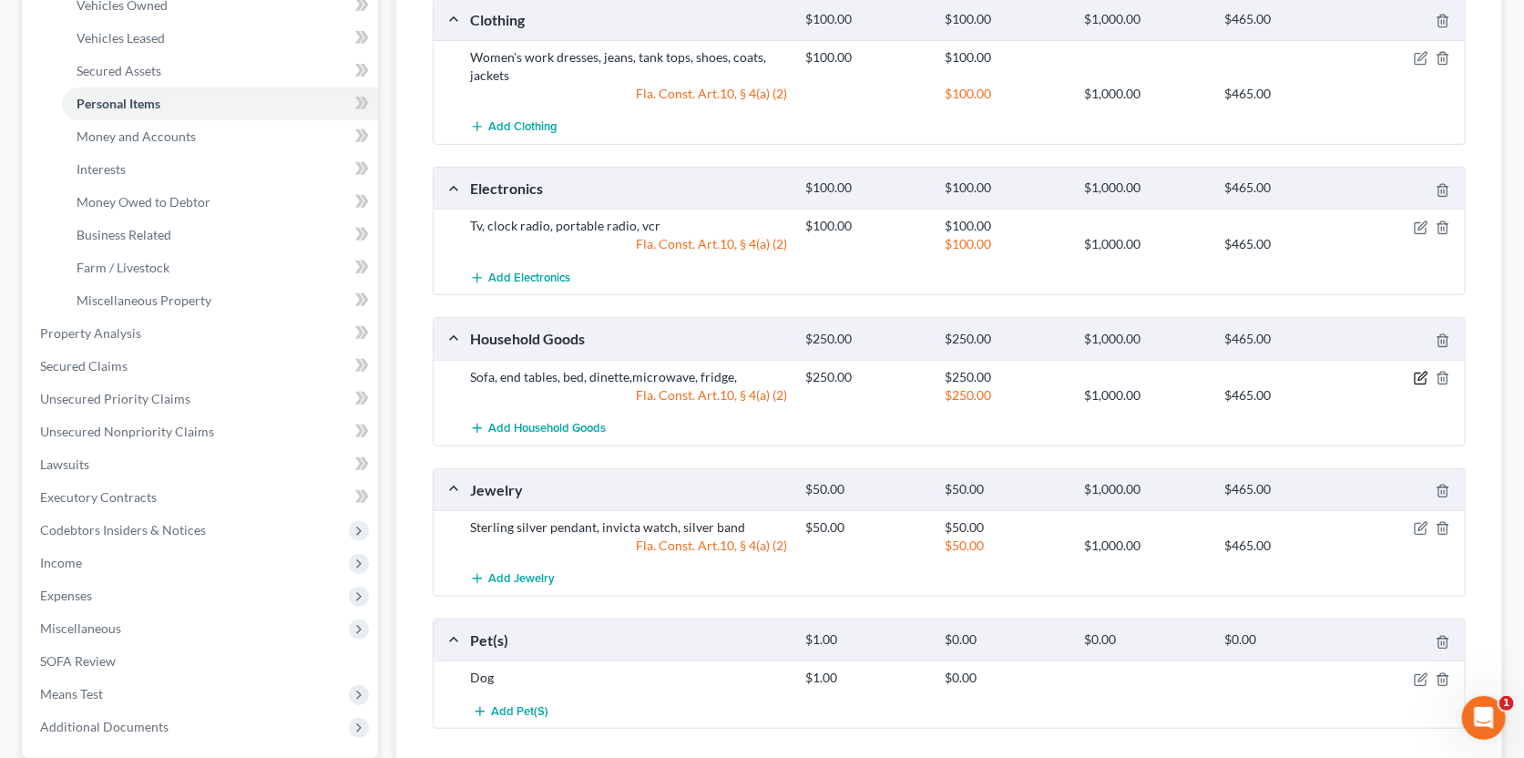
click at [1423, 371] on icon "button" at bounding box center [1421, 378] width 15 height 15
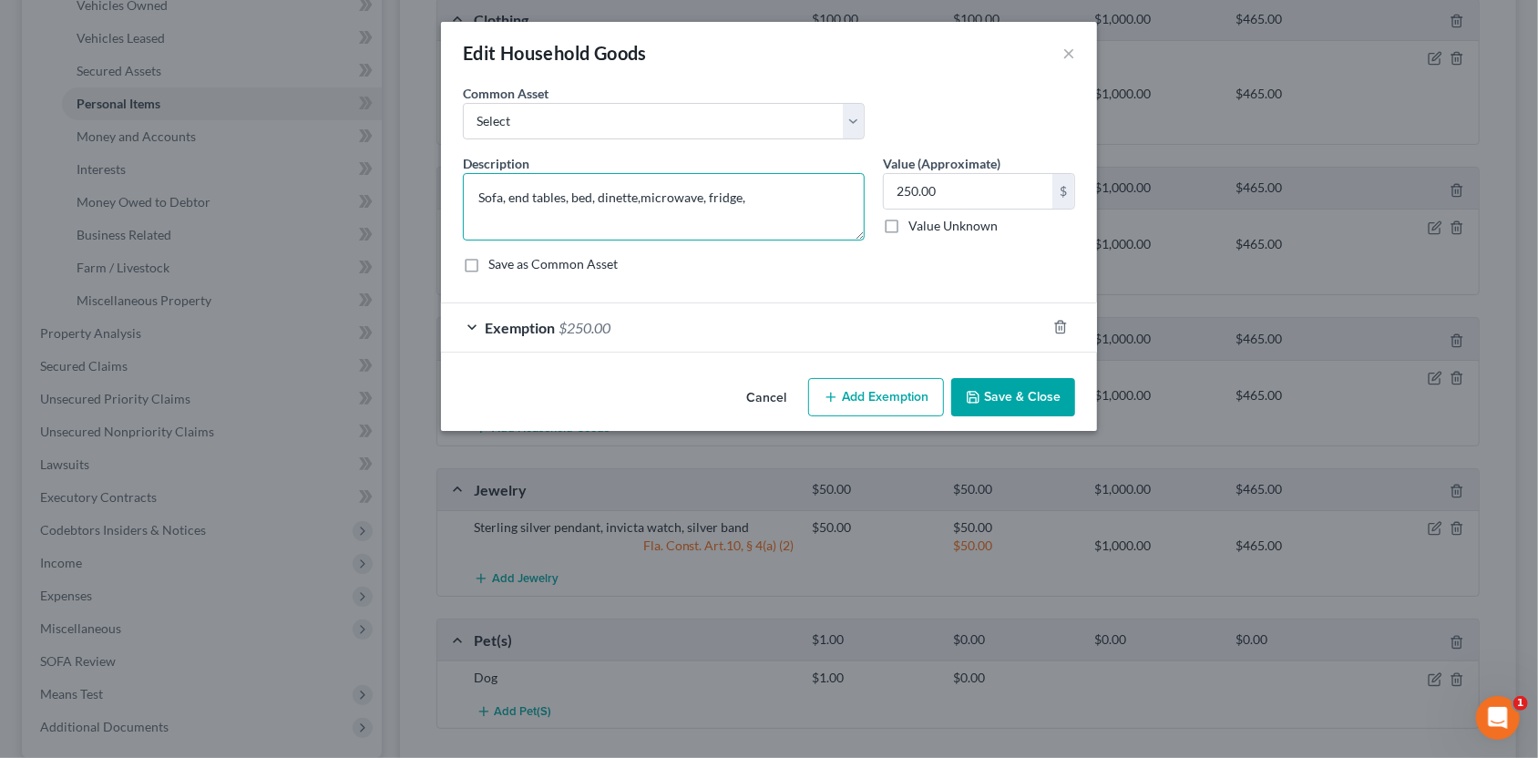
click at [811, 202] on textarea "Sofa, end tables, bed, dinette,microwave, fridge," at bounding box center [664, 206] width 402 height 67
click at [640, 195] on textarea "Sofa, end tables, bed, dinette,microwave, fridge, misc cookware," at bounding box center [664, 206] width 402 height 67
click at [837, 195] on textarea "Sofa, end tables, bed, dinette, microwave, fridge, misc cookware," at bounding box center [664, 206] width 402 height 67
type textarea "Sofa, end tables, bed, dinette, microwave, fridge, misc cookware, misc furnitur…"
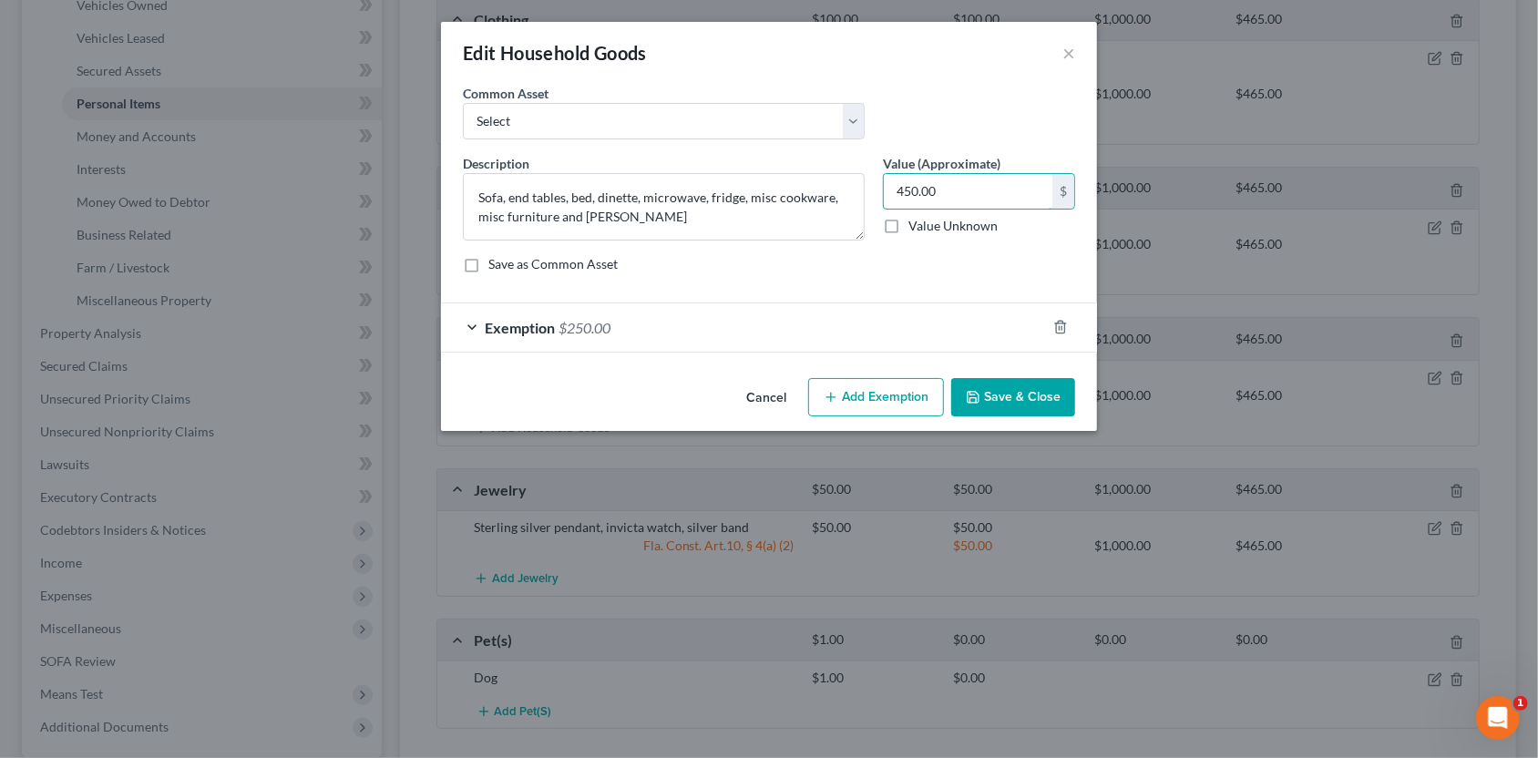
type input "450.00"
click at [897, 319] on div "Exemption $250.00" at bounding box center [743, 327] width 605 height 48
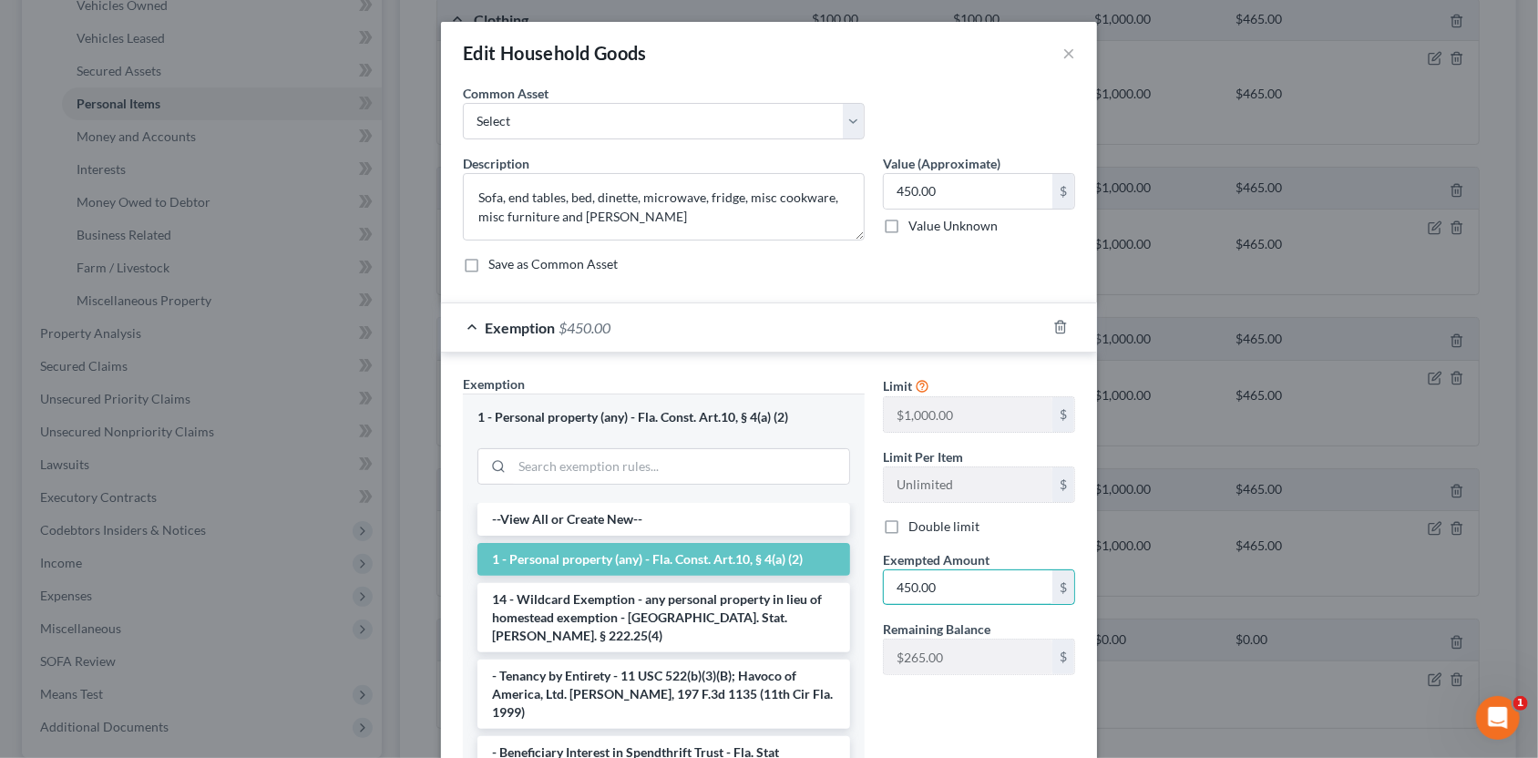
type input "450.00"
click at [1050, 271] on div "Save as Common Asset" at bounding box center [769, 264] width 612 height 18
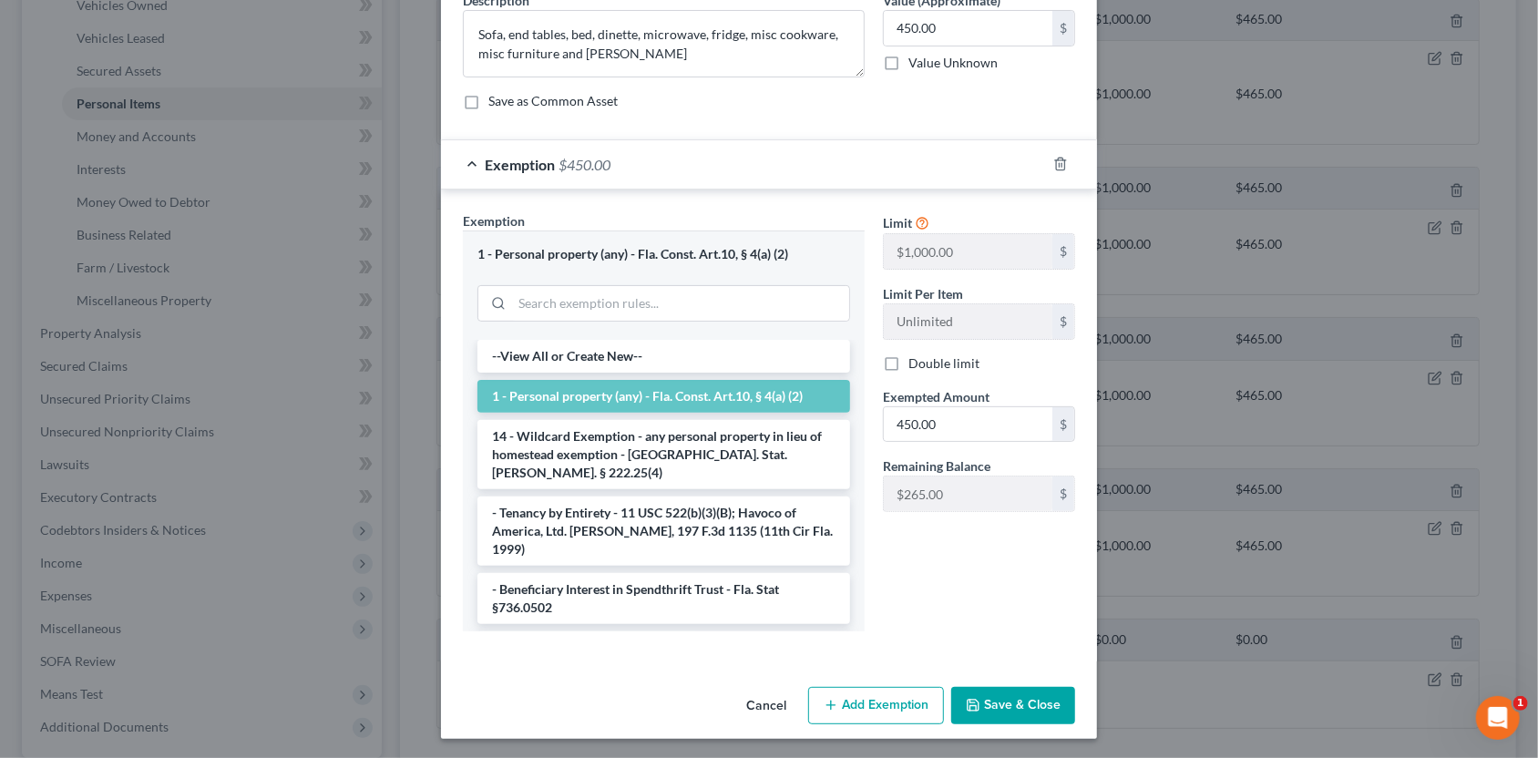
scroll to position [164, 0]
click at [1019, 705] on button "Save & Close" at bounding box center [1013, 705] width 124 height 38
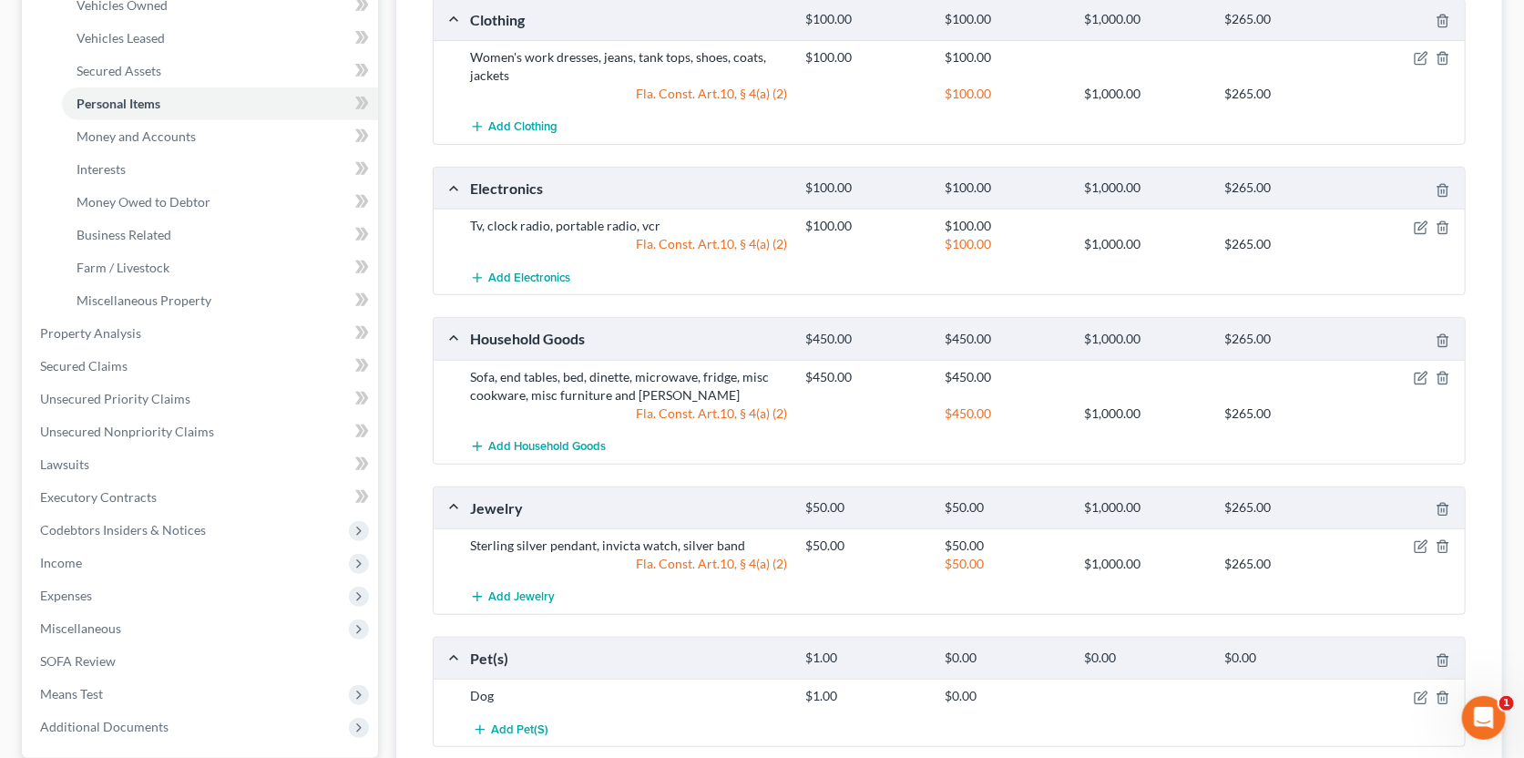
click at [671, 417] on div "Fla. Const. Art.10, § 4(a) (2)" at bounding box center [628, 414] width 335 height 18
click at [1418, 374] on icon "button" at bounding box center [1421, 378] width 15 height 15
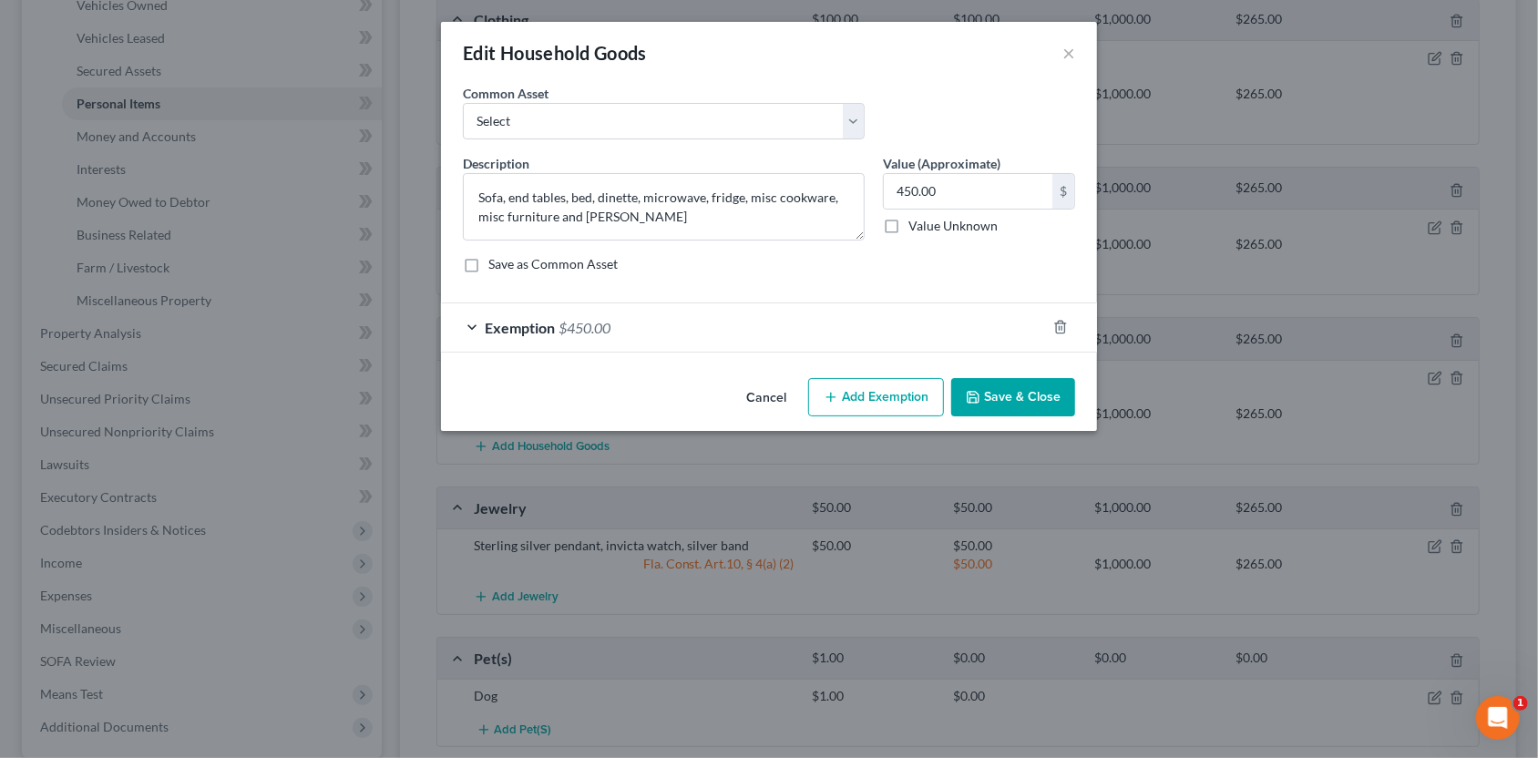
click at [853, 323] on div "Exemption $450.00" at bounding box center [743, 327] width 605 height 48
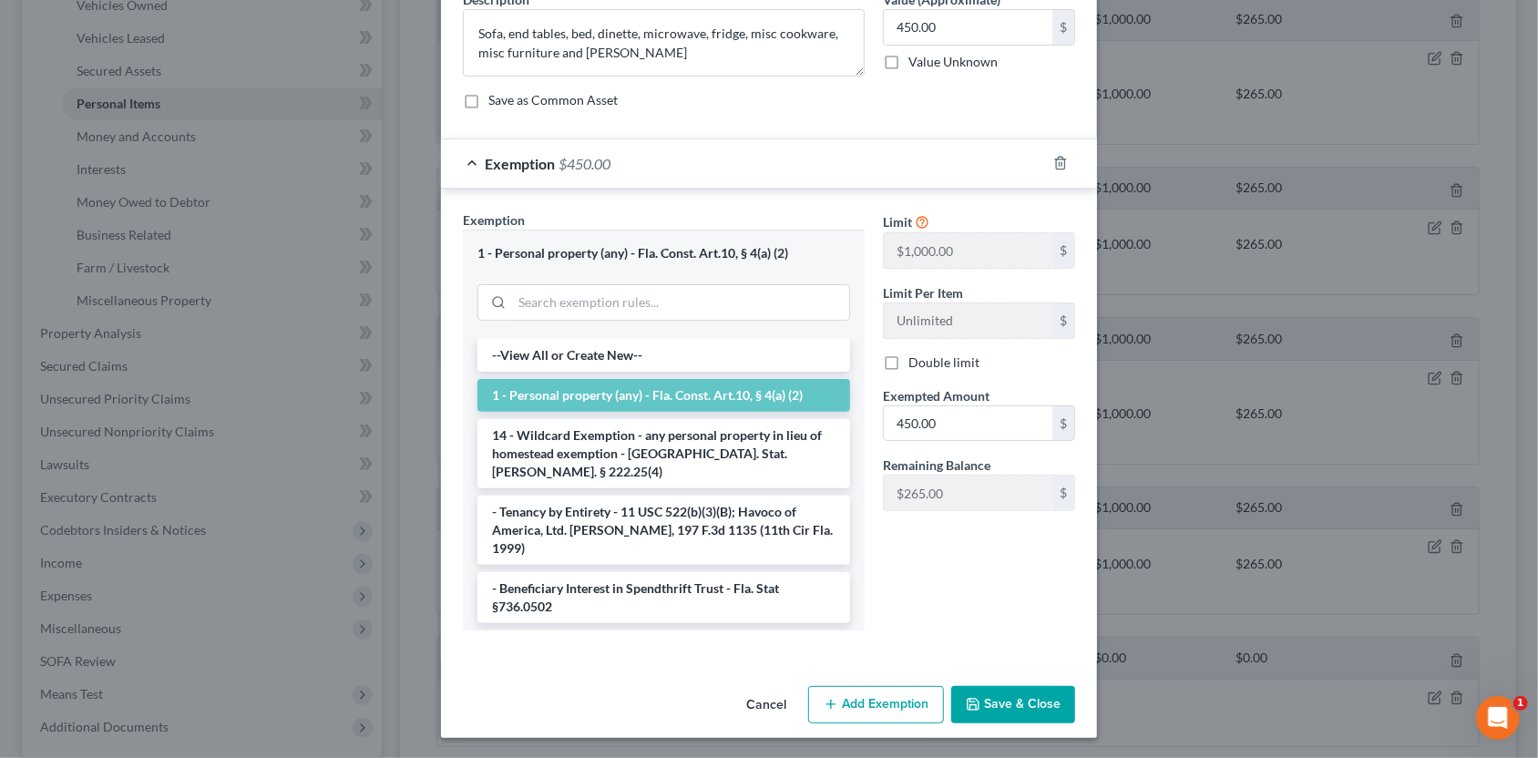
click at [1034, 702] on button "Save & Close" at bounding box center [1013, 705] width 124 height 38
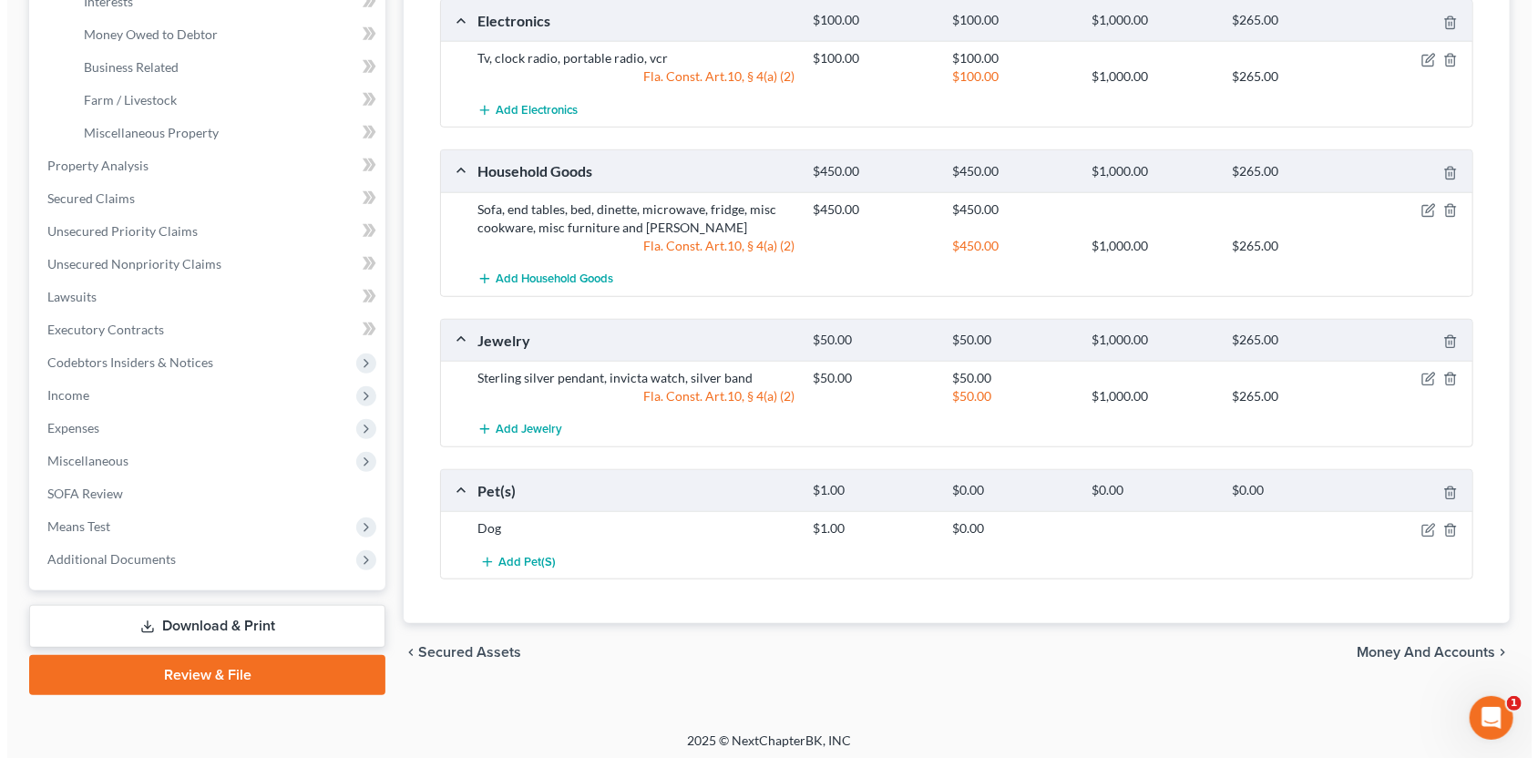
scroll to position [536, 0]
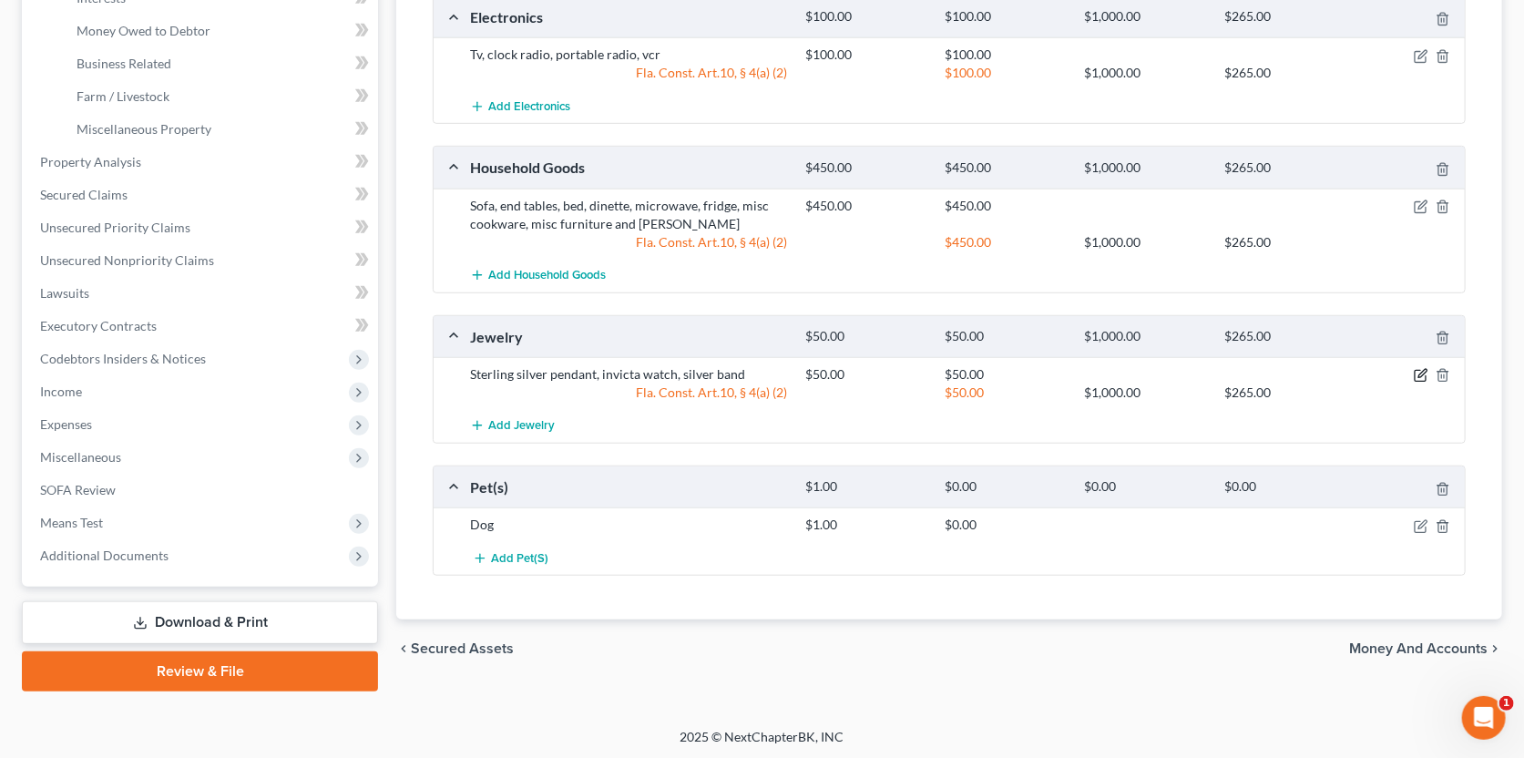
click at [1420, 372] on icon "button" at bounding box center [1423, 374] width 8 height 8
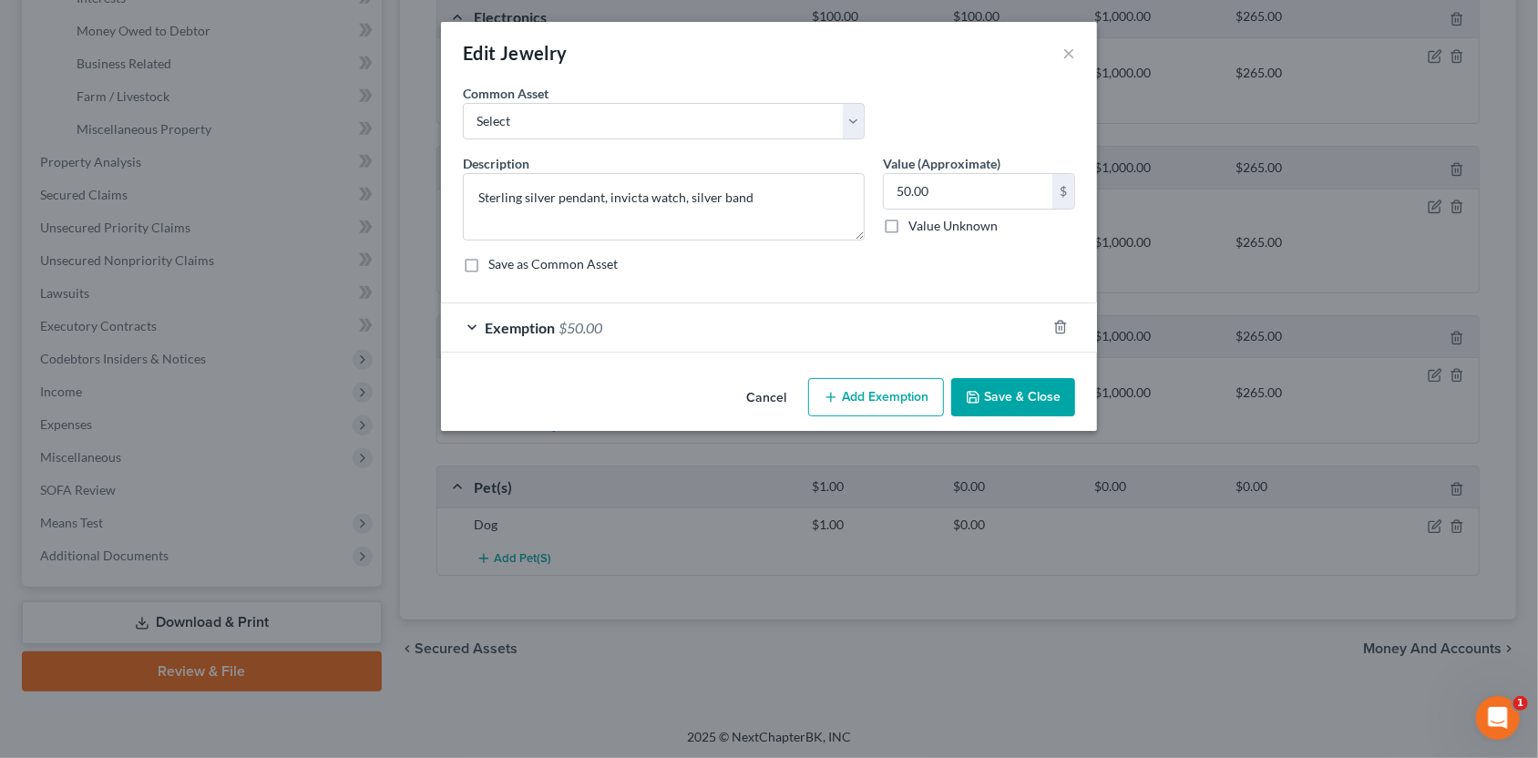
click at [932, 328] on div "Exemption $50.00" at bounding box center [743, 327] width 605 height 48
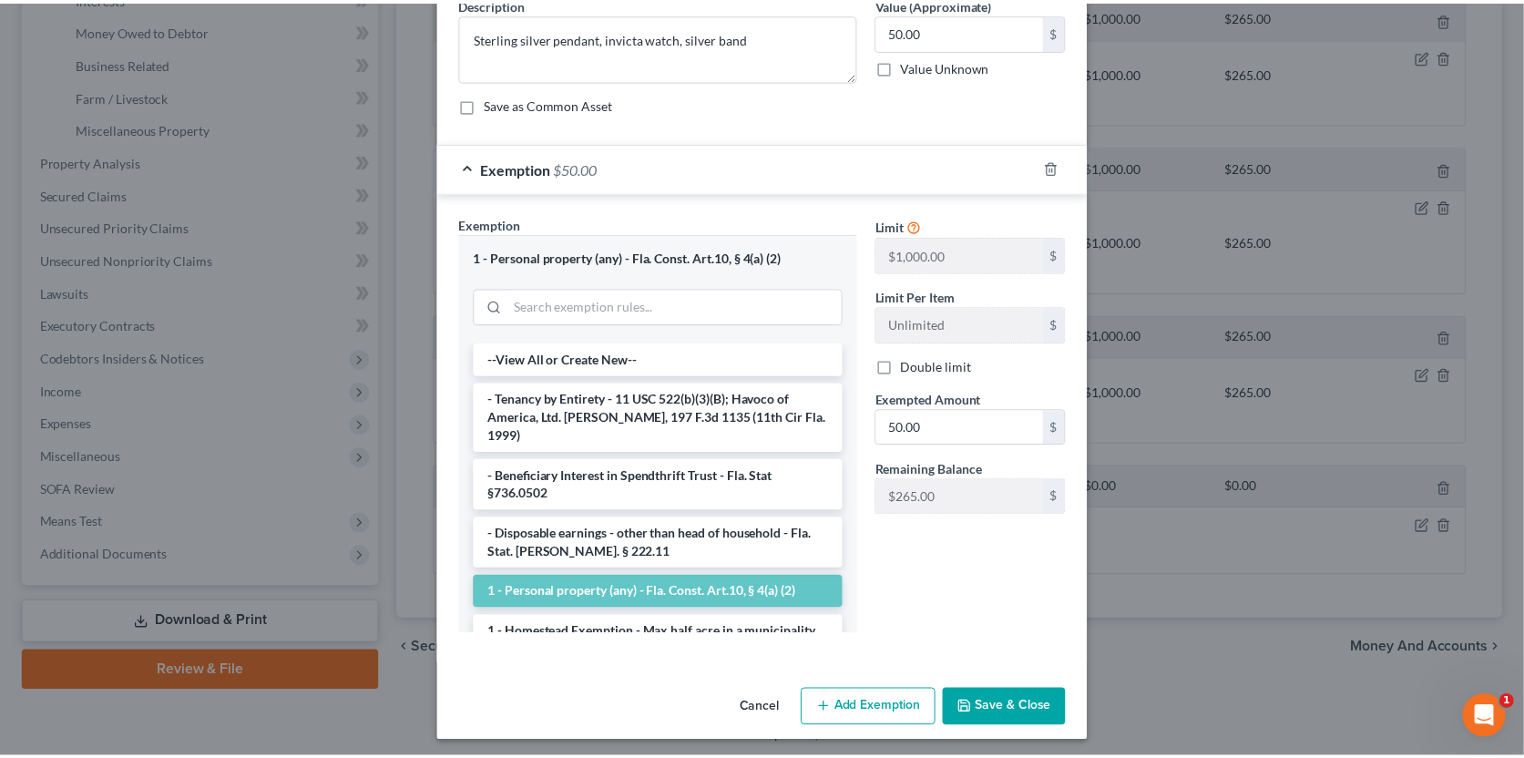
scroll to position [164, 0]
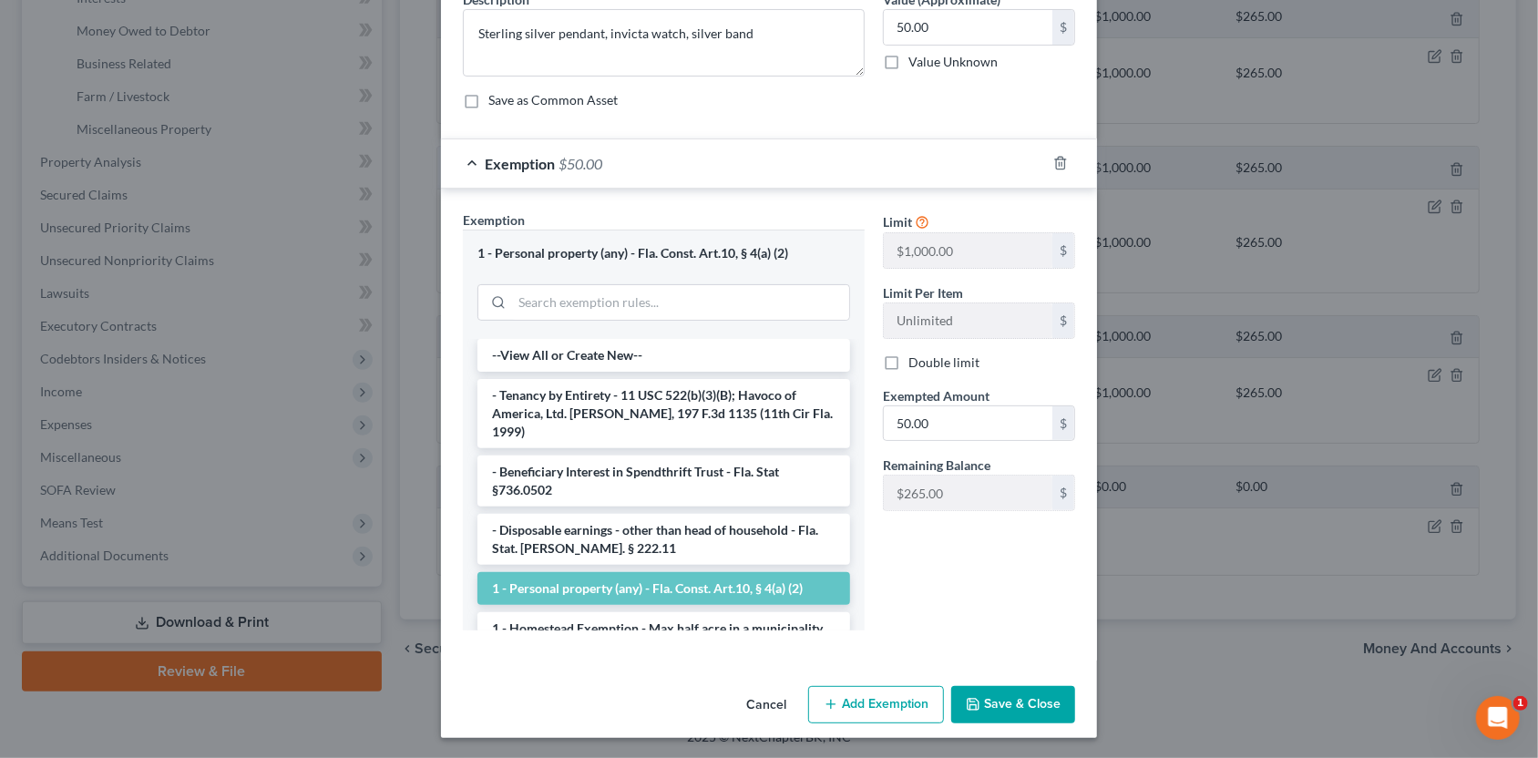
click at [993, 715] on button "Save & Close" at bounding box center [1013, 705] width 124 height 38
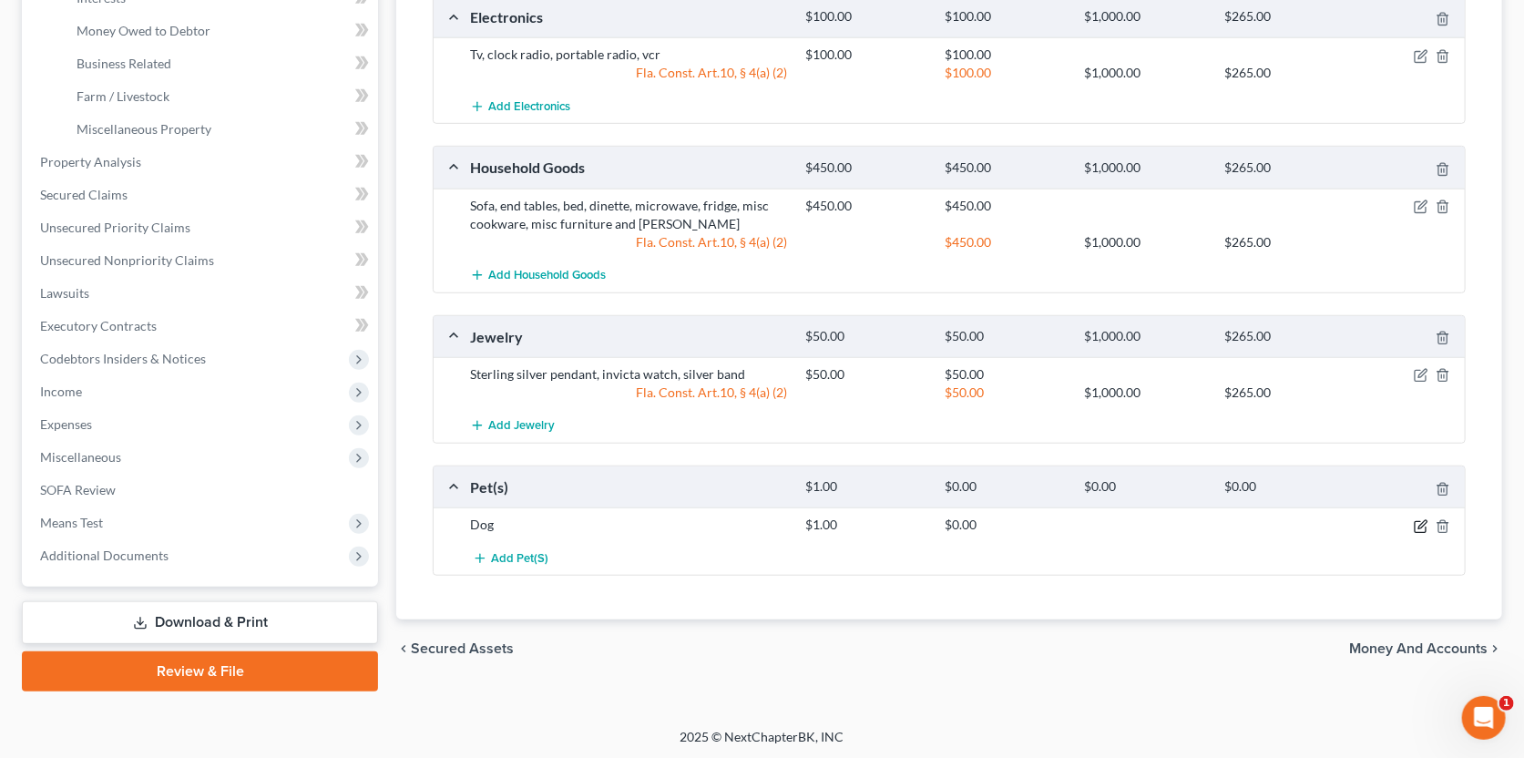
click at [1418, 519] on icon "button" at bounding box center [1421, 526] width 15 height 15
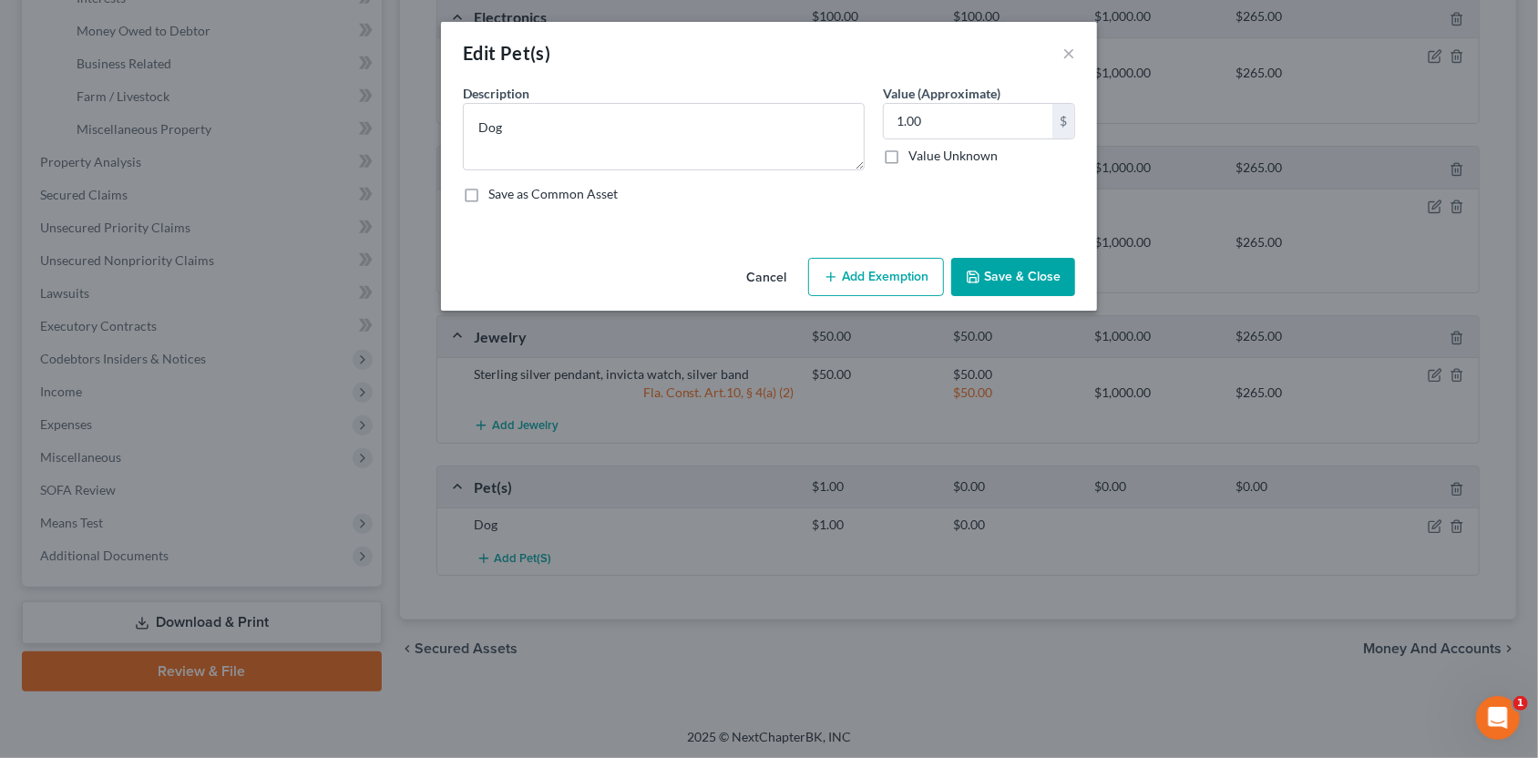
click at [891, 292] on button "Add Exemption" at bounding box center [876, 277] width 136 height 38
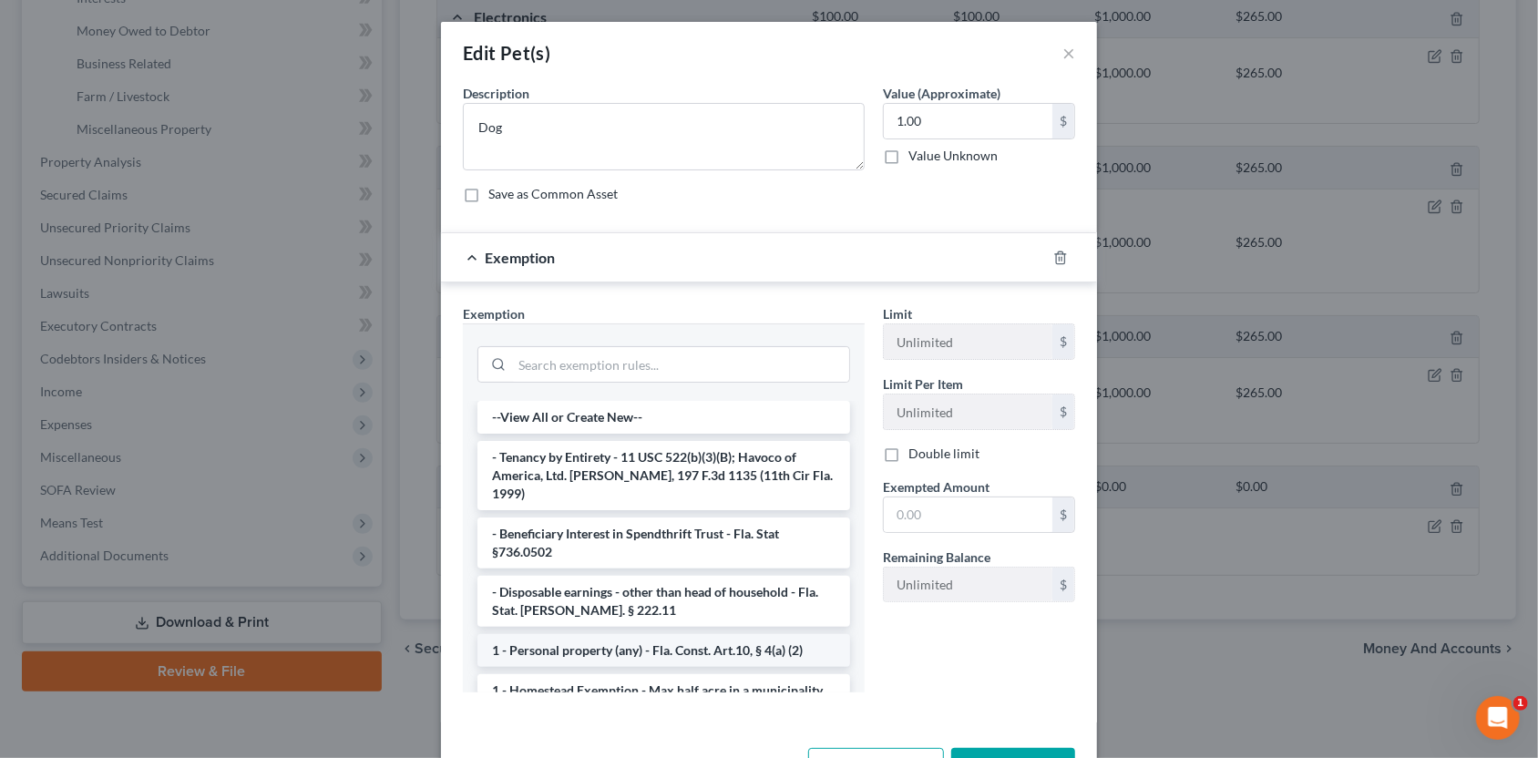
click at [626, 636] on li "1 - Personal property (any) - Fla. Const. Art.10, § 4(a) (2)" at bounding box center [663, 650] width 373 height 33
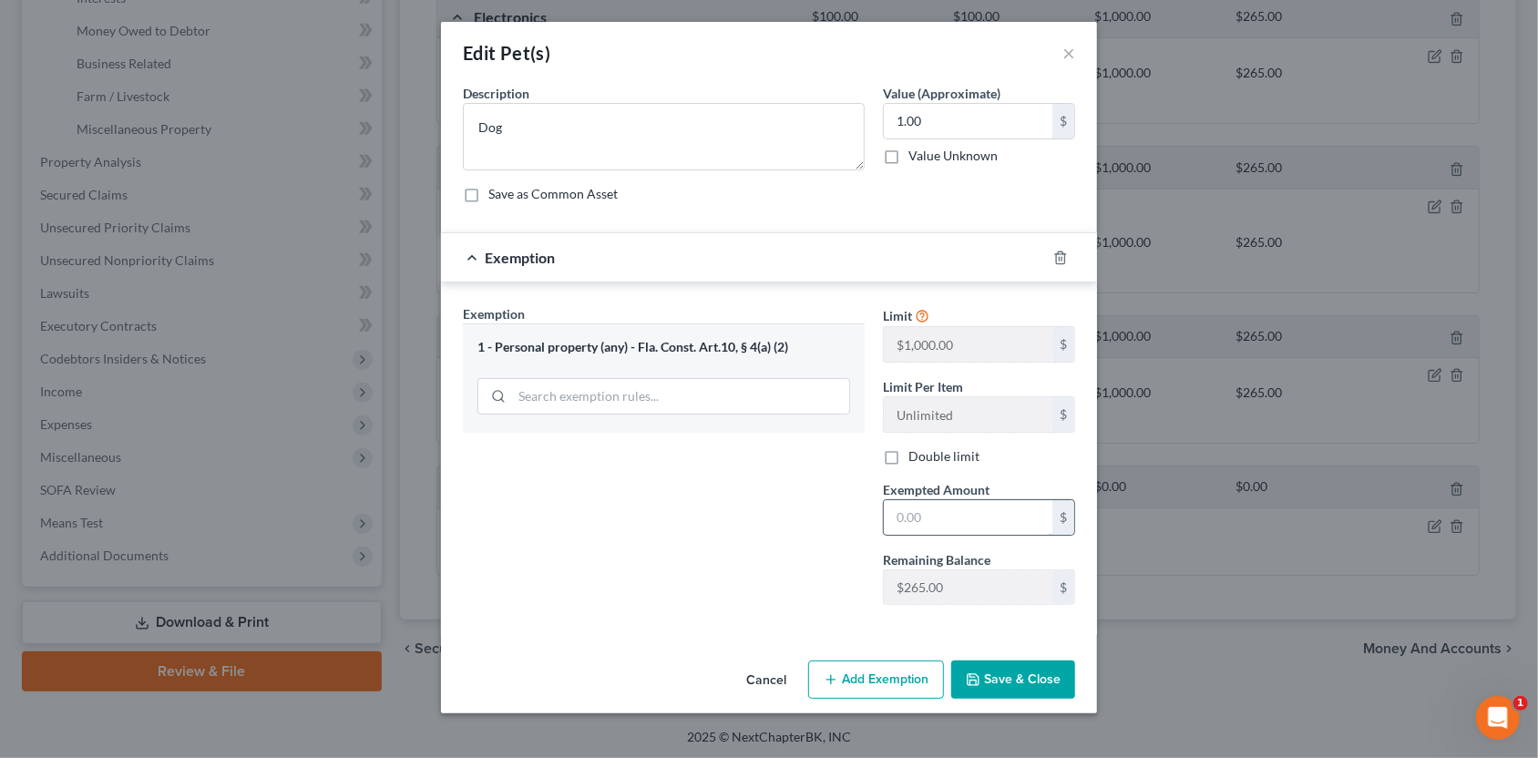
click at [912, 514] on input "text" at bounding box center [968, 517] width 169 height 35
type input "1.00"
click at [984, 670] on button "Save & Close" at bounding box center [1013, 680] width 124 height 38
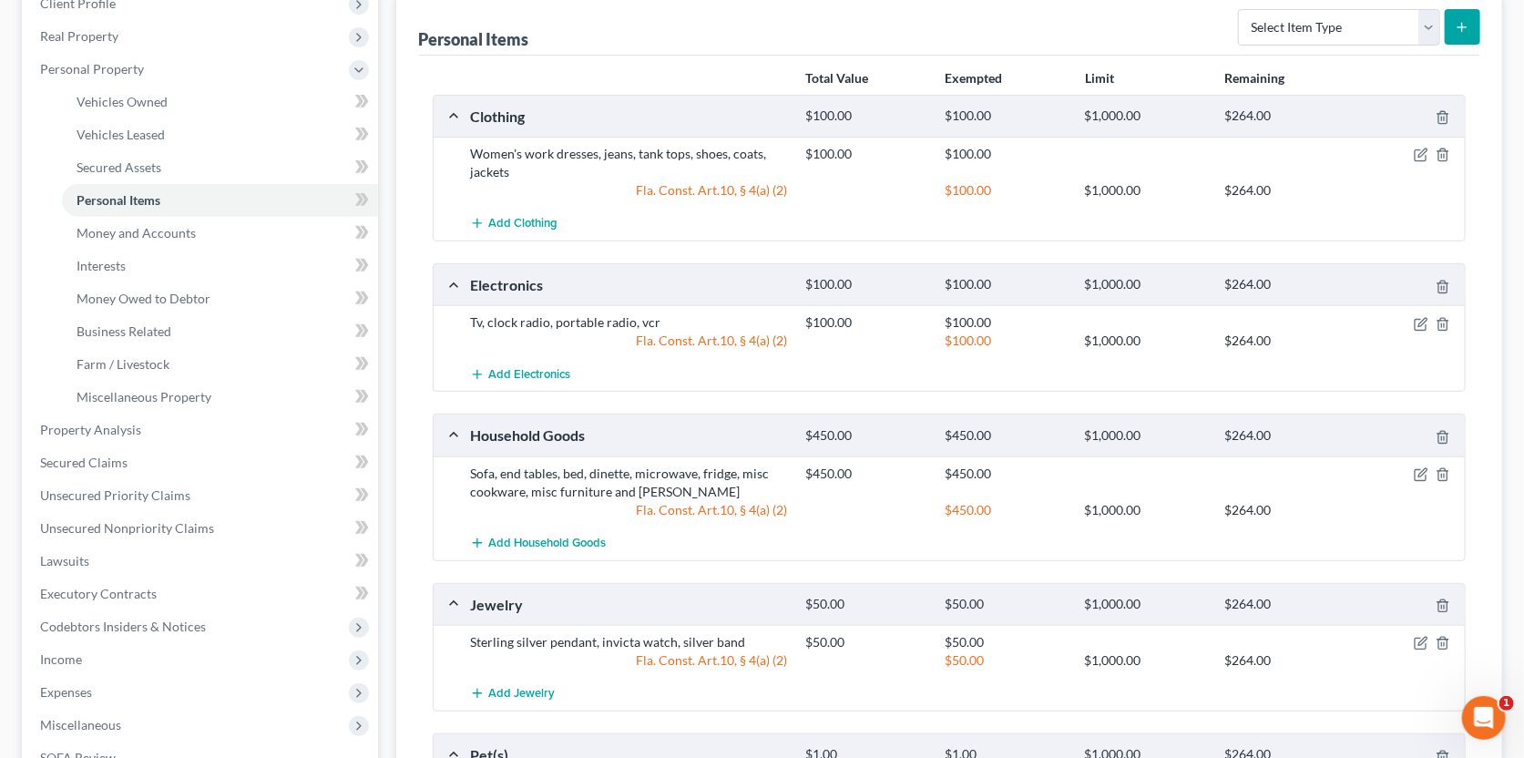
scroll to position [539, 0]
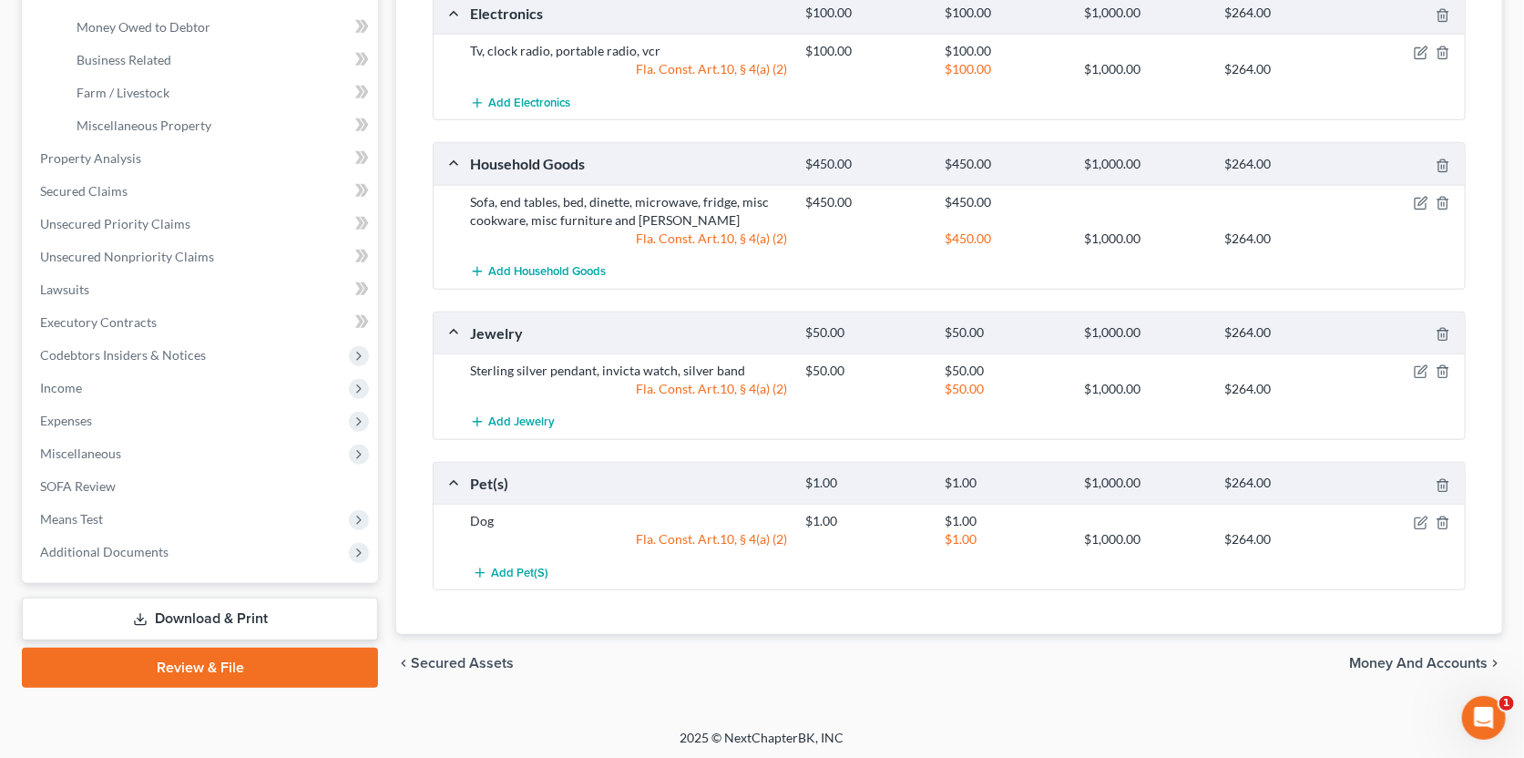
click at [1394, 658] on span "Money and Accounts" at bounding box center [1418, 663] width 138 height 15
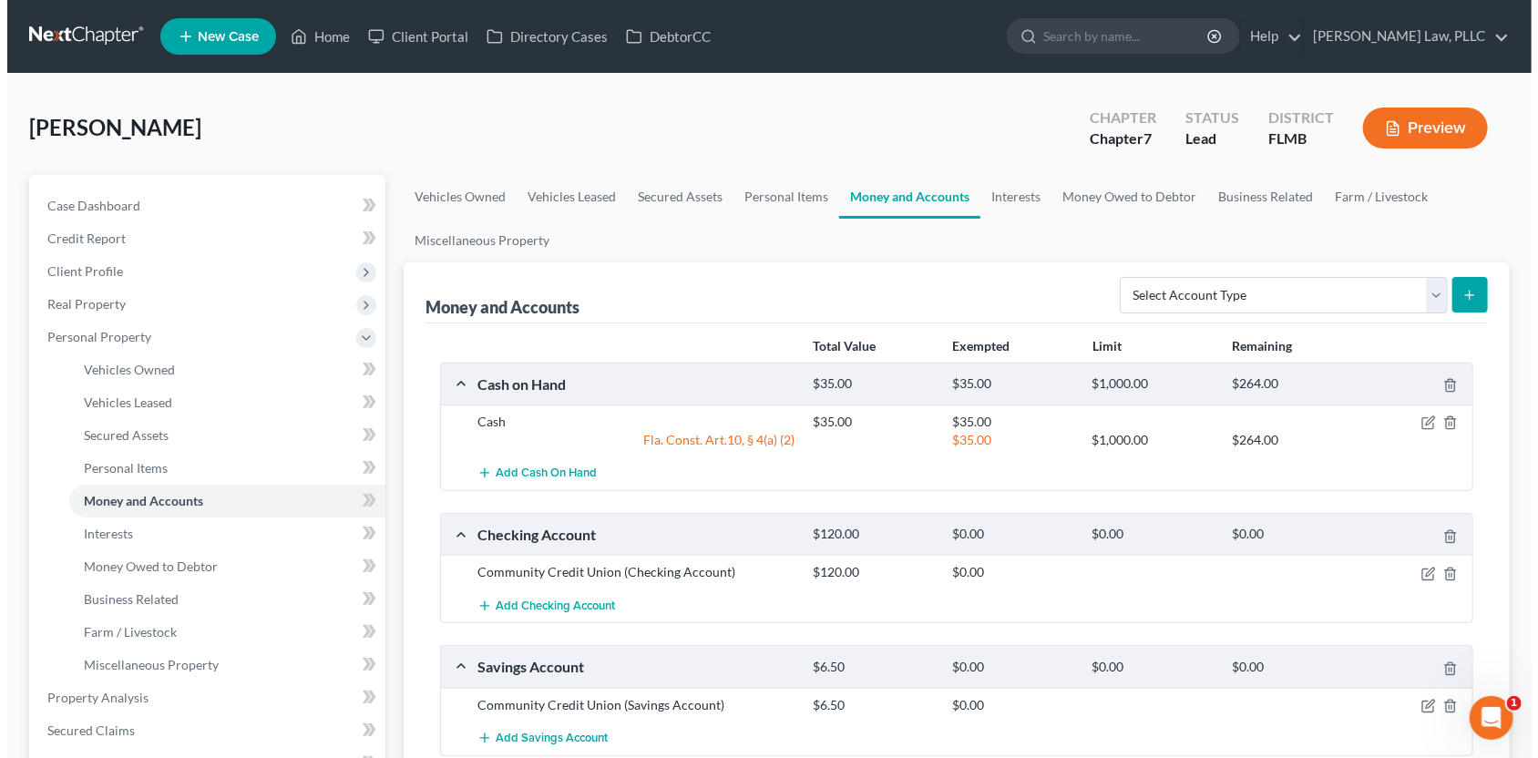
scroll to position [90, 0]
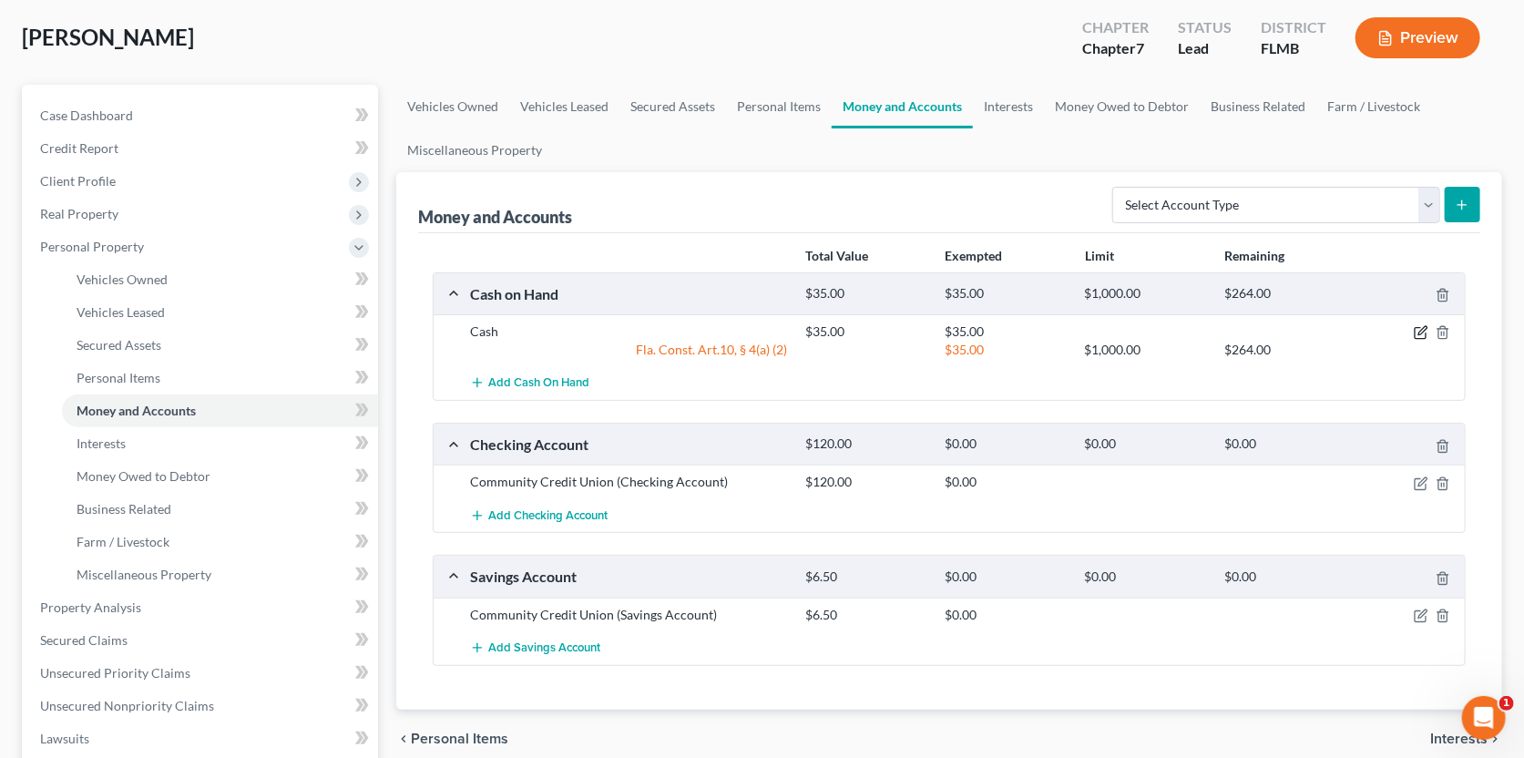
click at [1424, 329] on icon "button" at bounding box center [1423, 331] width 8 height 8
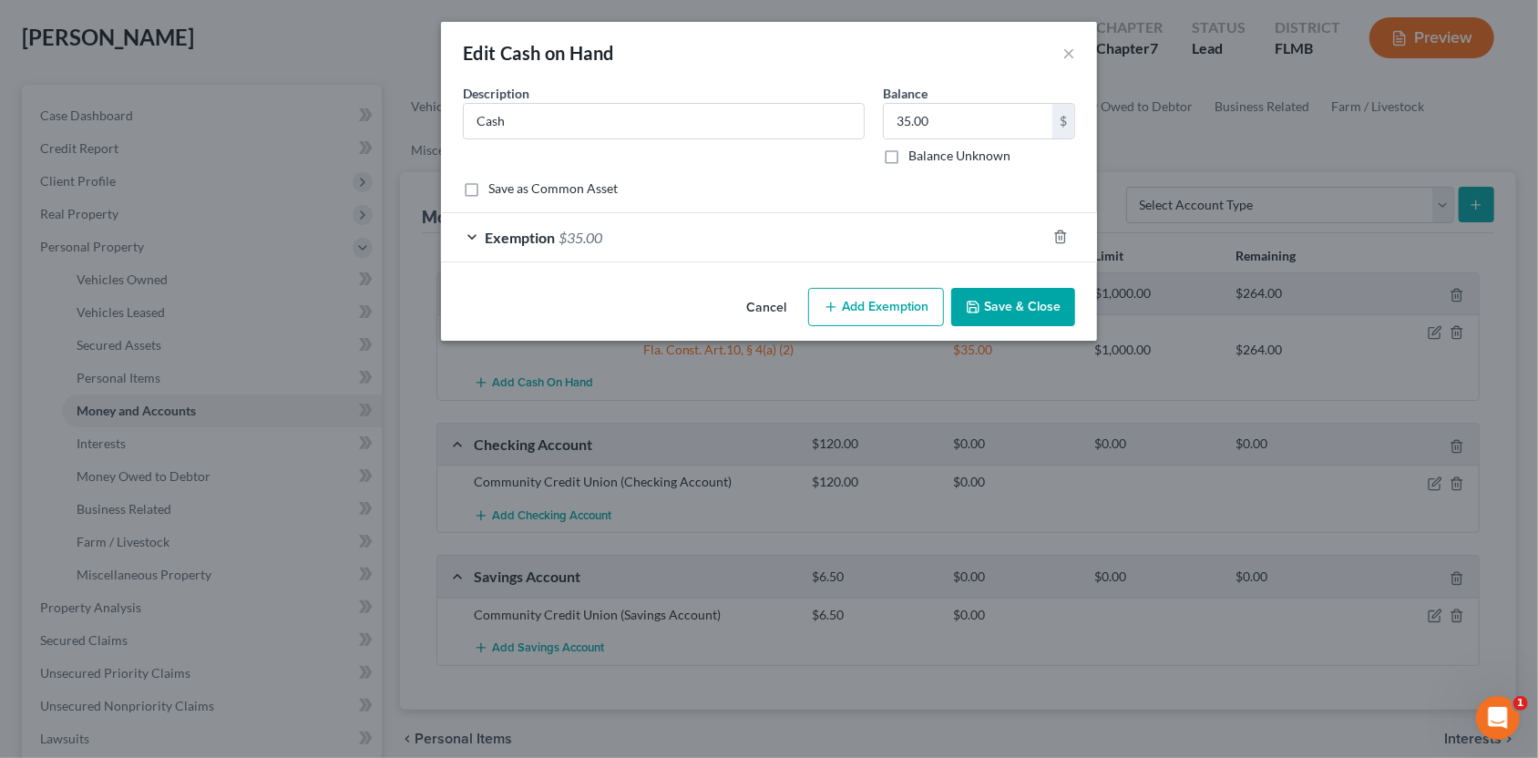
click at [832, 240] on div "Exemption $35.00" at bounding box center [743, 237] width 605 height 48
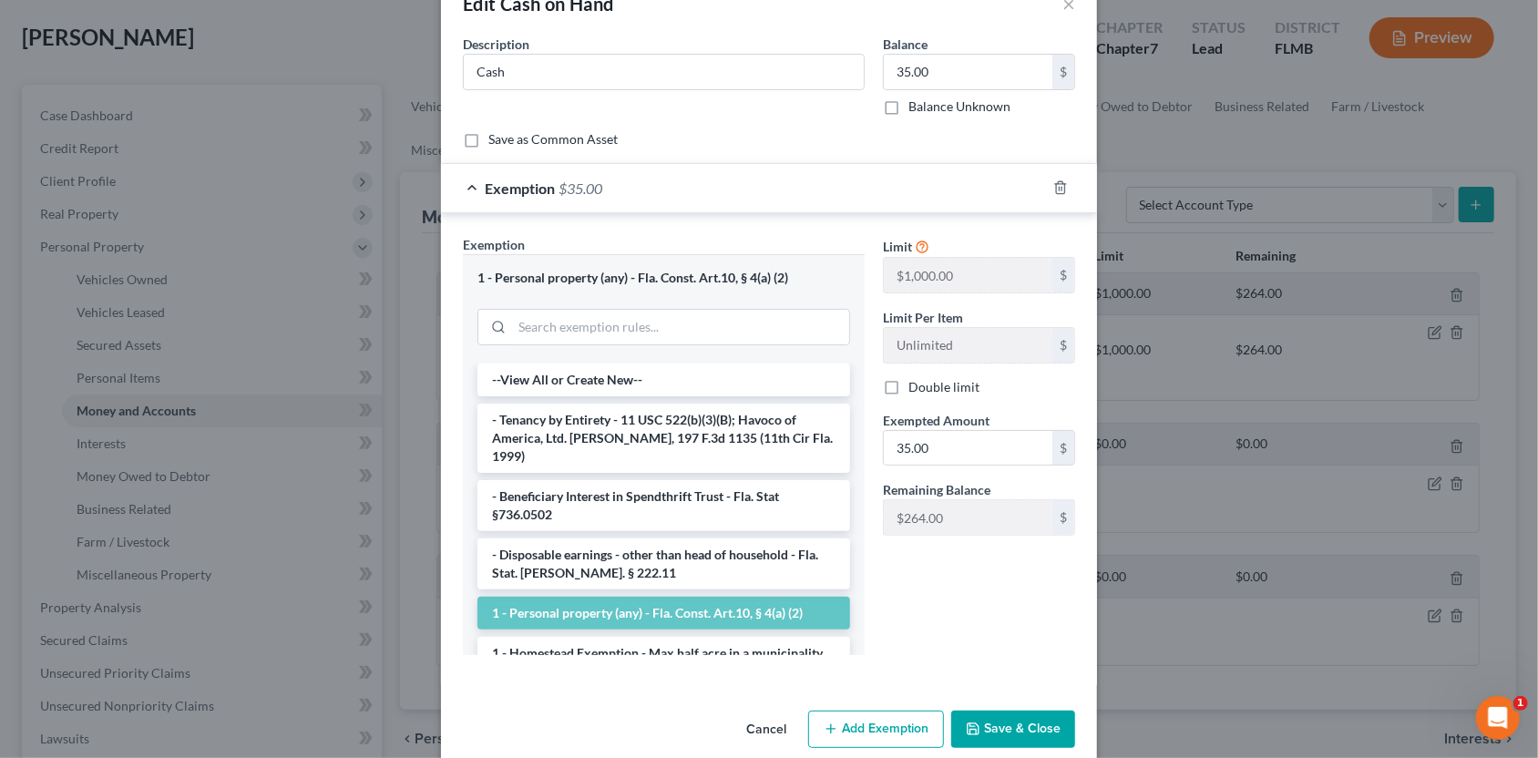
scroll to position [75, 0]
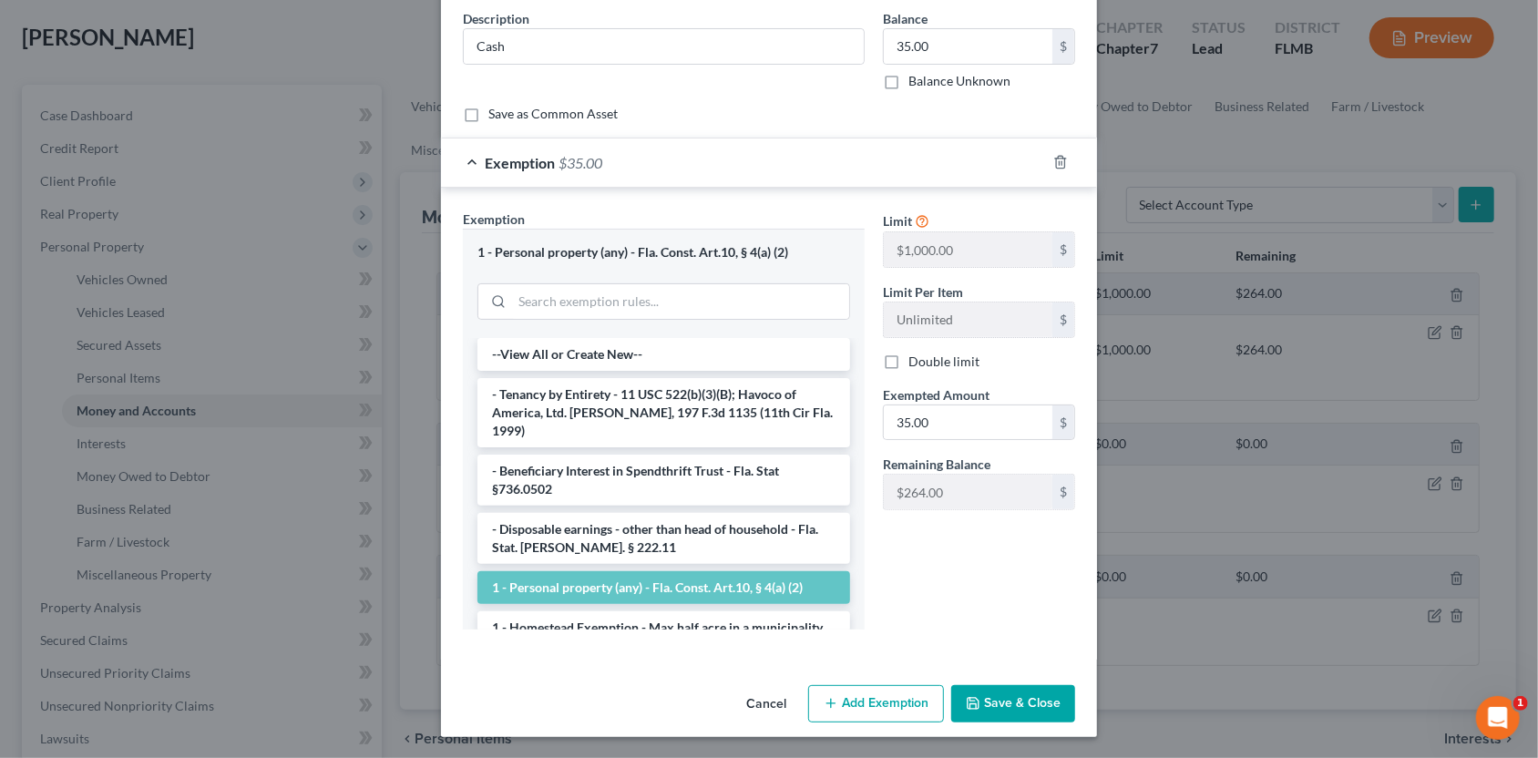
click at [1020, 700] on button "Save & Close" at bounding box center [1013, 704] width 124 height 38
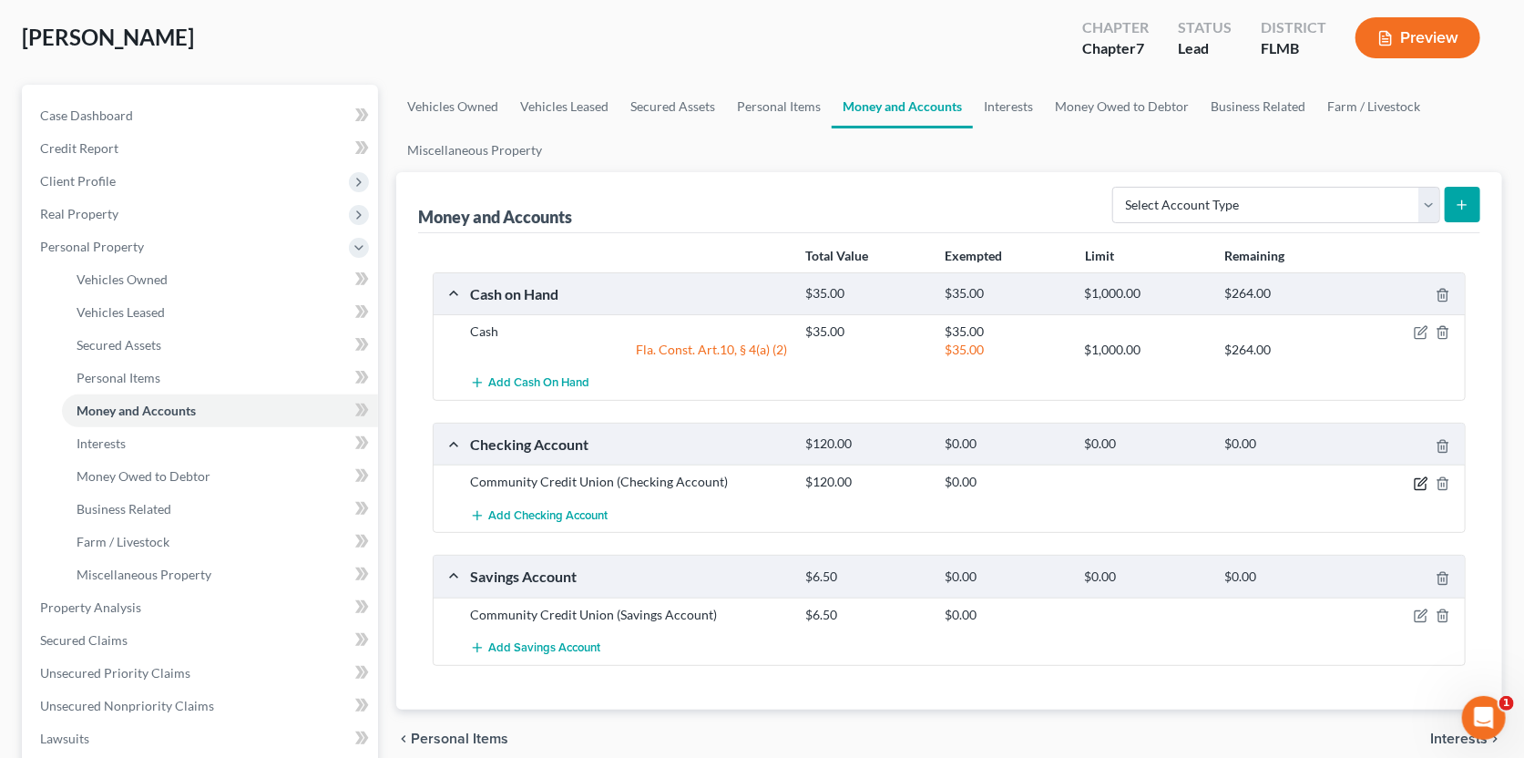
click at [1424, 478] on icon "button" at bounding box center [1421, 484] width 15 height 15
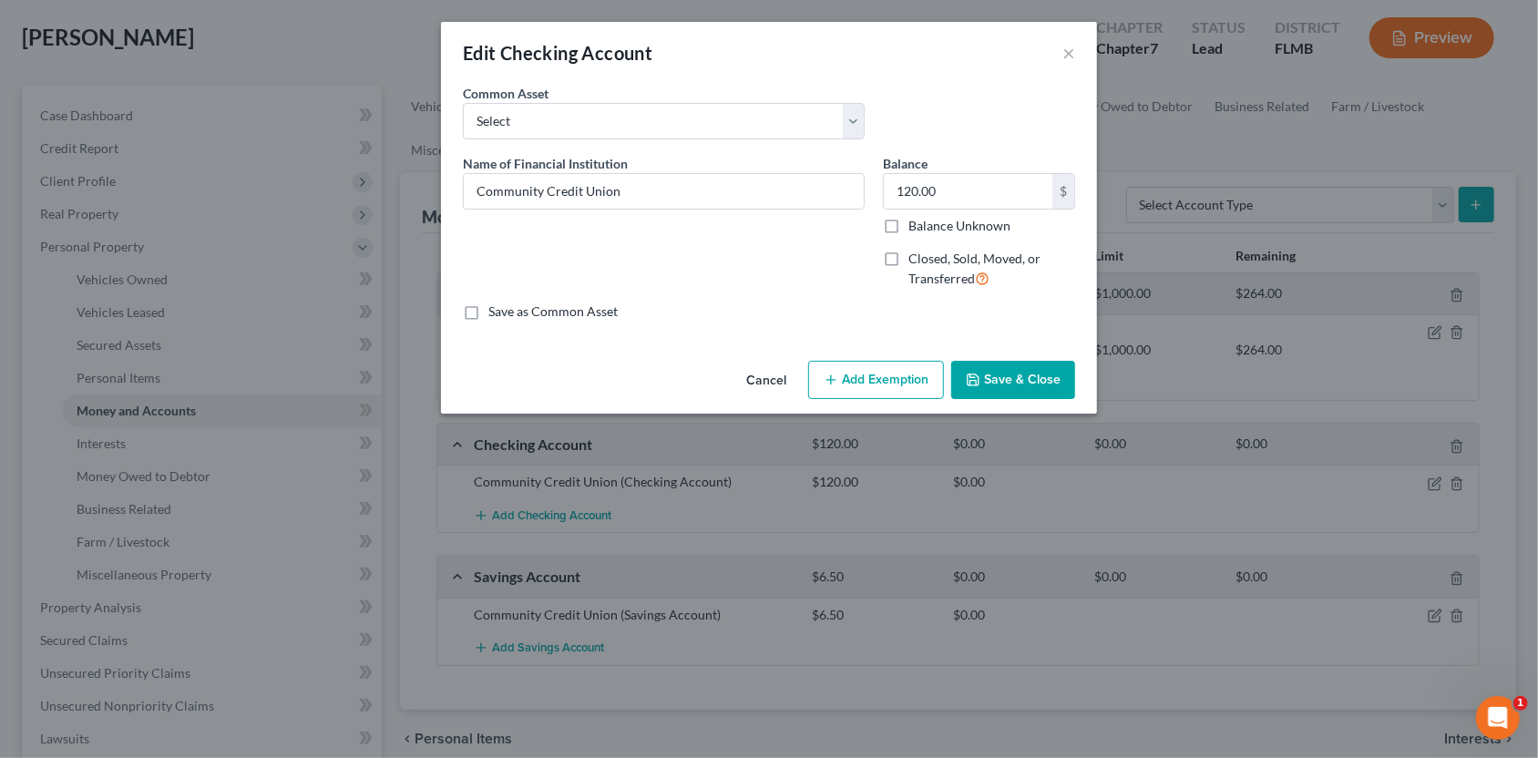
click at [916, 384] on button "Add Exemption" at bounding box center [876, 380] width 136 height 38
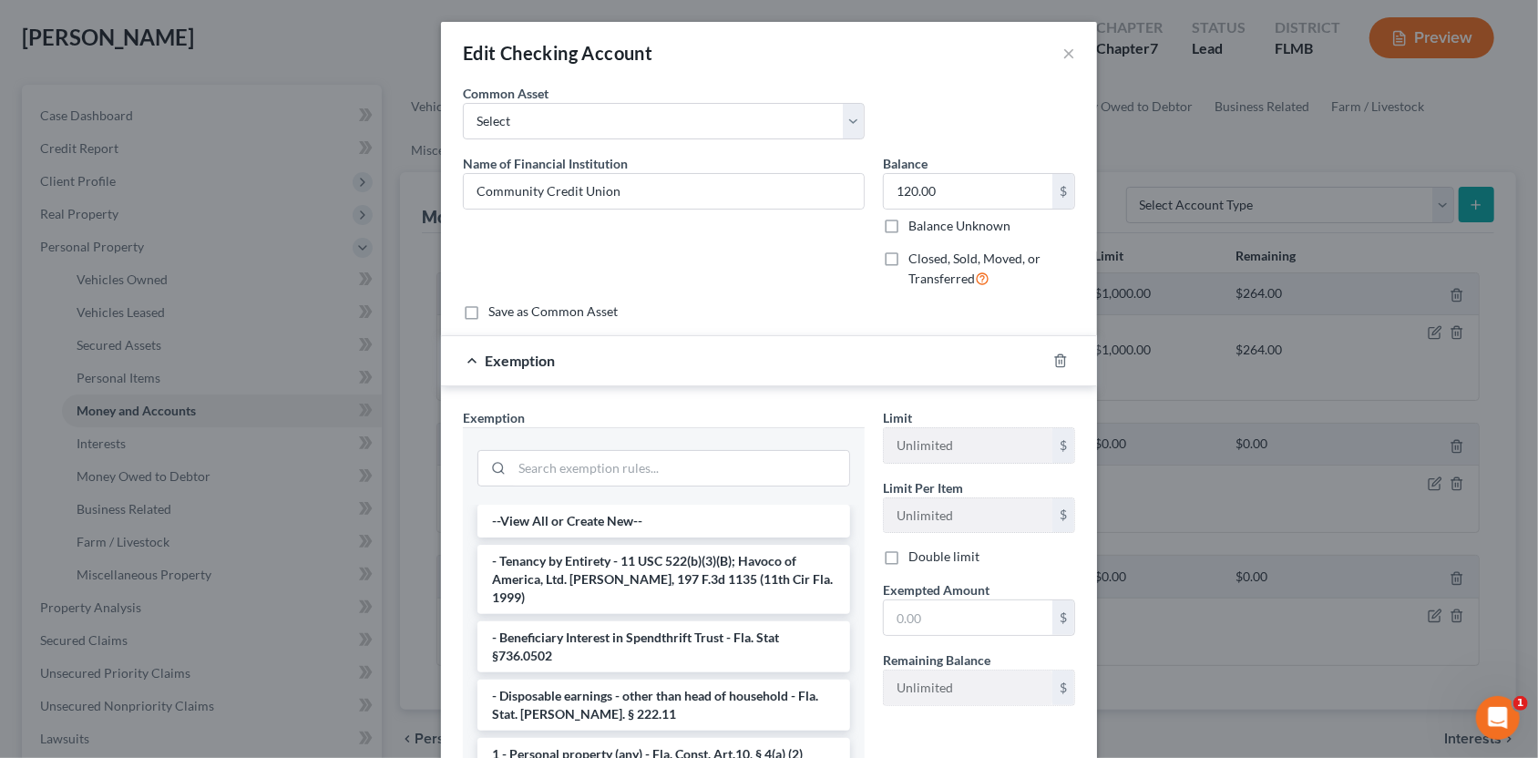
scroll to position [90, 0]
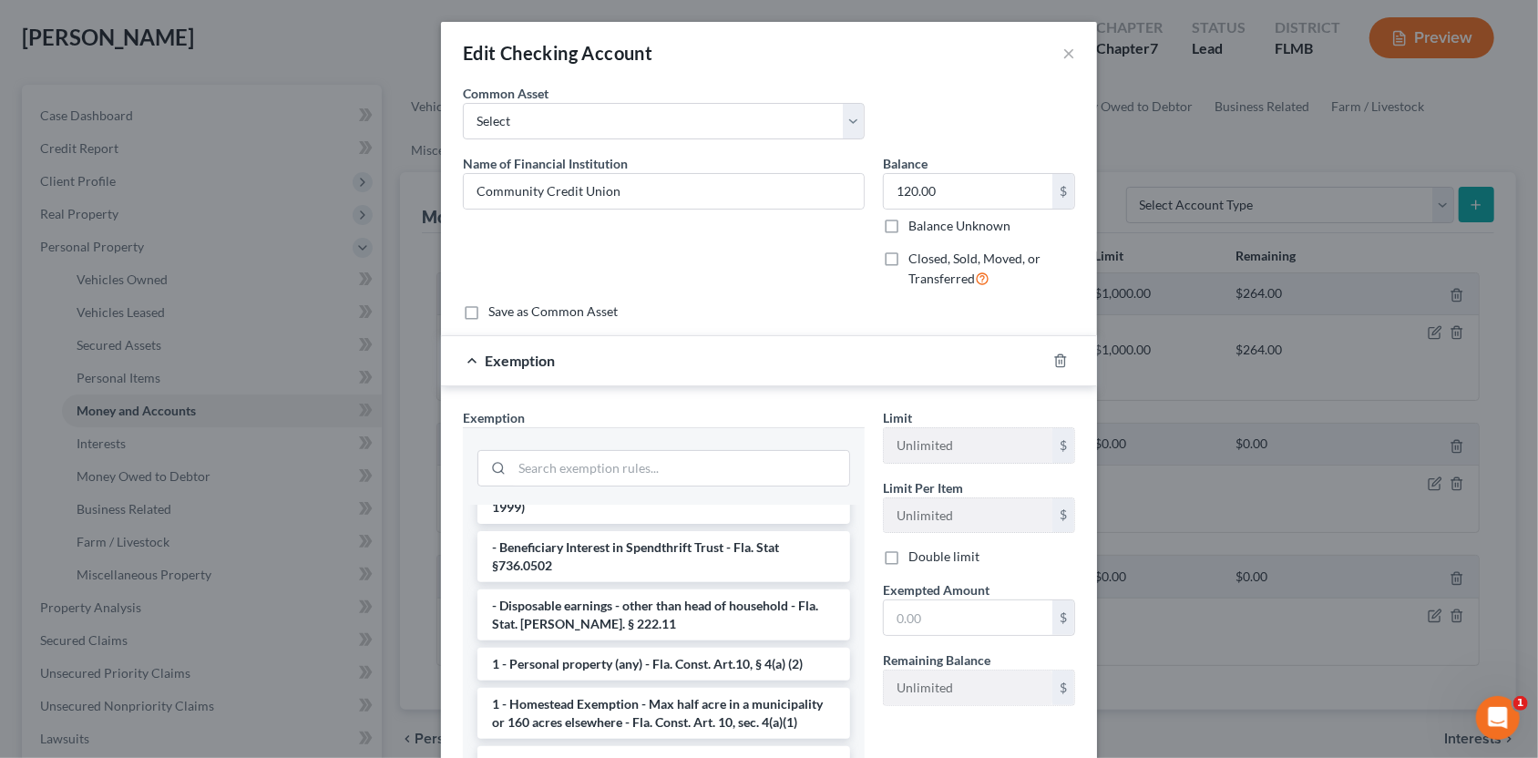
click at [623, 656] on li "1 - Personal property (any) - Fla. Const. Art.10, § 4(a) (2)" at bounding box center [663, 664] width 373 height 33
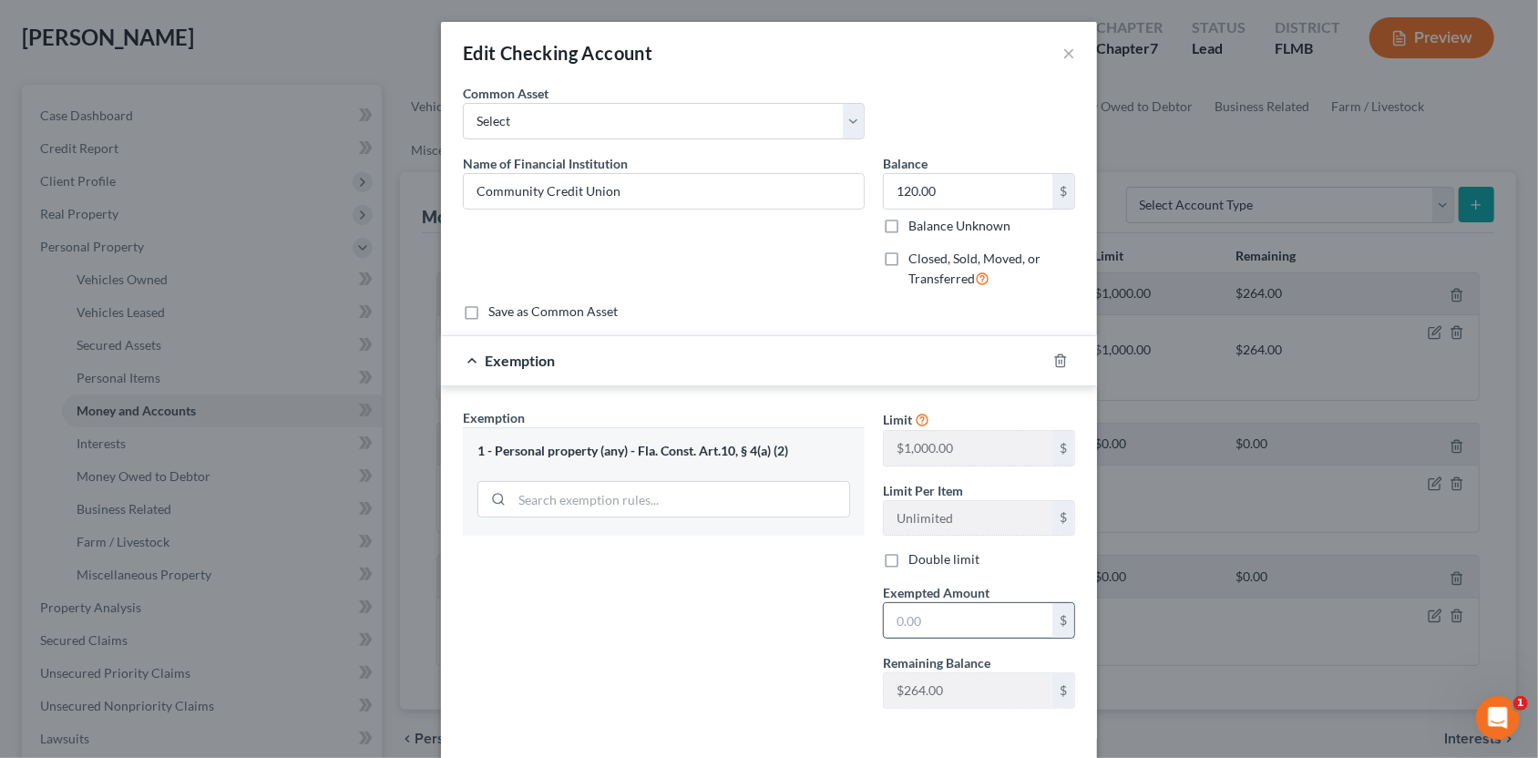
click at [892, 633] on input "text" at bounding box center [968, 620] width 169 height 35
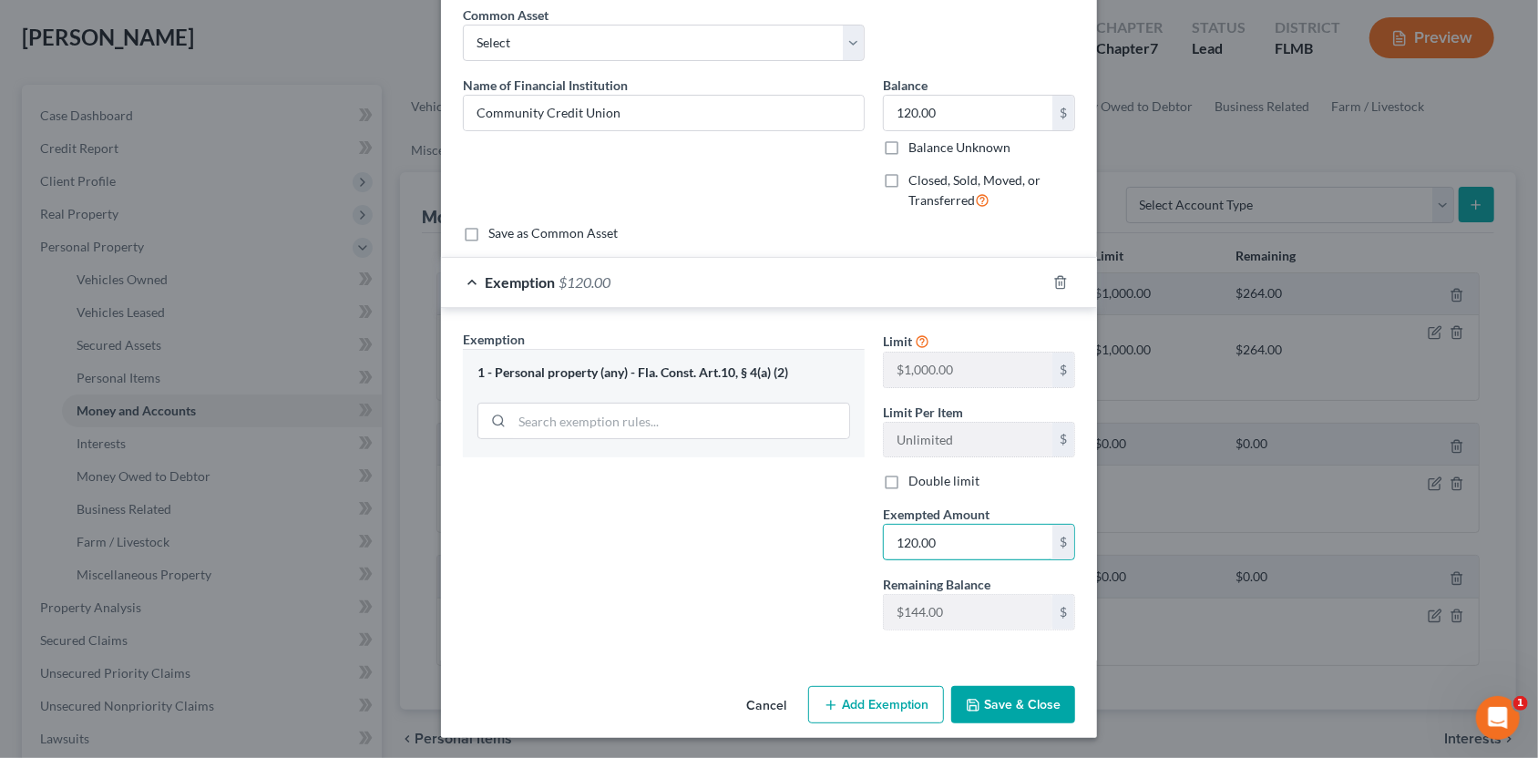
type input "120.00"
click at [998, 692] on button "Save & Close" at bounding box center [1013, 705] width 124 height 38
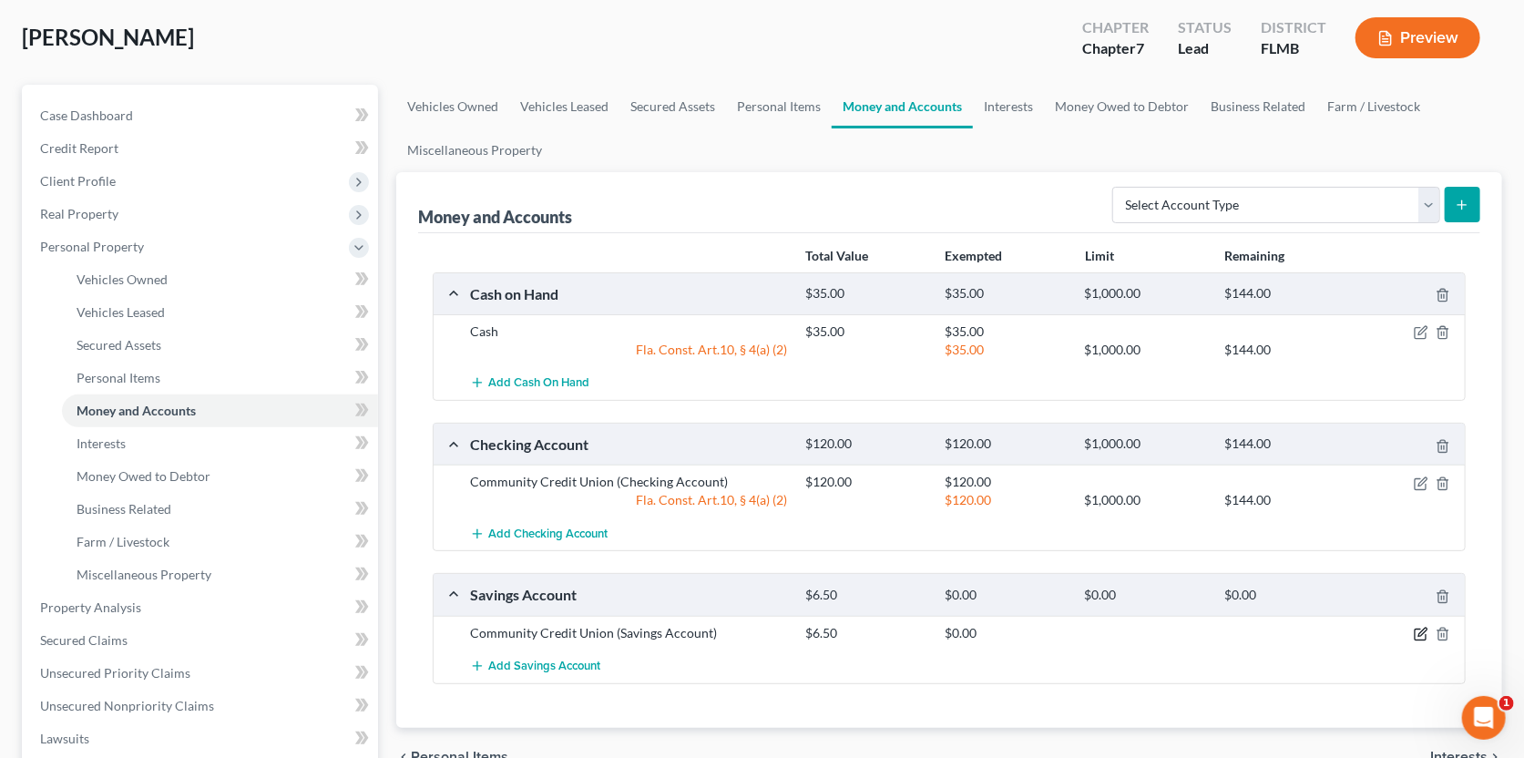
click at [1419, 631] on icon "button" at bounding box center [1421, 634] width 15 height 15
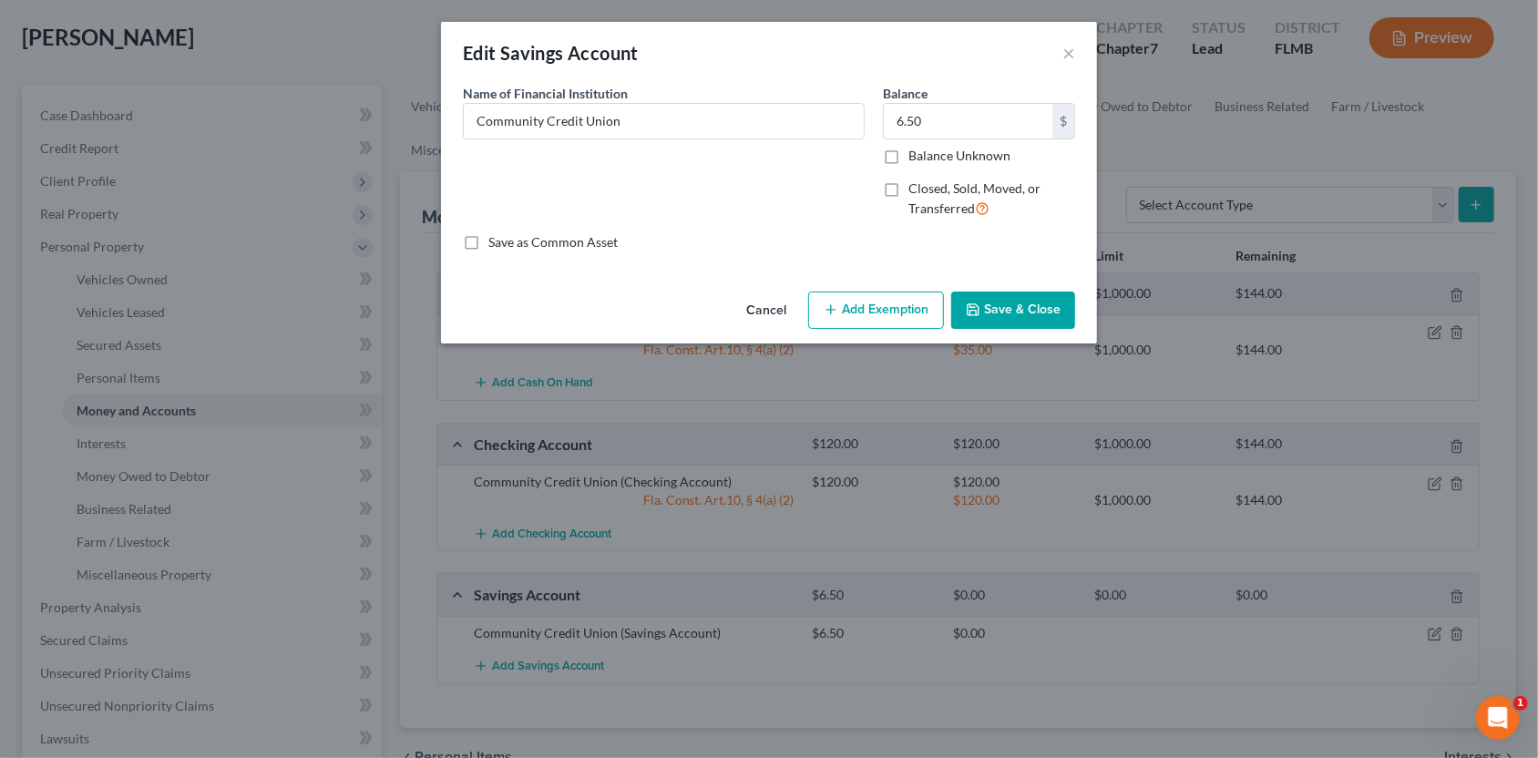
click at [857, 313] on button "Add Exemption" at bounding box center [876, 311] width 136 height 38
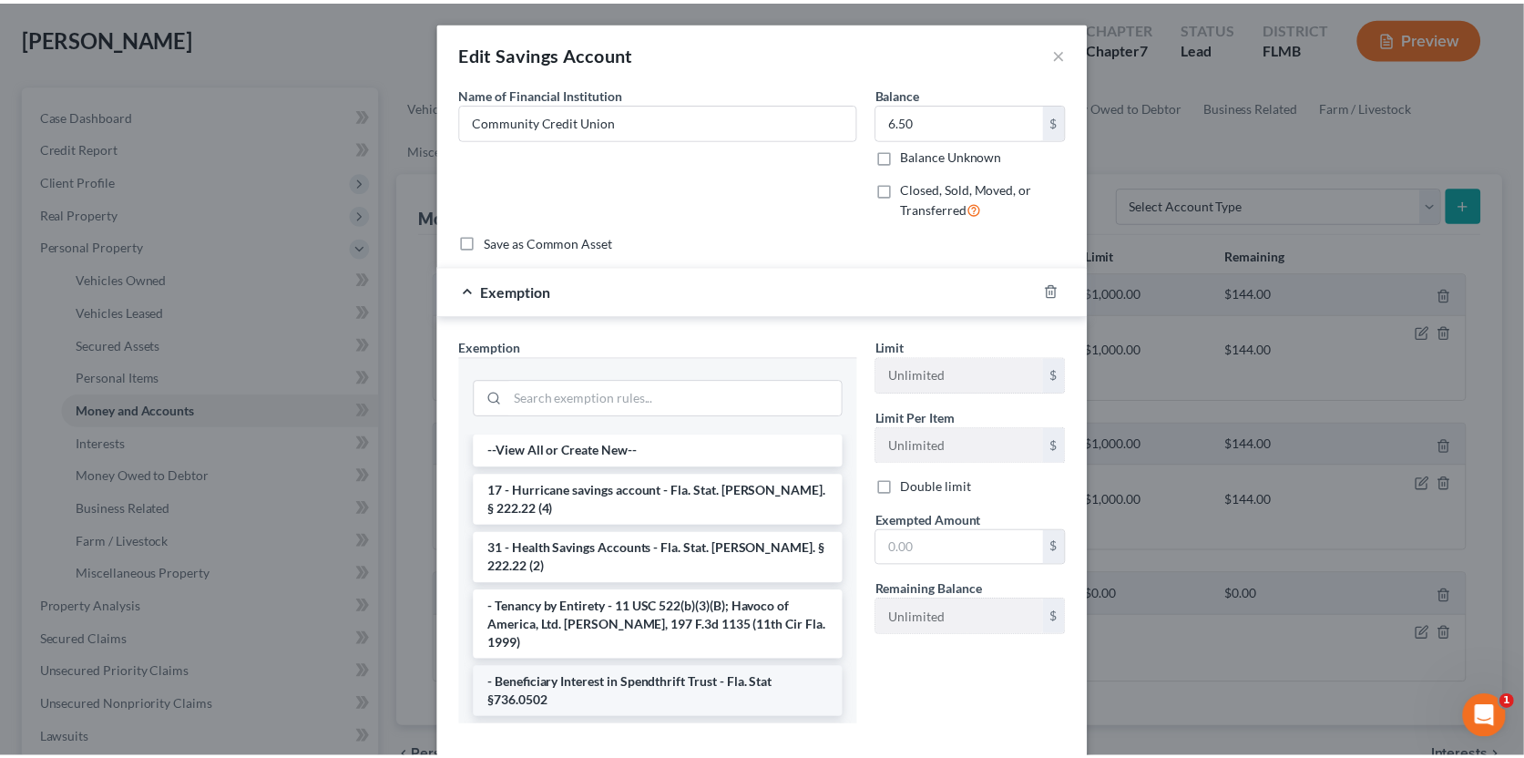
scroll to position [90, 0]
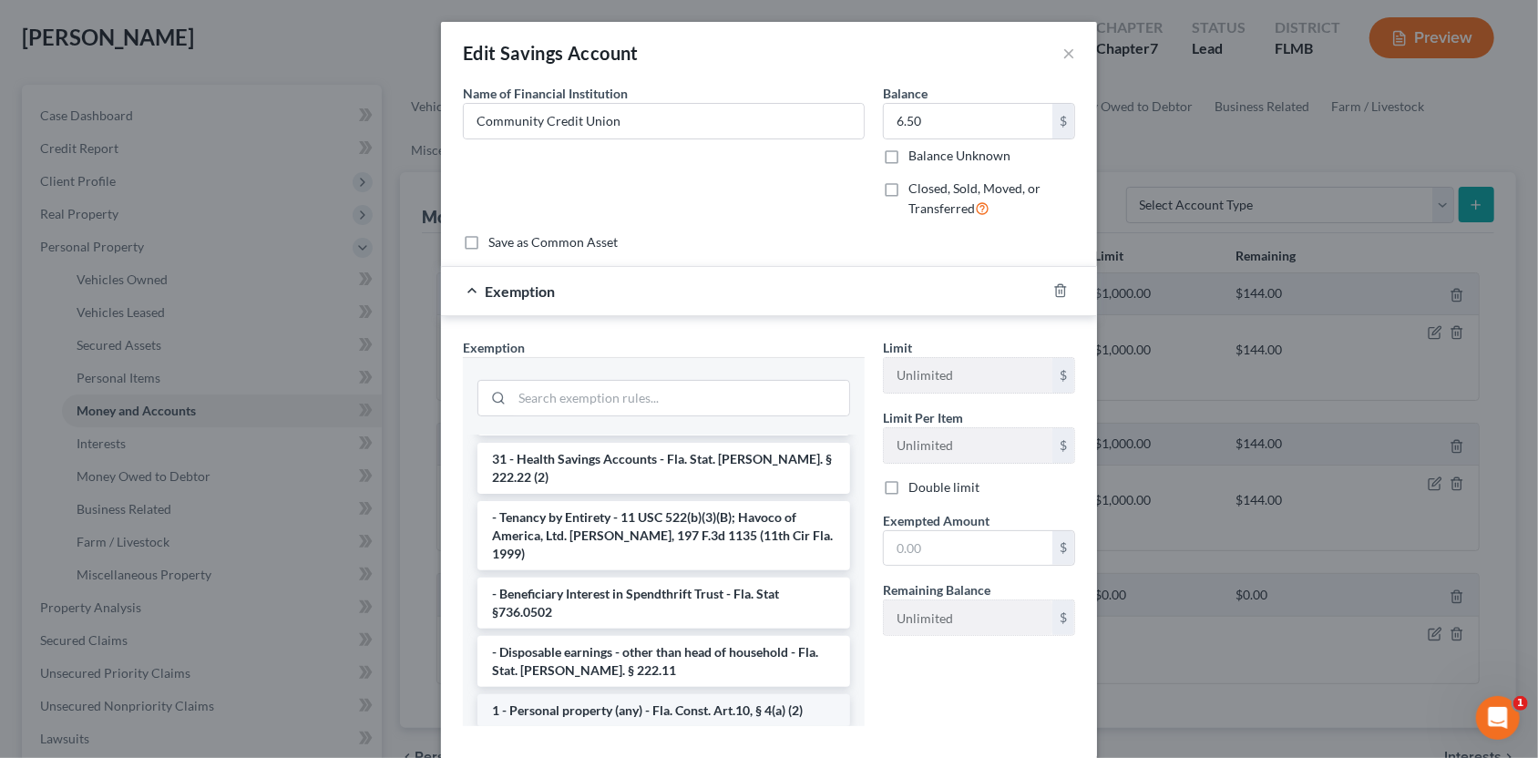
click at [606, 694] on li "1 - Personal property (any) - Fla. Const. Art.10, § 4(a) (2)" at bounding box center [663, 710] width 373 height 33
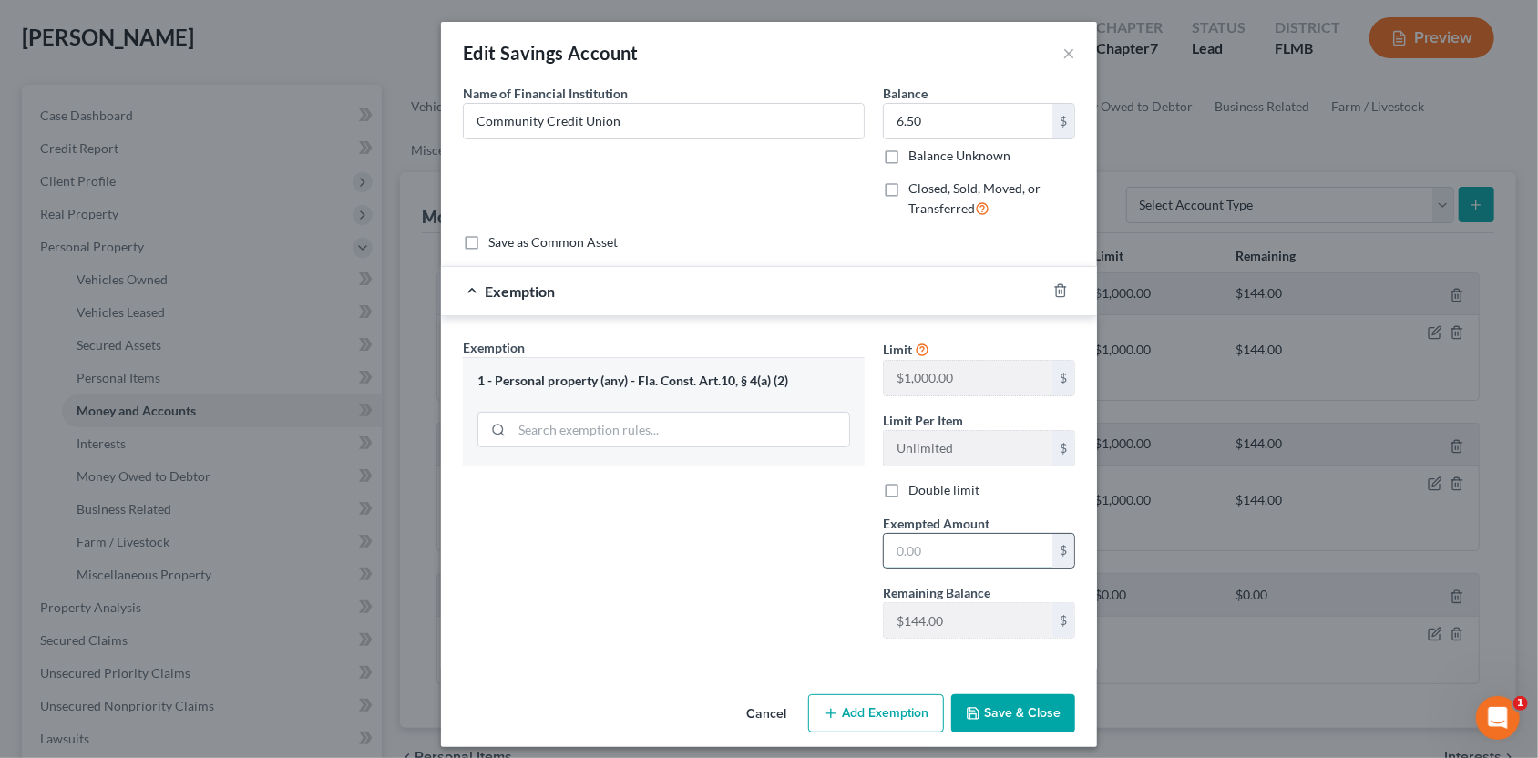
click at [904, 548] on input "text" at bounding box center [968, 551] width 169 height 35
type input "6.50"
click at [996, 705] on button "Save & Close" at bounding box center [1013, 713] width 124 height 38
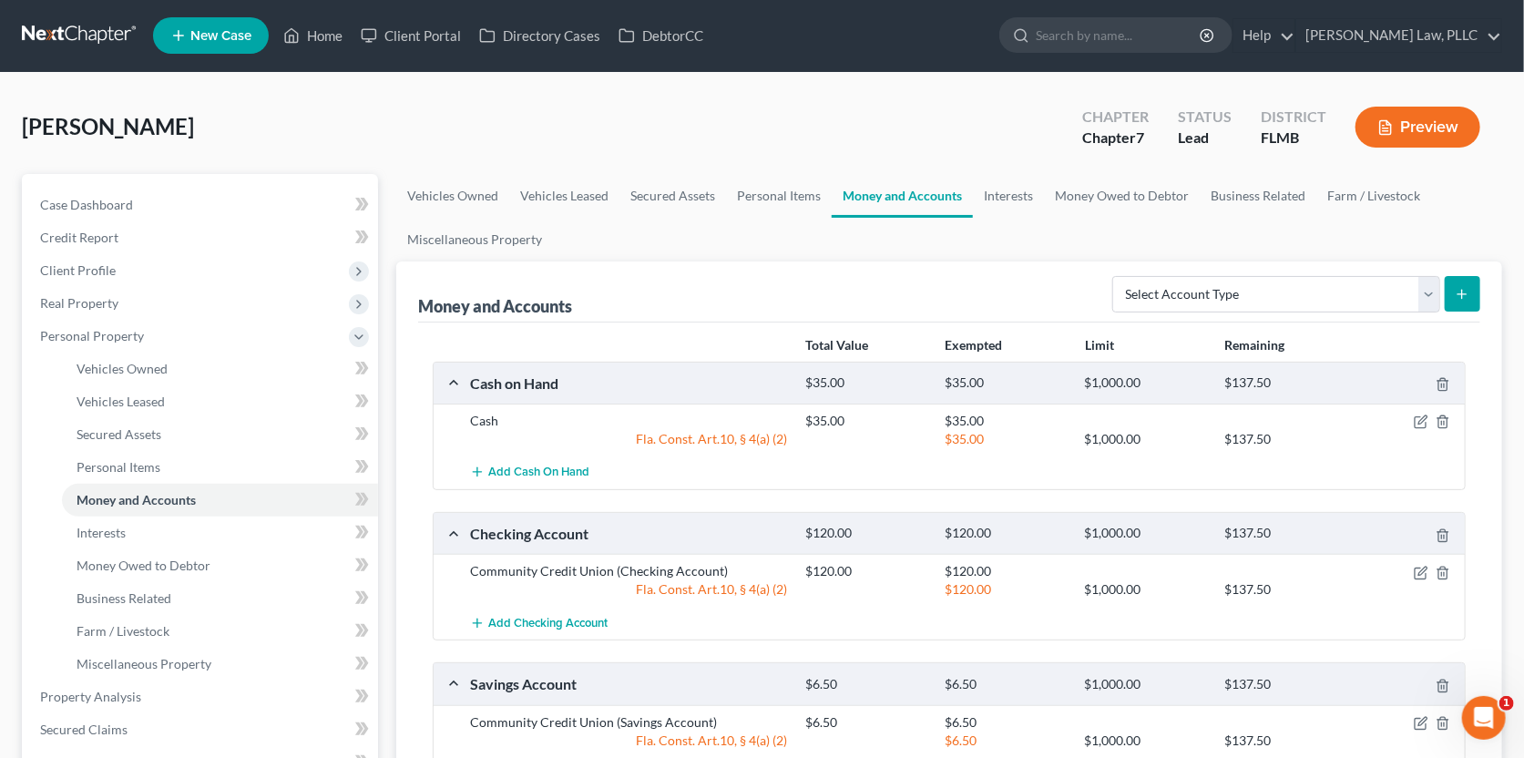
scroll to position [0, 0]
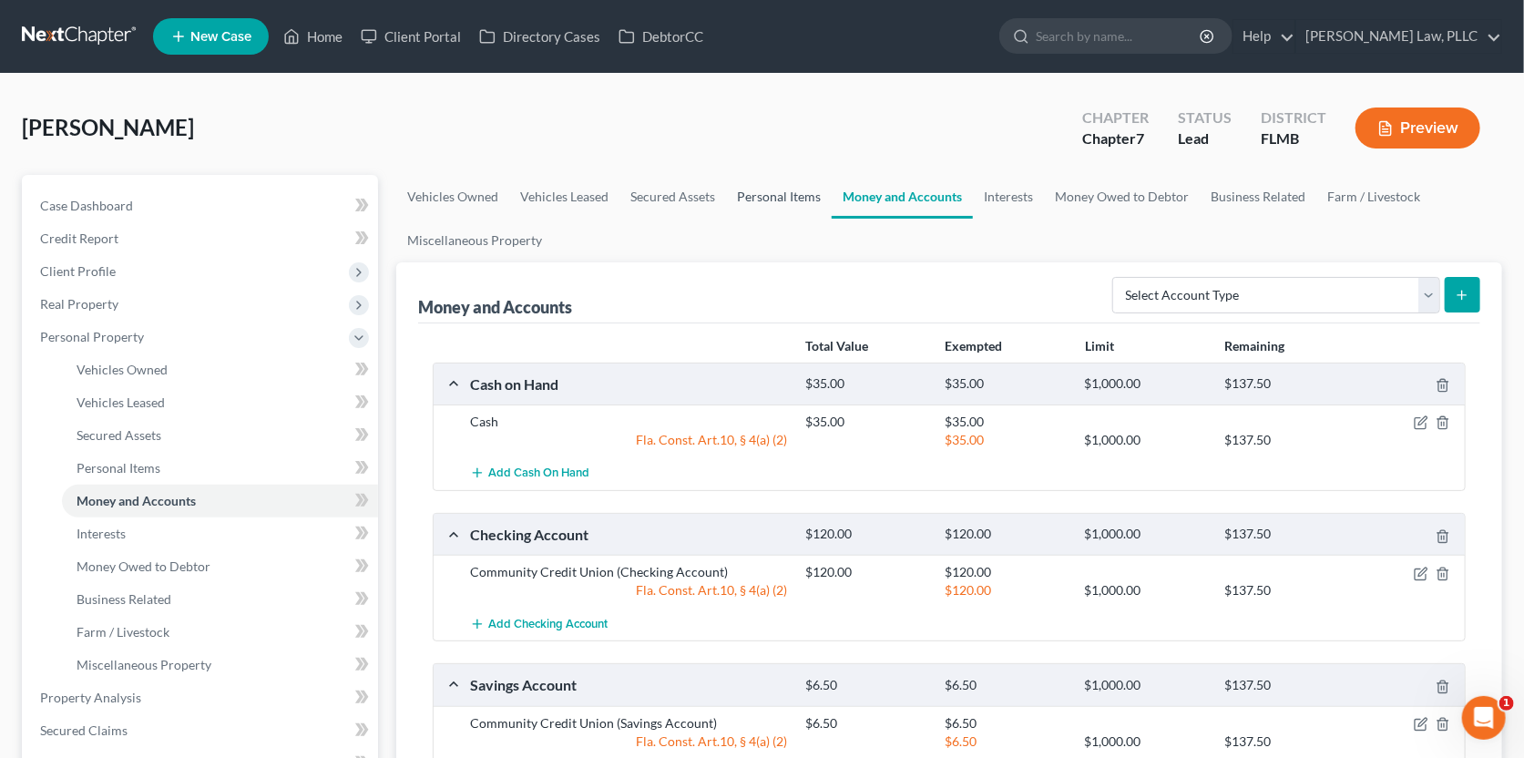
click at [747, 197] on link "Personal Items" at bounding box center [779, 197] width 106 height 44
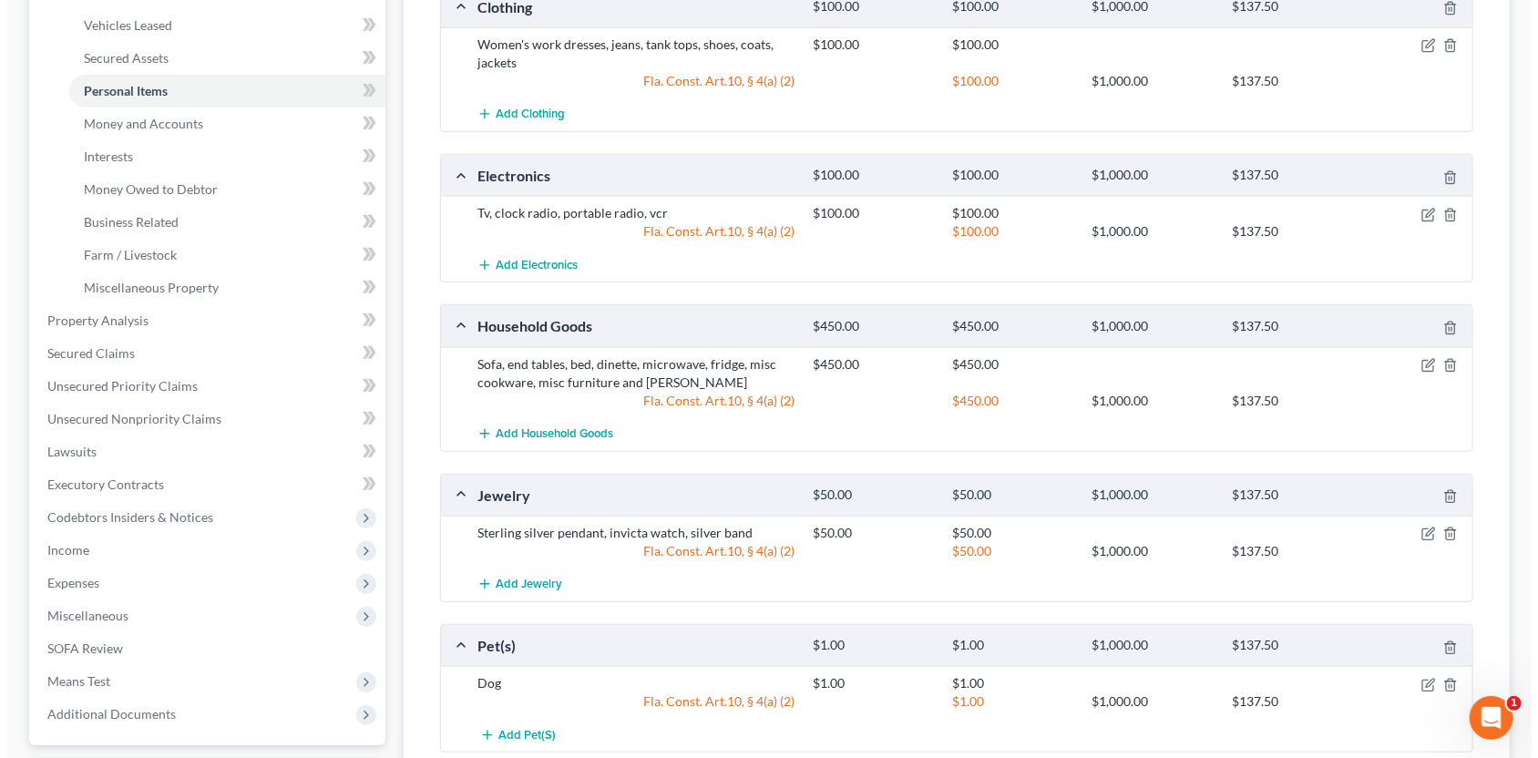
scroll to position [455, 0]
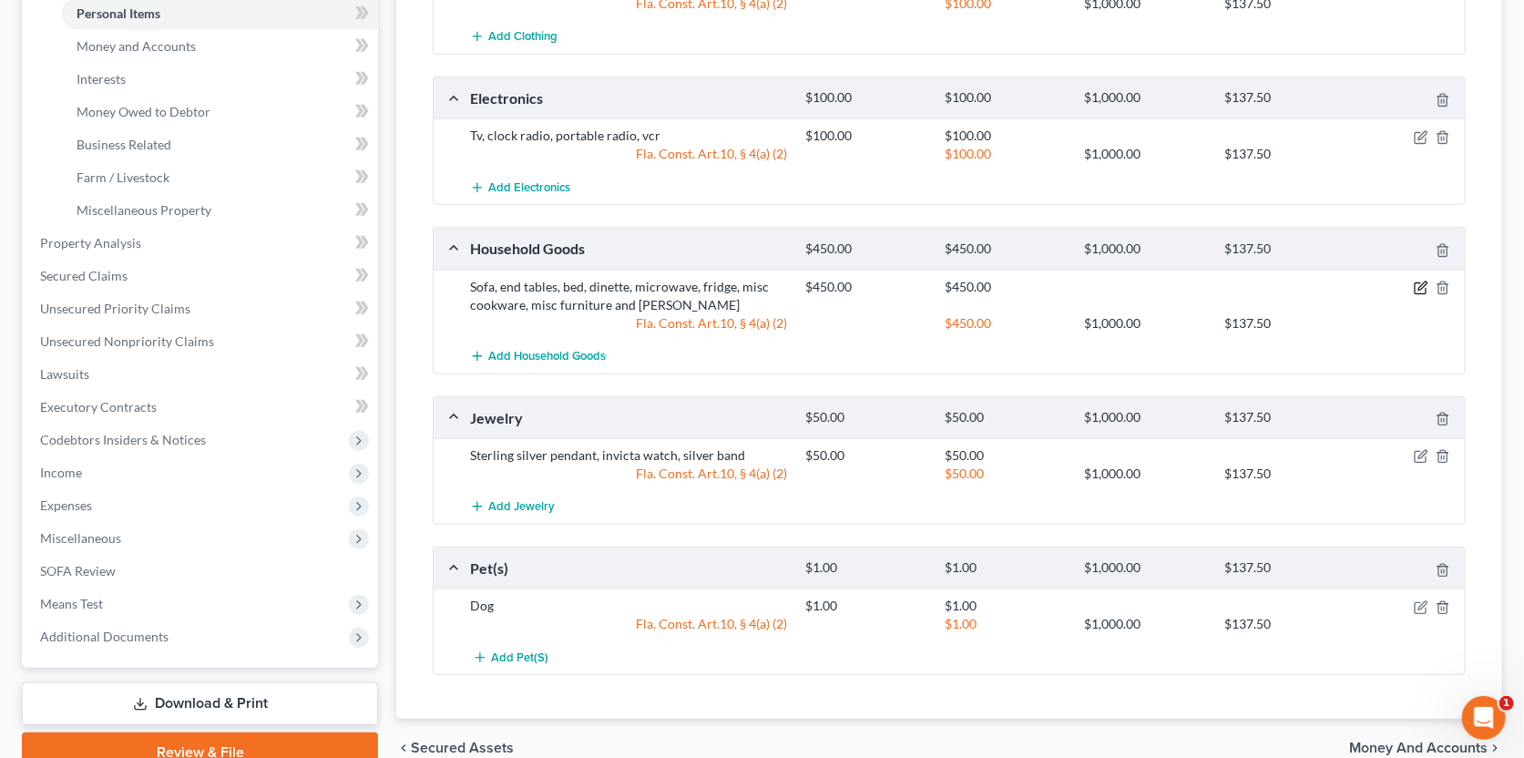
click at [1424, 285] on icon "button" at bounding box center [1423, 286] width 8 height 8
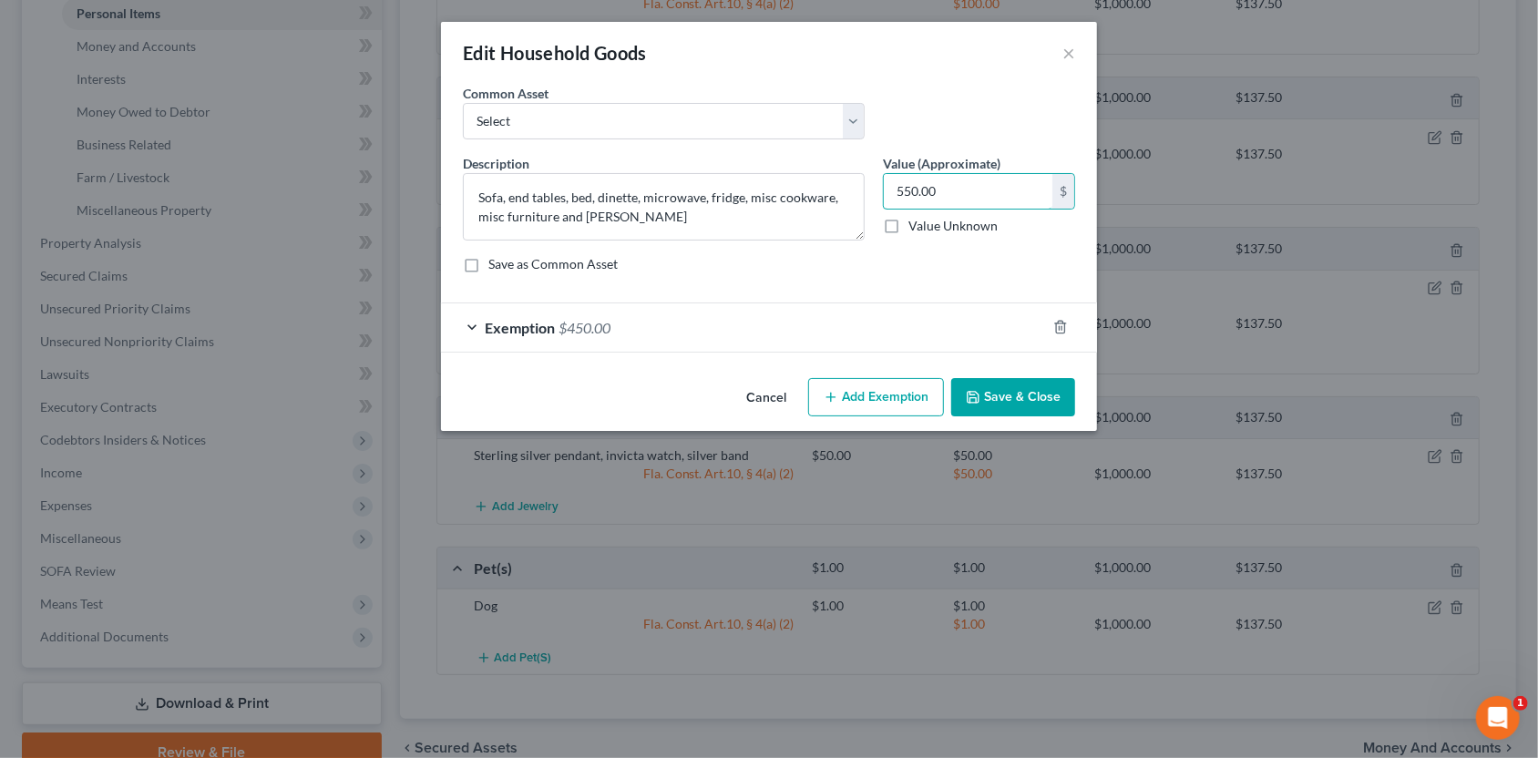
type input "550.00"
click at [807, 337] on div "Exemption $450.00" at bounding box center [743, 327] width 605 height 48
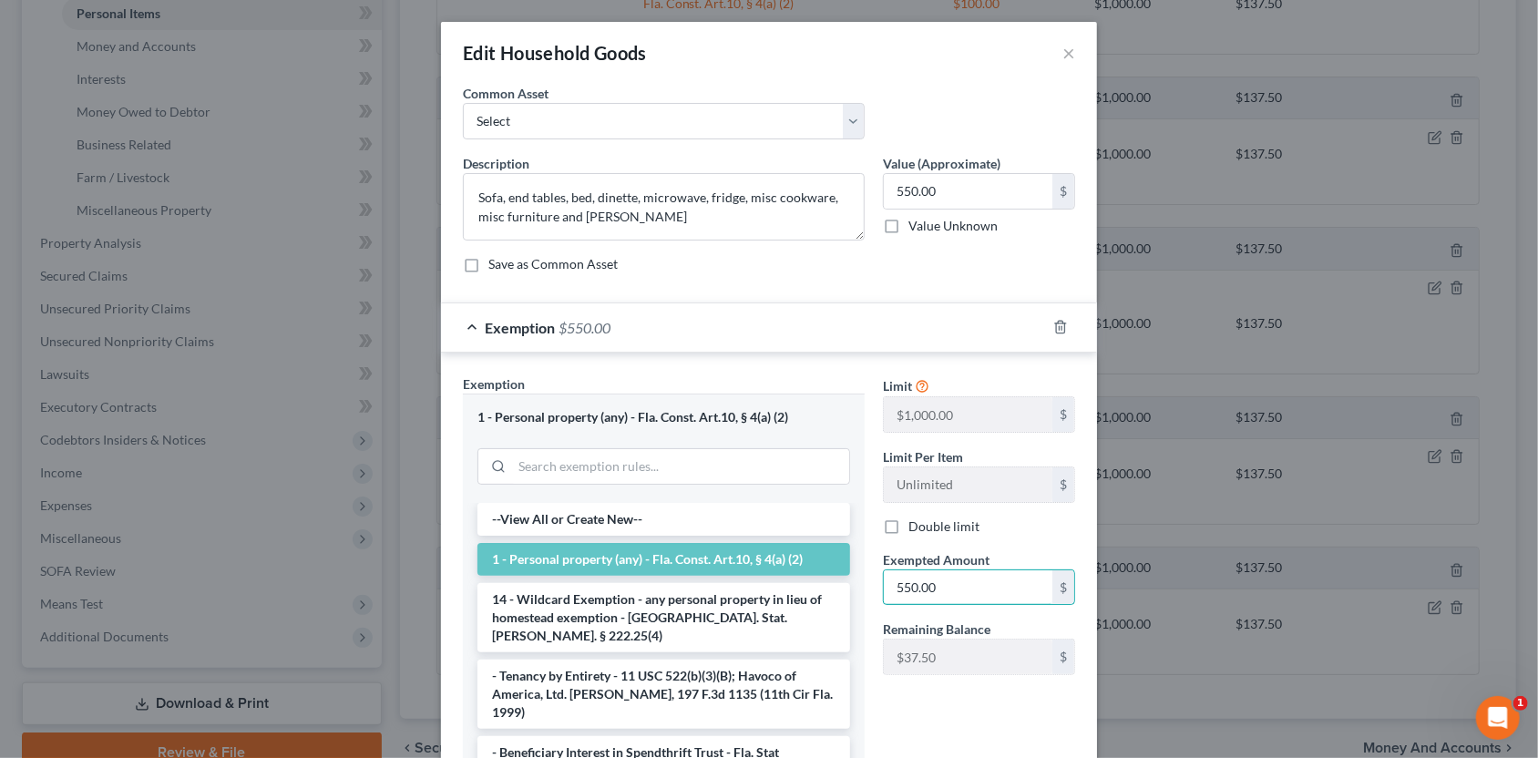
type input "550.00"
click at [924, 692] on div "Limit $1,000.00 $ Limit Per Item Unlimited $ Double limit Exempted Amount * 550…" at bounding box center [979, 591] width 210 height 434
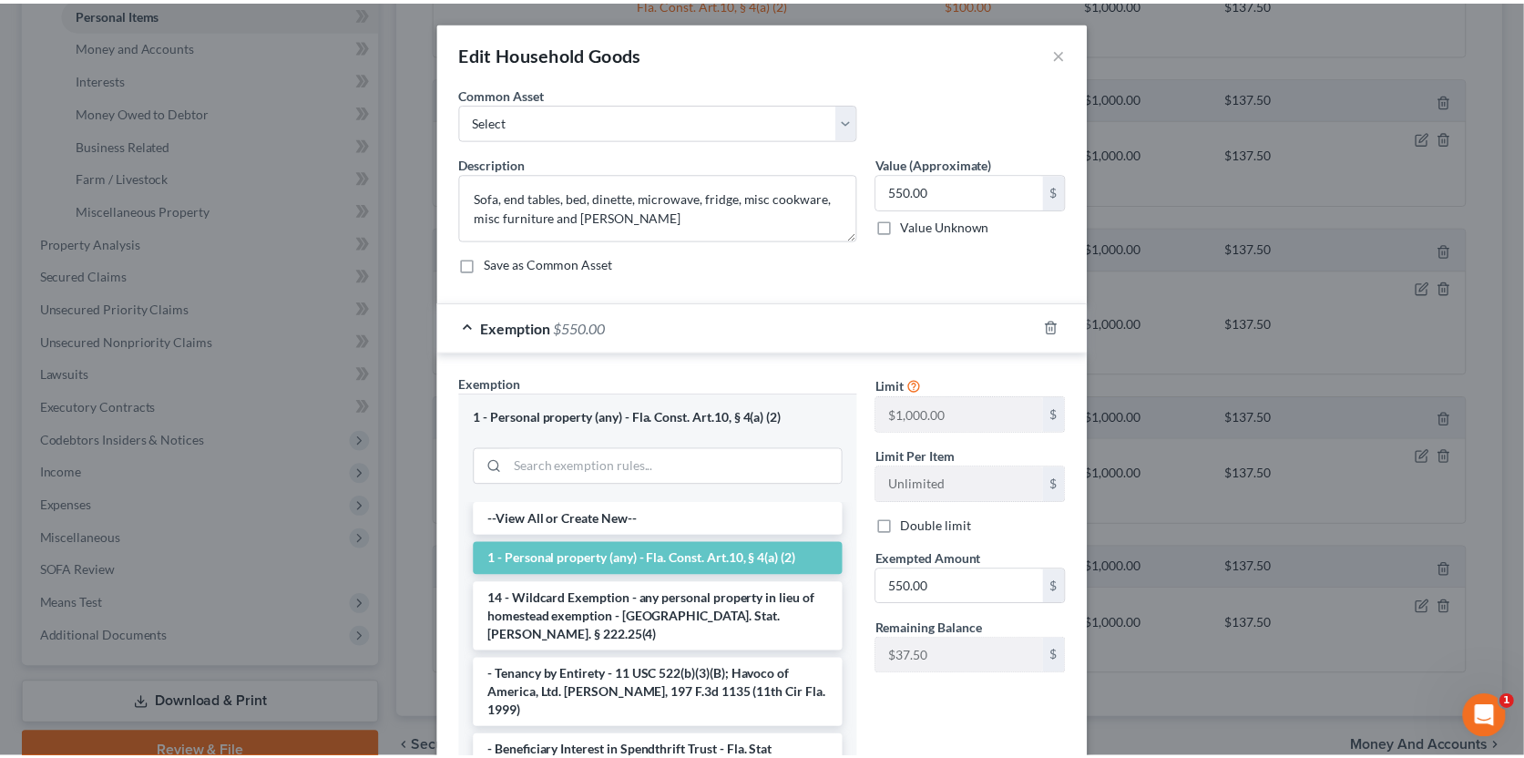
scroll to position [164, 0]
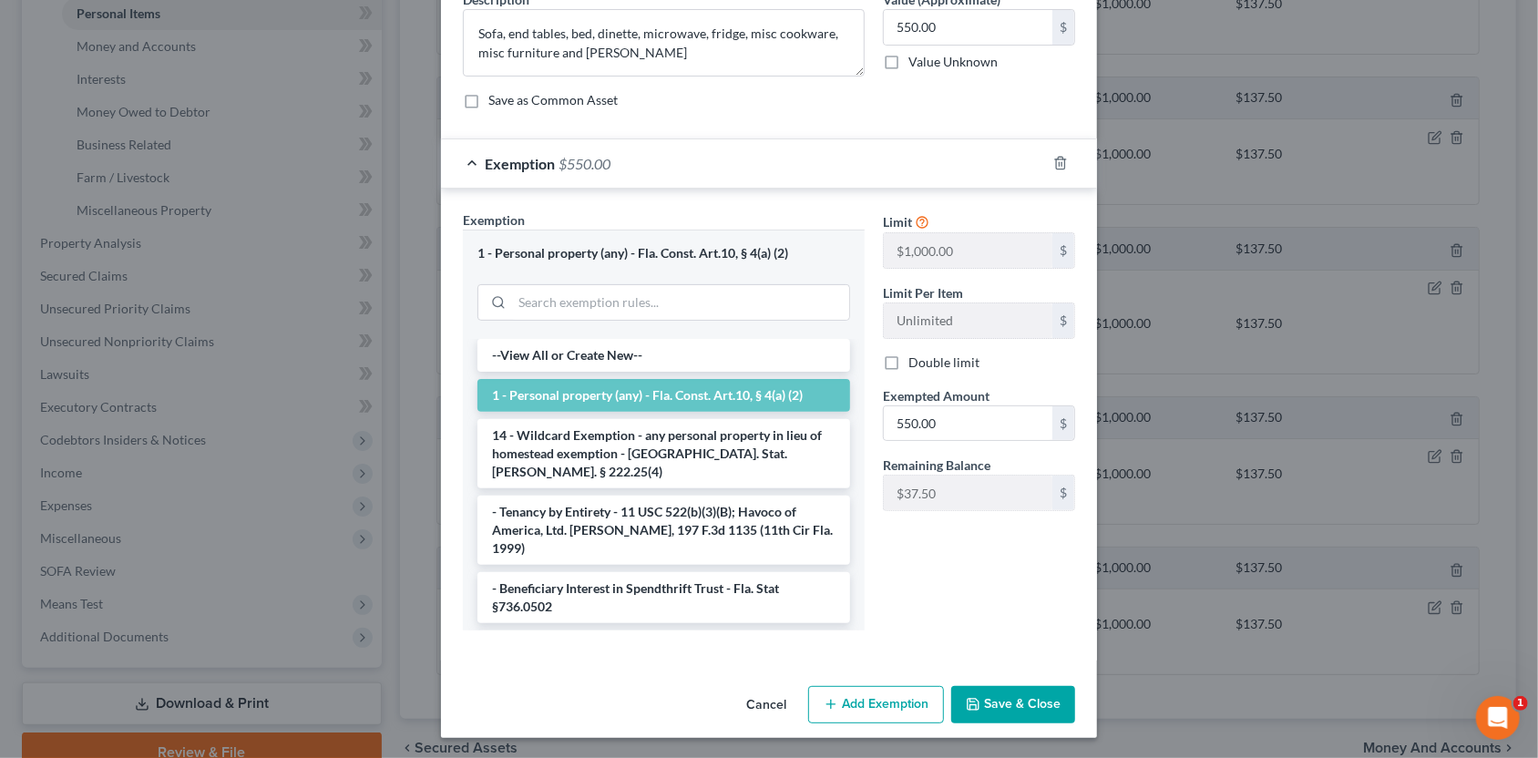
click at [976, 697] on button "Save & Close" at bounding box center [1013, 705] width 124 height 38
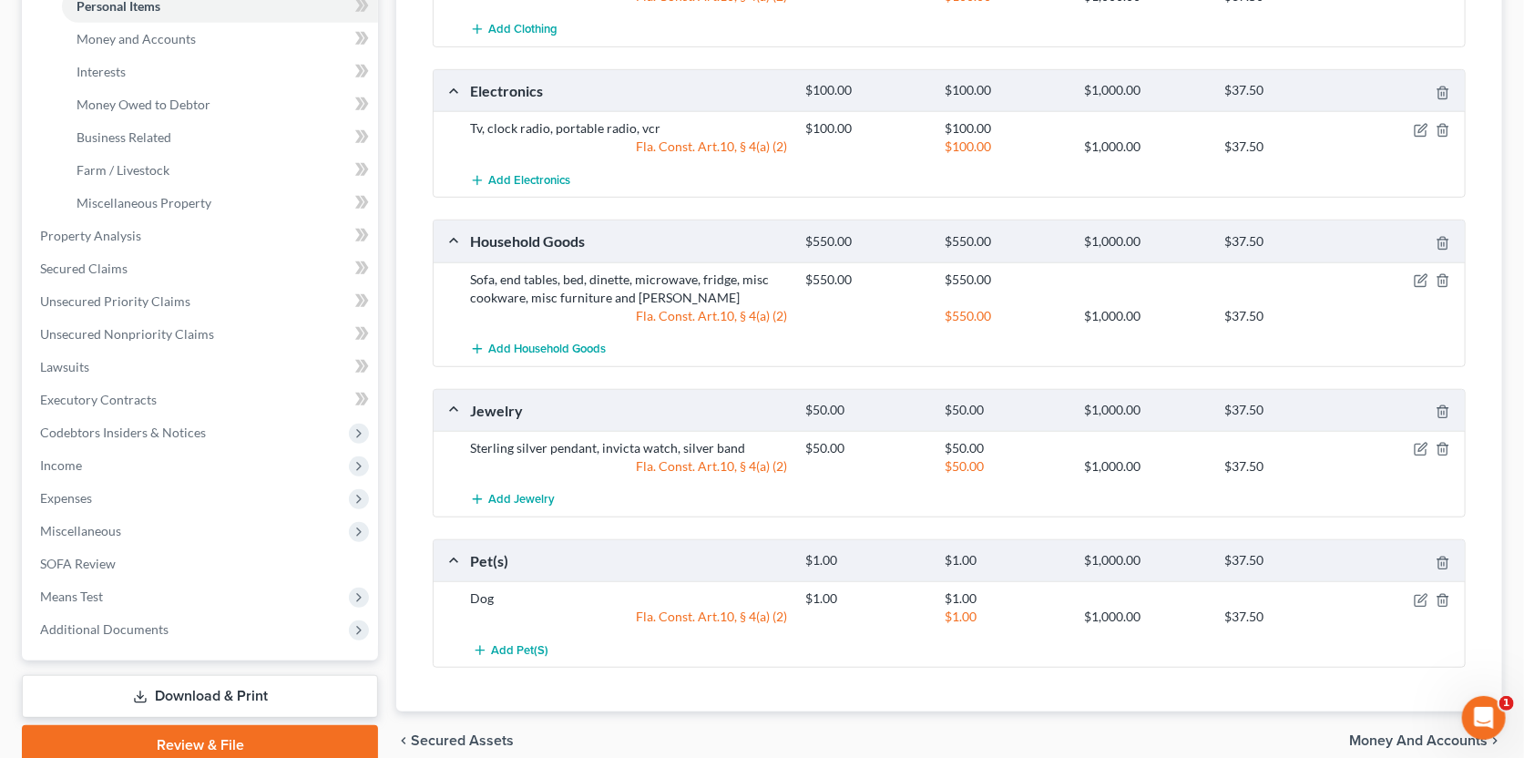
scroll to position [539, 0]
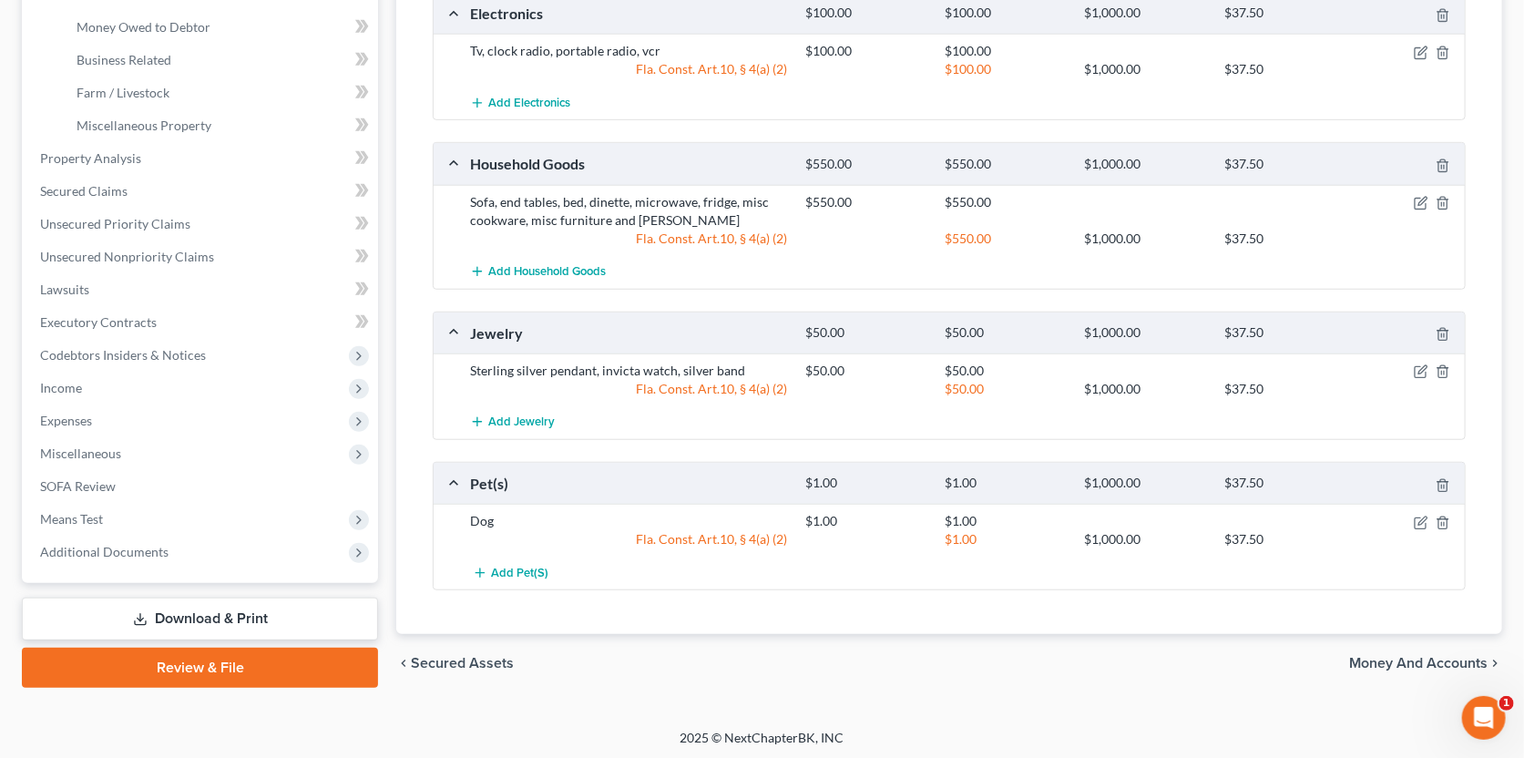
click at [1403, 661] on span "Money and Accounts" at bounding box center [1418, 663] width 138 height 15
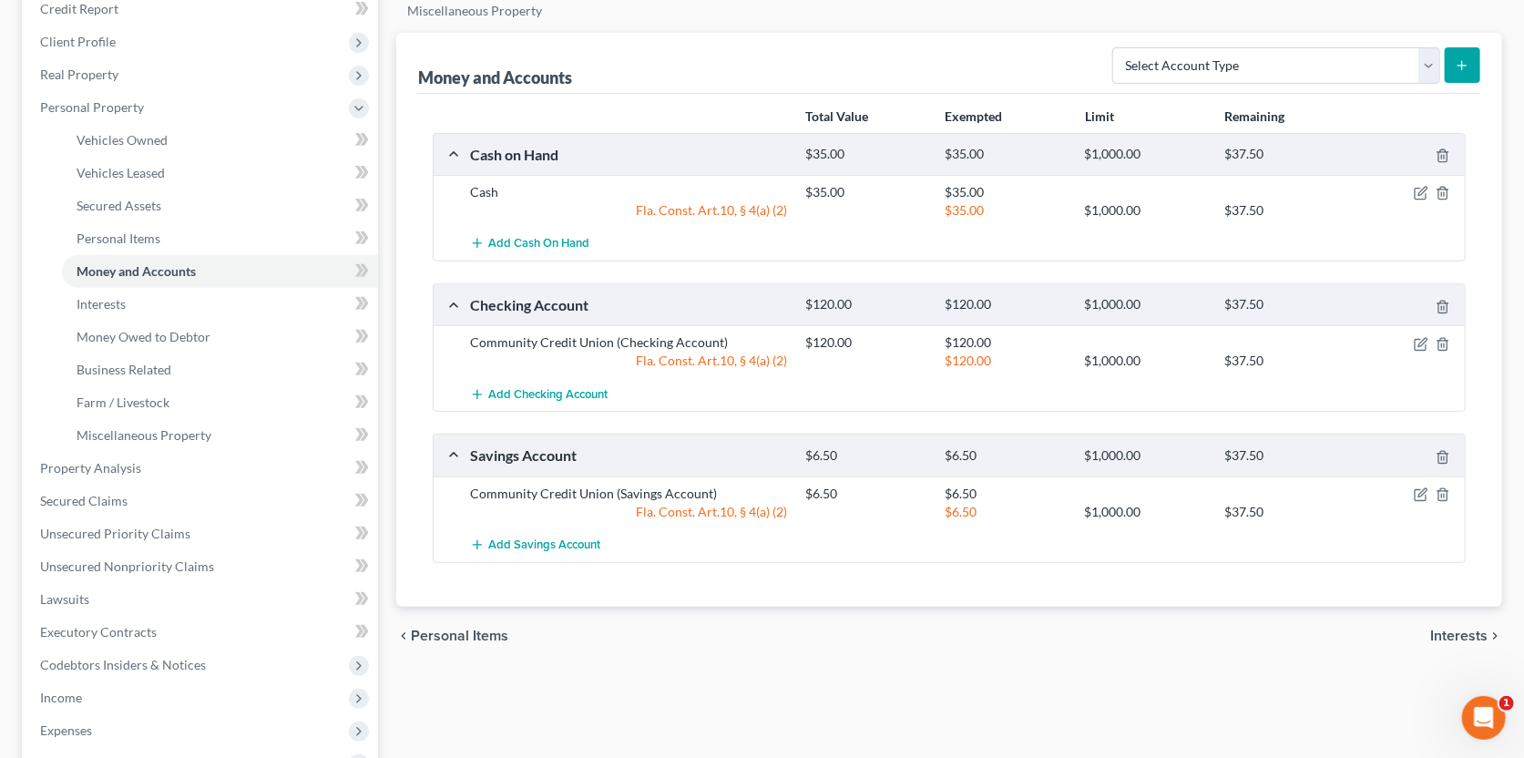
scroll to position [536, 0]
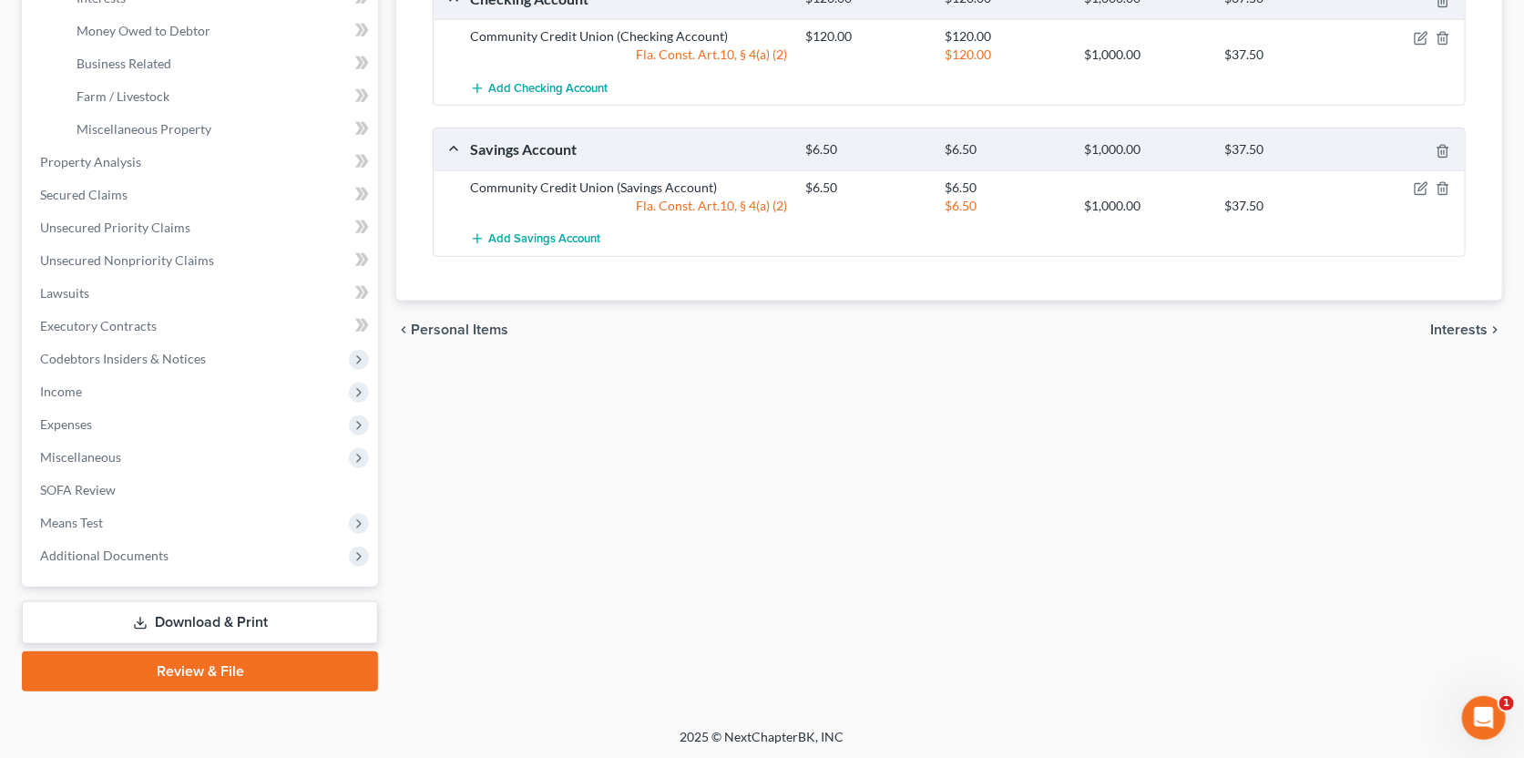
click at [1481, 324] on span "Interests" at bounding box center [1458, 330] width 57 height 15
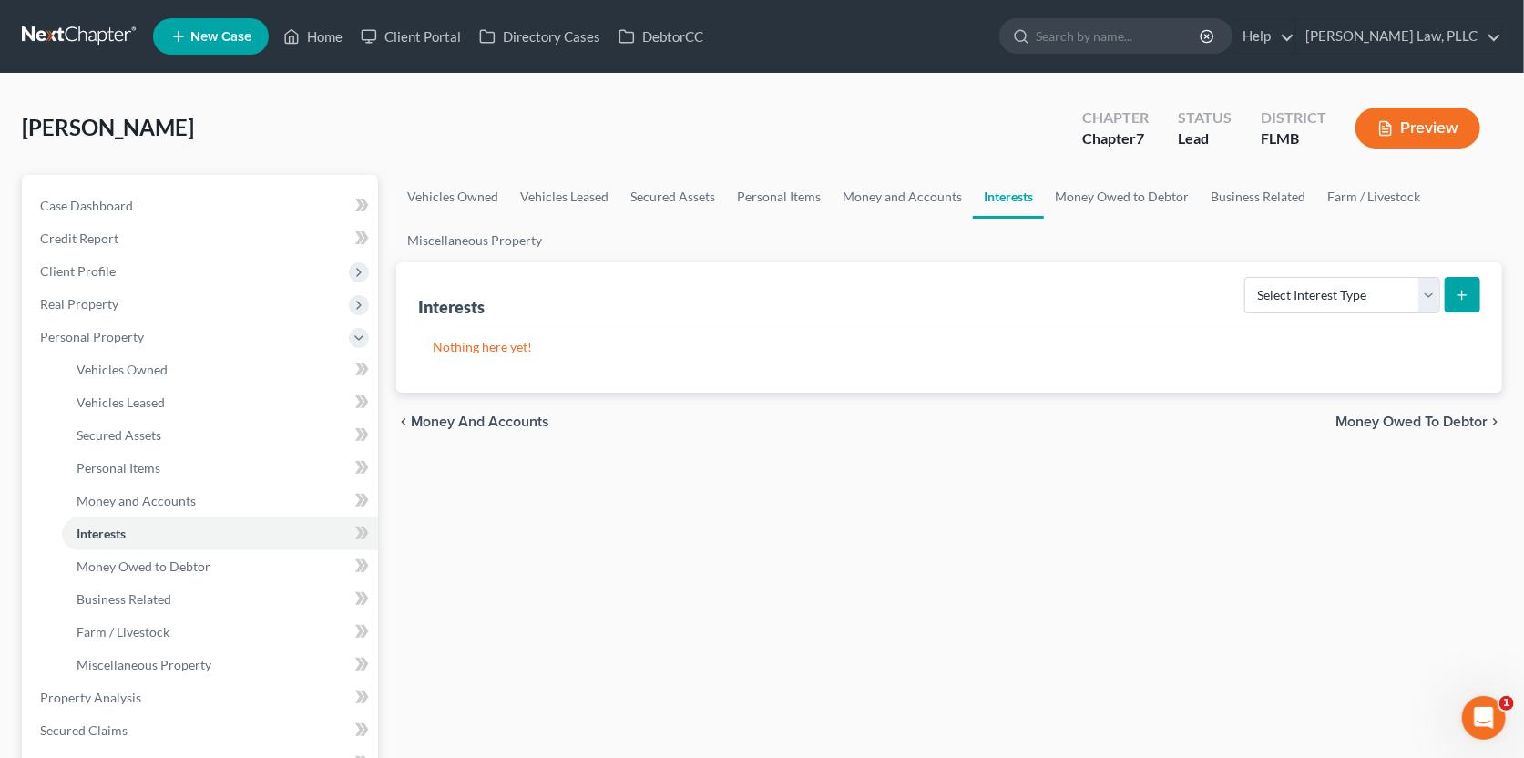
click at [1416, 417] on span "Money Owed to Debtor" at bounding box center [1412, 422] width 152 height 15
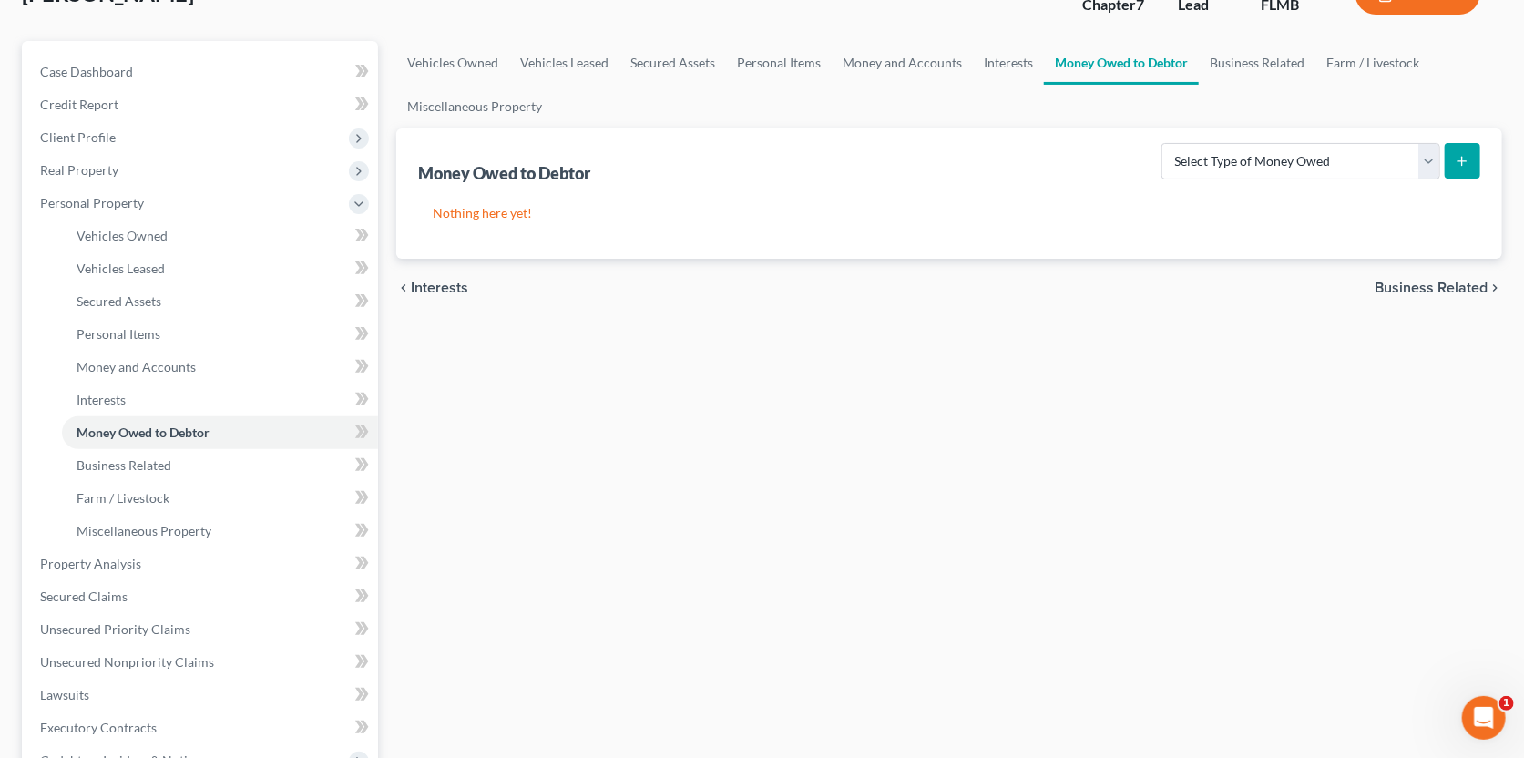
scroll to position [182, 0]
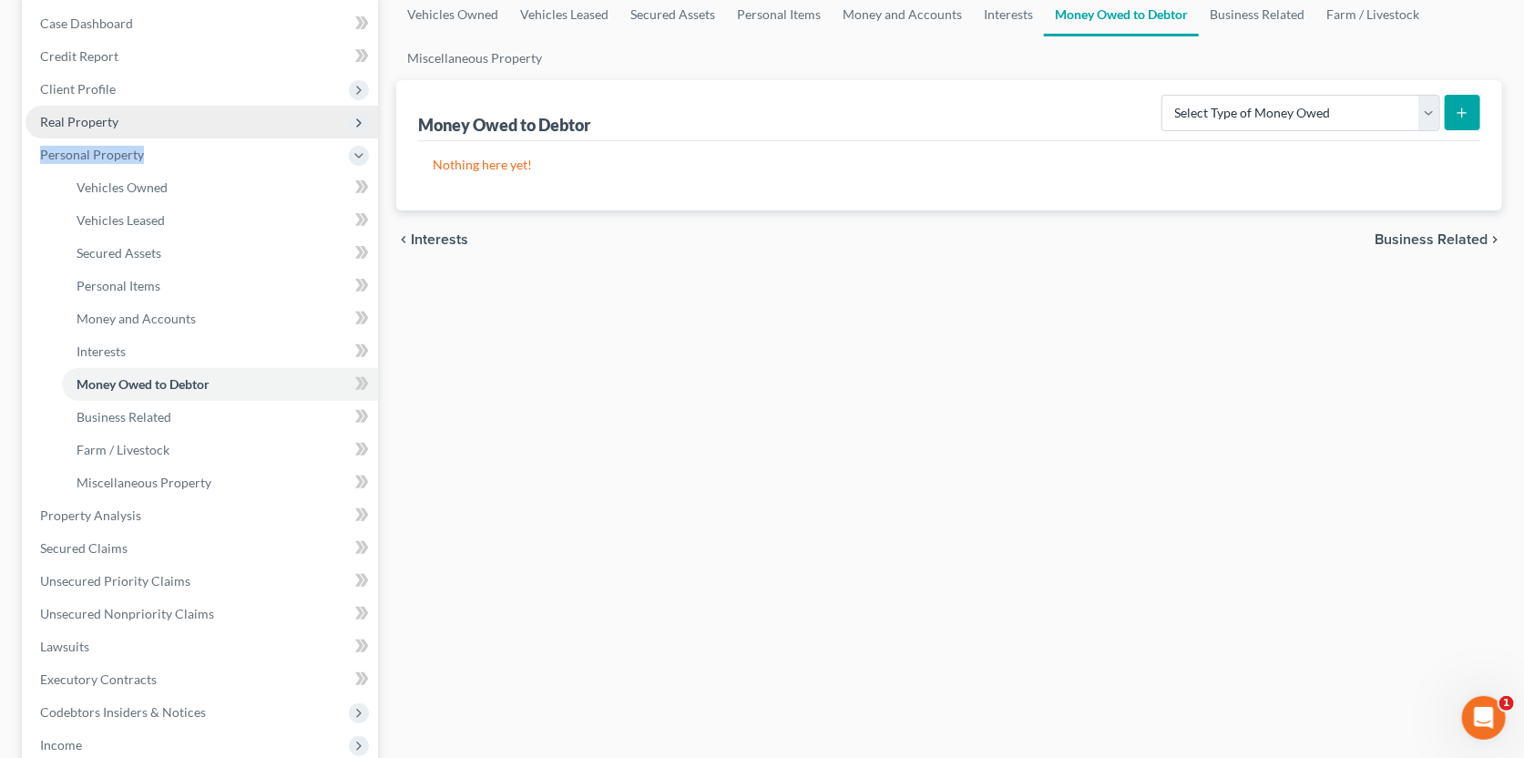
click at [150, 136] on ul "Case Dashboard Payments Invoices Payments Payments Credit Report Client Profile" at bounding box center [202, 466] width 353 height 918
click at [146, 126] on span "Real Property" at bounding box center [202, 122] width 353 height 33
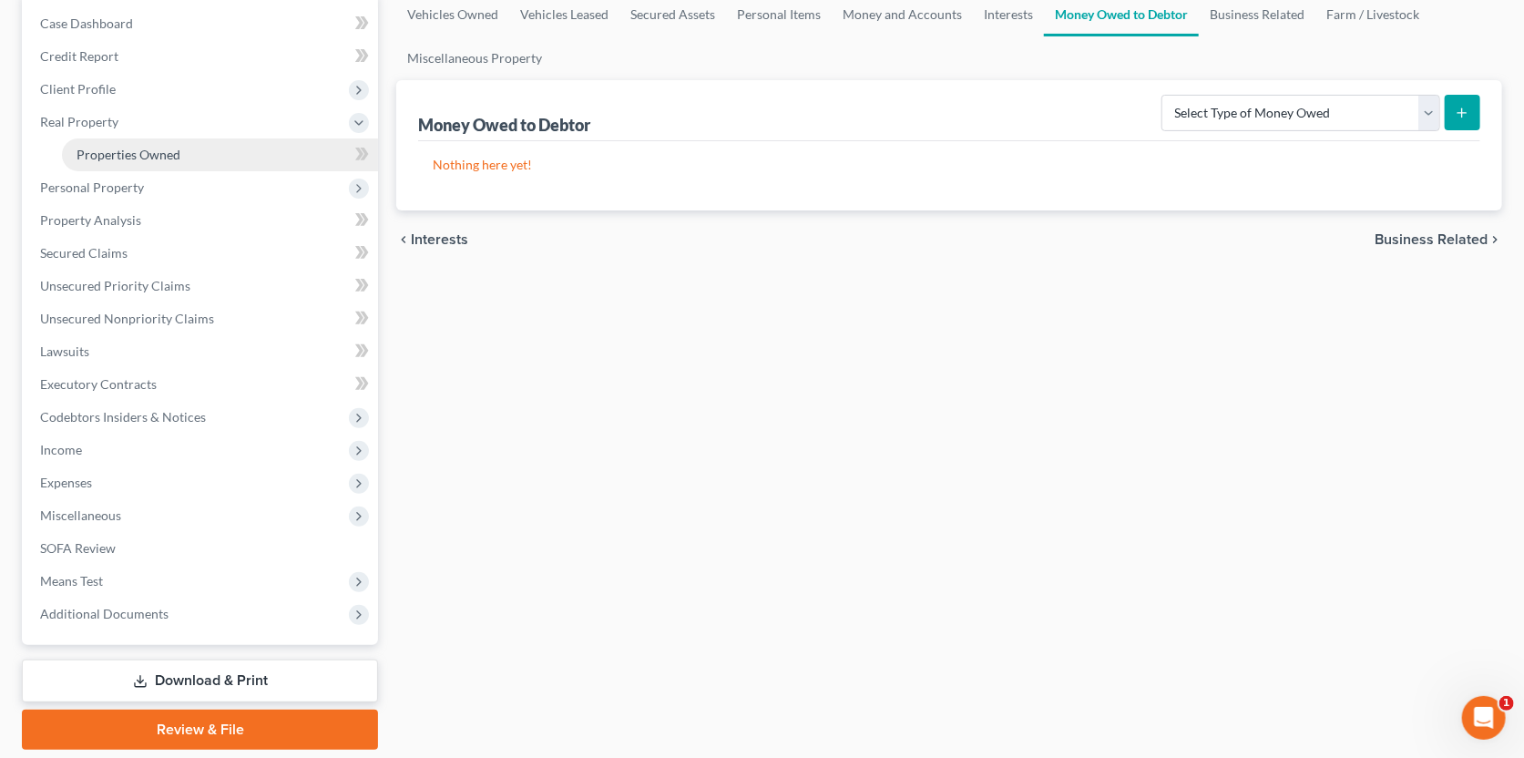
click at [153, 162] on link "Properties Owned" at bounding box center [220, 154] width 316 height 33
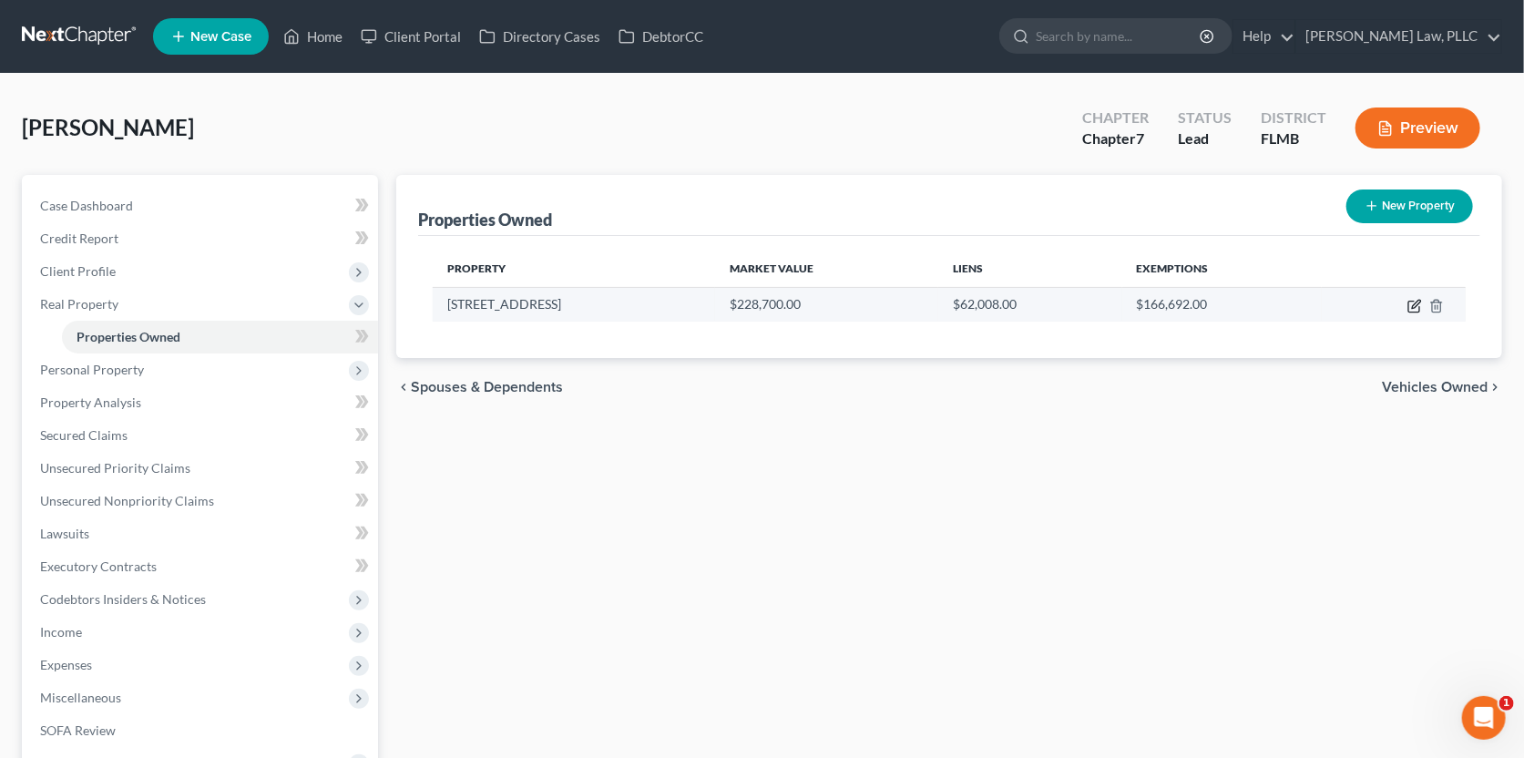
click at [1414, 305] on icon "button" at bounding box center [1415, 306] width 15 height 15
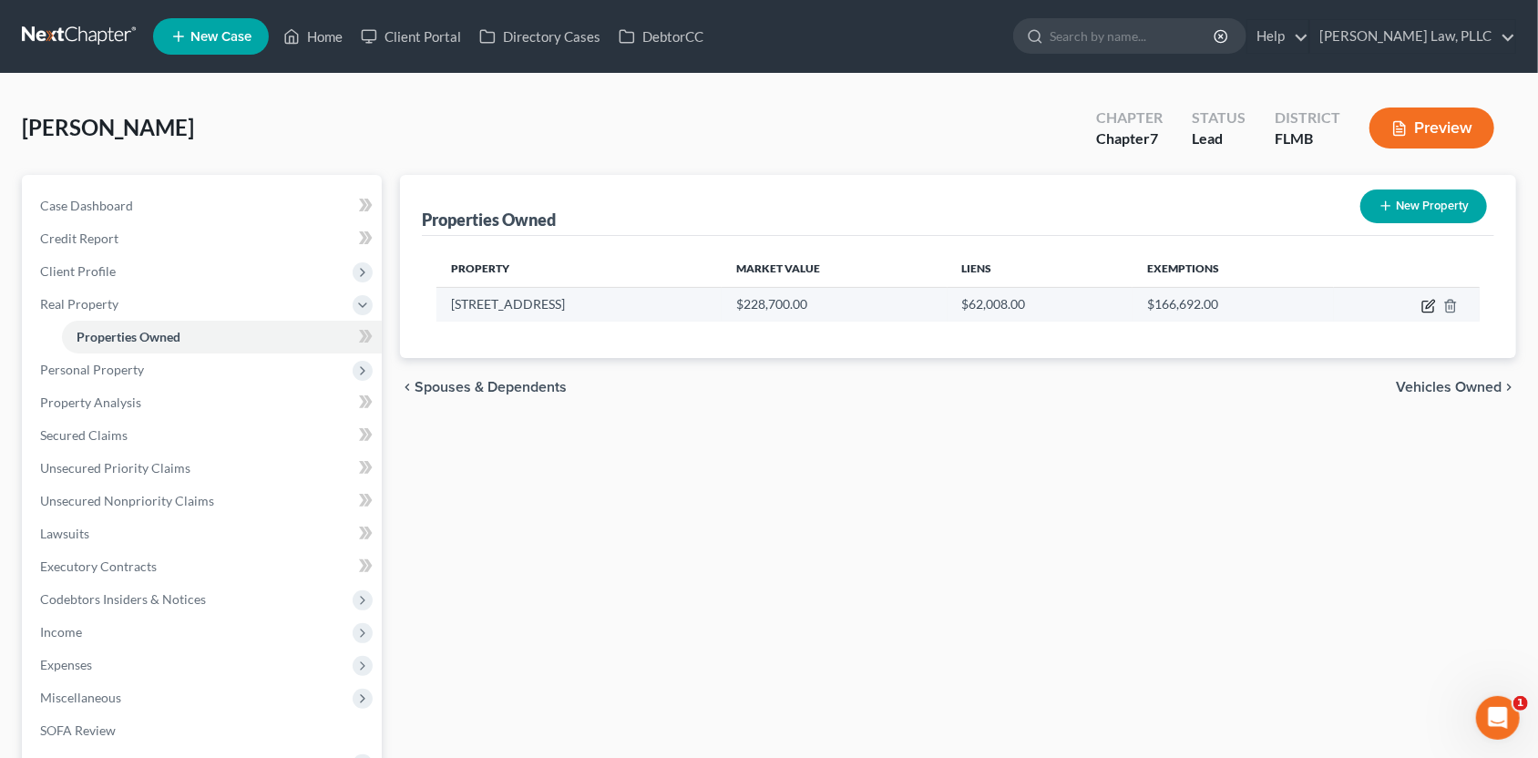
select select "9"
select select "0"
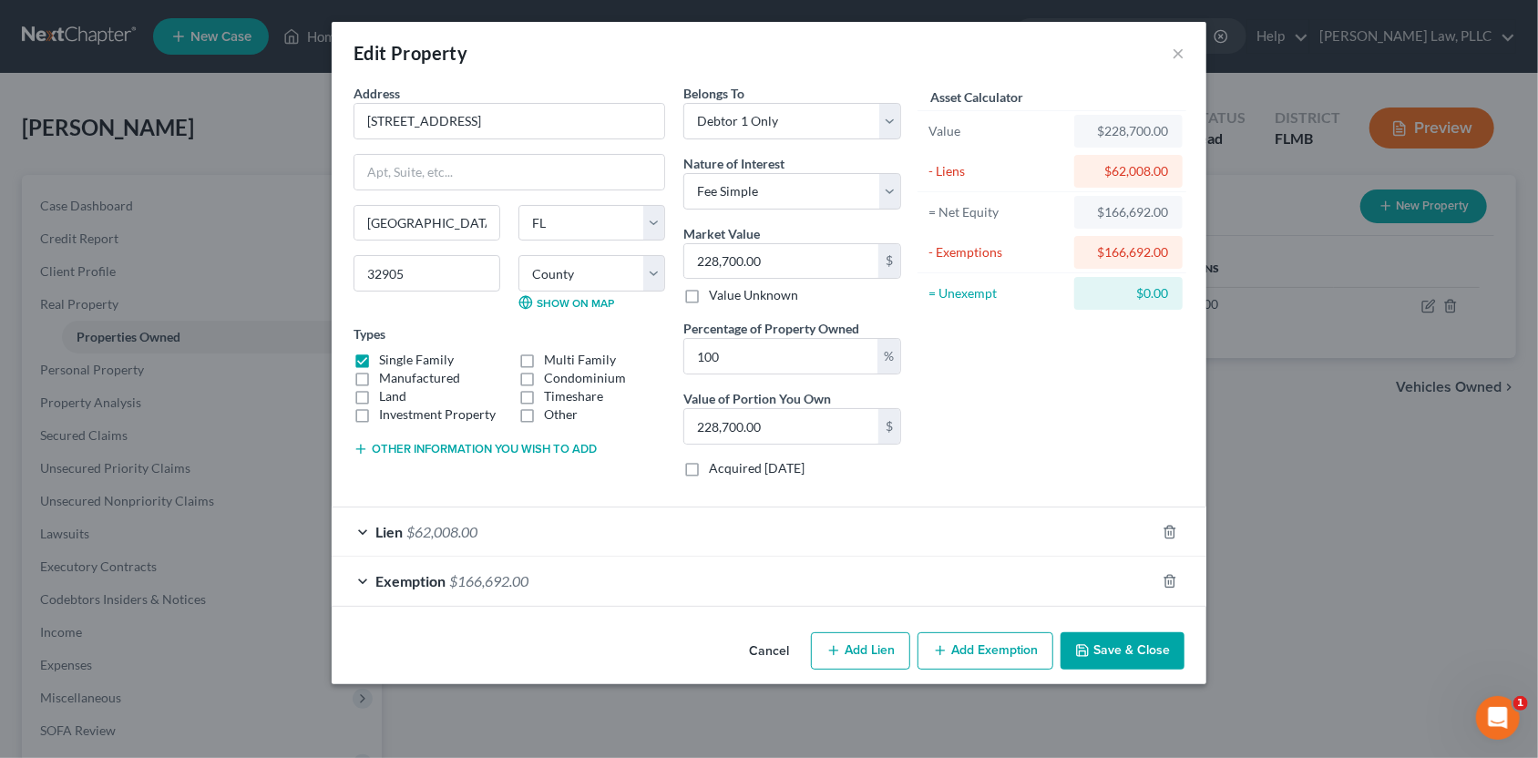
click at [639, 598] on div "Exemption $166,692.00" at bounding box center [744, 581] width 824 height 48
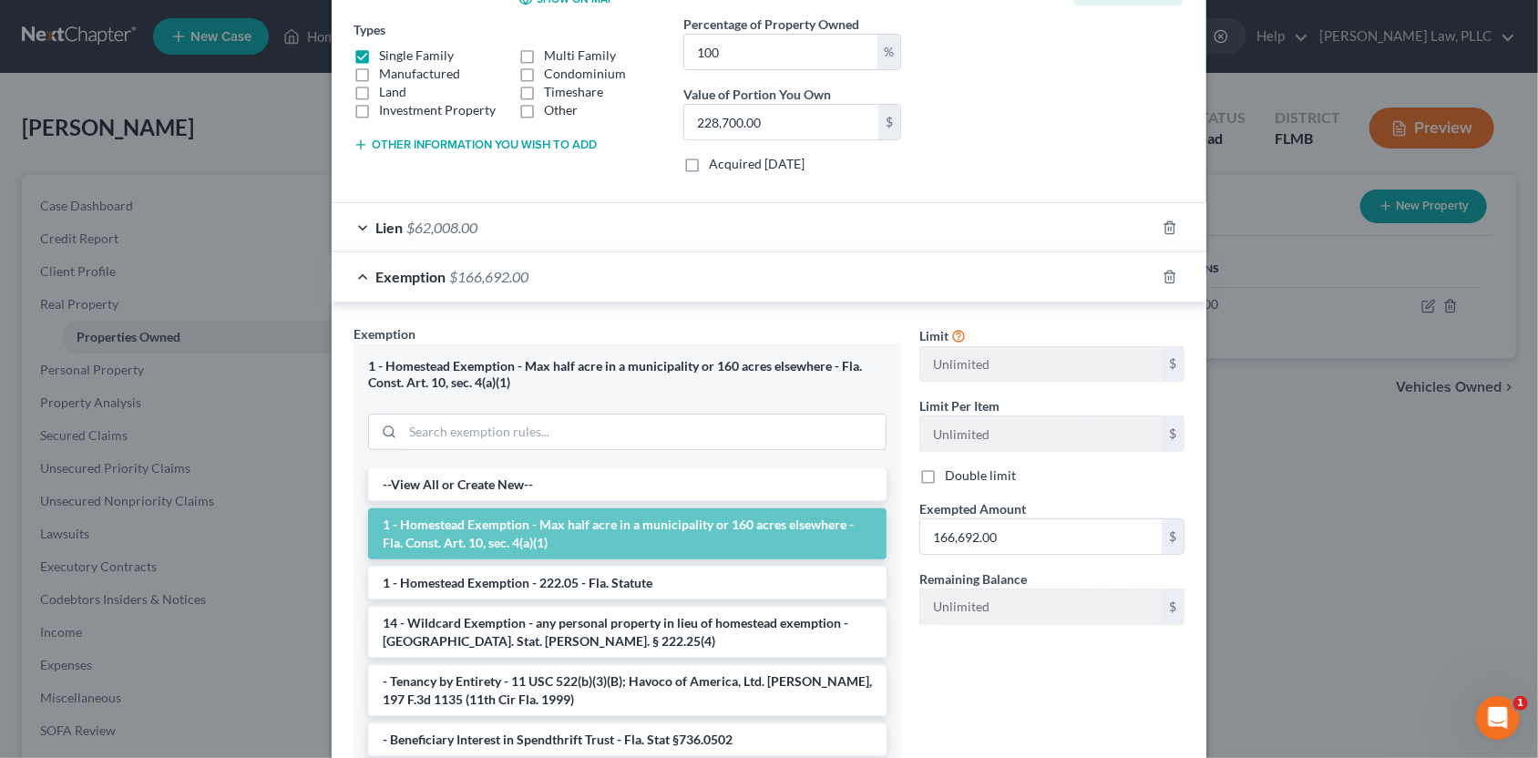
scroll to position [251, 0]
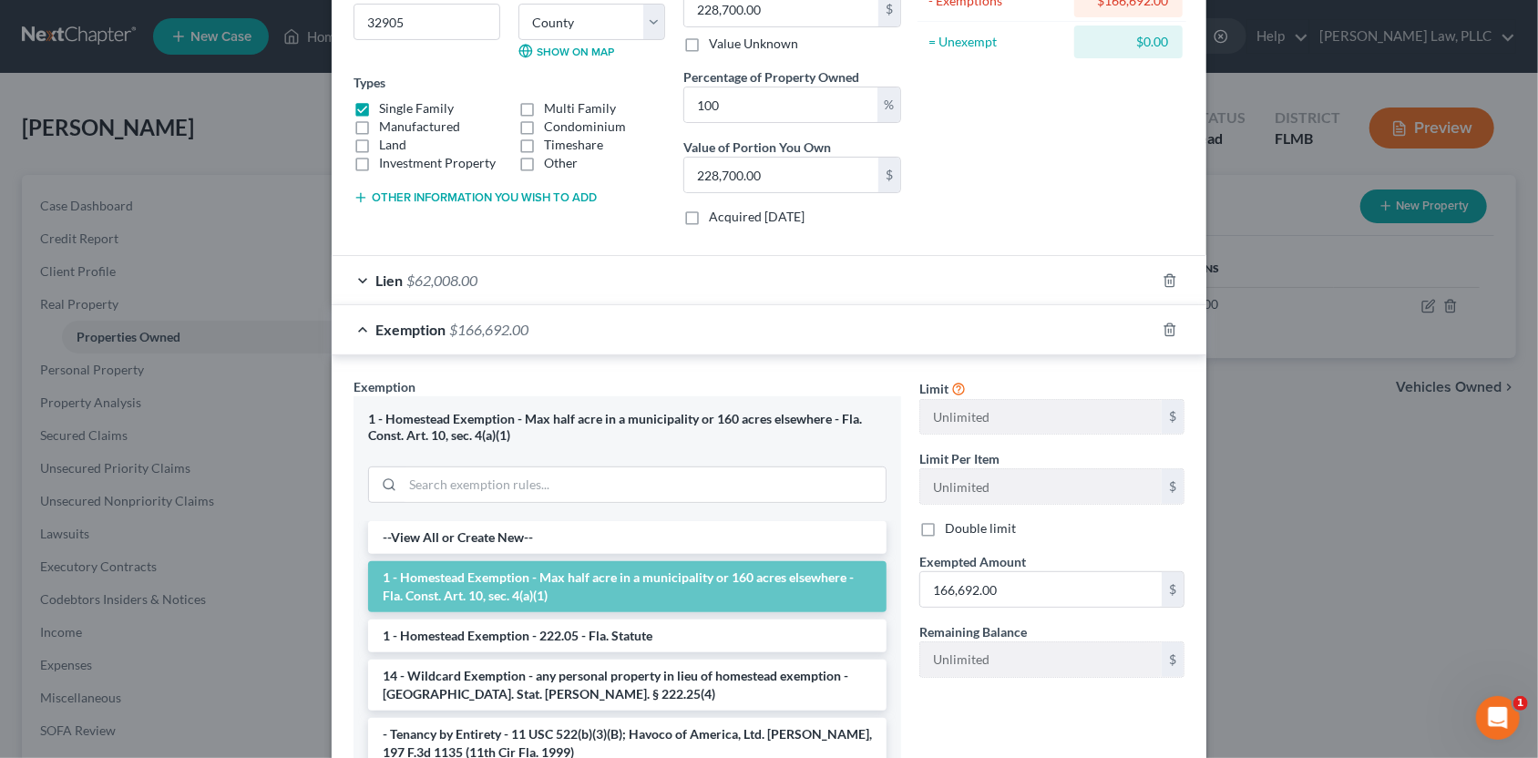
click at [592, 280] on div "Lien $62,008.00" at bounding box center [744, 280] width 824 height 48
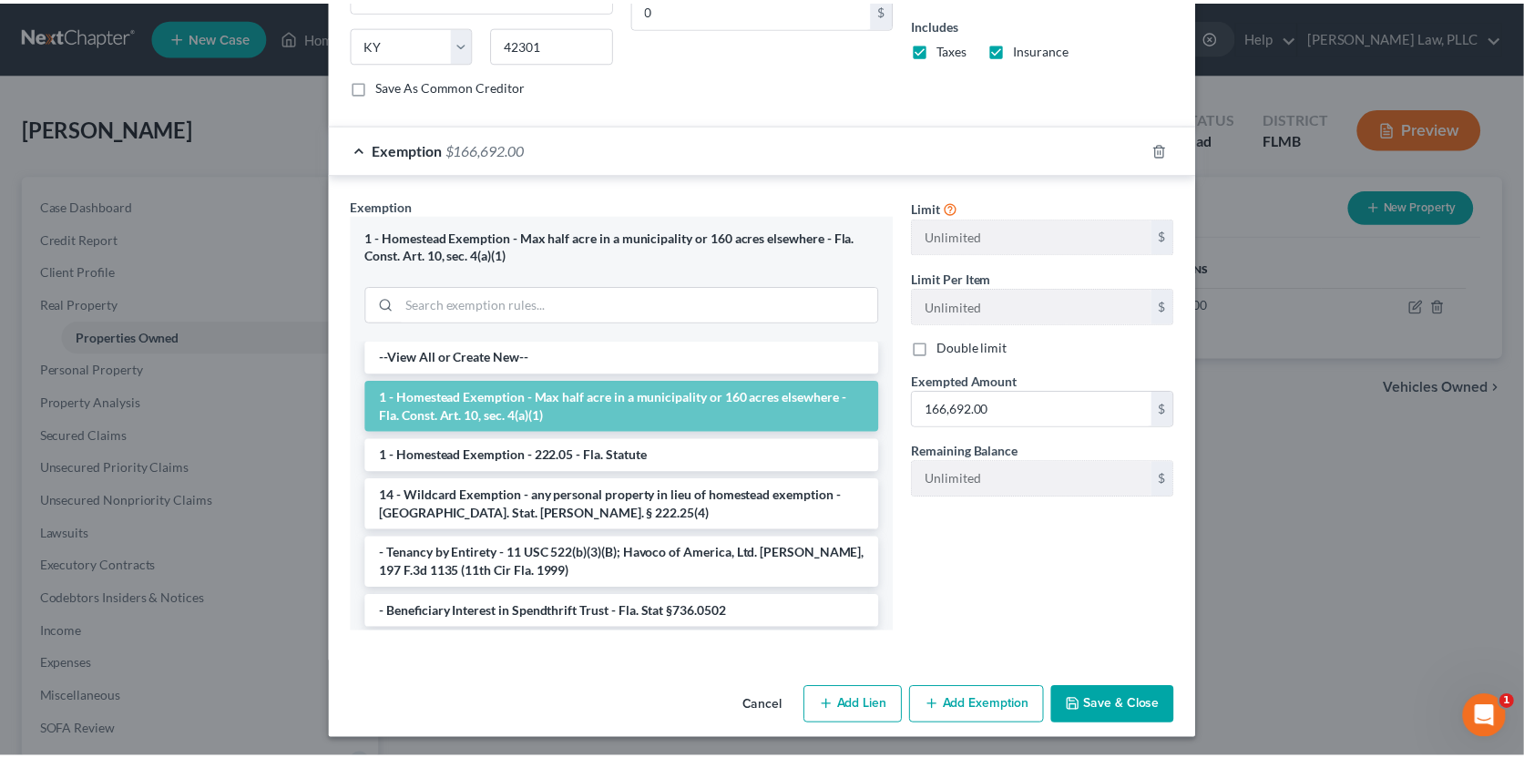
scroll to position [90, 0]
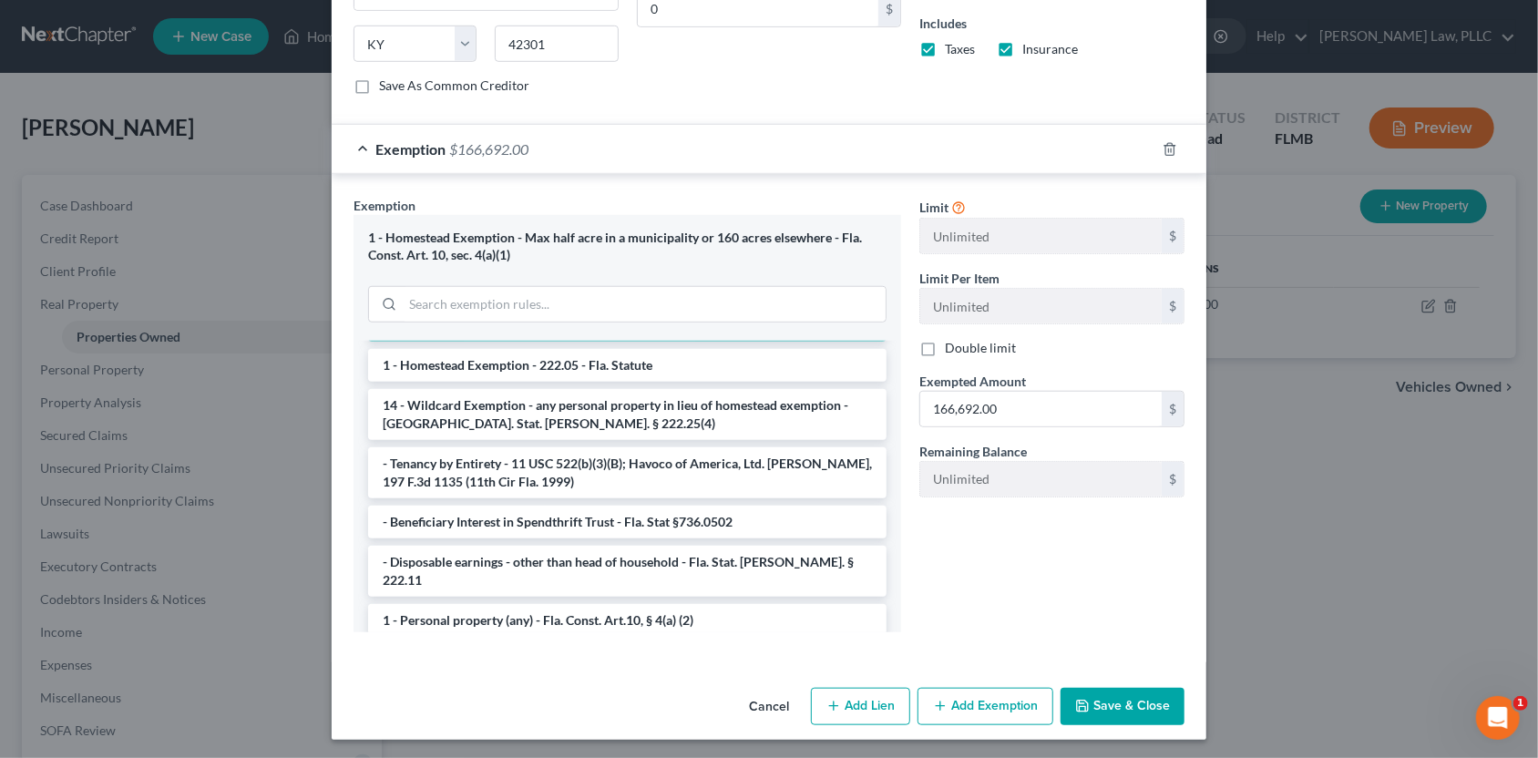
click at [1114, 701] on button "Save & Close" at bounding box center [1123, 707] width 124 height 38
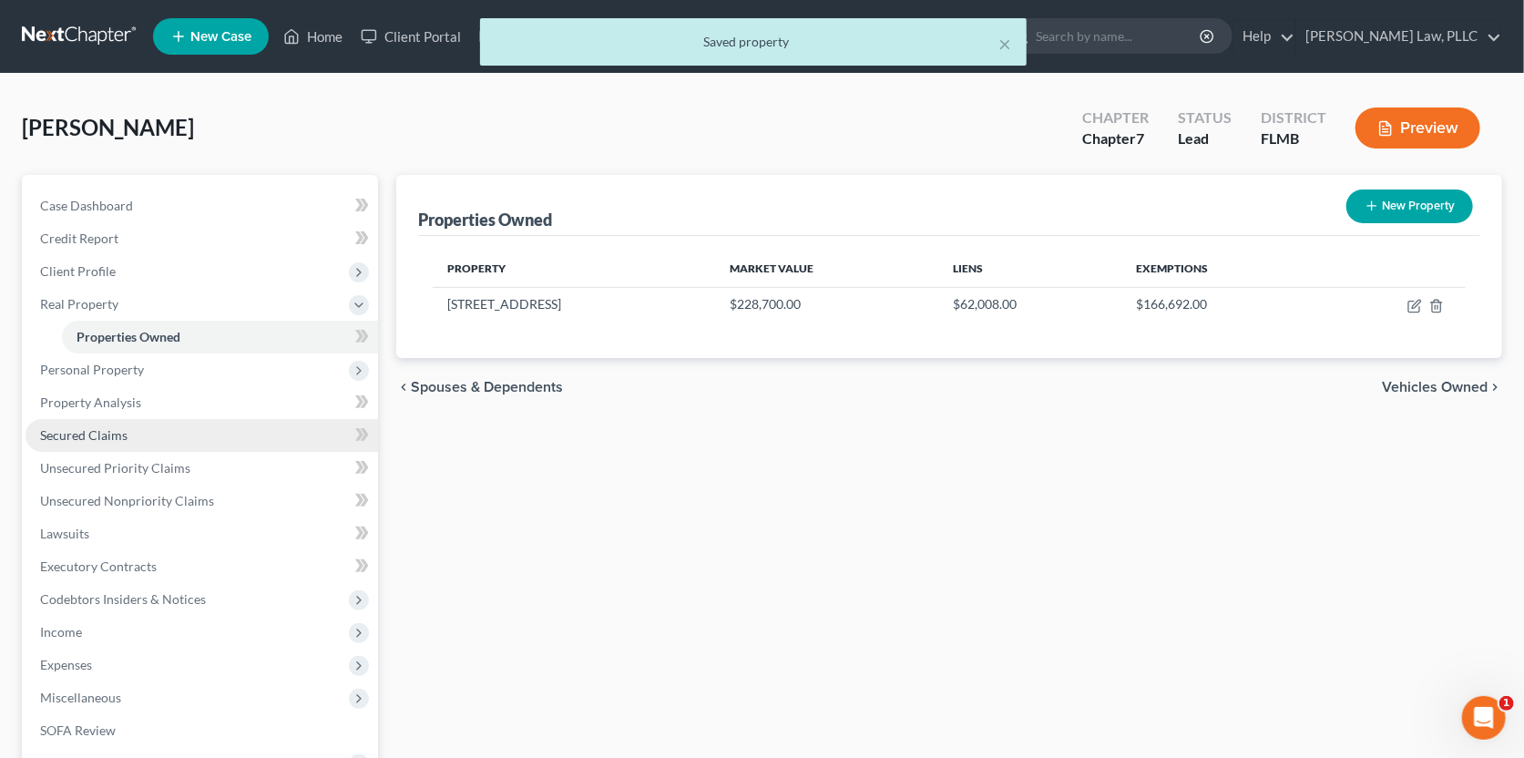
click at [107, 441] on link "Secured Claims" at bounding box center [202, 435] width 353 height 33
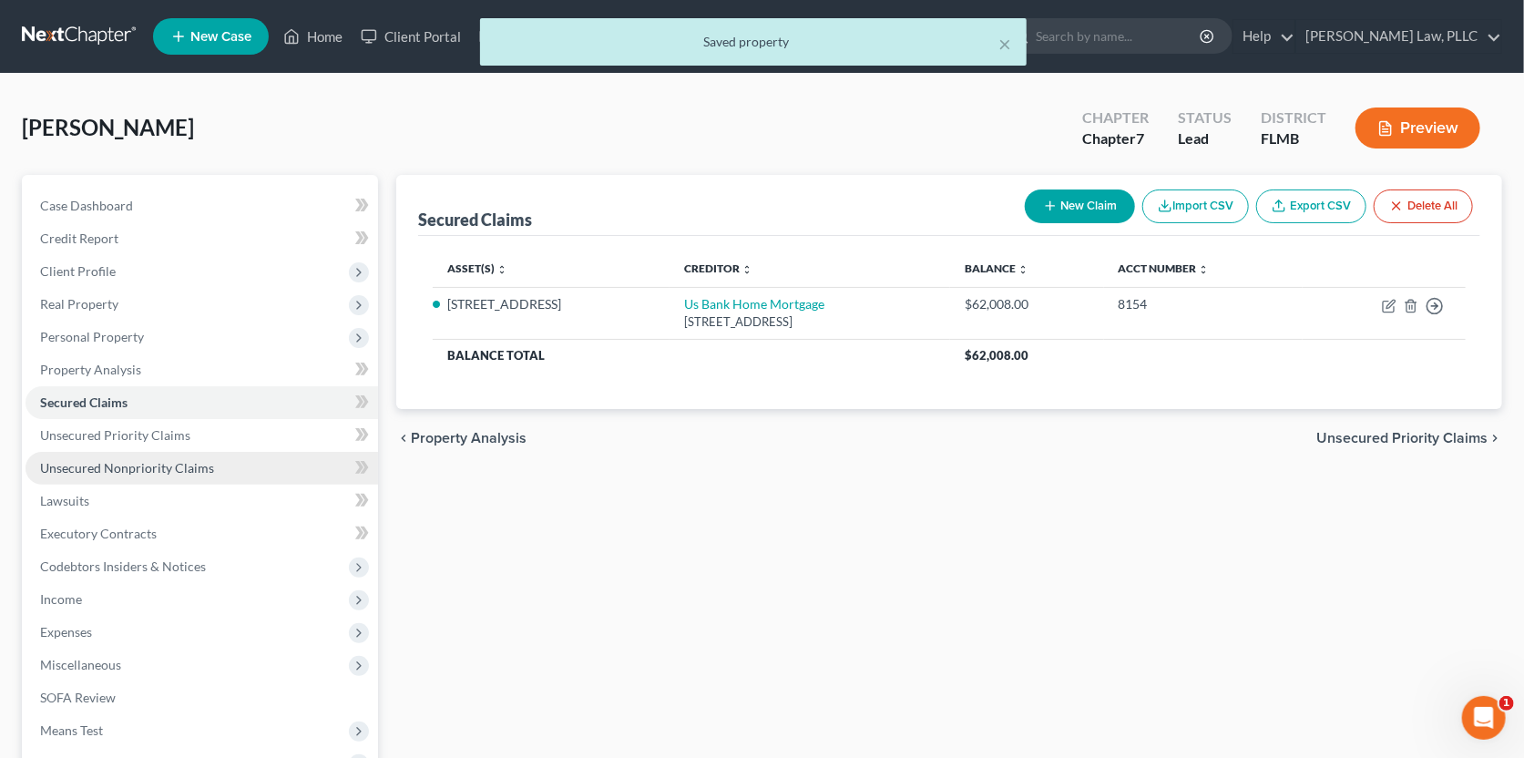
click at [107, 473] on span "Unsecured Nonpriority Claims" at bounding box center [127, 467] width 174 height 15
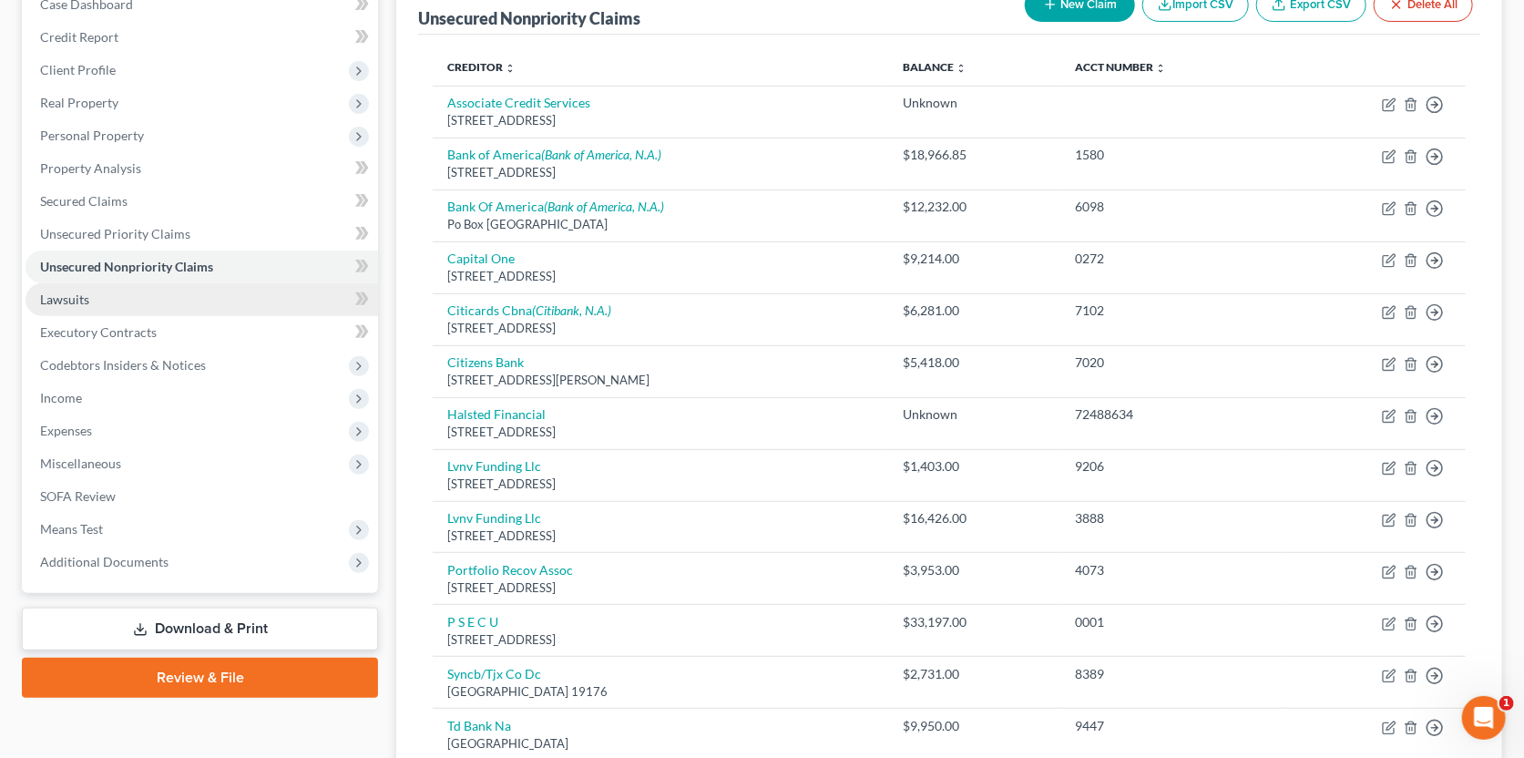
scroll to position [110, 0]
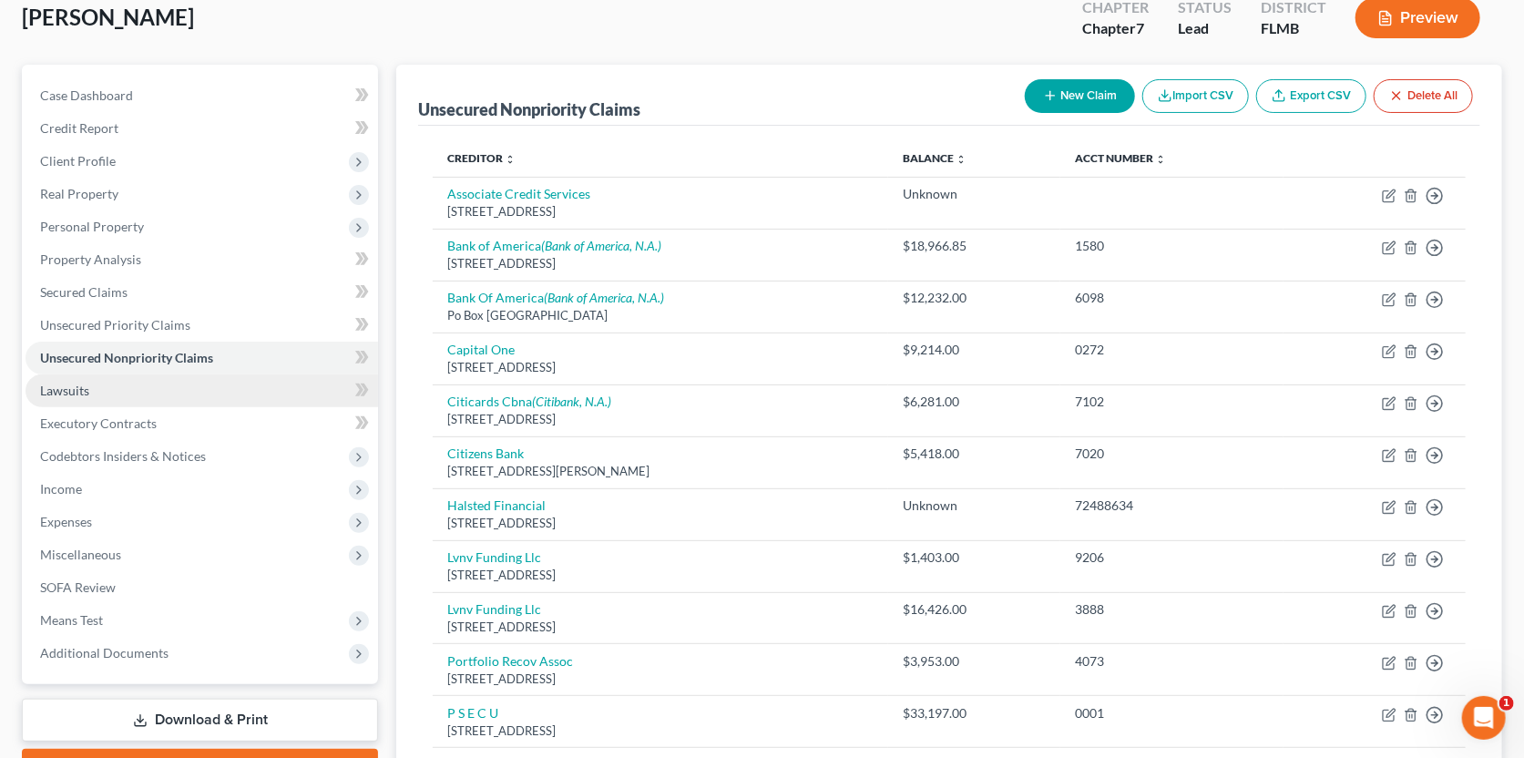
click at [112, 389] on link "Lawsuits" at bounding box center [202, 390] width 353 height 33
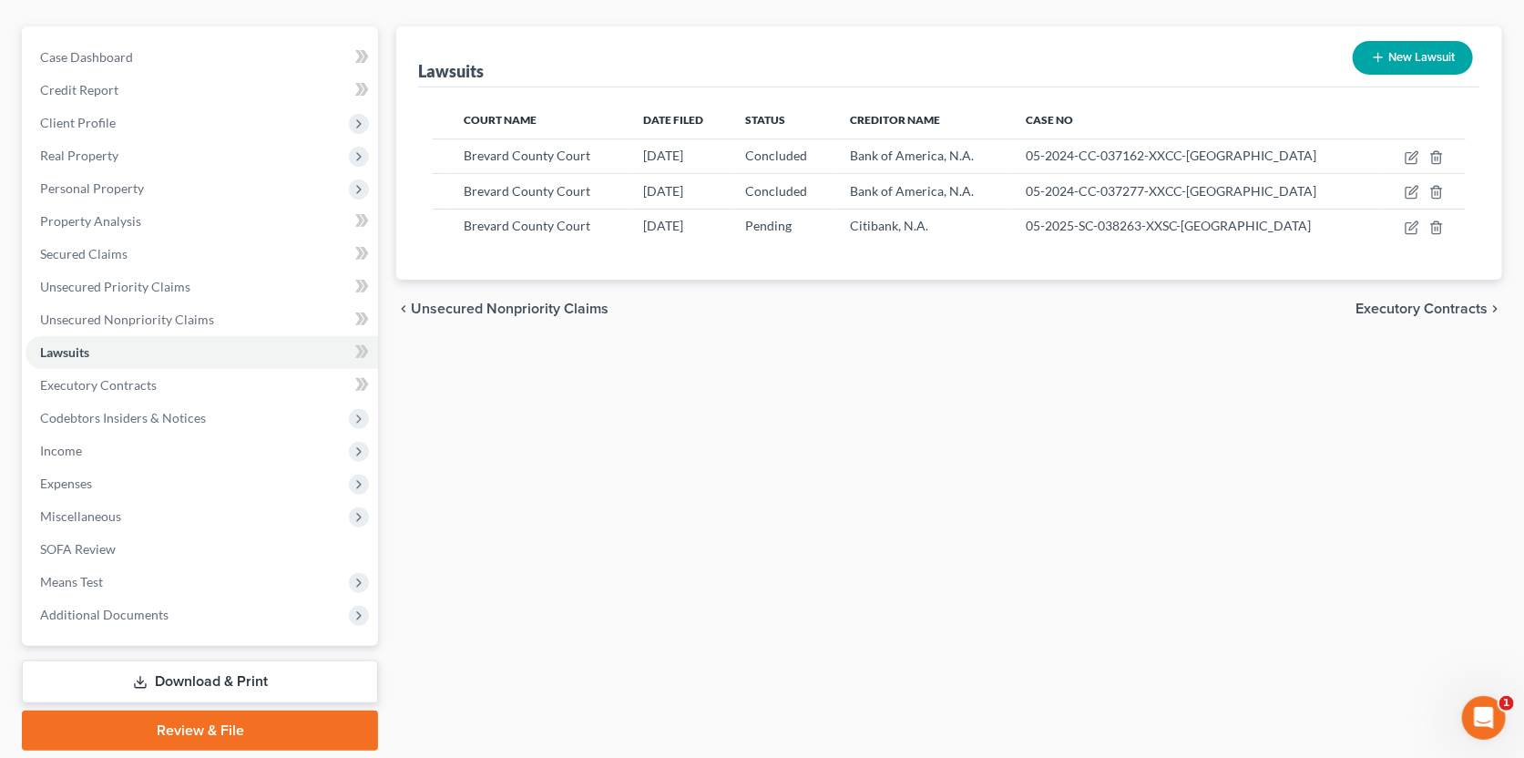
scroll to position [208, 0]
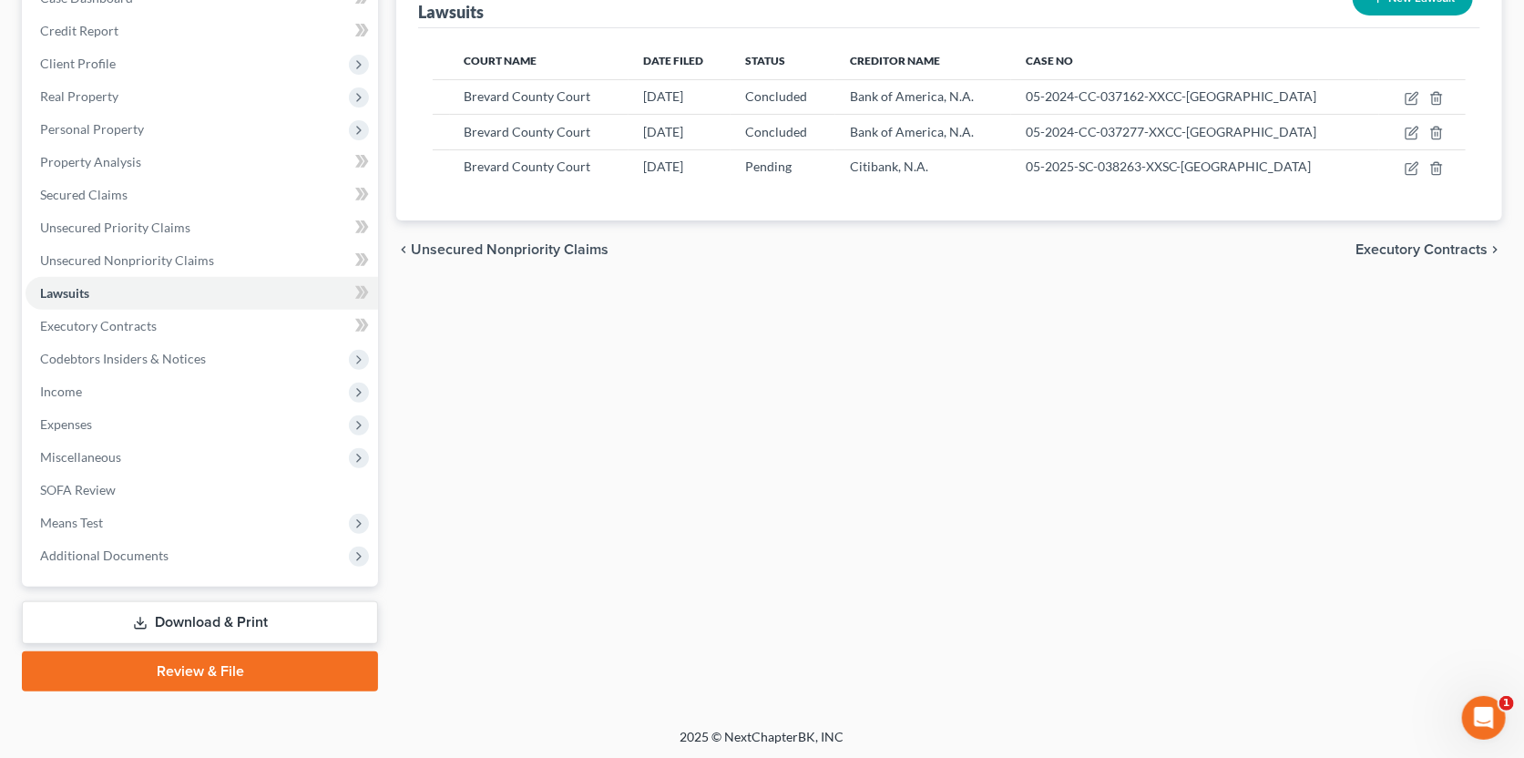
click at [194, 622] on link "Download & Print" at bounding box center [200, 622] width 356 height 43
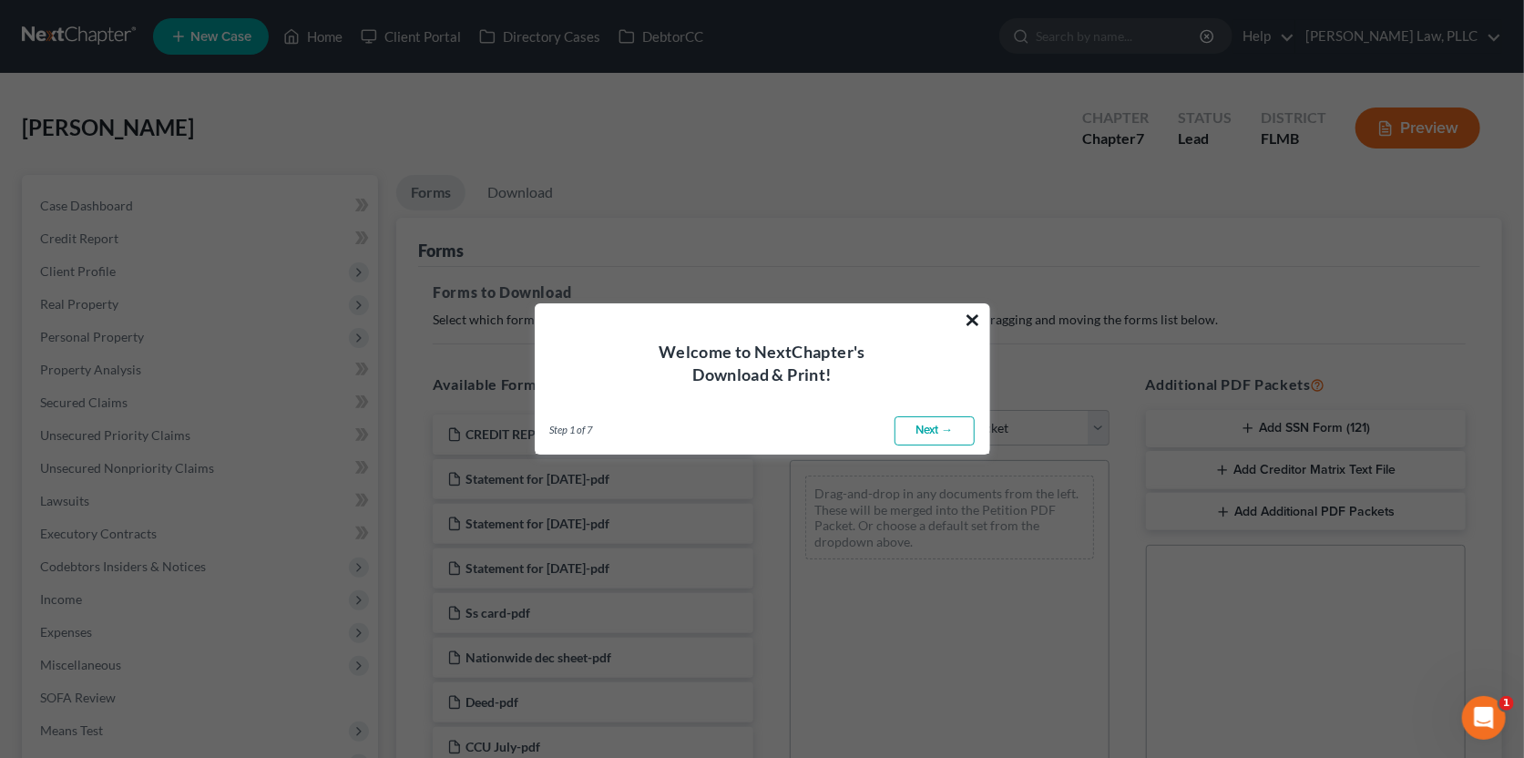
click at [969, 317] on button "×" at bounding box center [973, 319] width 17 height 29
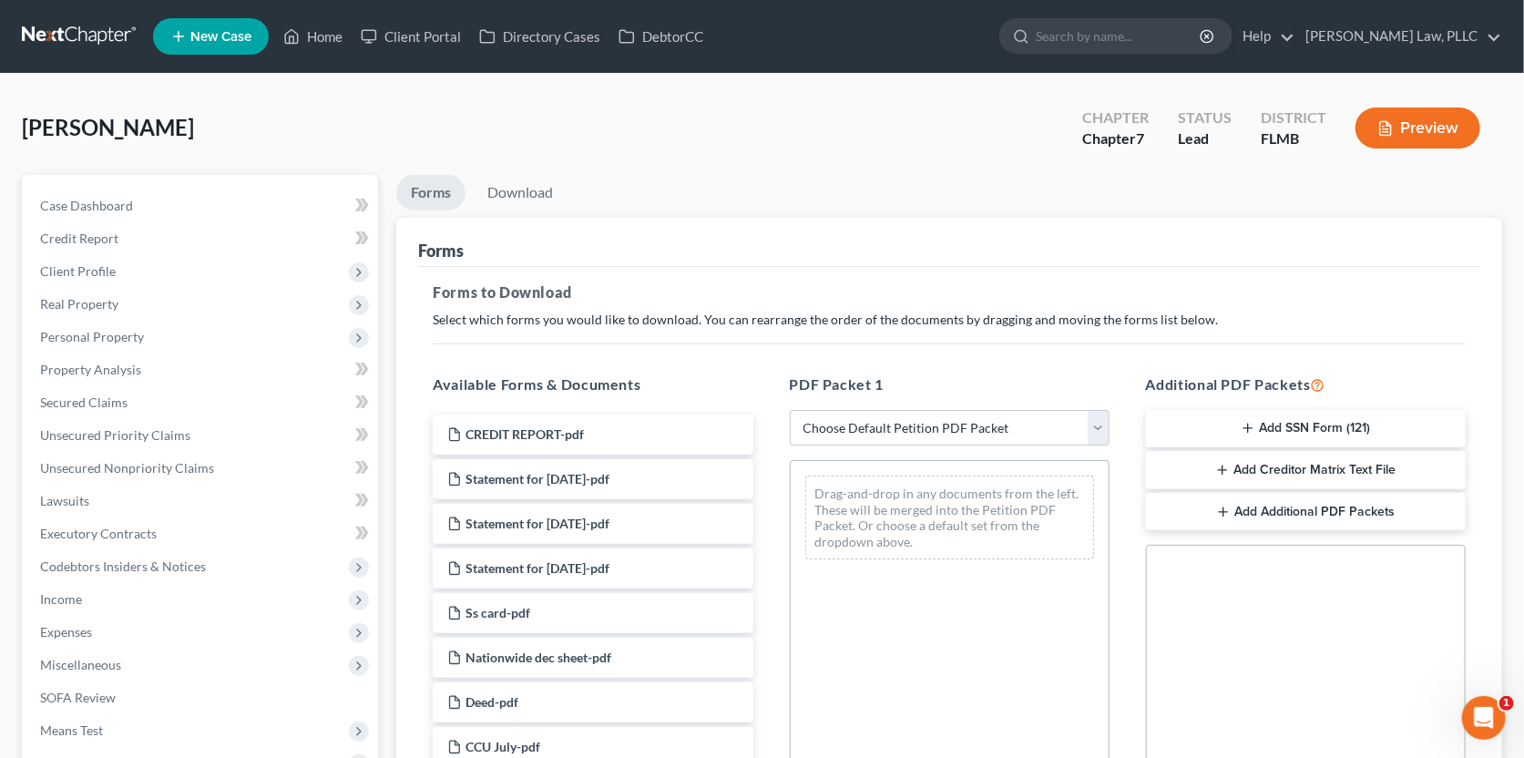
drag, startPoint x: 1318, startPoint y: 421, endPoint x: 1307, endPoint y: 429, distance: 14.4
click at [1318, 421] on button "Add SSN Form (121)" at bounding box center [1306, 429] width 320 height 38
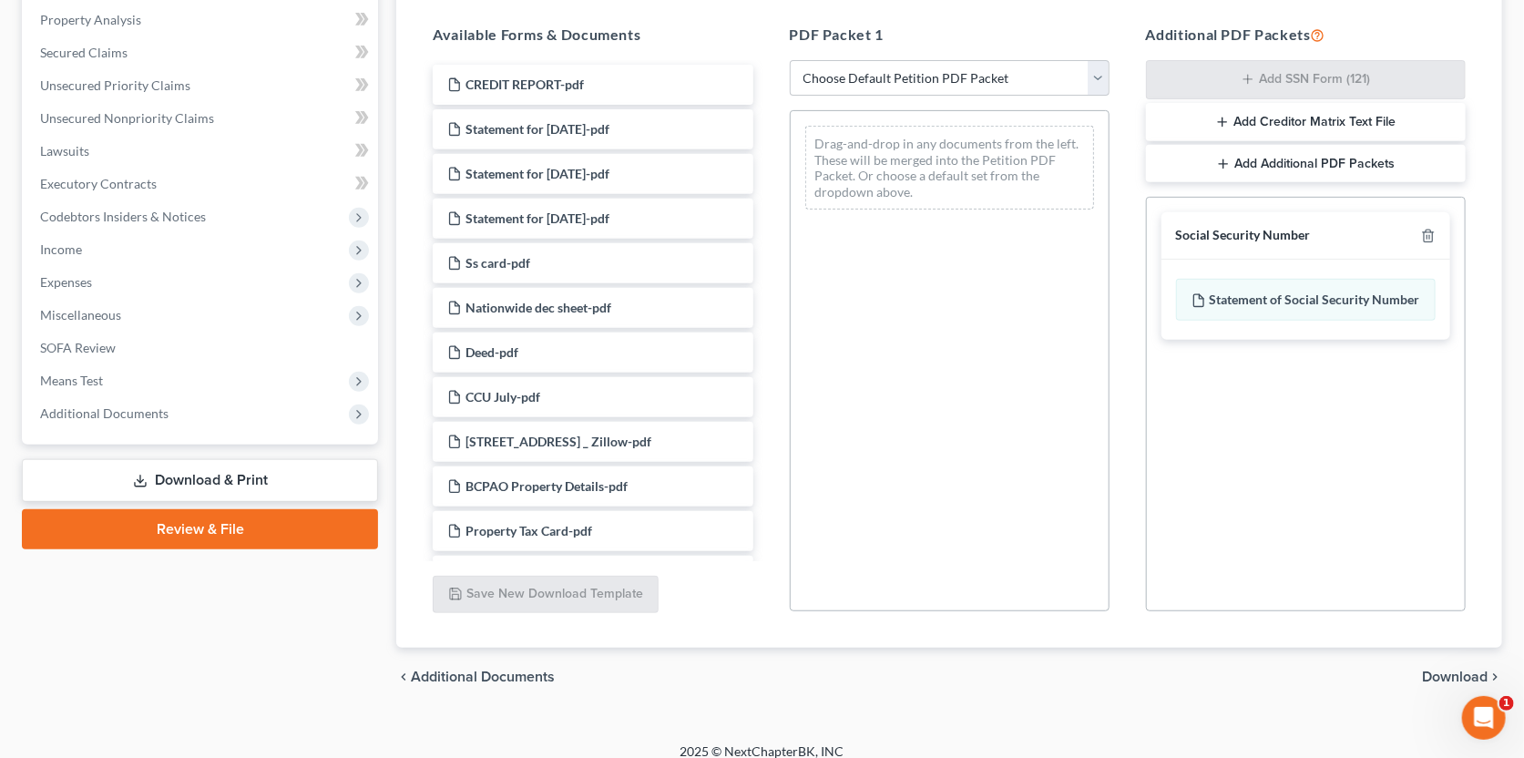
scroll to position [365, 0]
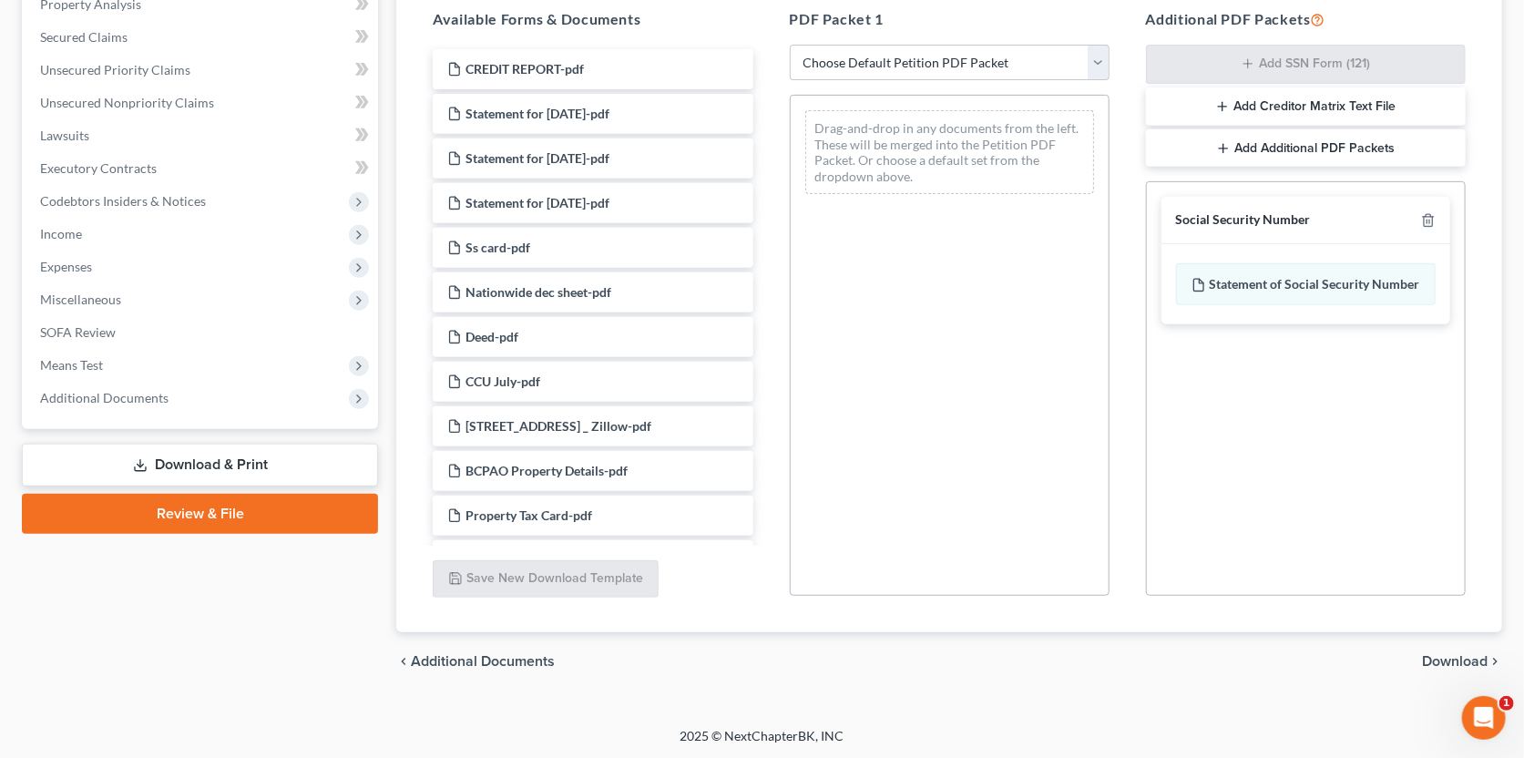
click at [1437, 660] on span "Download" at bounding box center [1455, 661] width 66 height 15
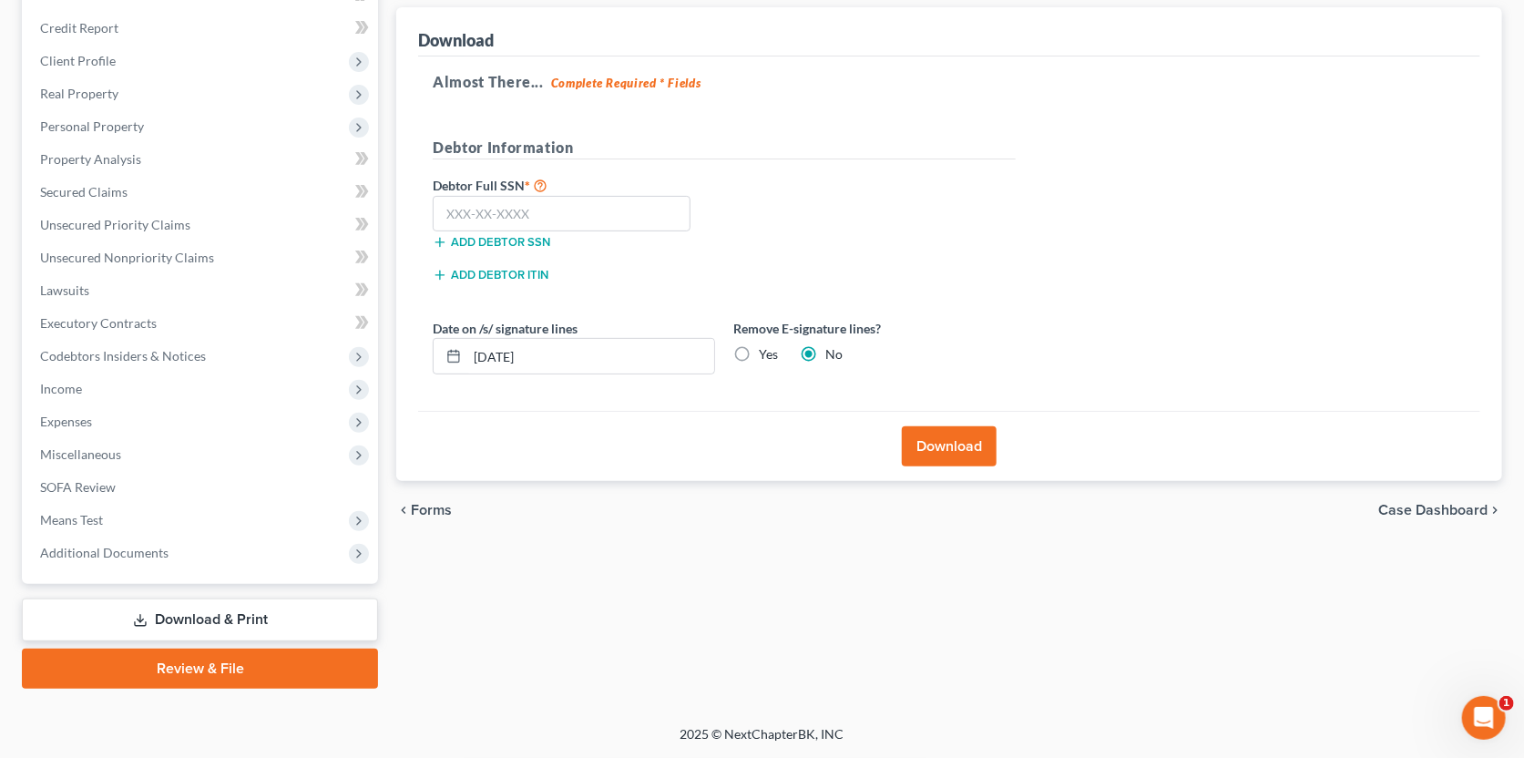
scroll to position [208, 0]
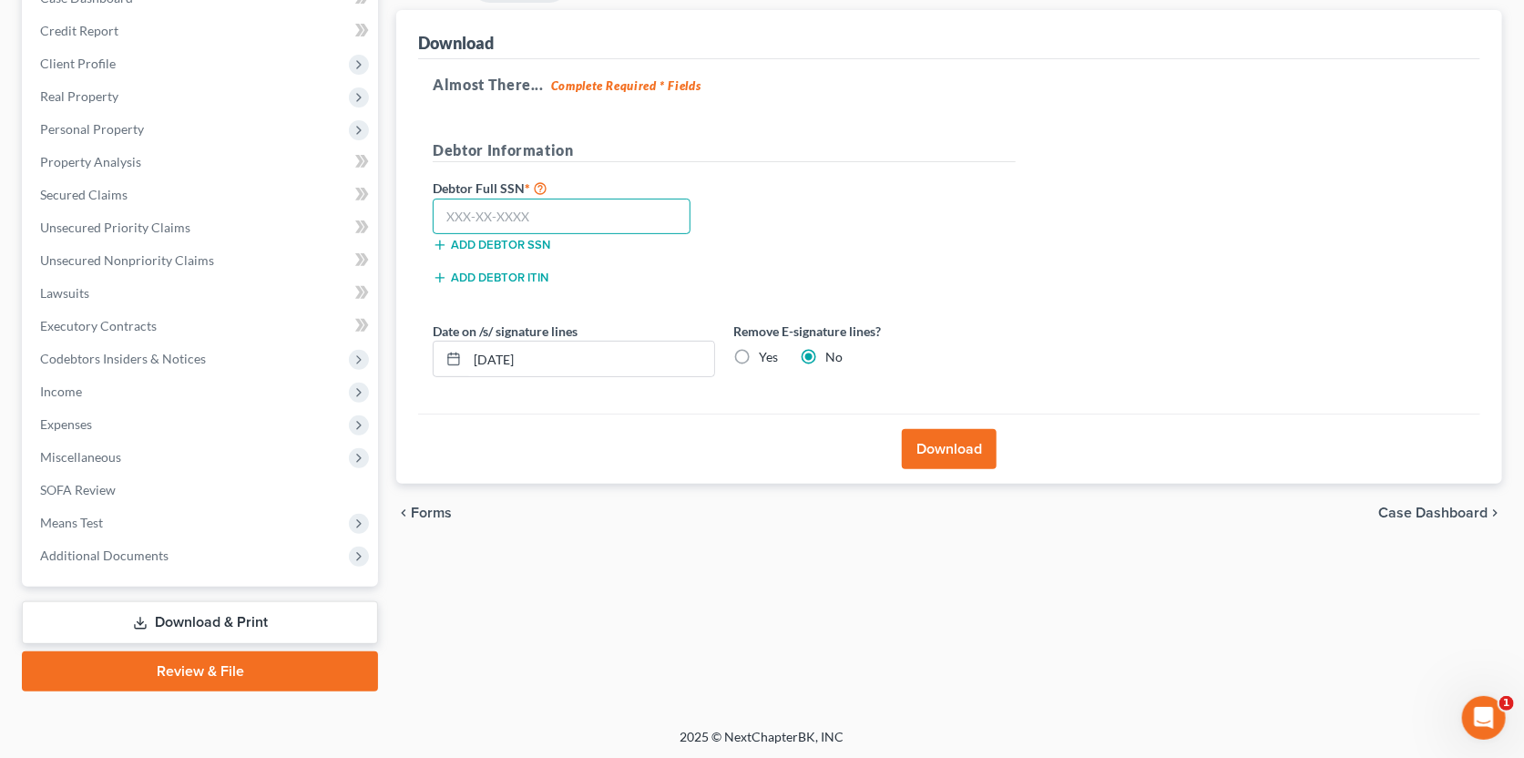
click at [457, 208] on input "text" at bounding box center [562, 217] width 258 height 36
type input "168-54-9661"
click at [940, 445] on button "Download" at bounding box center [949, 449] width 95 height 40
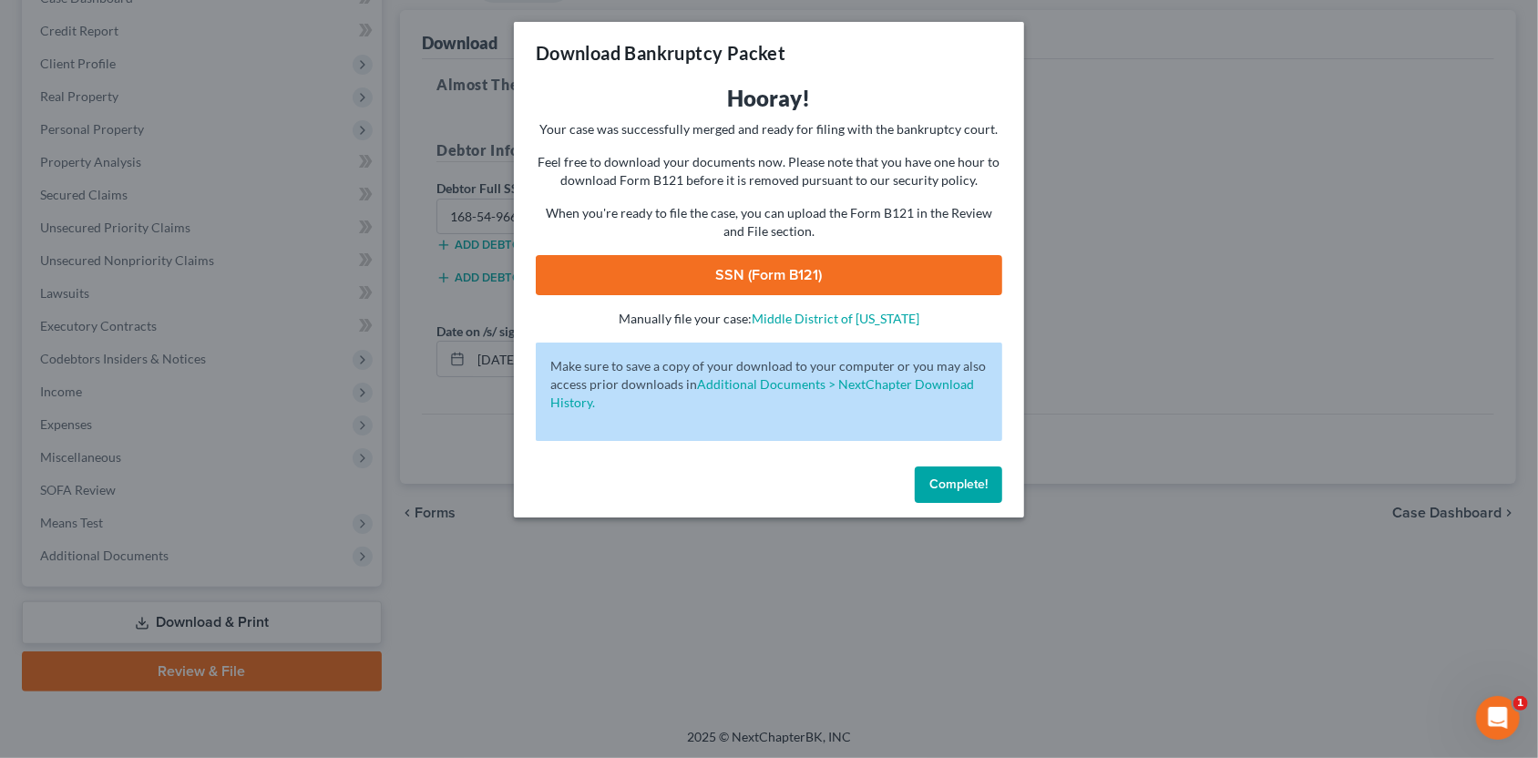
click at [829, 266] on link "SSN (Form B121)" at bounding box center [769, 275] width 467 height 40
click at [938, 480] on span "Complete!" at bounding box center [958, 484] width 58 height 15
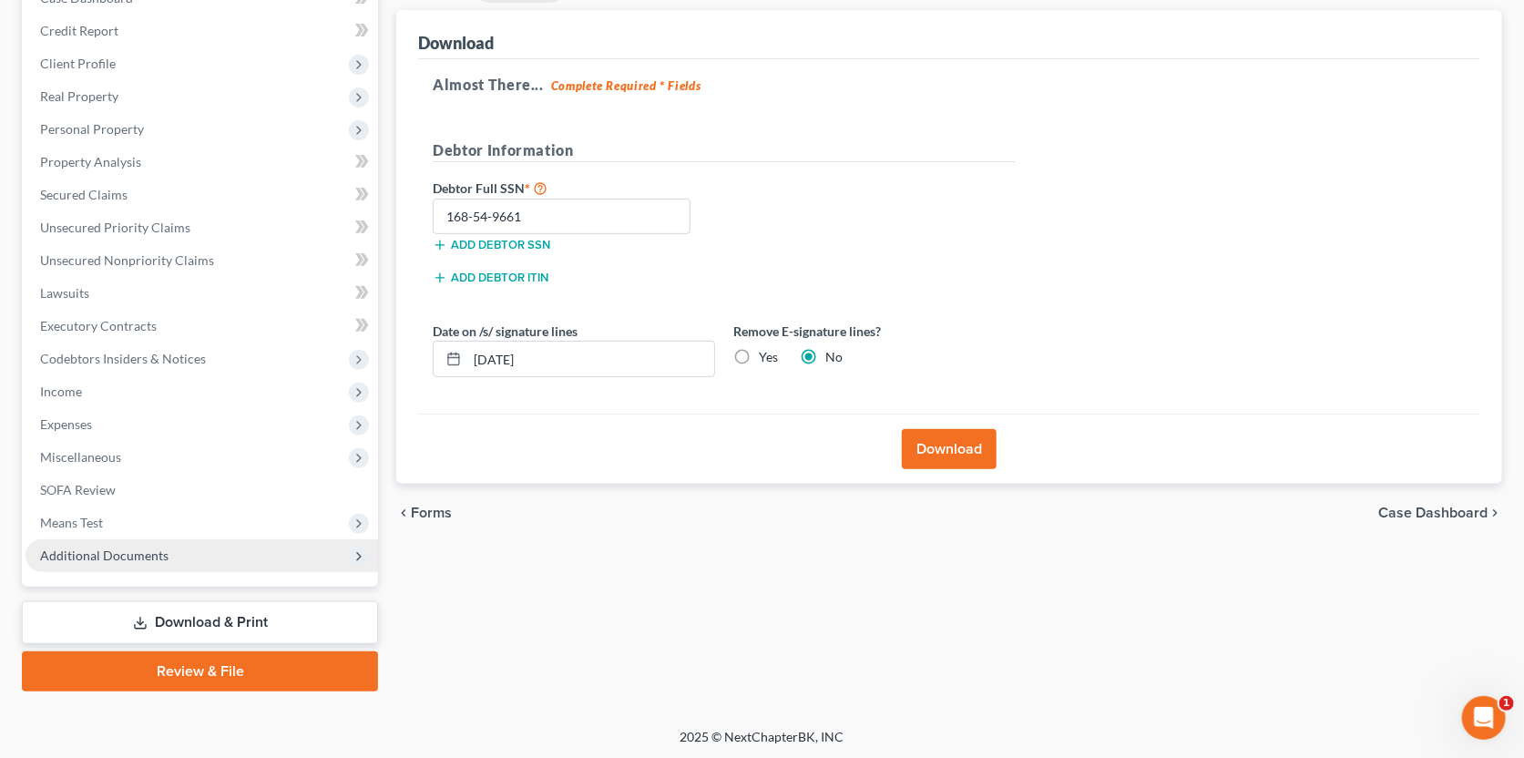
click at [200, 549] on span "Additional Documents" at bounding box center [202, 555] width 353 height 33
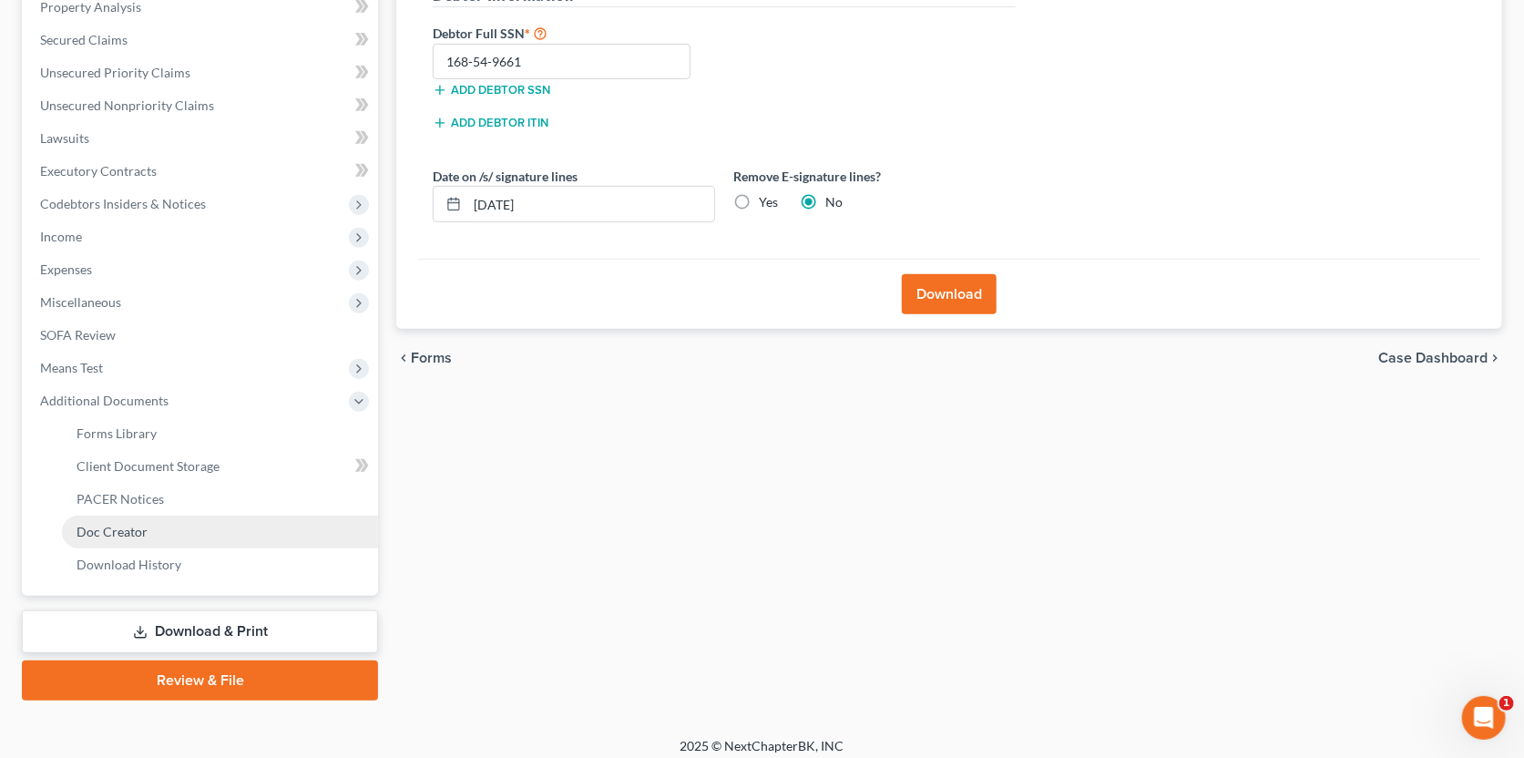
scroll to position [372, 0]
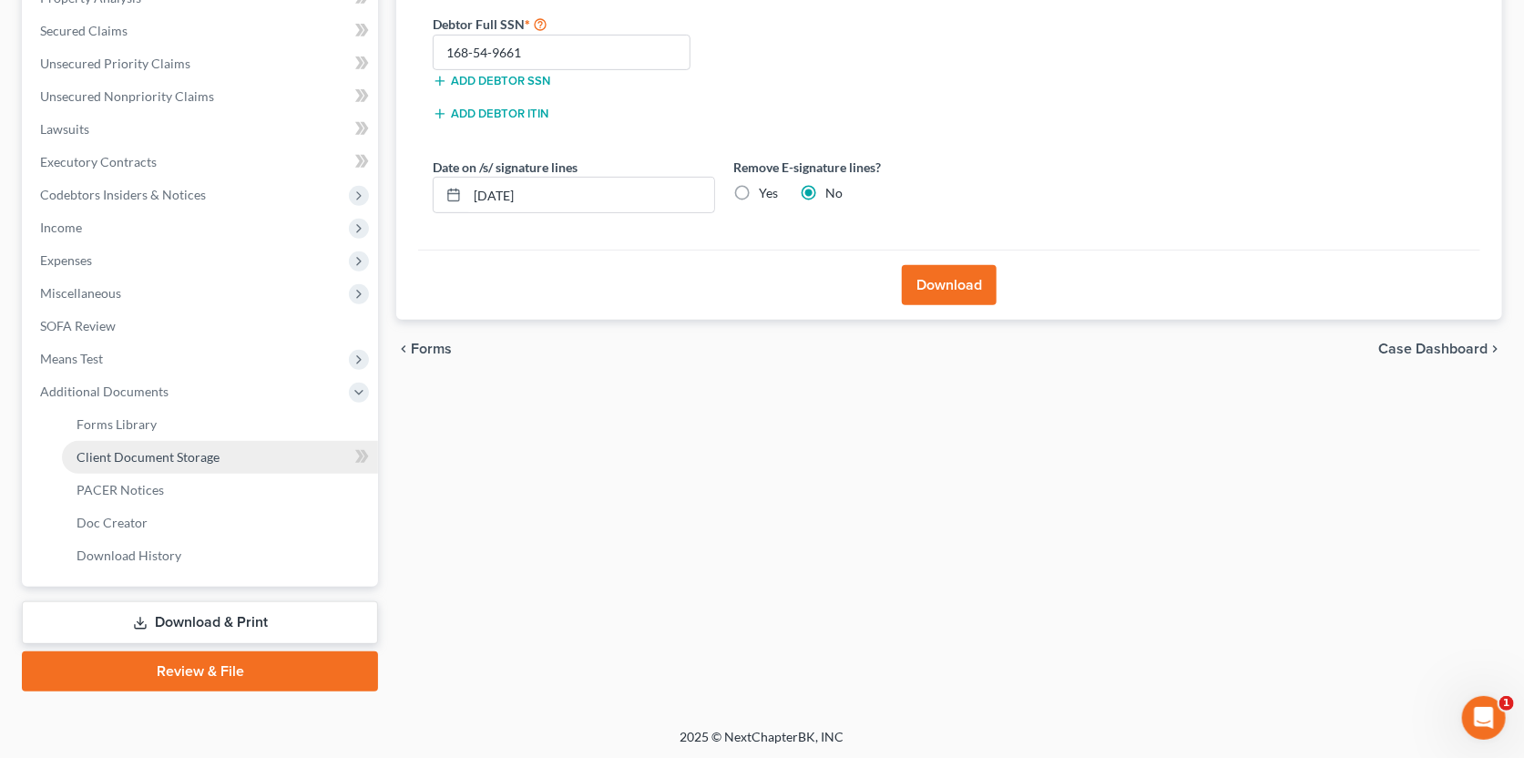
click at [221, 461] on link "Client Document Storage" at bounding box center [220, 457] width 316 height 33
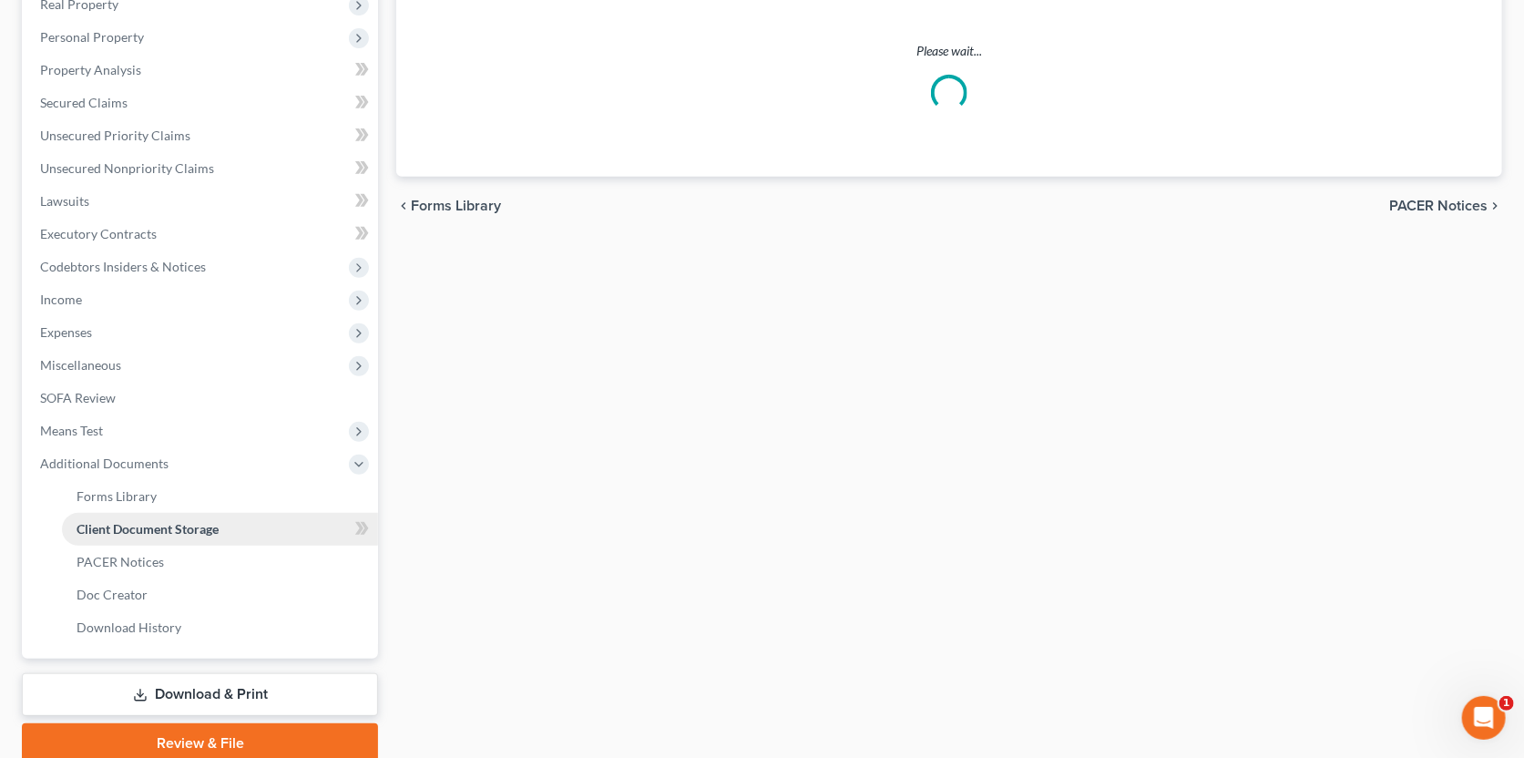
scroll to position [44, 0]
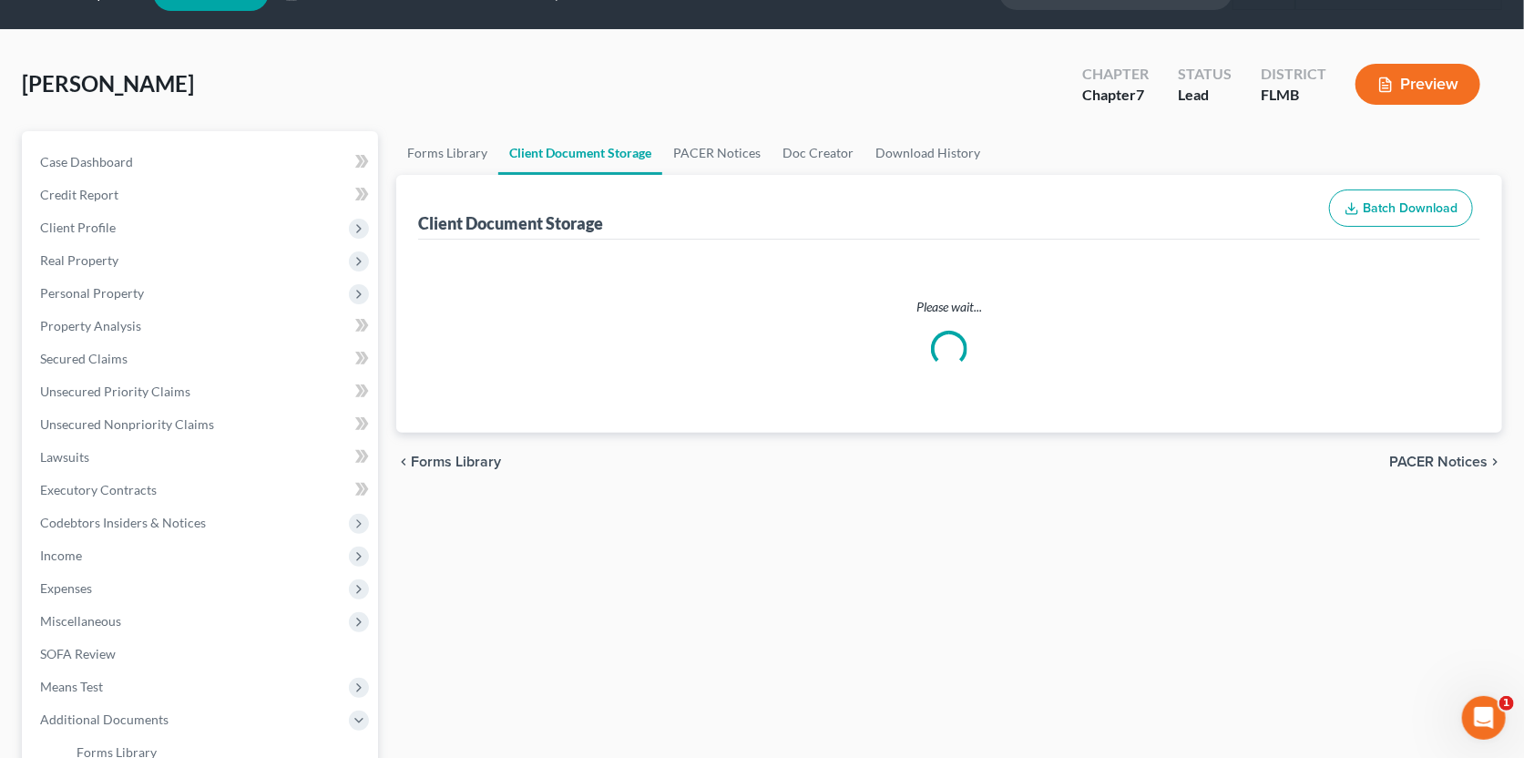
select select "9"
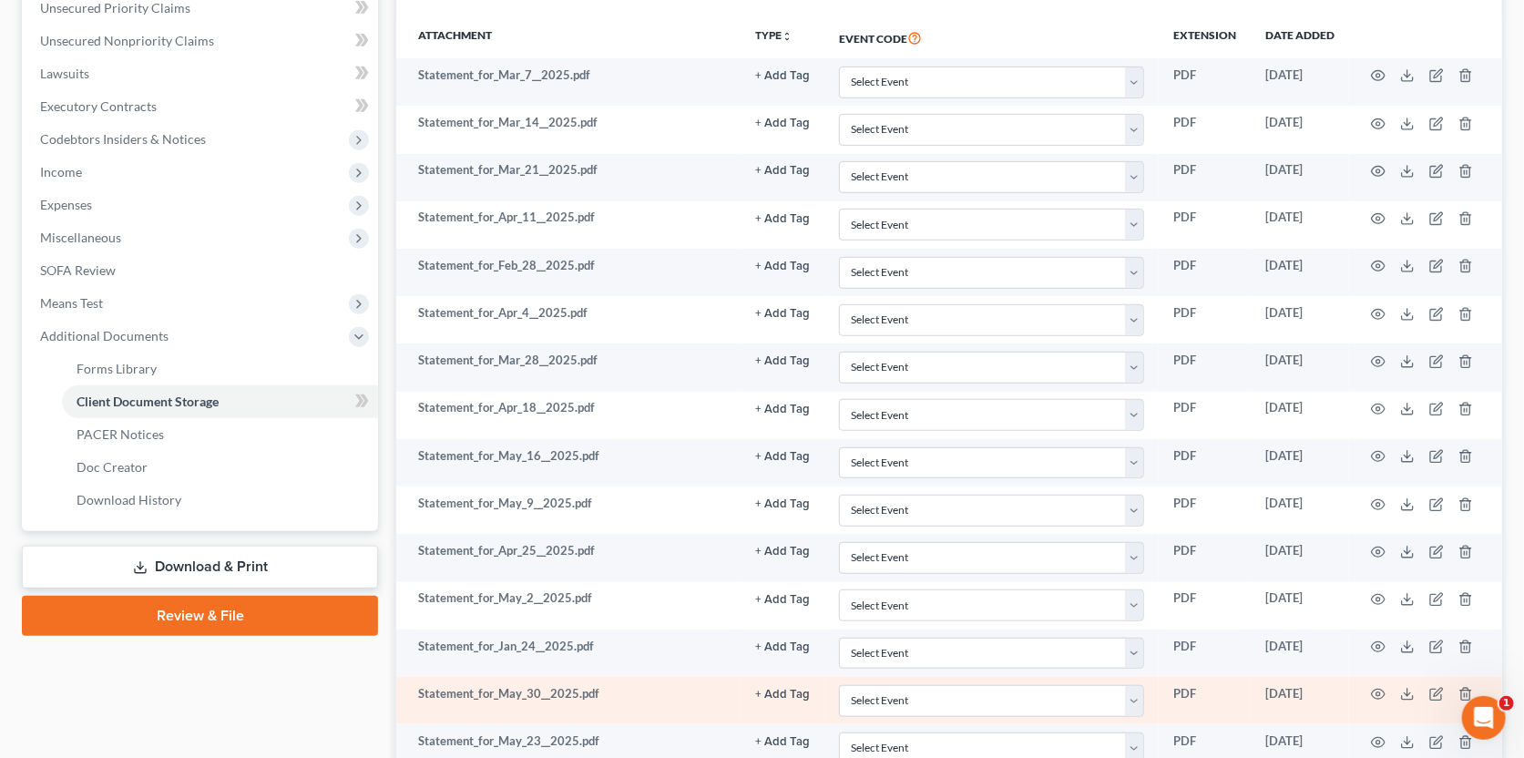
scroll to position [828, 0]
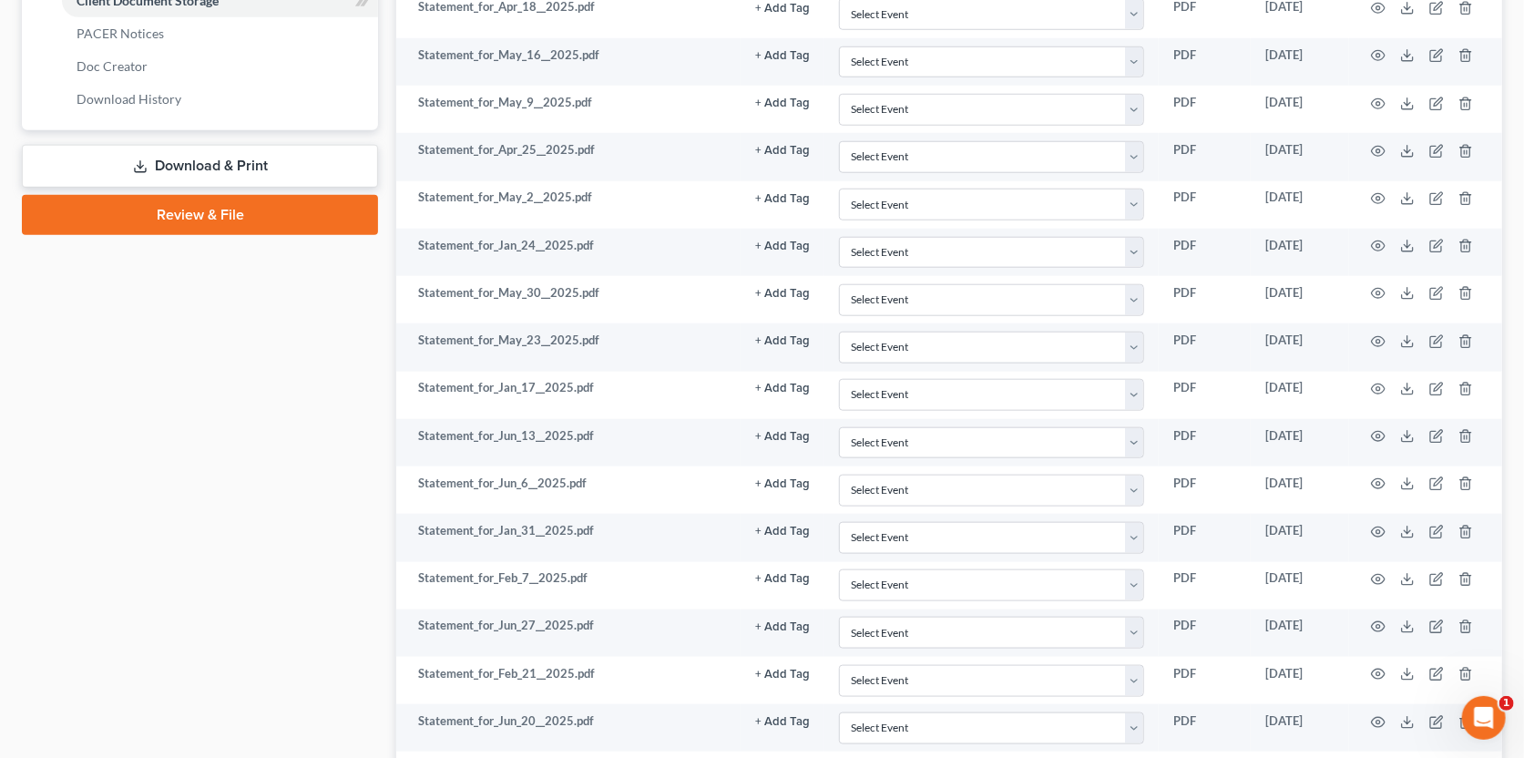
click at [191, 208] on link "Review & File" at bounding box center [200, 215] width 356 height 40
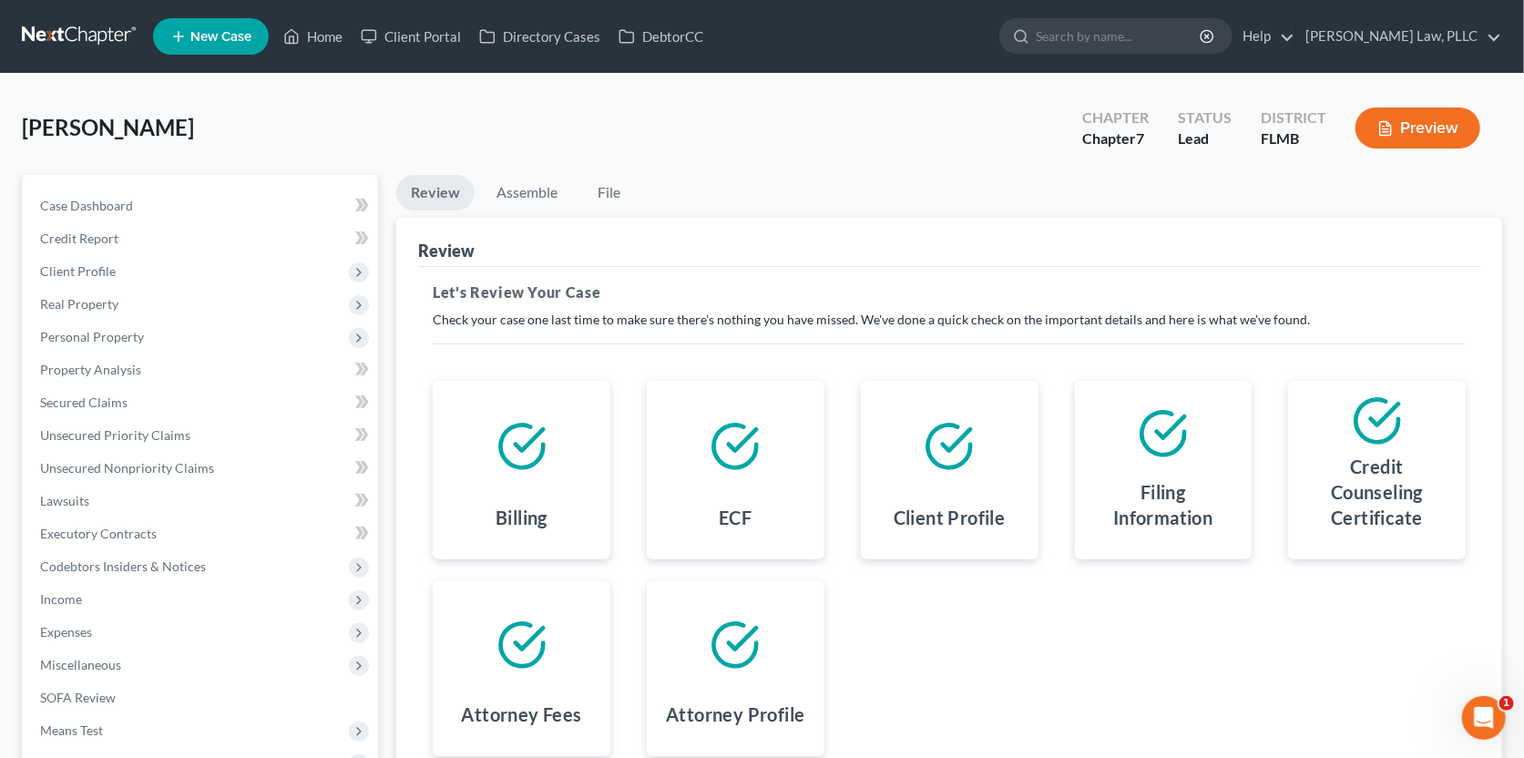
scroll to position [208, 0]
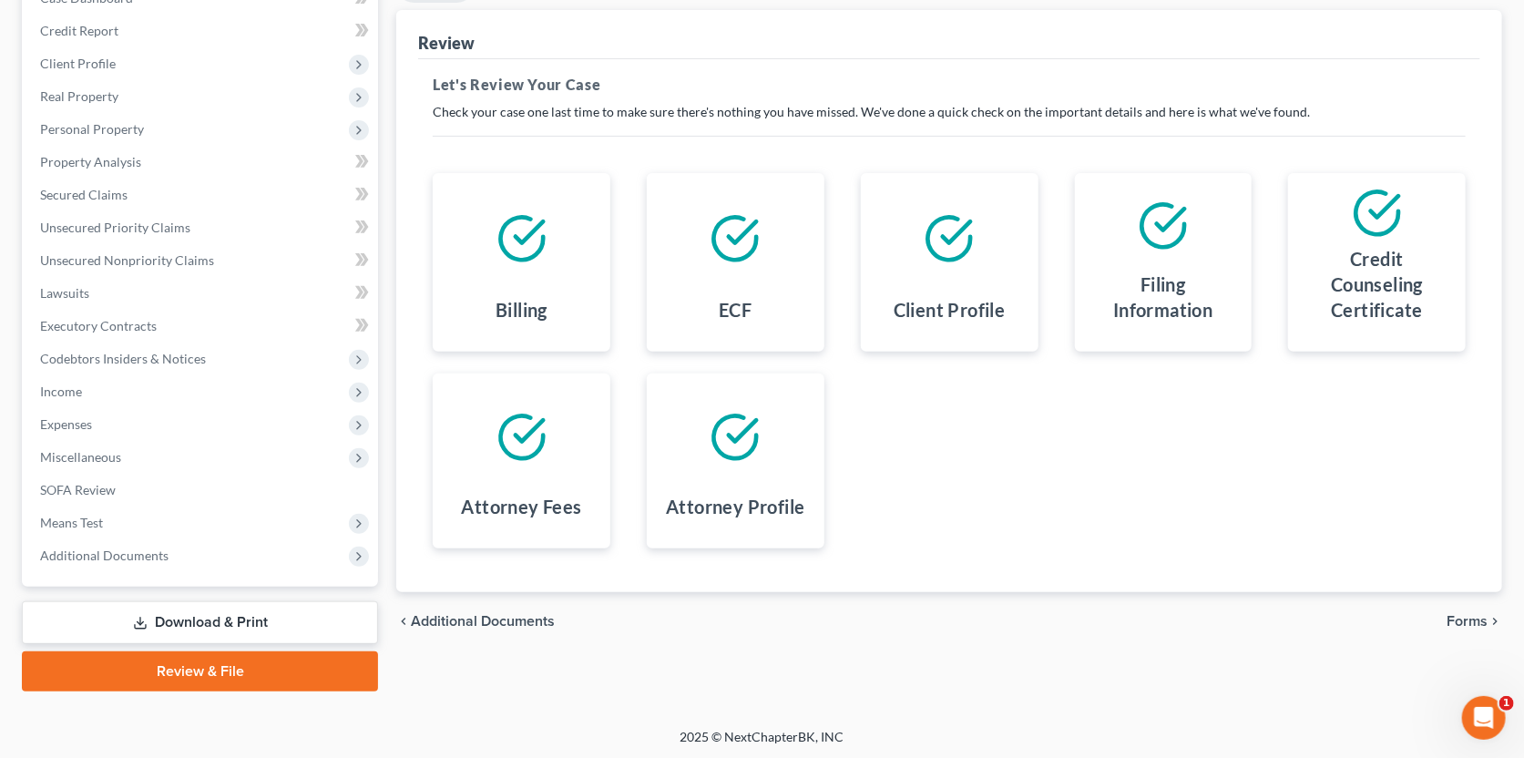
click at [1484, 619] on span "Forms" at bounding box center [1467, 621] width 41 height 15
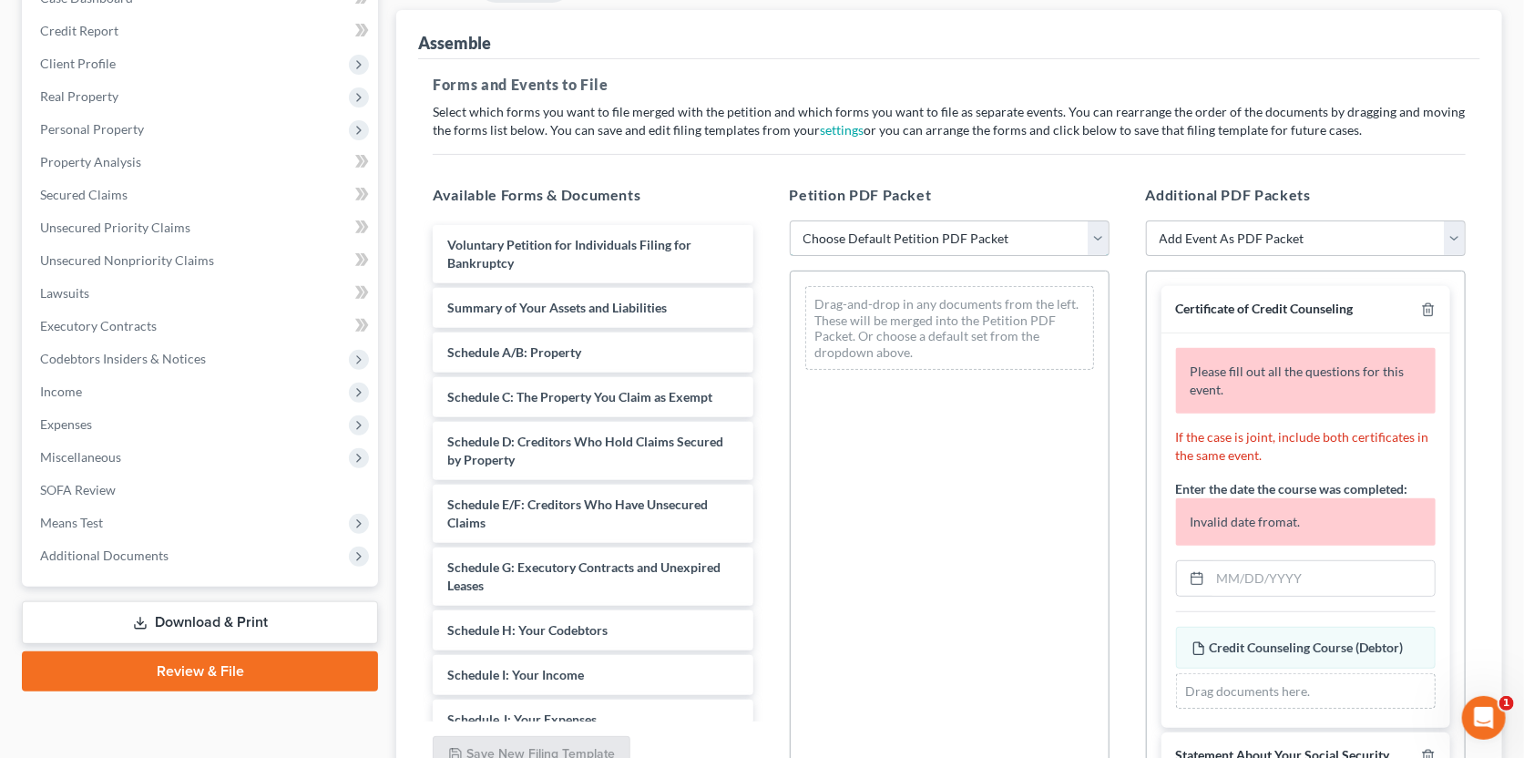
click at [873, 238] on select "Choose Default Petition PDF Packet Complete Bankruptcy Petition (all forms and …" at bounding box center [950, 238] width 320 height 36
select select "0"
click at [790, 220] on select "Choose Default Petition PDF Packet Complete Bankruptcy Petition (all forms and …" at bounding box center [950, 238] width 320 height 36
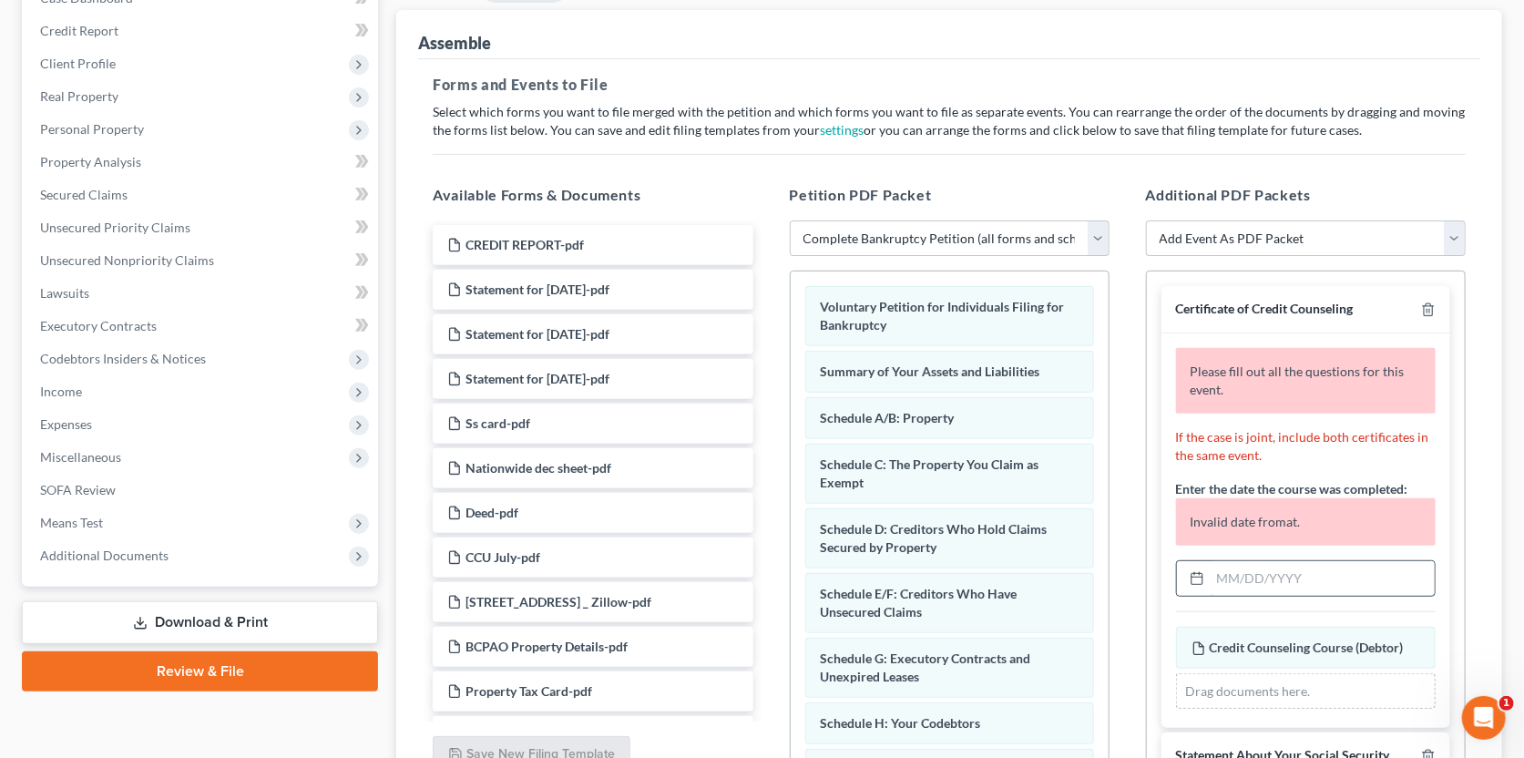
click at [1235, 568] on input "text" at bounding box center [1323, 578] width 224 height 35
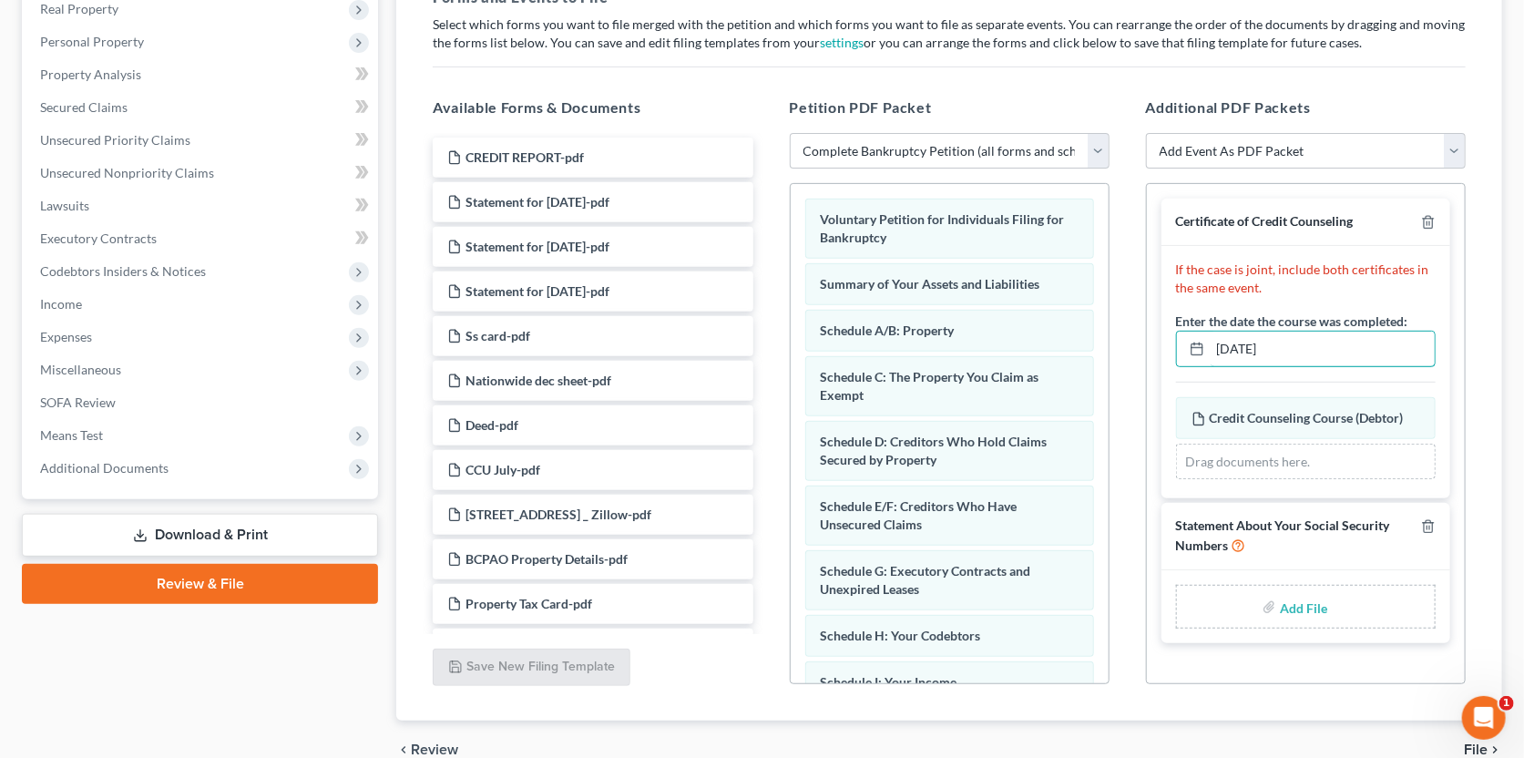
scroll to position [299, 0]
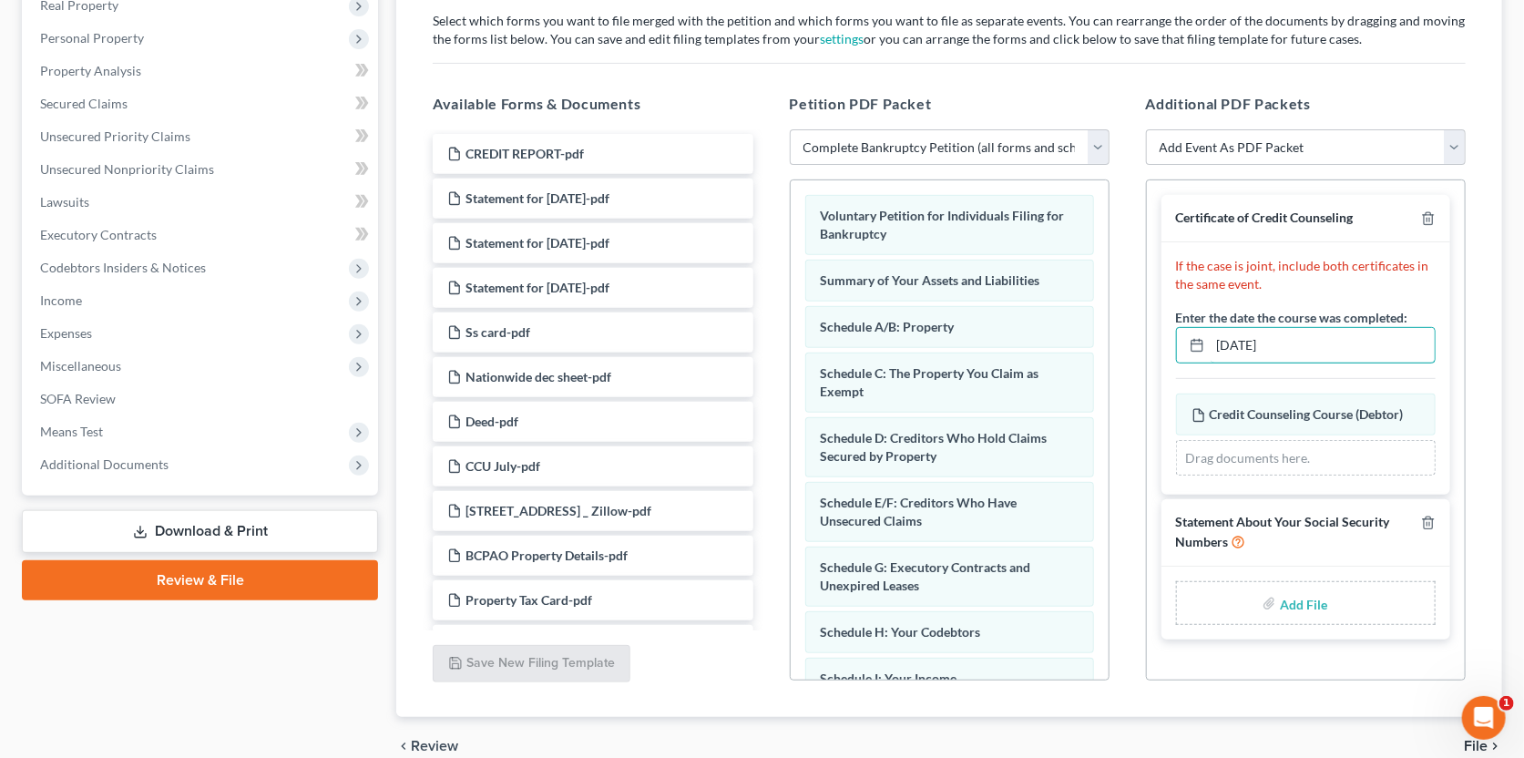
type input "[DATE]"
click at [1292, 604] on input "file" at bounding box center [1302, 603] width 44 height 33
type input "C:\fakepath\SS.pdf"
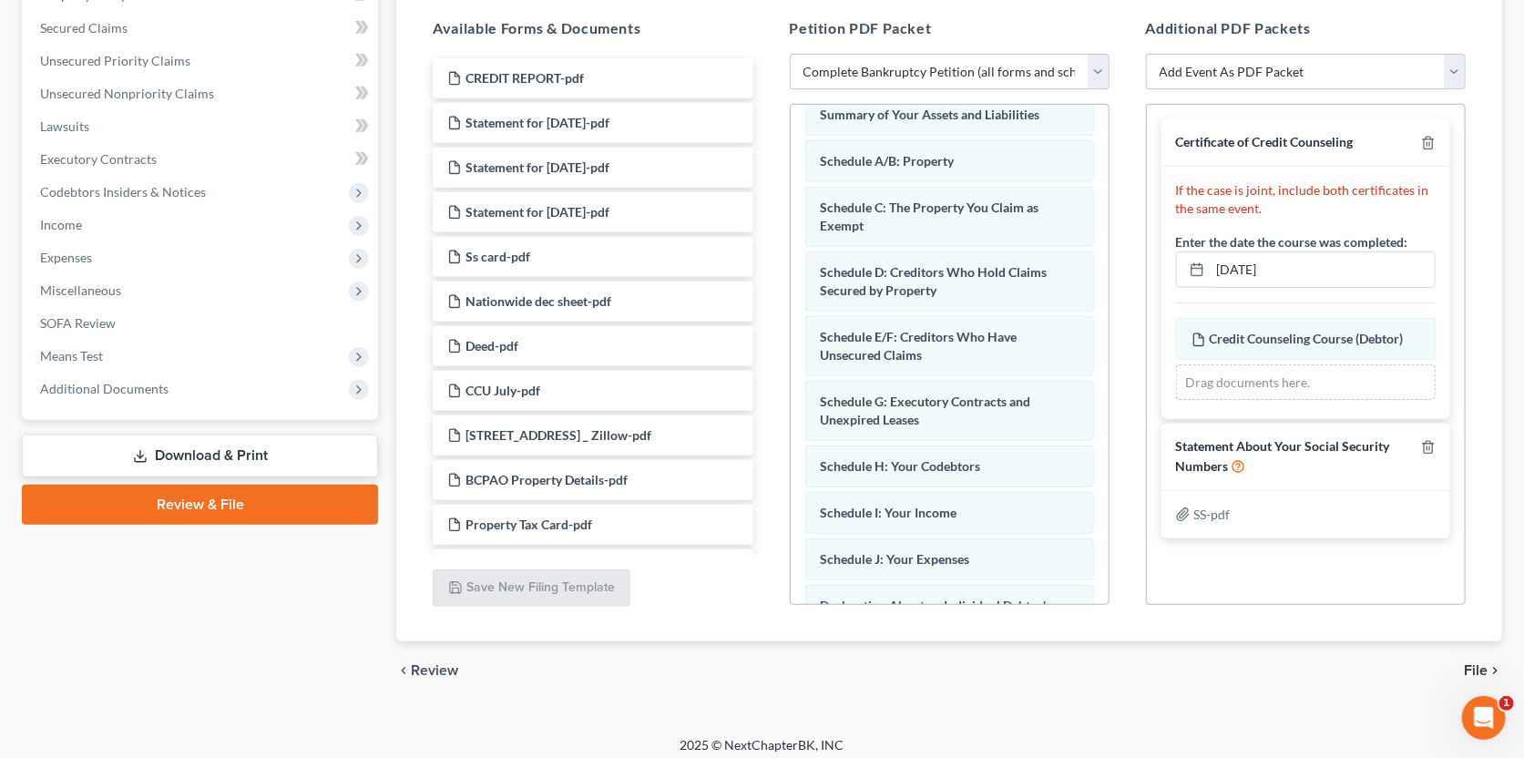
scroll to position [384, 0]
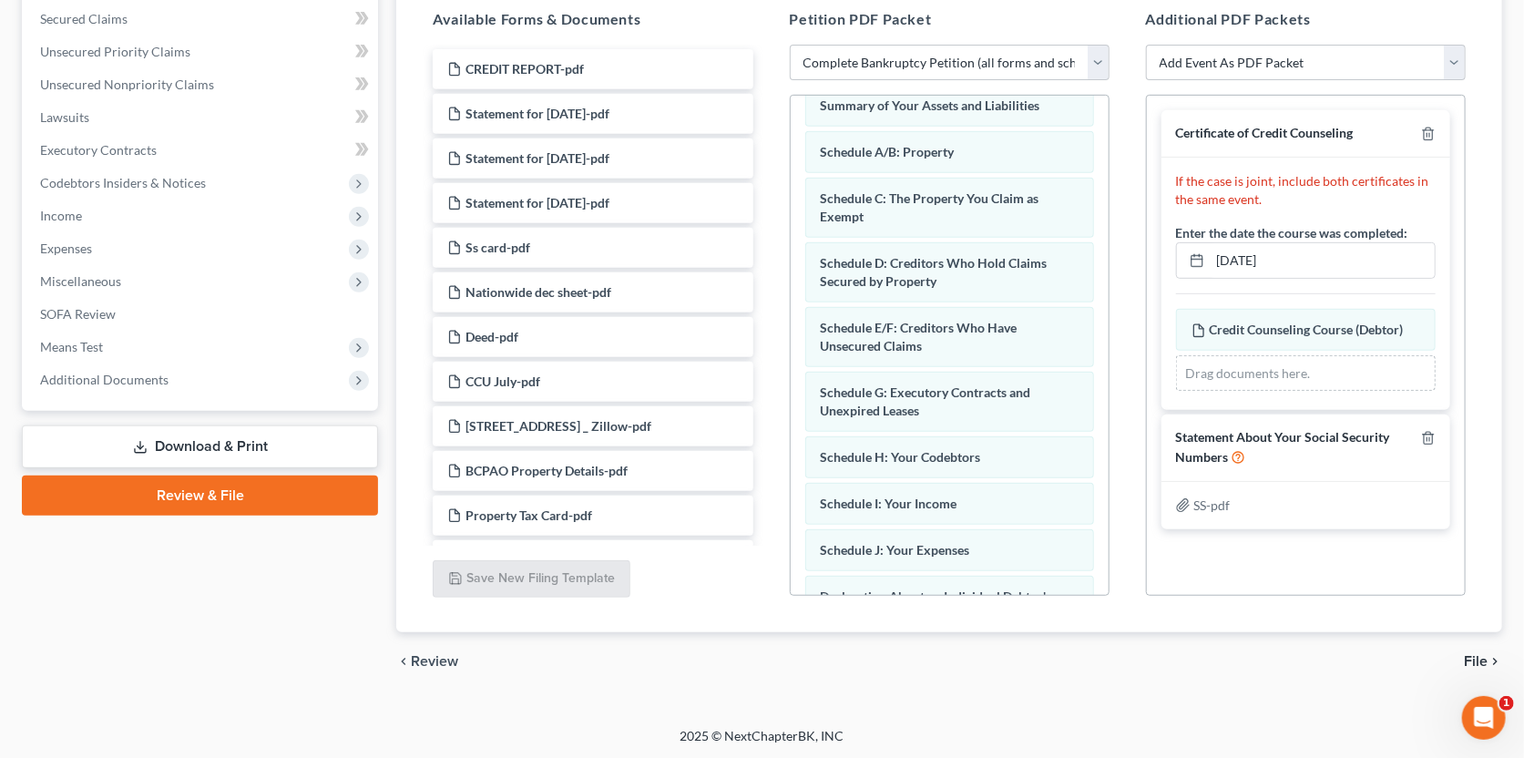
click at [1473, 659] on span "File" at bounding box center [1476, 661] width 24 height 15
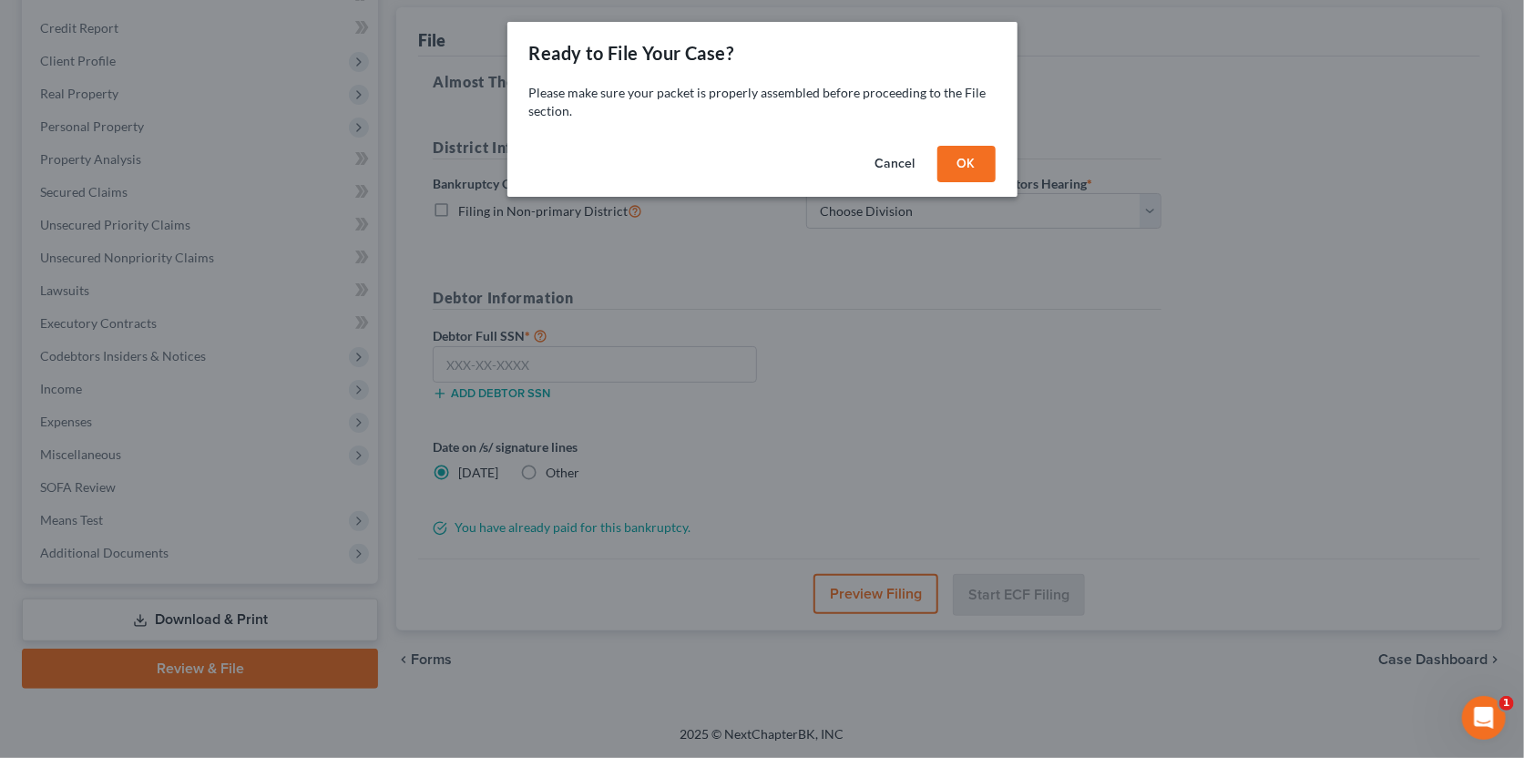
scroll to position [208, 0]
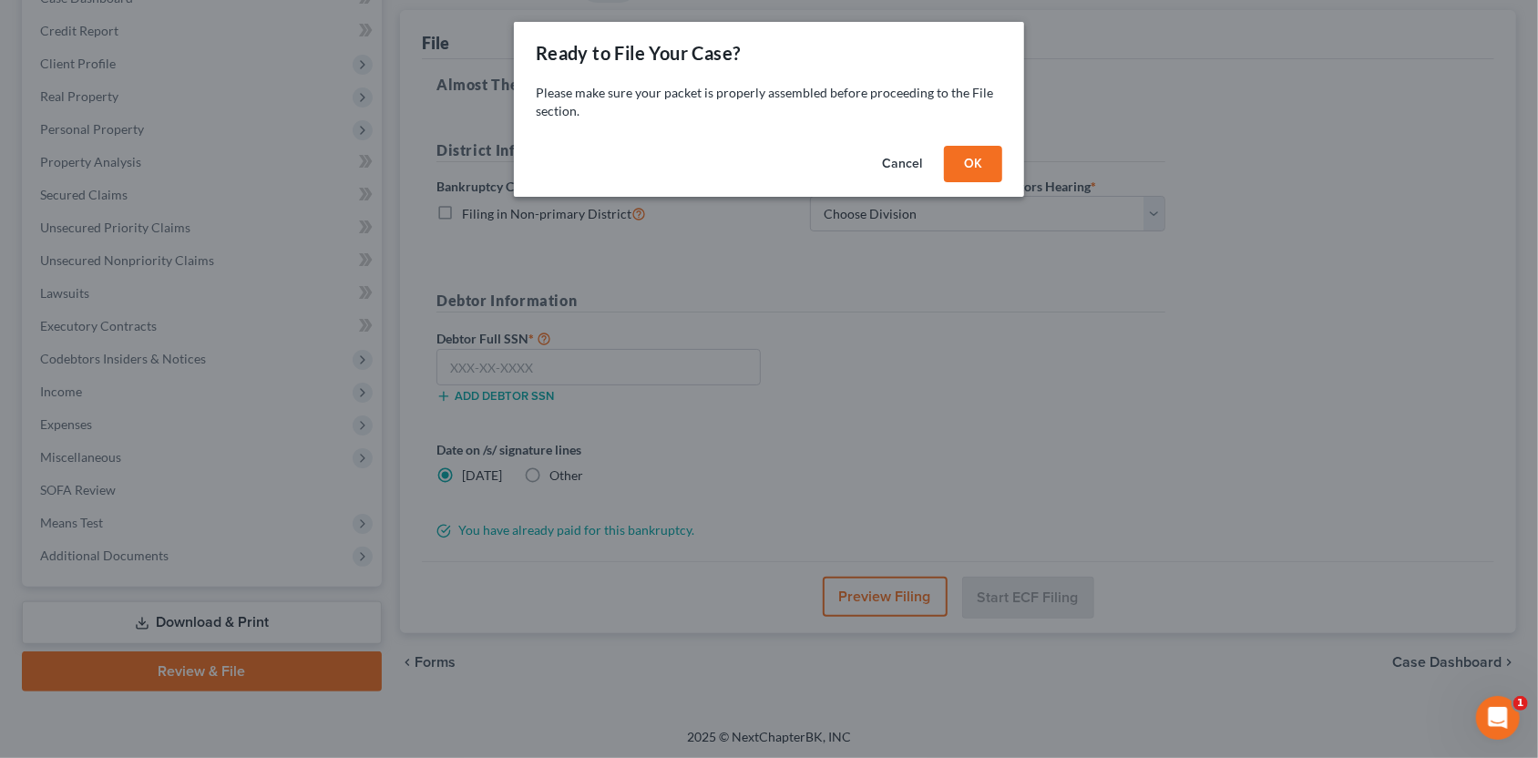
click at [984, 163] on button "OK" at bounding box center [973, 164] width 58 height 36
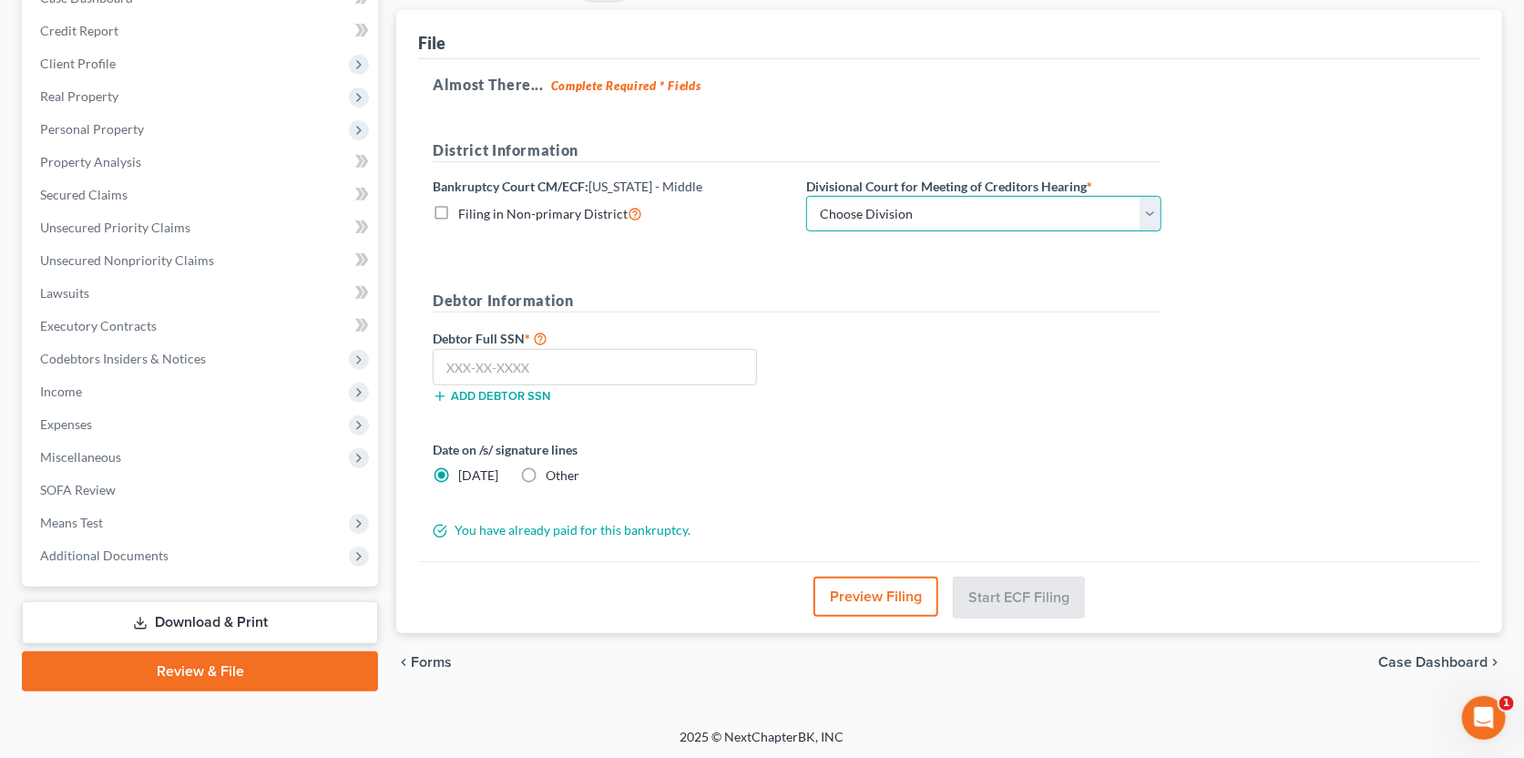
drag, startPoint x: 966, startPoint y: 208, endPoint x: 958, endPoint y: 225, distance: 19.2
click at [966, 208] on select "Choose Division [GEOGRAPHIC_DATA][PERSON_NAME] [GEOGRAPHIC_DATA] [GEOGRAPHIC_DA…" at bounding box center [983, 214] width 355 height 36
select select "2"
click at [806, 196] on select "Choose Division [GEOGRAPHIC_DATA][PERSON_NAME] [GEOGRAPHIC_DATA] [GEOGRAPHIC_DA…" at bounding box center [983, 214] width 355 height 36
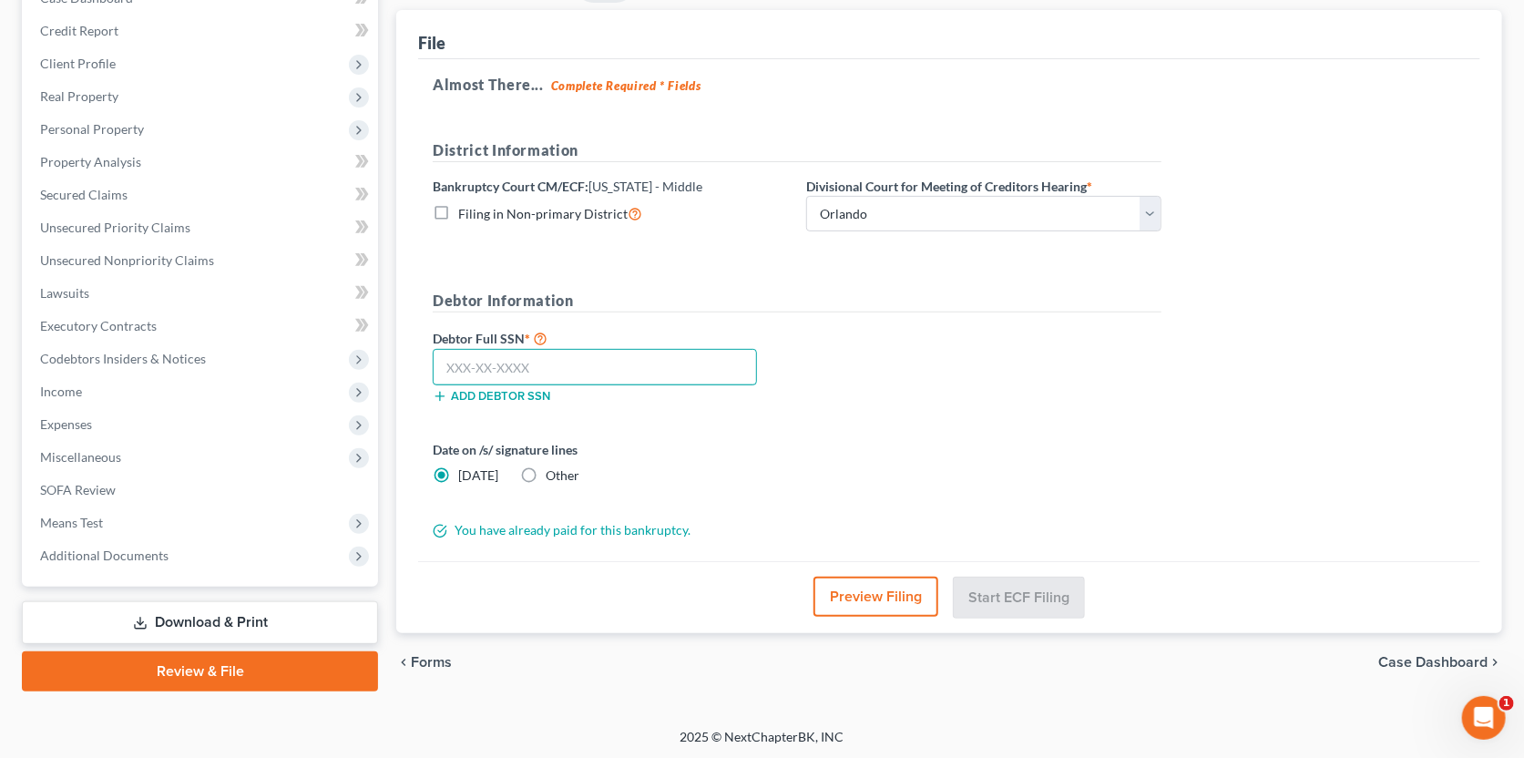
click at [467, 351] on input "text" at bounding box center [595, 367] width 324 height 36
type input "168-54-9661"
click at [990, 589] on button "Start ECF Filing" at bounding box center [1019, 597] width 130 height 40
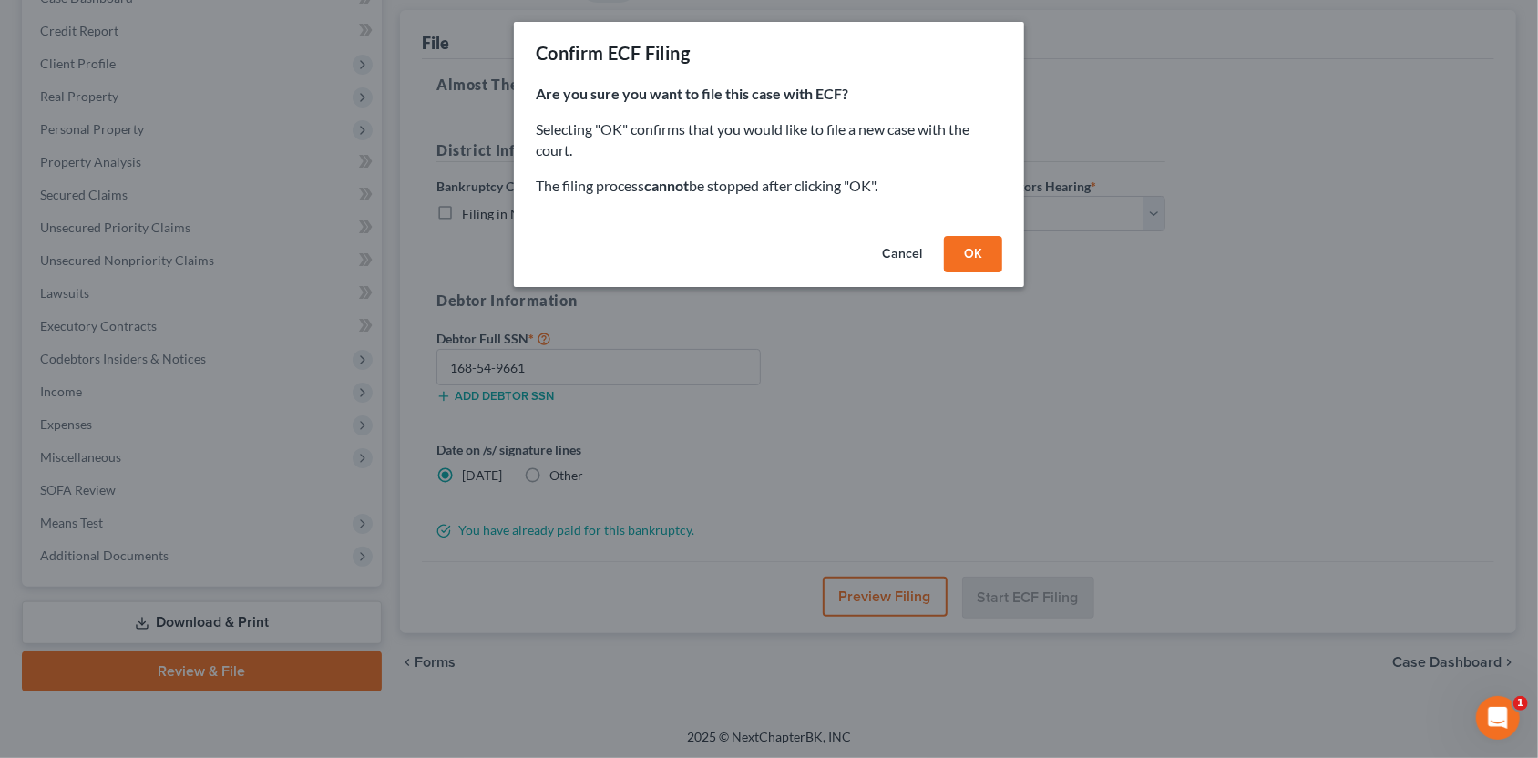
click at [976, 248] on button "OK" at bounding box center [973, 254] width 58 height 36
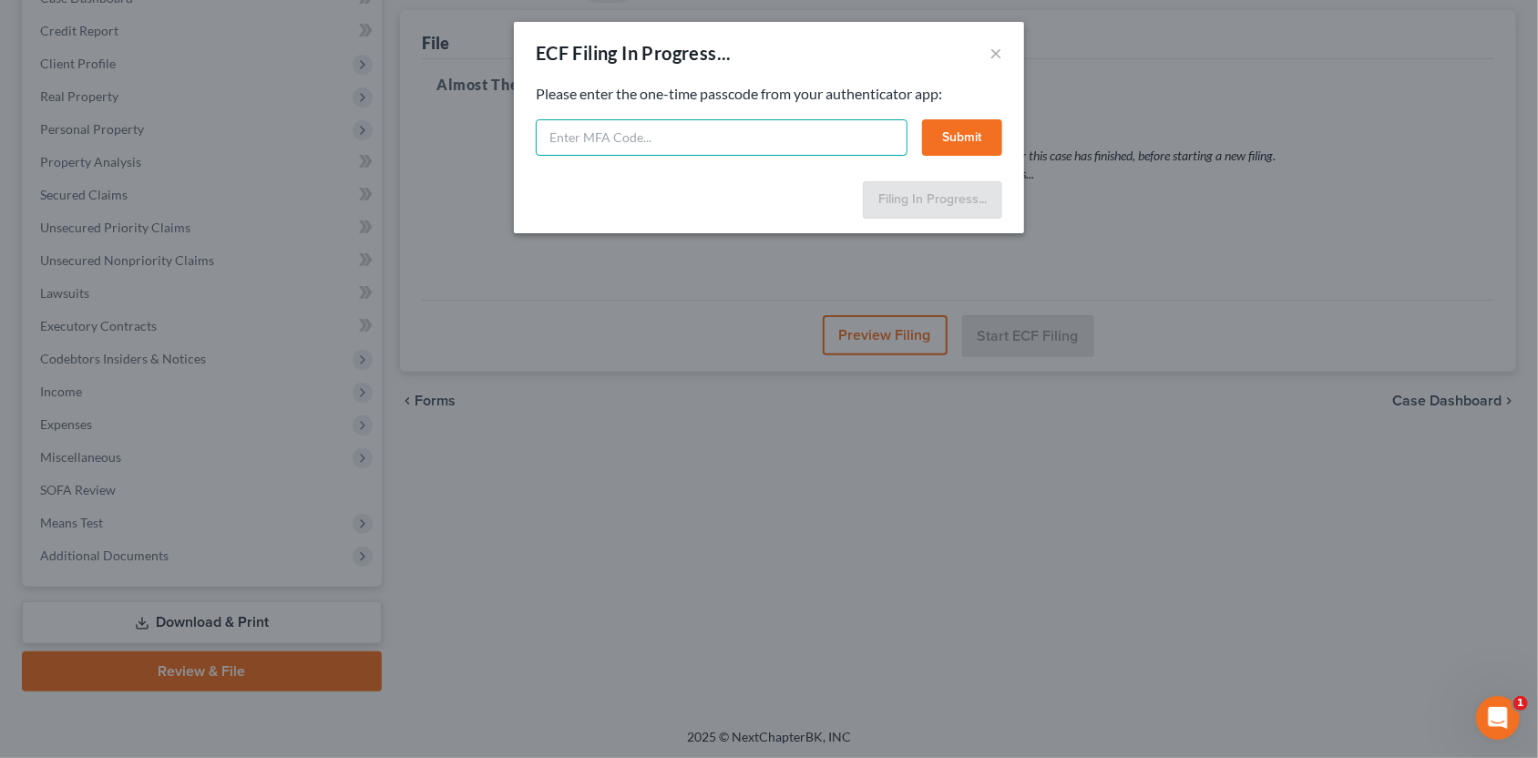
click at [831, 122] on input "text" at bounding box center [722, 137] width 372 height 36
type input "729314"
click at [930, 120] on button "Submit" at bounding box center [962, 137] width 80 height 36
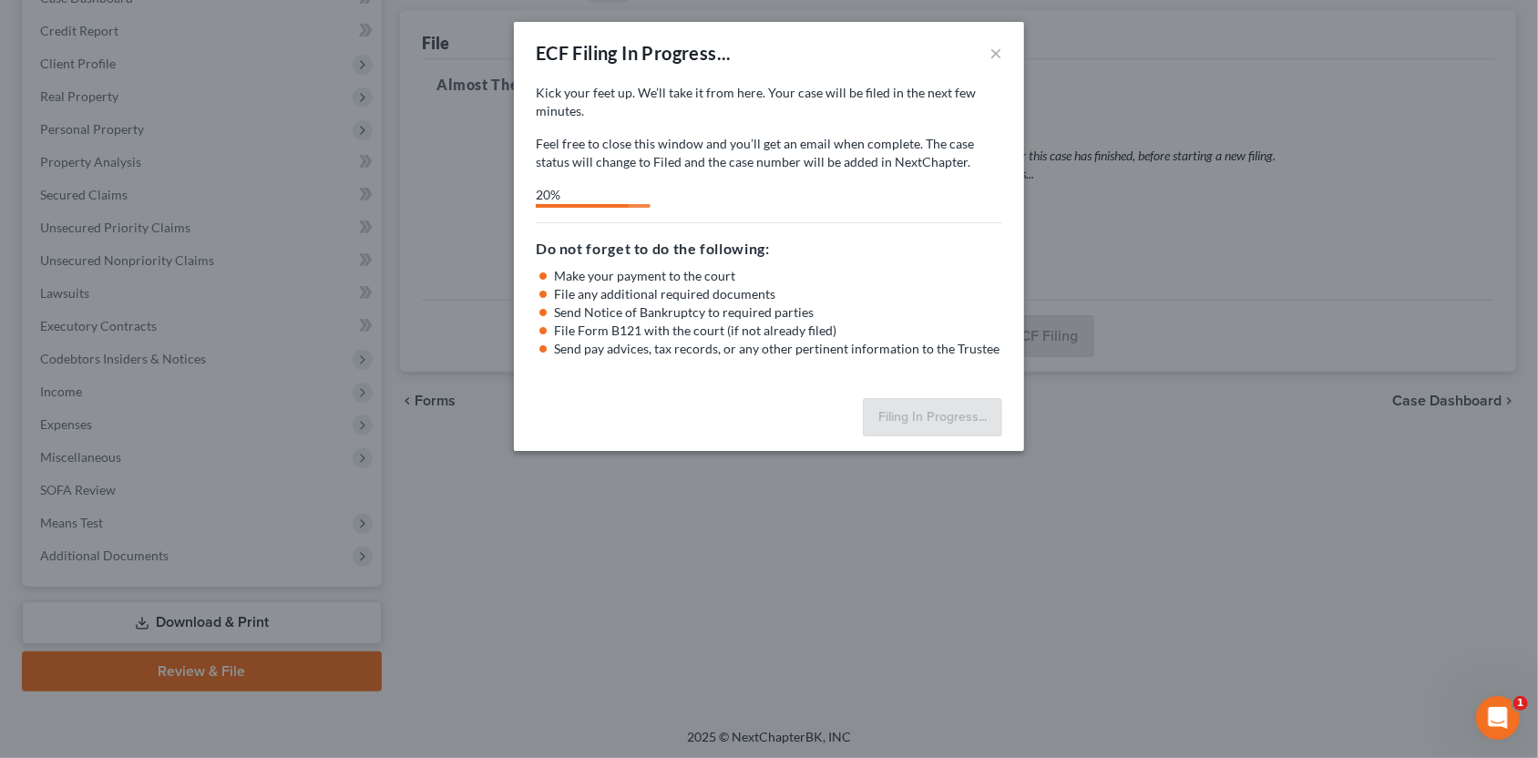
select select "2"
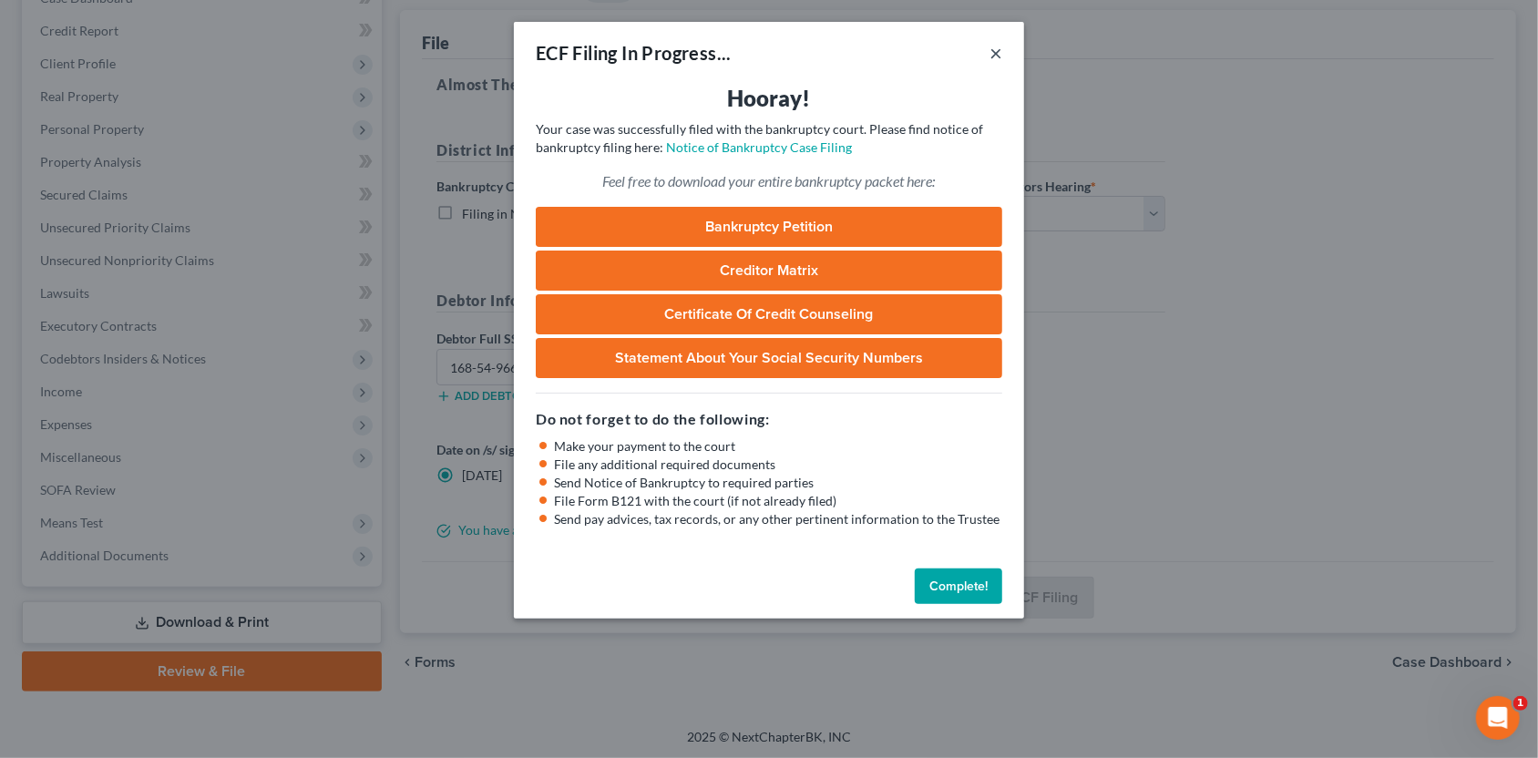
click at [992, 48] on button "×" at bounding box center [995, 53] width 13 height 22
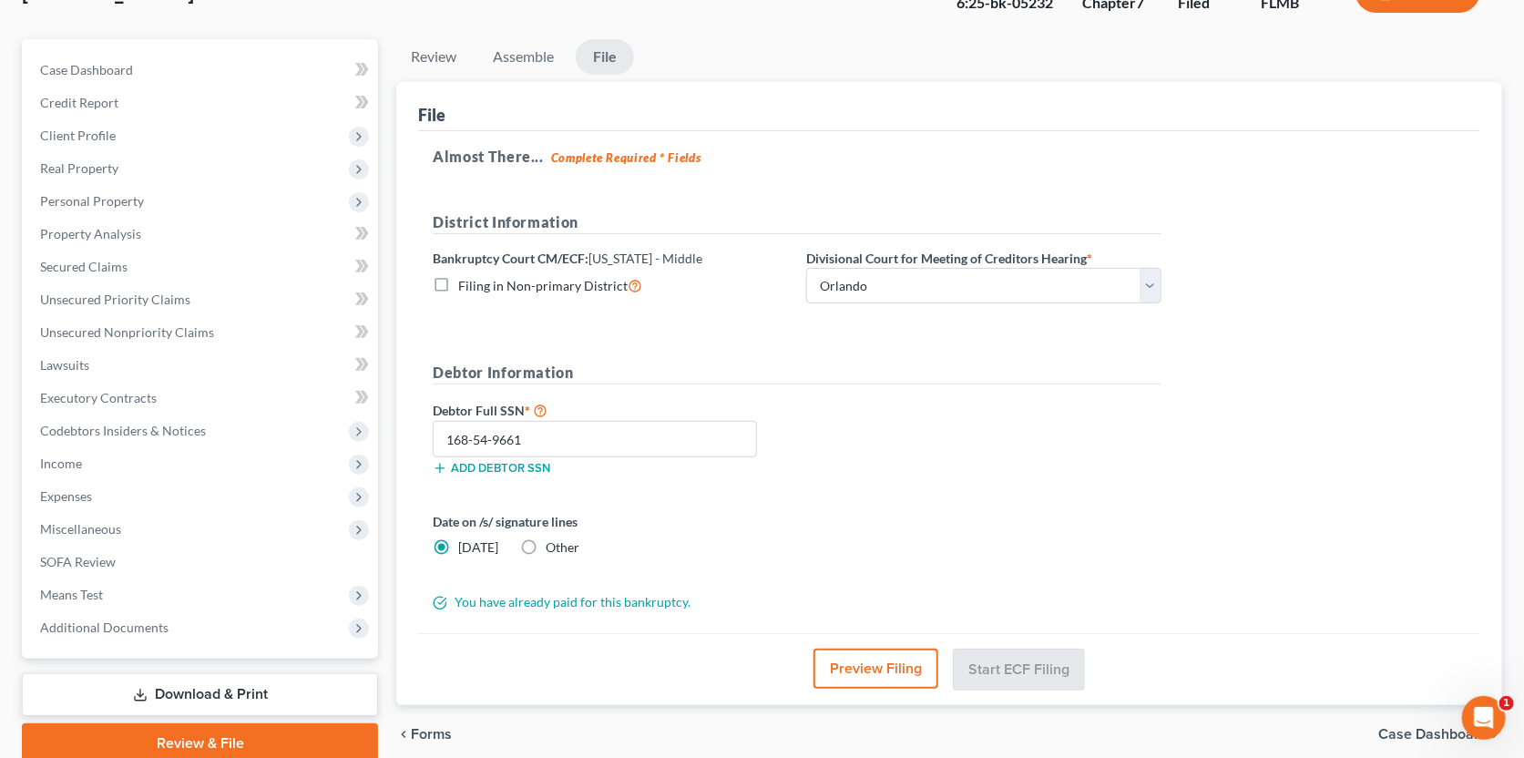
scroll to position [0, 0]
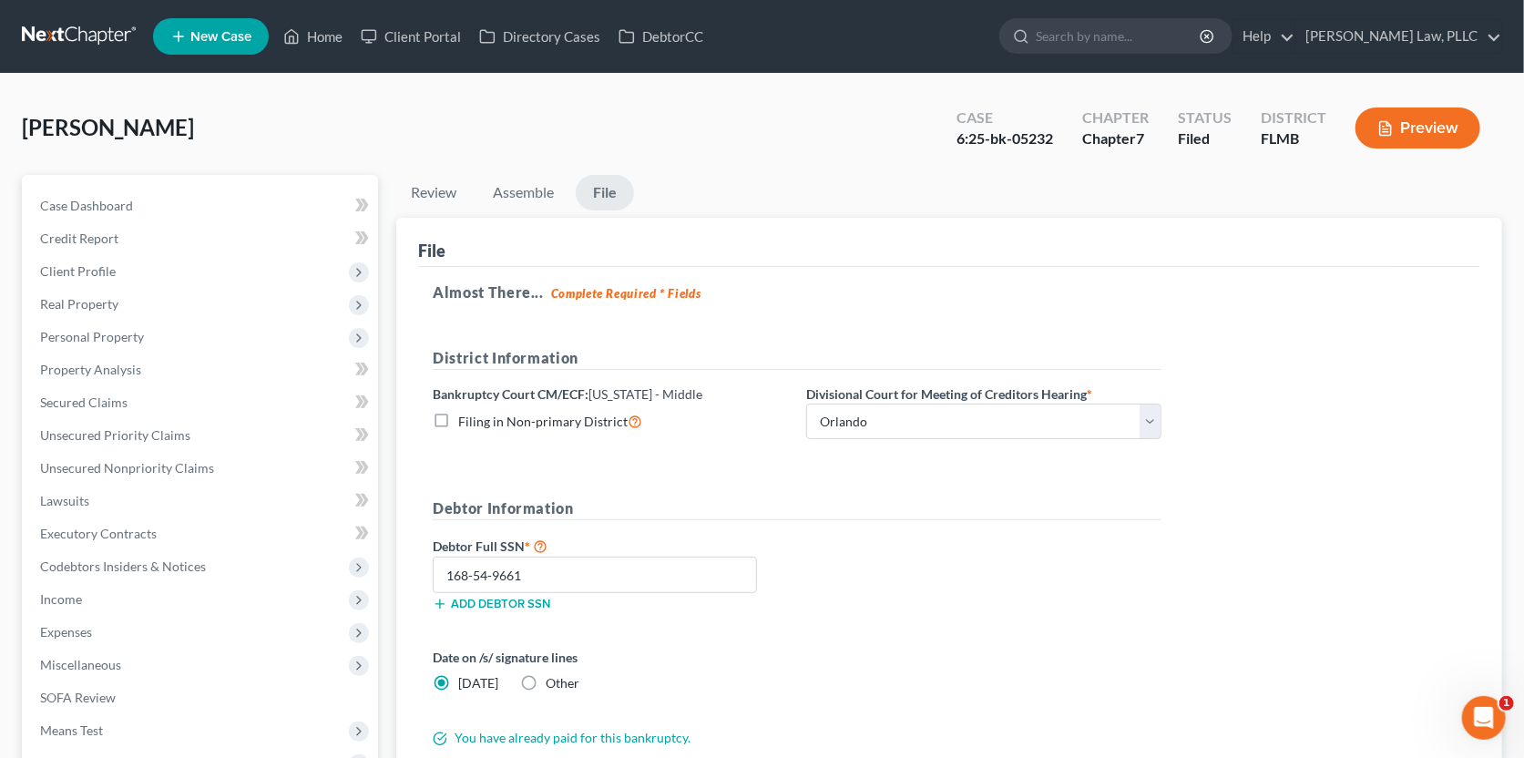
click at [84, 31] on link at bounding box center [80, 36] width 117 height 33
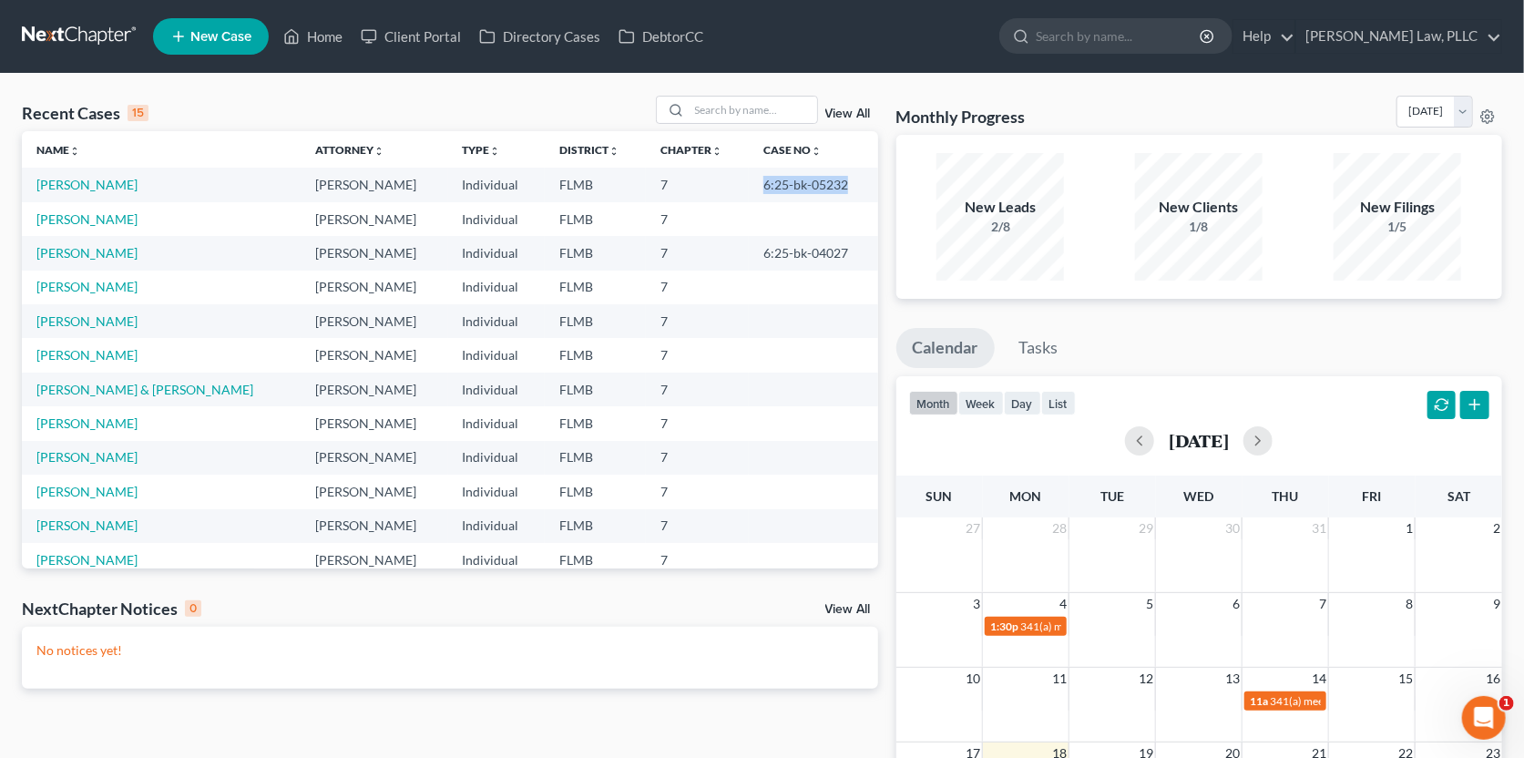
drag, startPoint x: 729, startPoint y: 183, endPoint x: 807, endPoint y: 178, distance: 78.5
click at [818, 178] on td "6:25-bk-05232" at bounding box center [813, 185] width 129 height 34
copy td "6:25-bk-05232"
click at [1423, 29] on link "[PERSON_NAME] Law, PLLC" at bounding box center [1399, 36] width 205 height 33
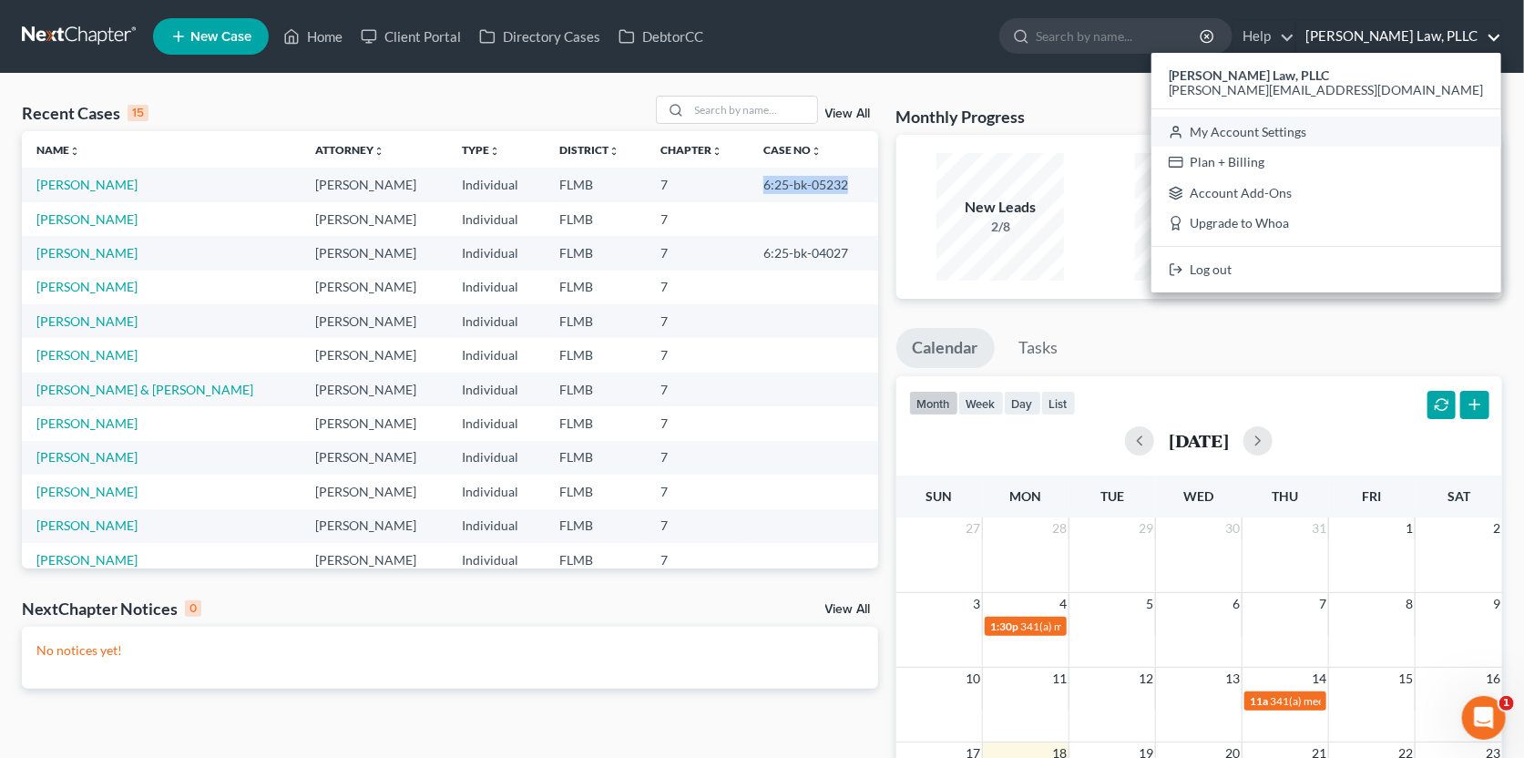
click at [1395, 128] on link "My Account Settings" at bounding box center [1327, 132] width 350 height 31
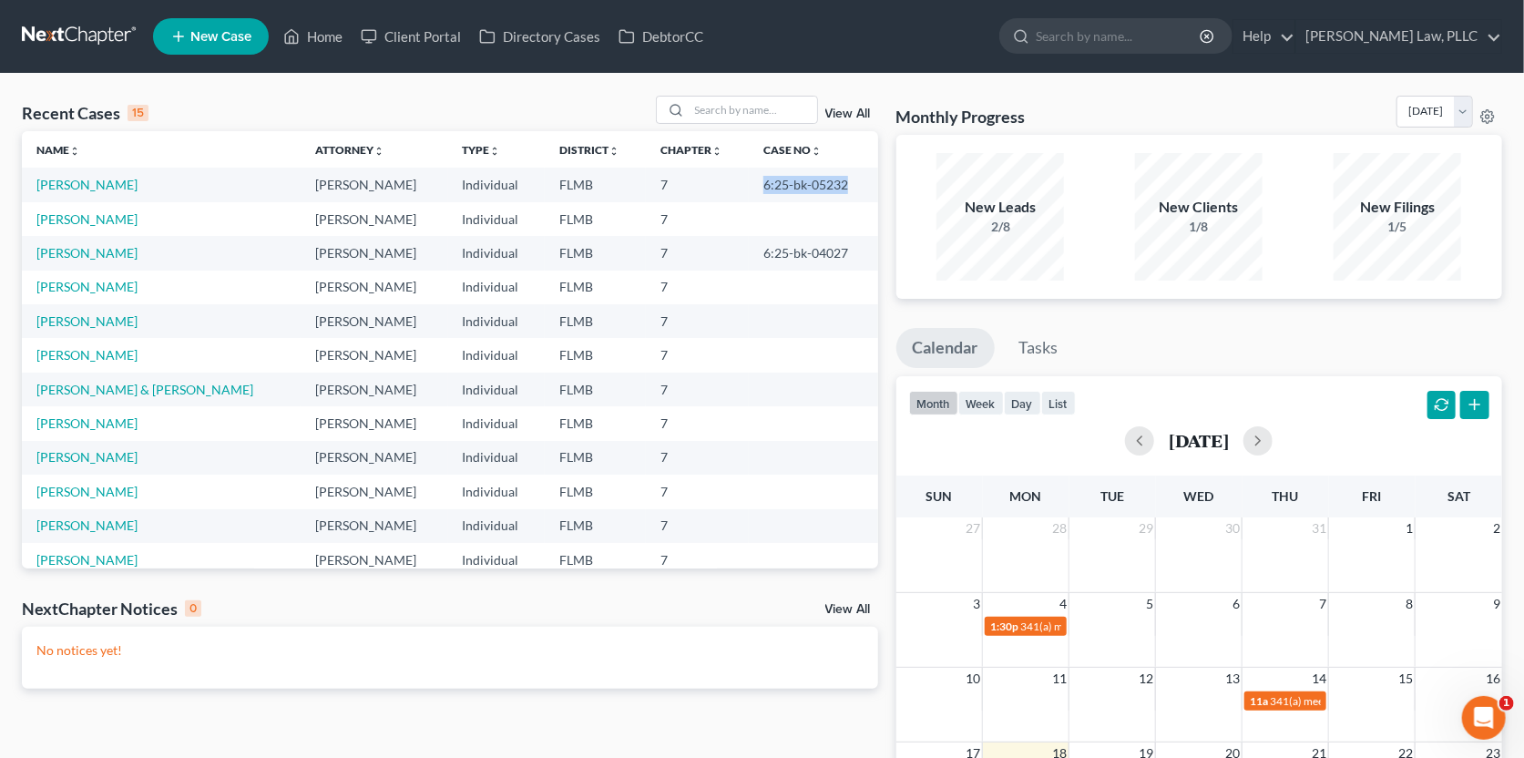
select select "24"
select select "9"
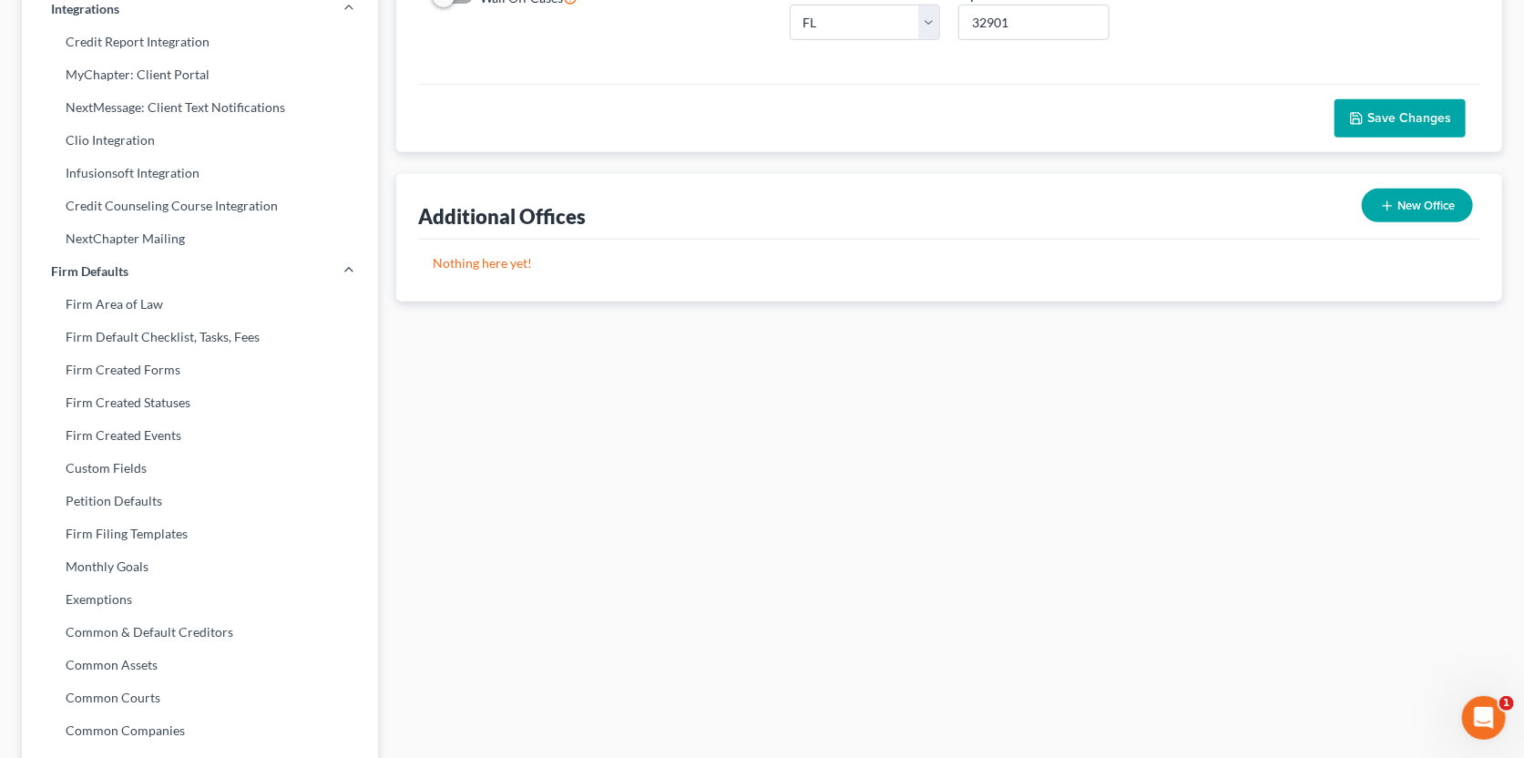
scroll to position [455, 0]
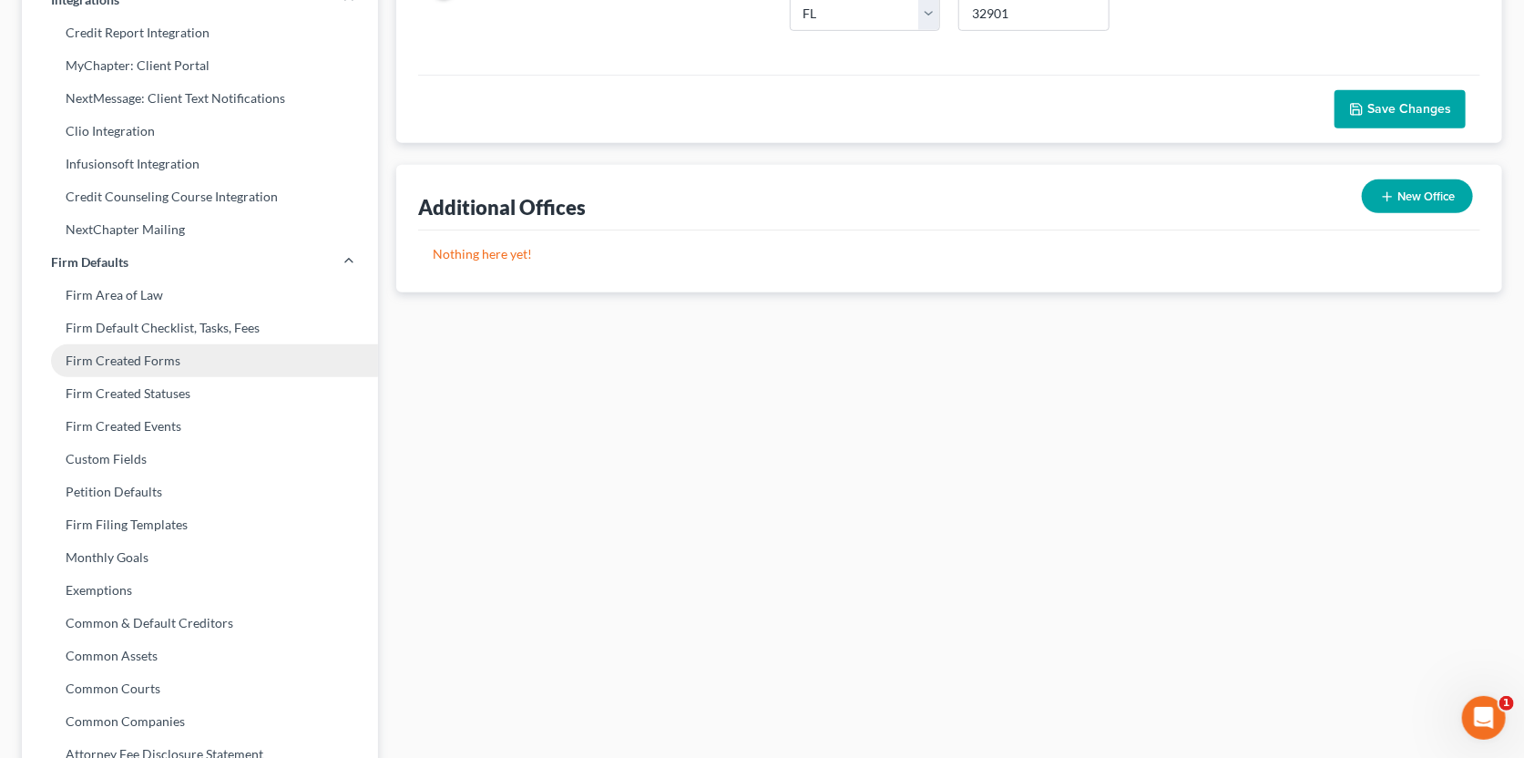
click at [167, 364] on link "Firm Created Forms" at bounding box center [200, 360] width 356 height 33
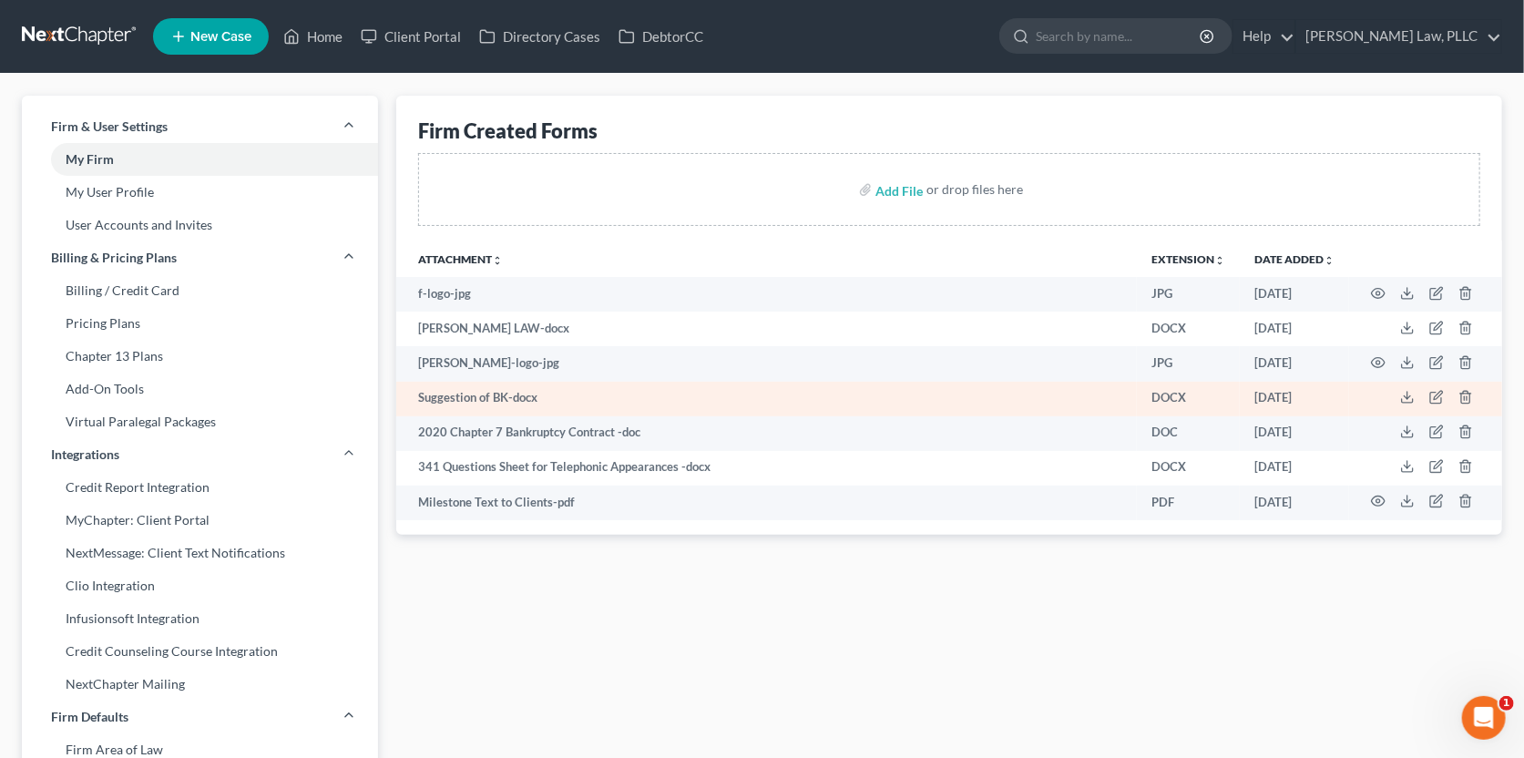
click at [513, 400] on td "Suggestion of BK-docx" at bounding box center [766, 399] width 741 height 35
click at [1411, 396] on icon at bounding box center [1407, 397] width 15 height 15
